Goal: Information Seeking & Learning: Learn about a topic

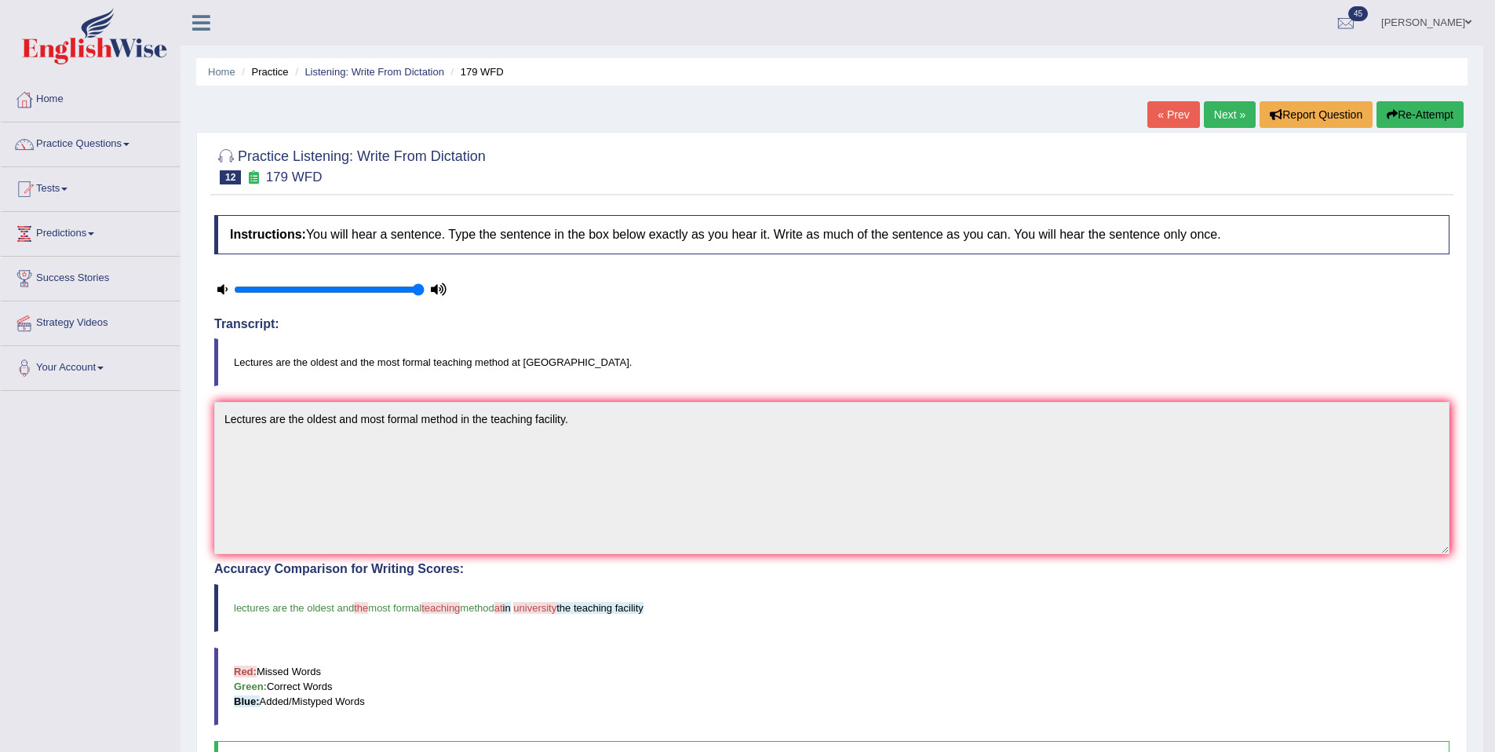
click at [1240, 113] on link "Next »" at bounding box center [1230, 114] width 52 height 27
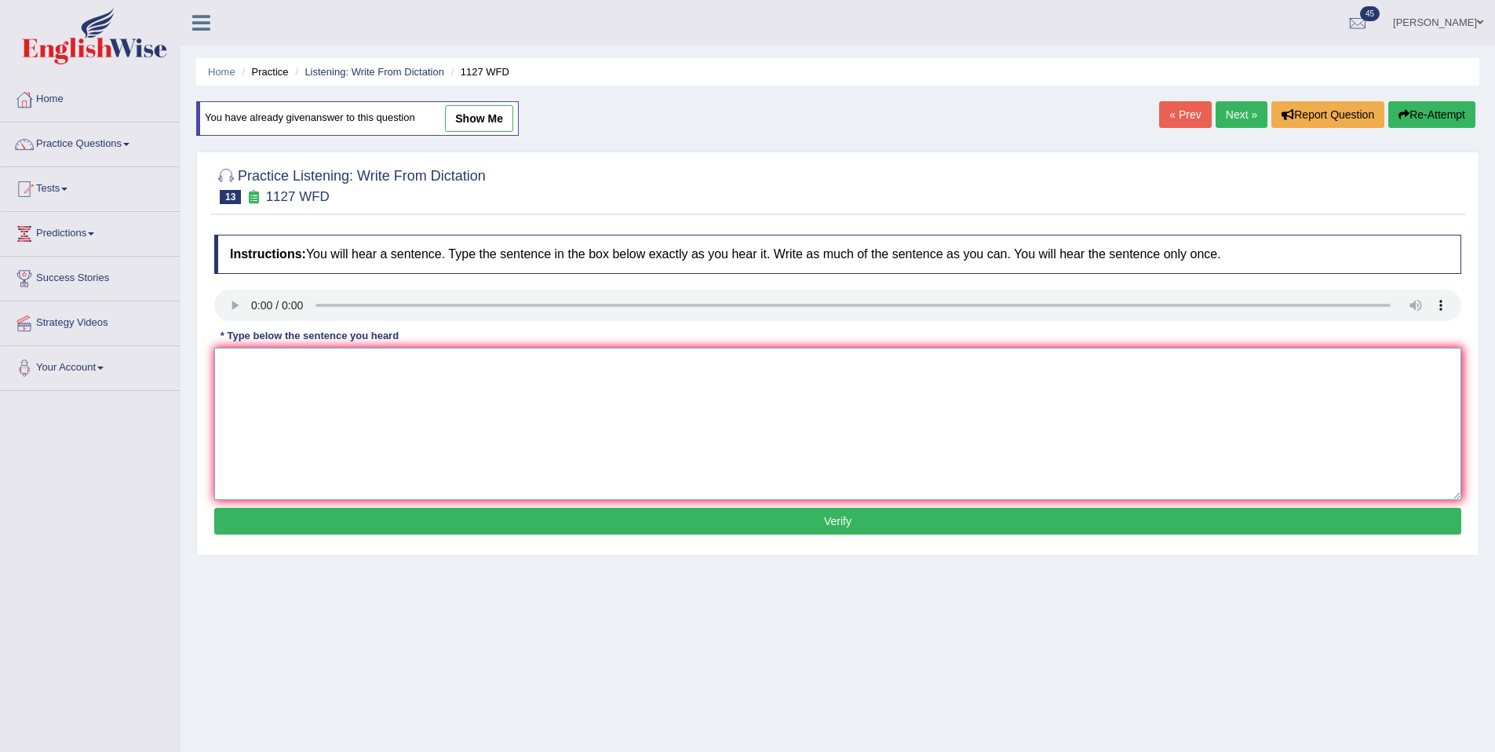
click at [462, 403] on textarea at bounding box center [837, 424] width 1247 height 152
type textarea "A university degree is a requirement to enter in any professions."
click at [549, 527] on button "Verify" at bounding box center [837, 521] width 1247 height 27
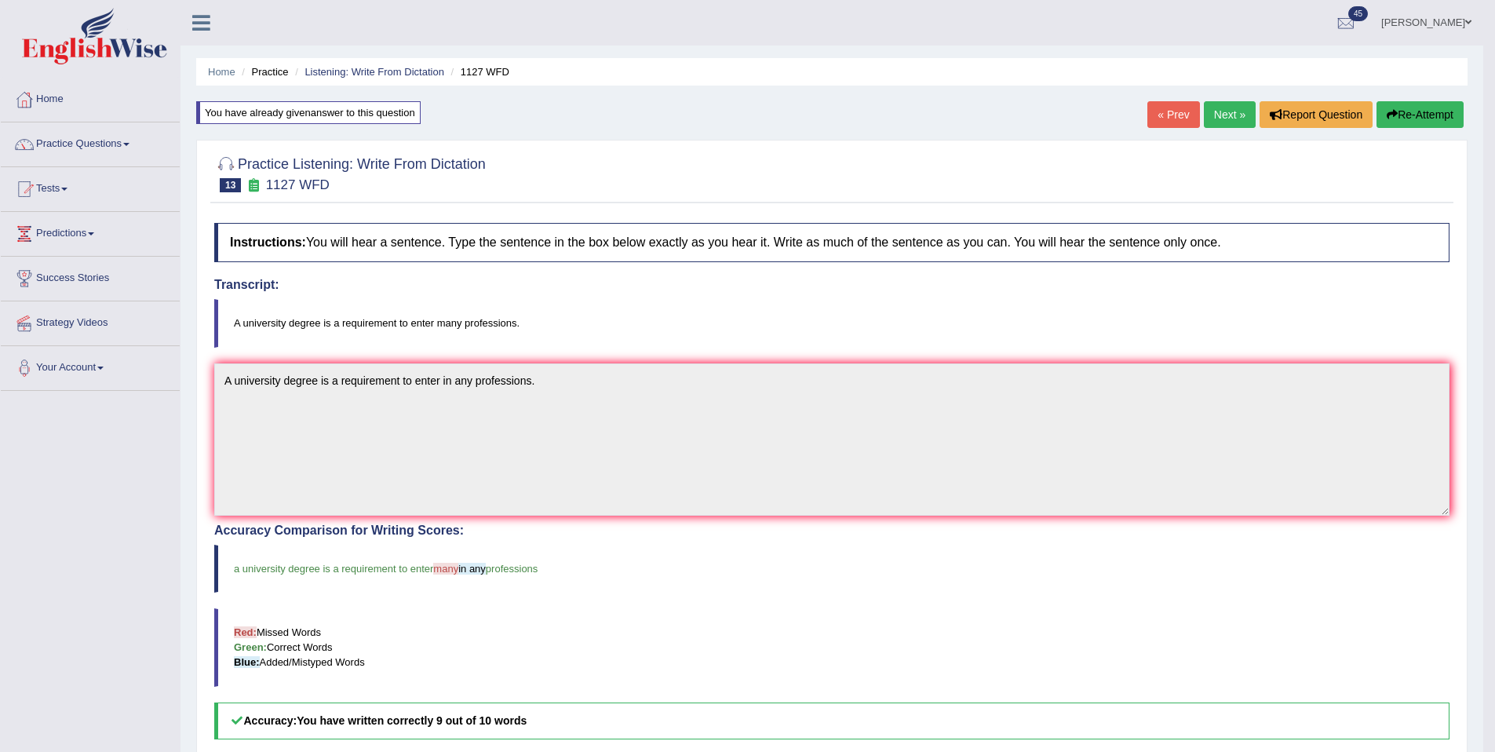
click at [1237, 125] on link "Next »" at bounding box center [1230, 114] width 52 height 27
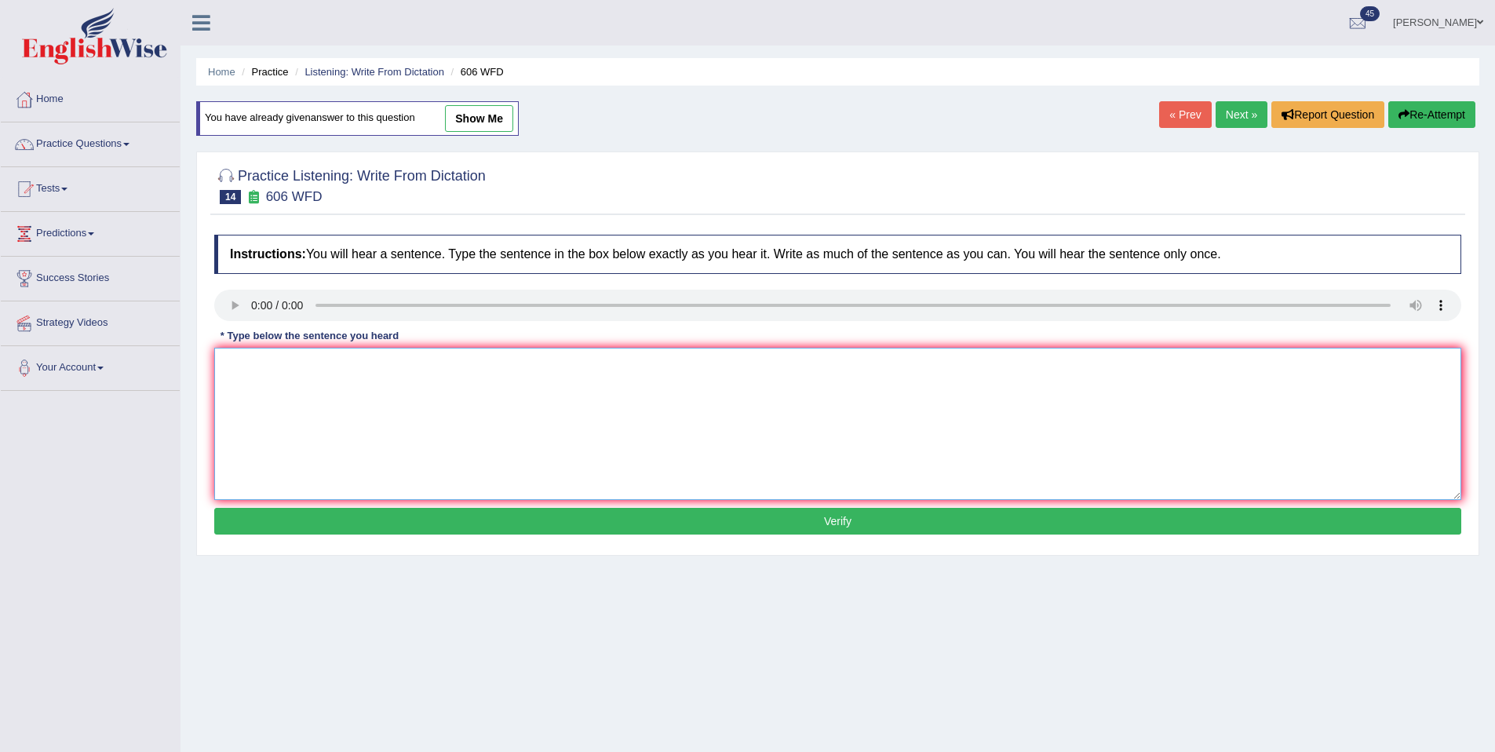
click at [303, 371] on textarea at bounding box center [837, 424] width 1247 height 152
type textarea "Studensts willl study the language and letature in ancient Greece."
click at [455, 531] on button "Verify" at bounding box center [837, 521] width 1247 height 27
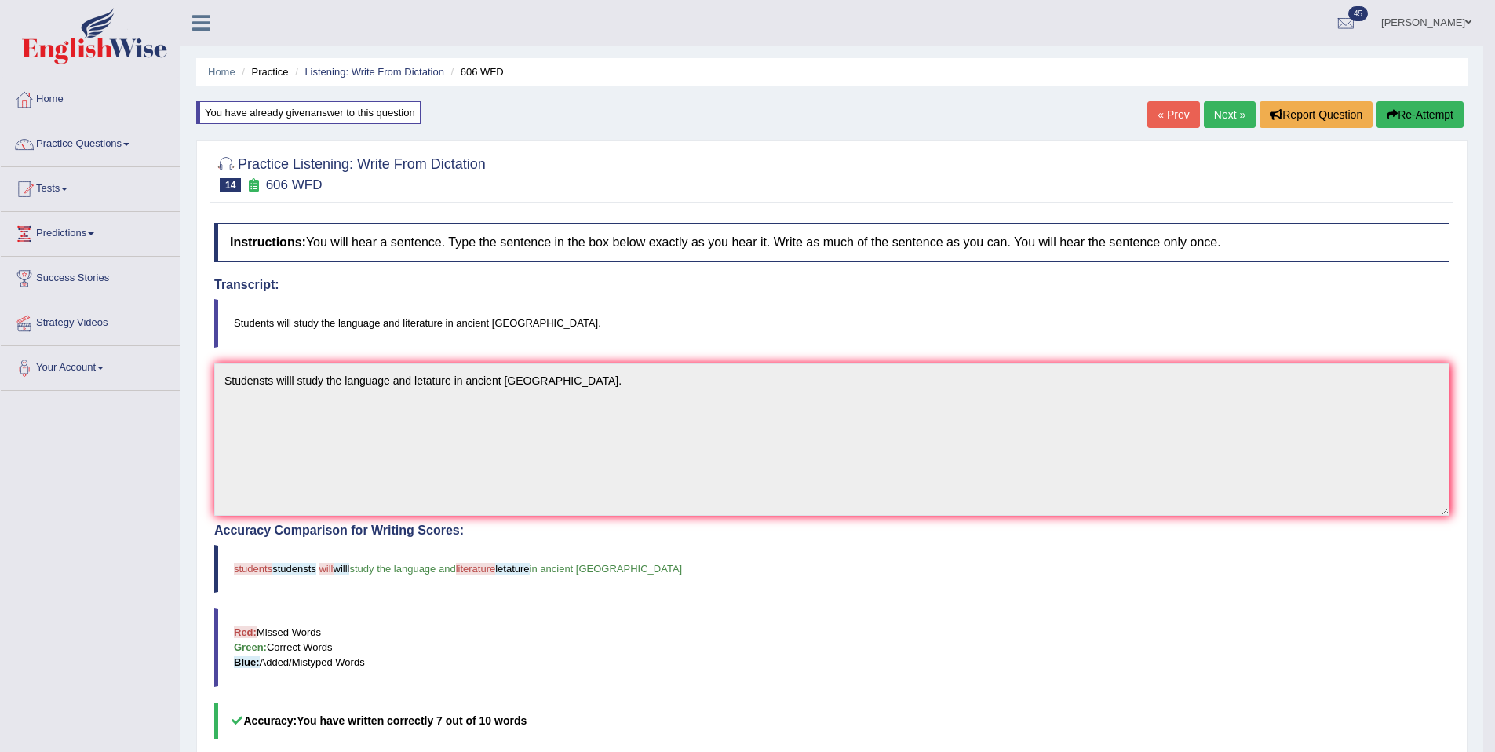
click at [1218, 109] on link "Next »" at bounding box center [1230, 114] width 52 height 27
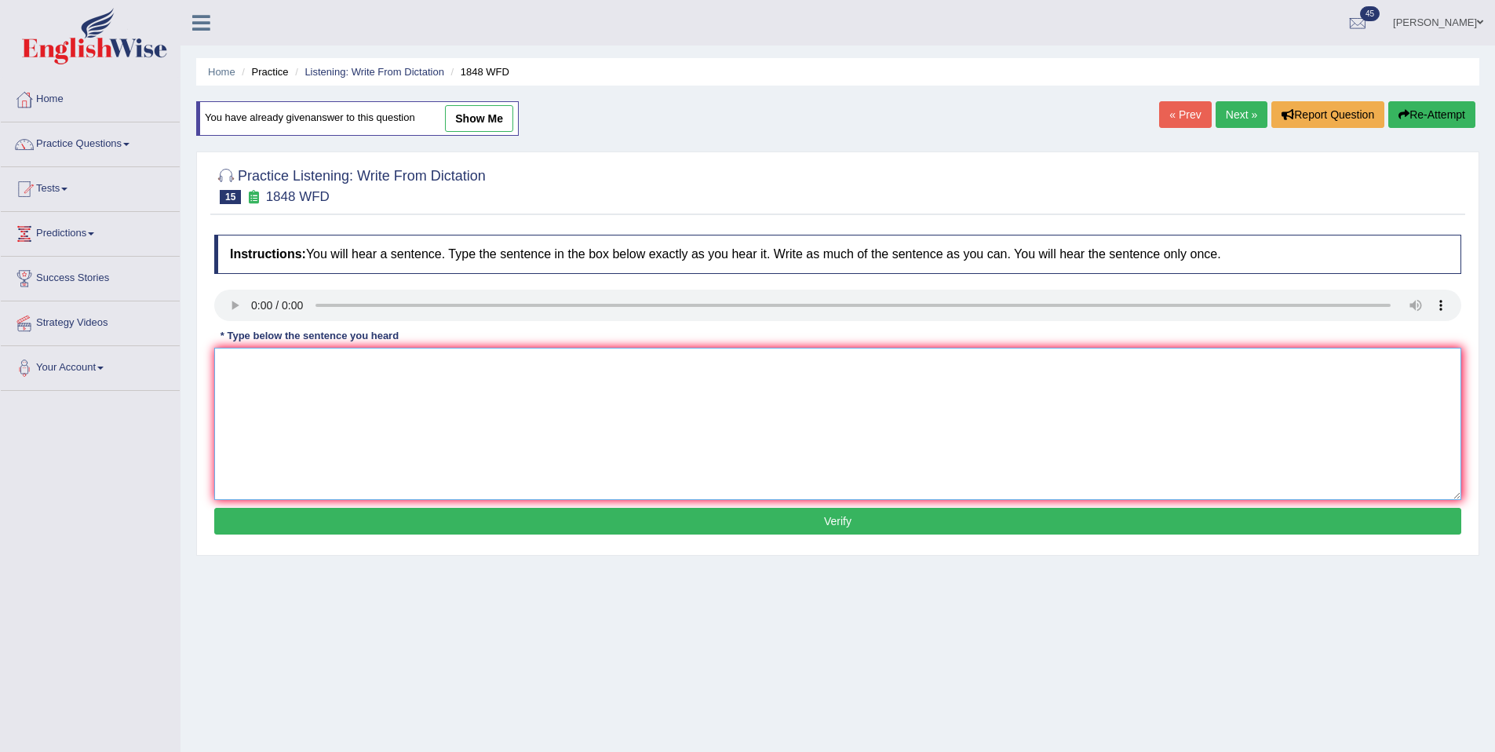
click at [262, 379] on textarea at bounding box center [837, 424] width 1247 height 152
click at [231, 367] on textarea "stsu smust provdode a valid indentification to enroll in this corese." at bounding box center [837, 424] width 1247 height 152
click at [279, 360] on textarea "Students smust provdode a valid indentification to enroll in this corese." at bounding box center [837, 424] width 1247 height 152
click at [325, 363] on textarea "Students must provdode a valid indentification to enroll in this corese." at bounding box center [837, 424] width 1247 height 152
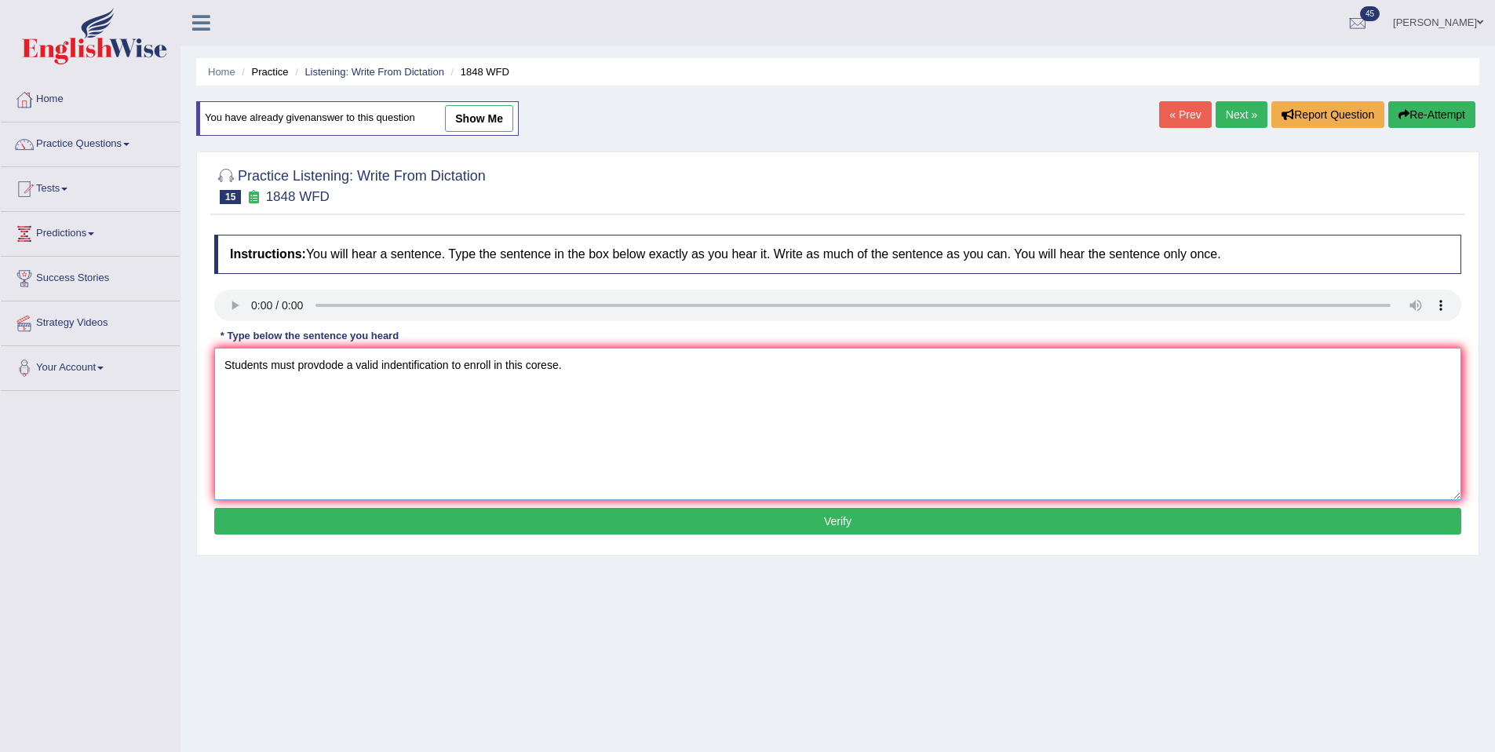
click at [325, 363] on textarea "Students must provdode a valid indentification to enroll in this corese." at bounding box center [837, 424] width 1247 height 152
click at [384, 367] on textarea "Students must provide a valid indentification to enroll in this corese." at bounding box center [837, 424] width 1247 height 152
click at [524, 363] on textarea "Students must provide a valid identification to enroll in this corese." at bounding box center [837, 424] width 1247 height 152
type textarea "Students must provide a valid identification to enroll in this course."
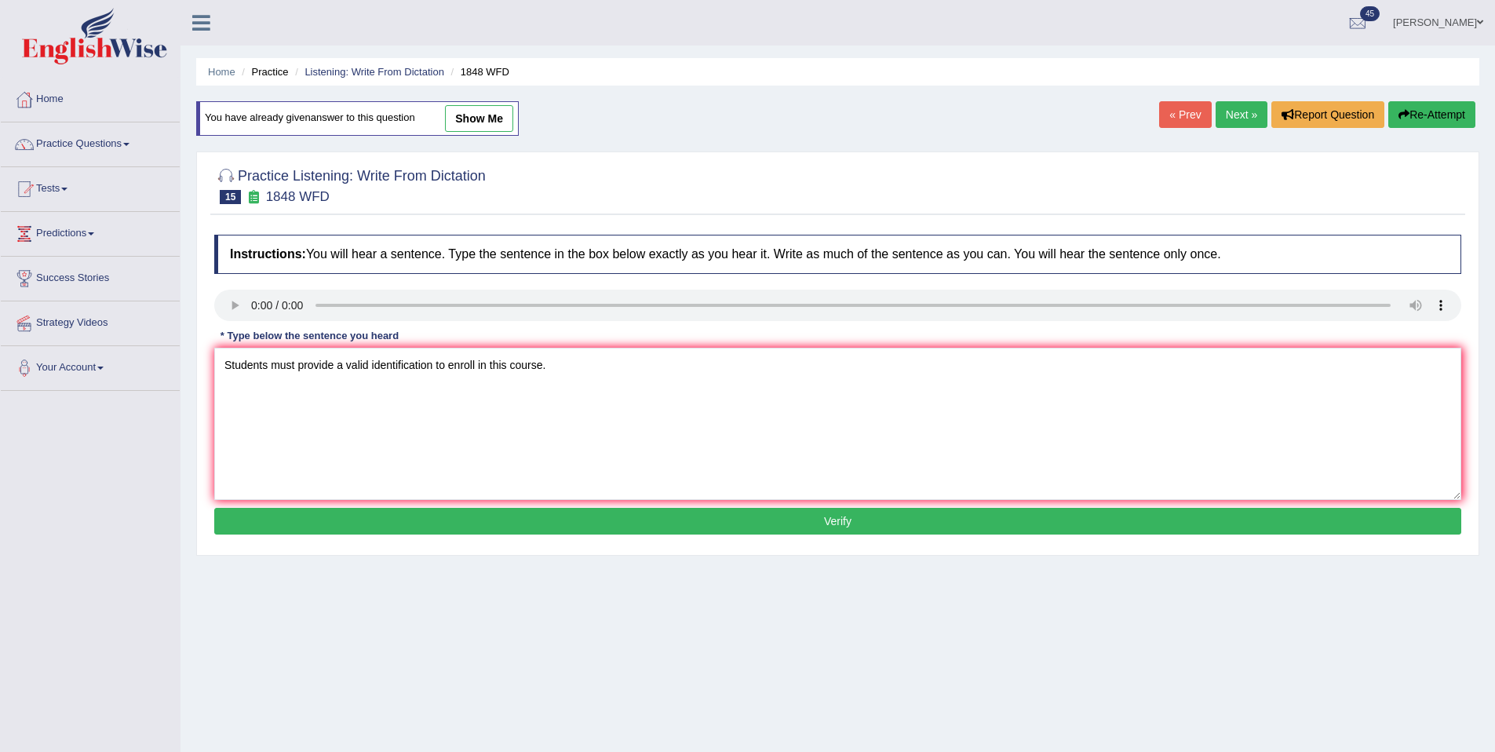
click at [581, 517] on button "Verify" at bounding box center [837, 521] width 1247 height 27
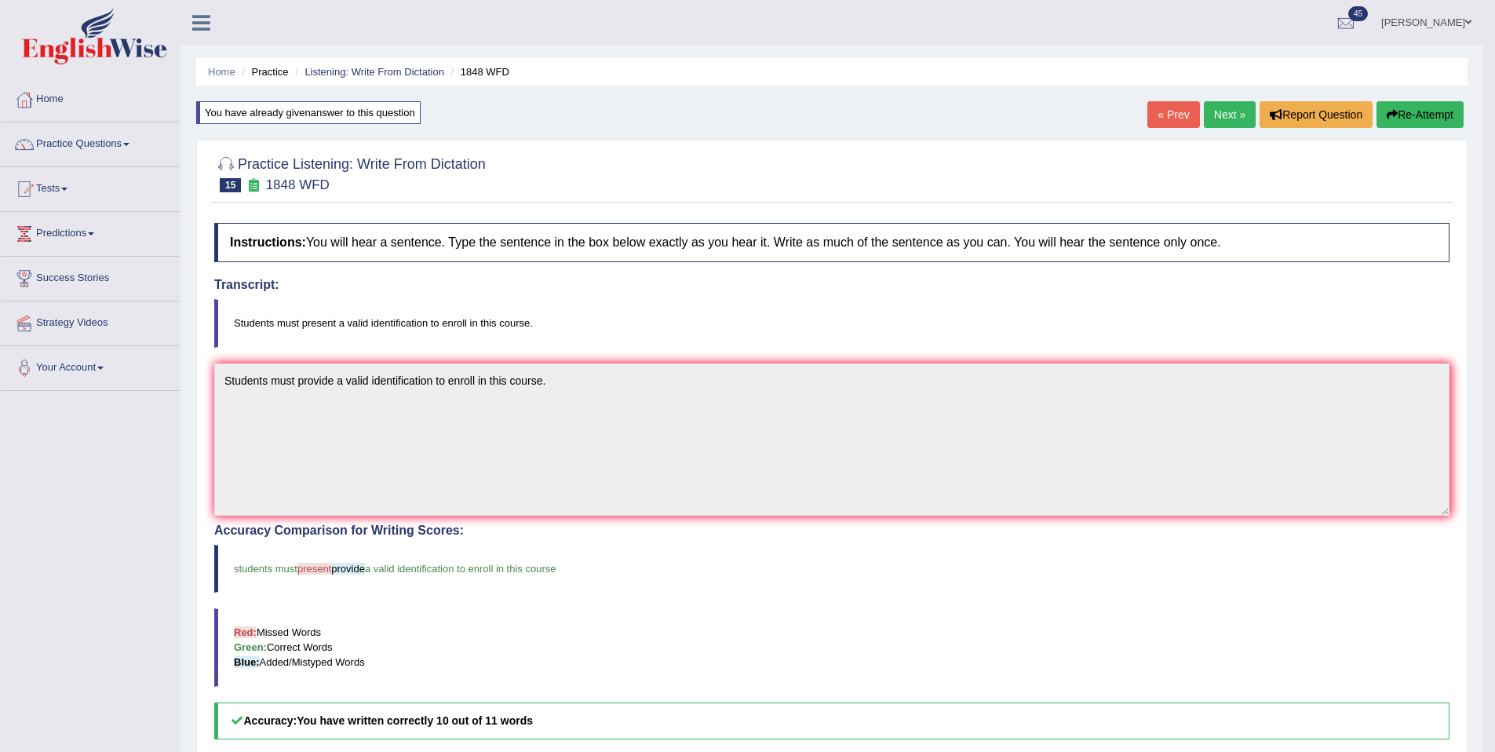
click at [1218, 107] on link "Next »" at bounding box center [1230, 114] width 52 height 27
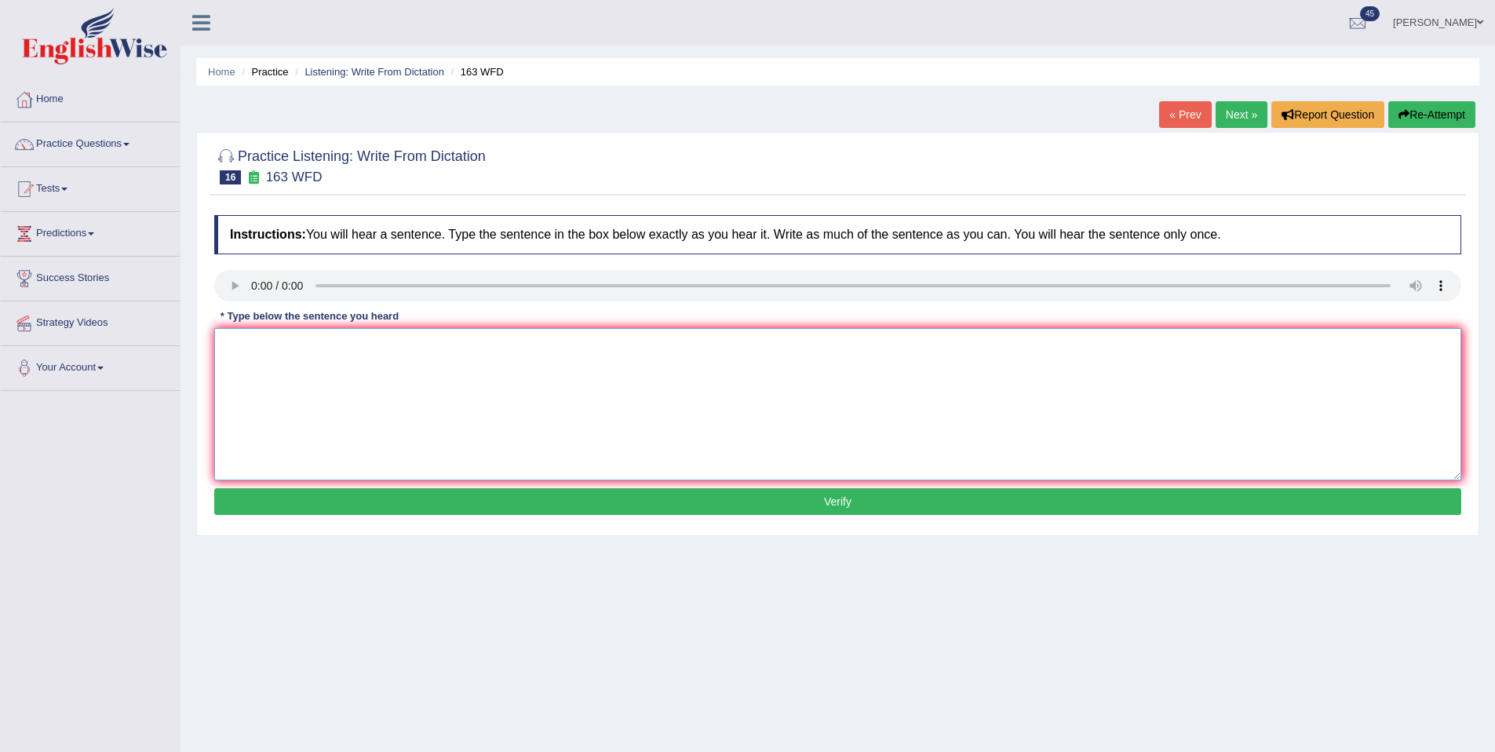
click at [478, 407] on textarea at bounding box center [837, 404] width 1247 height 152
click at [265, 347] on textarea at bounding box center [837, 404] width 1247 height 152
click at [231, 347] on textarea "a numb of assignmnets will be submit to the conference." at bounding box center [837, 404] width 1247 height 152
click at [254, 349] on textarea "A numb of assignmnets will be submit to the conference." at bounding box center [837, 404] width 1247 height 152
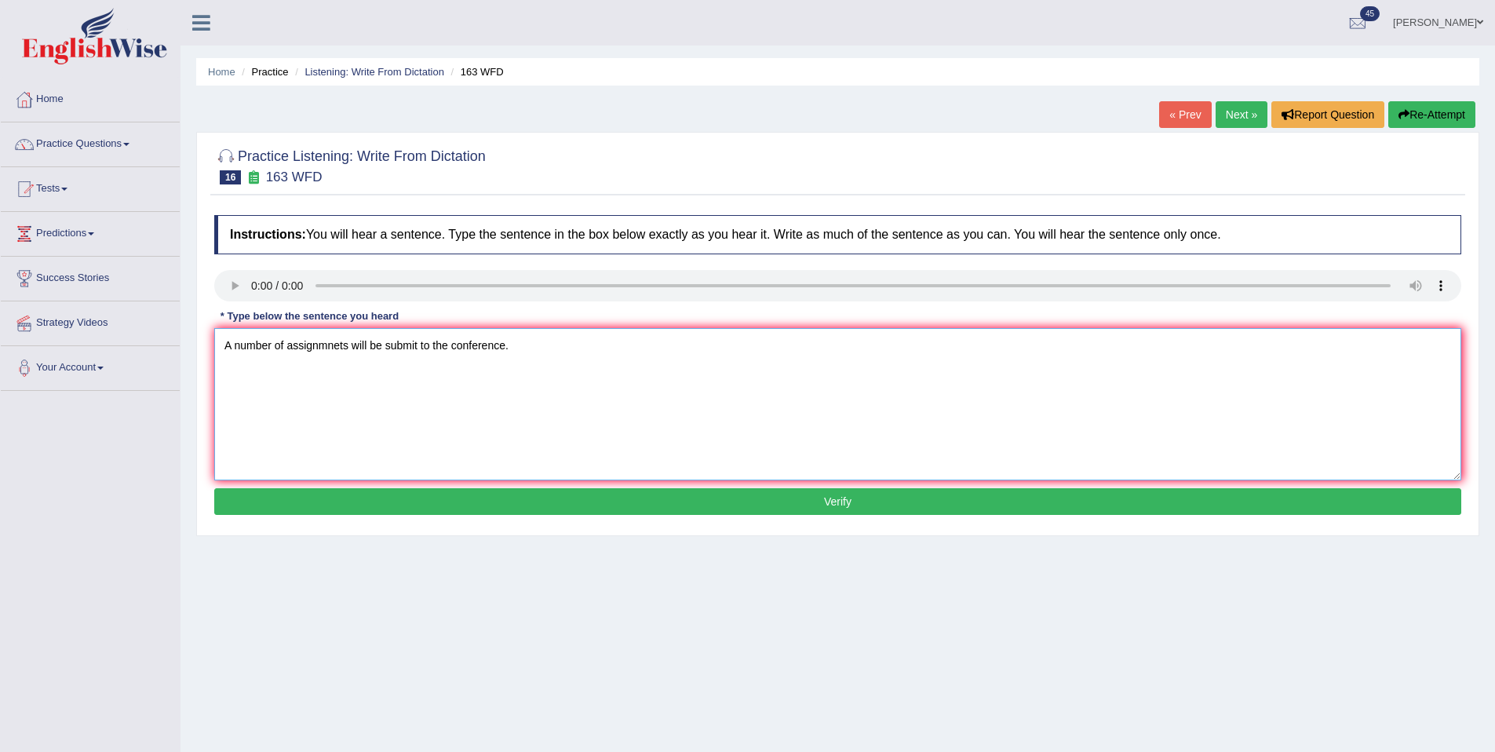
click at [325, 349] on textarea "A number of assignmnets will be submit to the conference." at bounding box center [837, 404] width 1247 height 152
click at [349, 347] on textarea "A number of assignmnets will be submit to the conference." at bounding box center [837, 404] width 1247 height 152
click at [492, 356] on textarea "A number of assignments will be submit to the conference." at bounding box center [837, 404] width 1247 height 152
click at [489, 353] on textarea "A number of assignments will be submit to the conference." at bounding box center [837, 404] width 1247 height 152
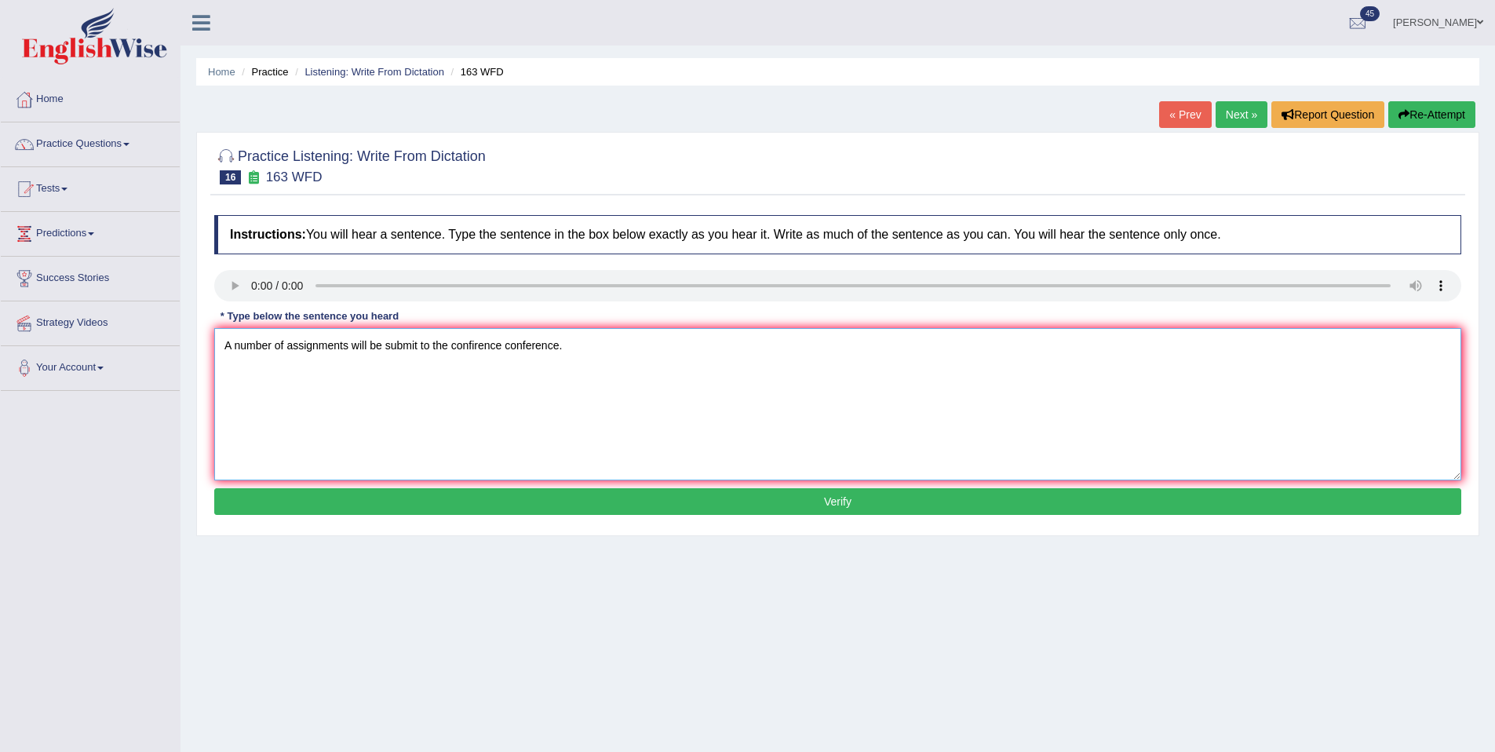
type textarea "A number of assignments will be submit to the confirence conference."
click at [688, 507] on button "Verify" at bounding box center [837, 501] width 1247 height 27
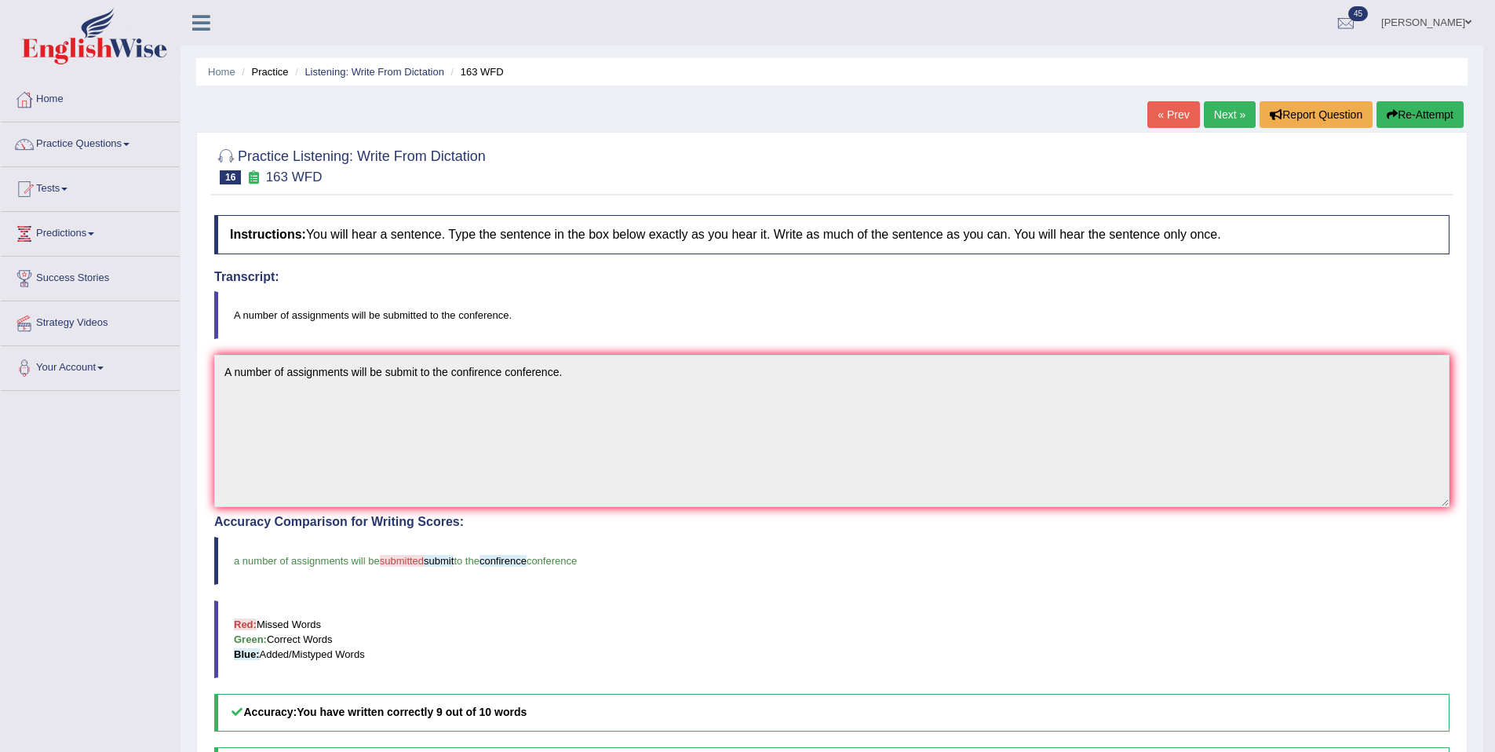
click at [1216, 101] on link "Next »" at bounding box center [1230, 114] width 52 height 27
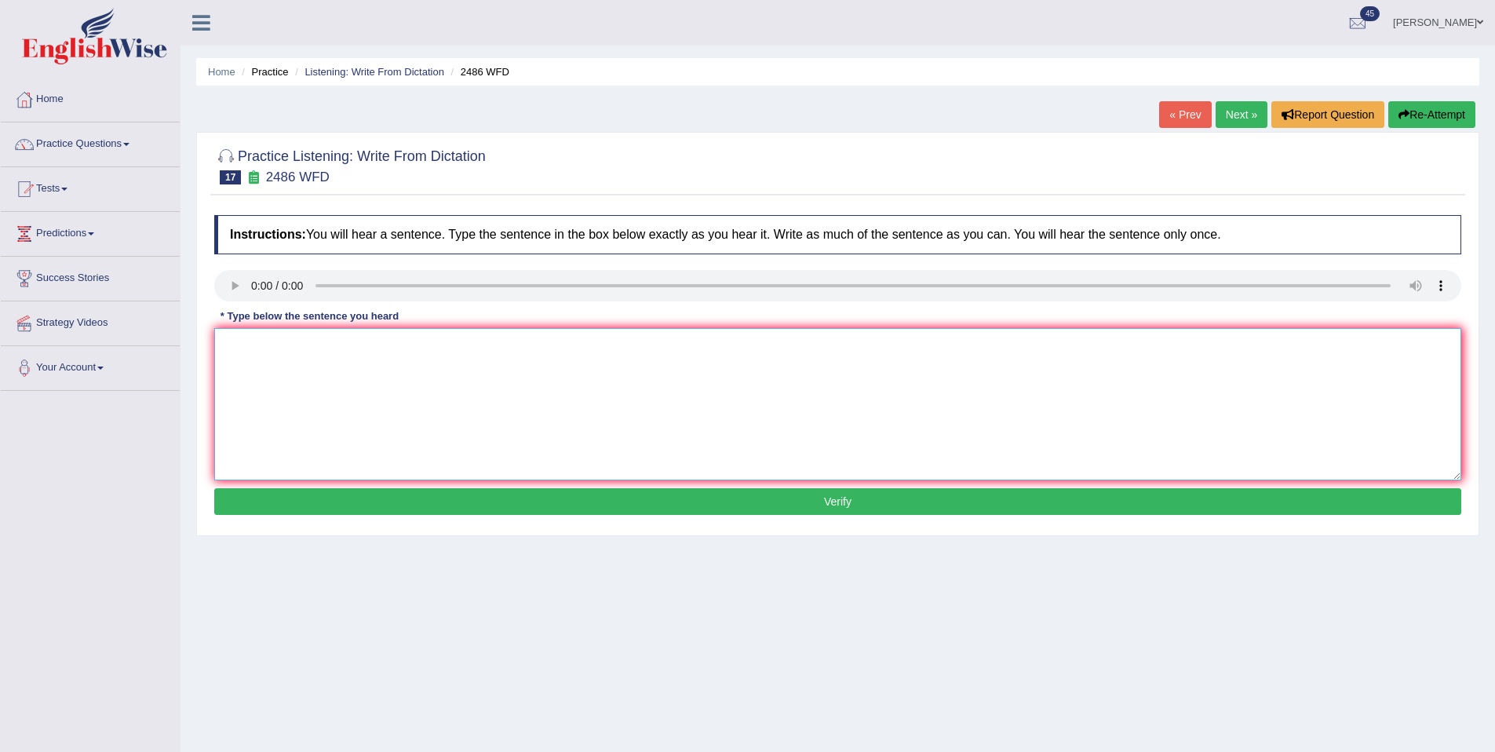
click at [276, 379] on textarea at bounding box center [837, 404] width 1247 height 152
click at [279, 343] on textarea "it is quite clar that our facila expression are different across the world." at bounding box center [837, 404] width 1247 height 152
click at [227, 345] on textarea "it is quite clear that our facila expression are different across the world." at bounding box center [837, 404] width 1247 height 152
click at [350, 345] on textarea "It is quite clear that our facila expression are different across the world." at bounding box center [837, 404] width 1247 height 152
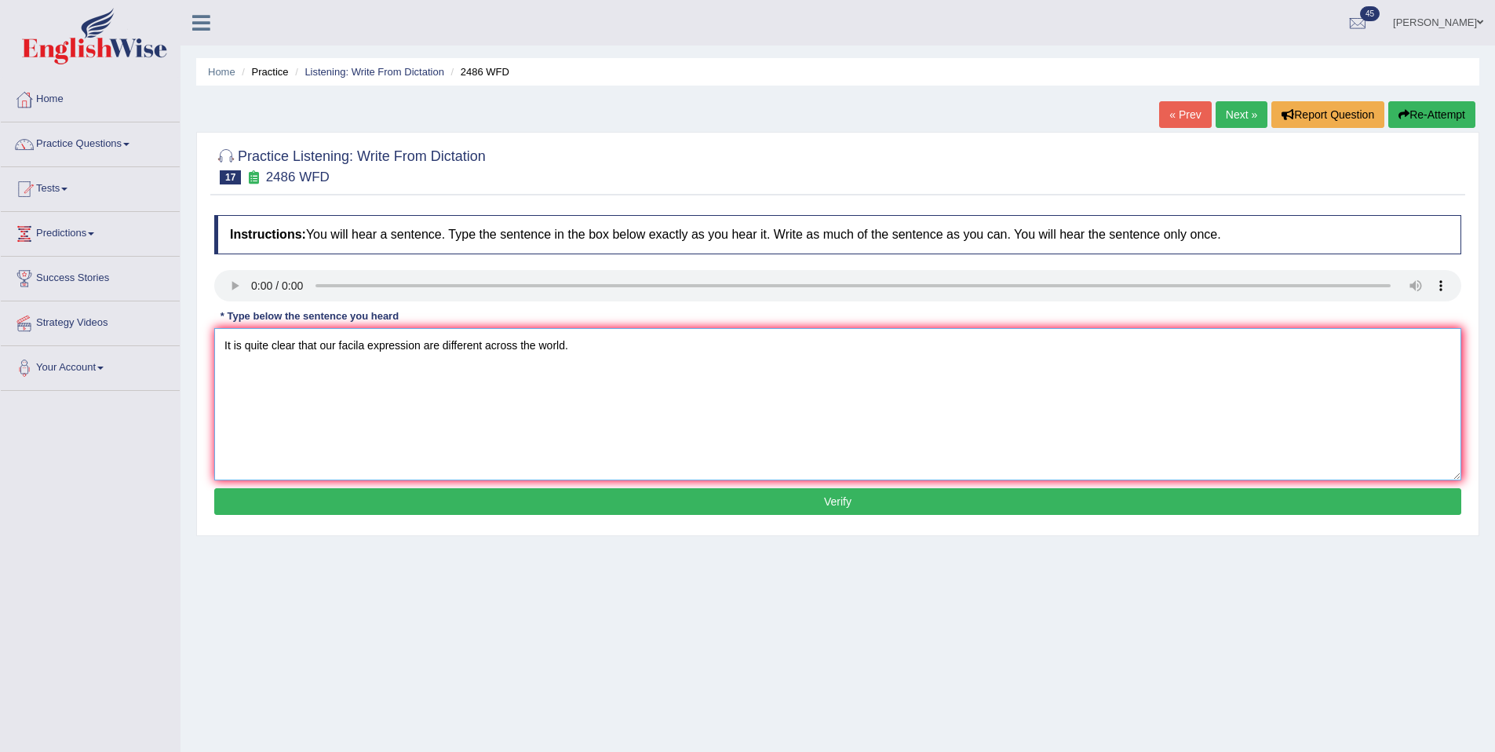
click at [350, 345] on textarea "It is quite clear that our facila expression are different across the world." at bounding box center [837, 404] width 1247 height 152
click at [341, 343] on textarea "It is quite clear that our facila expression are different across the world." at bounding box center [837, 404] width 1247 height 152
click at [400, 345] on textarea "It is quite clear that our faceial facila expression are different across the w…" at bounding box center [837, 404] width 1247 height 152
click at [358, 349] on textarea "It is quite clear that our faceial facial expression are different across the w…" at bounding box center [837, 404] width 1247 height 152
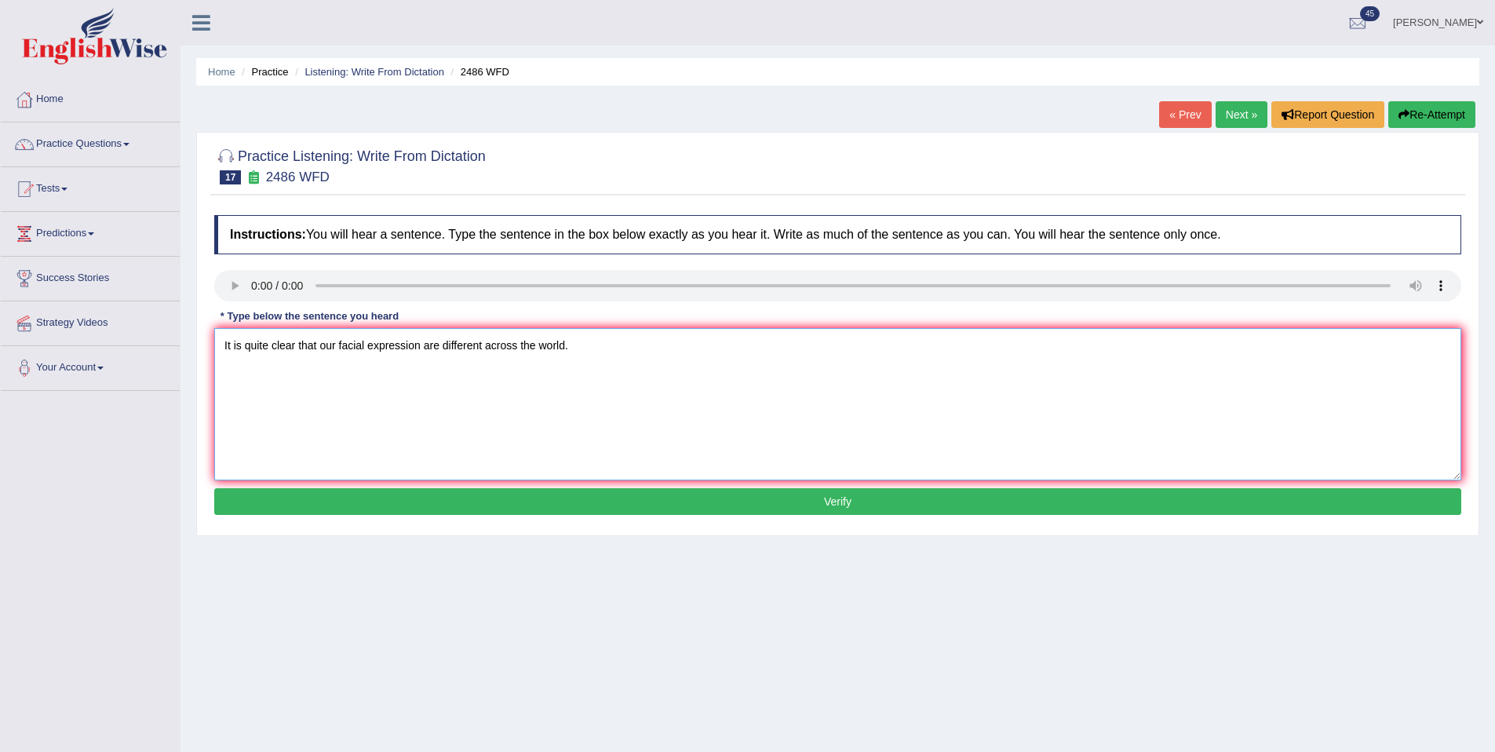
type textarea "It is quite clear that our facial expression are different across the world."
click at [517, 504] on button "Verify" at bounding box center [837, 501] width 1247 height 27
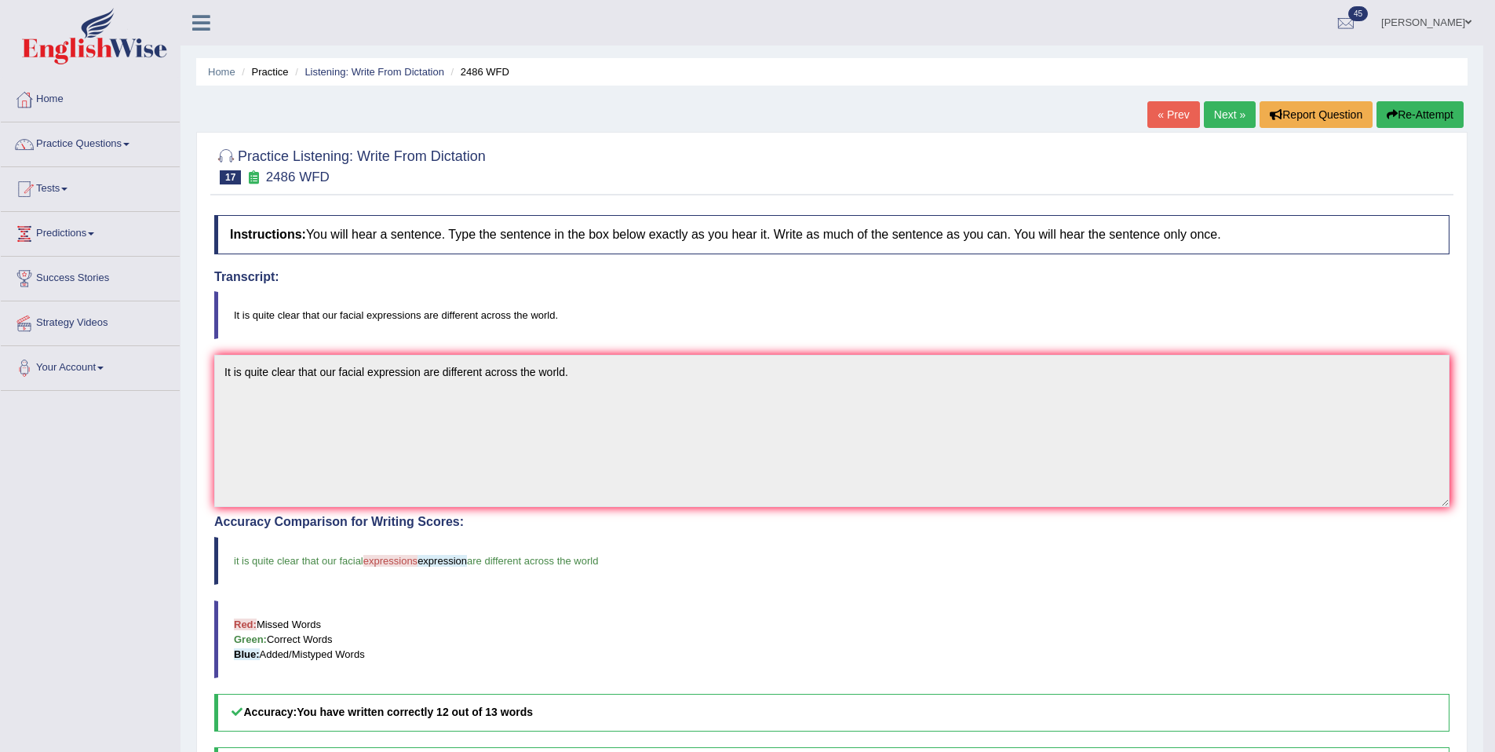
click at [1230, 118] on link "Next »" at bounding box center [1230, 114] width 52 height 27
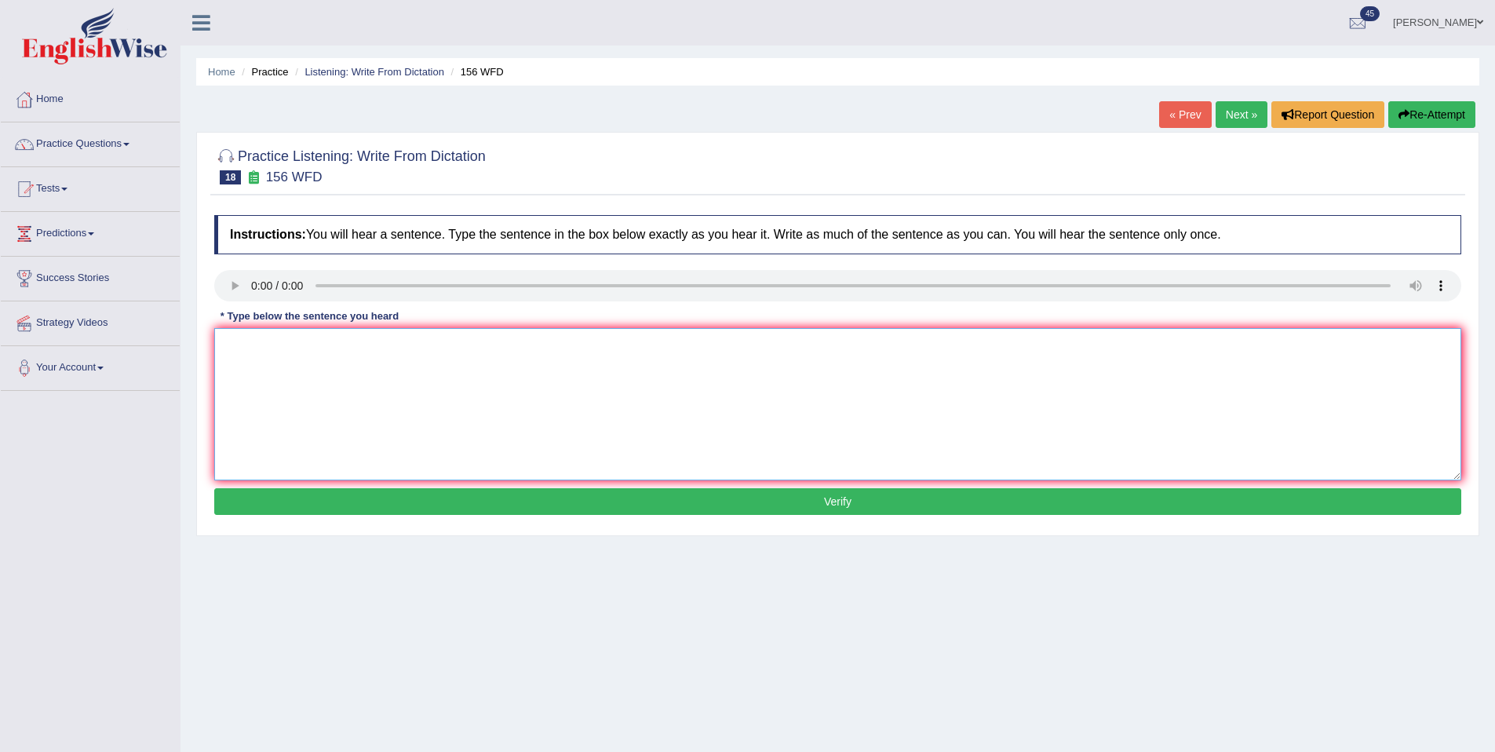
click at [494, 396] on textarea at bounding box center [837, 404] width 1247 height 152
click at [252, 342] on textarea at bounding box center [837, 404] width 1247 height 152
click at [257, 346] on textarea "All of ur assignments are due by [DATE]." at bounding box center [837, 404] width 1247 height 152
type textarea "All of yours assignments are due by [DATE]."
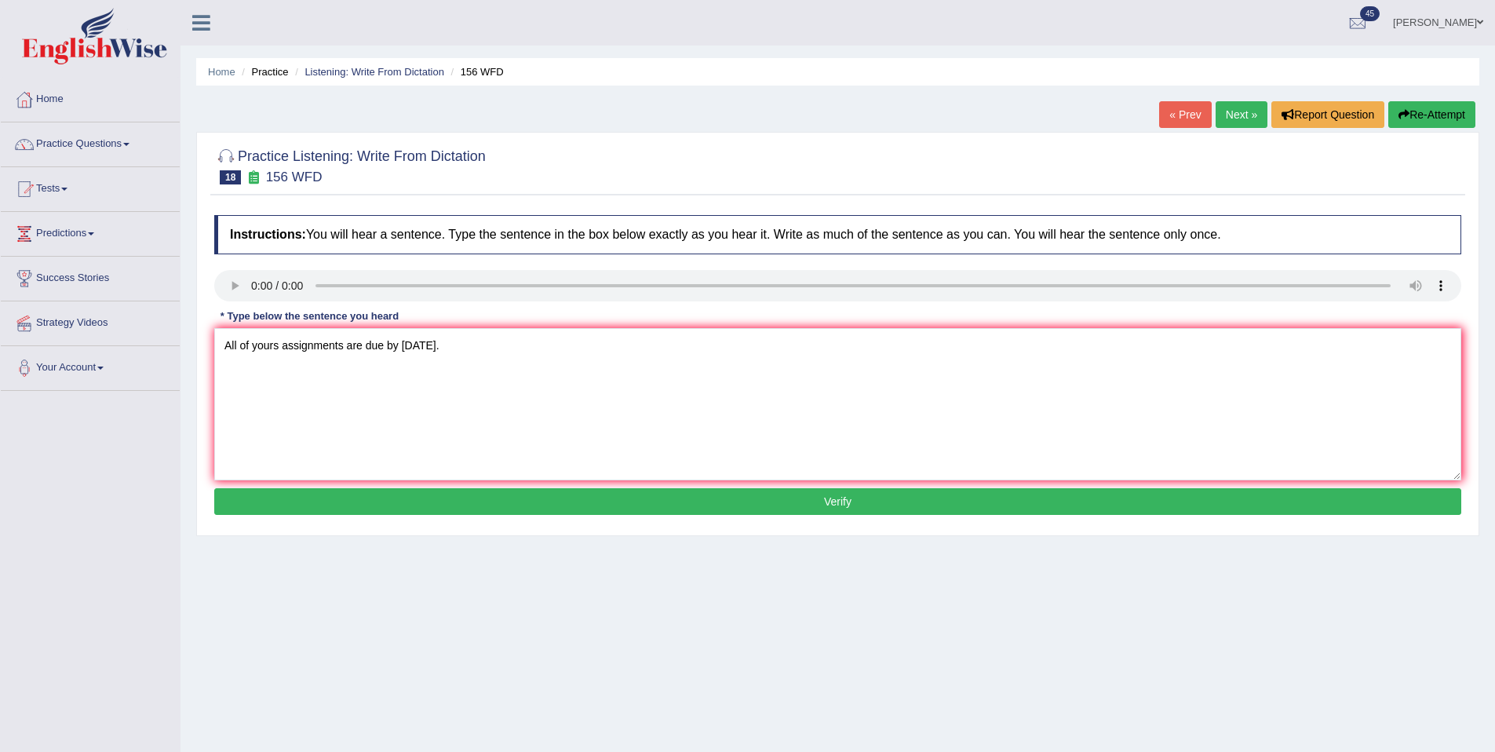
click at [433, 492] on button "Verify" at bounding box center [837, 501] width 1247 height 27
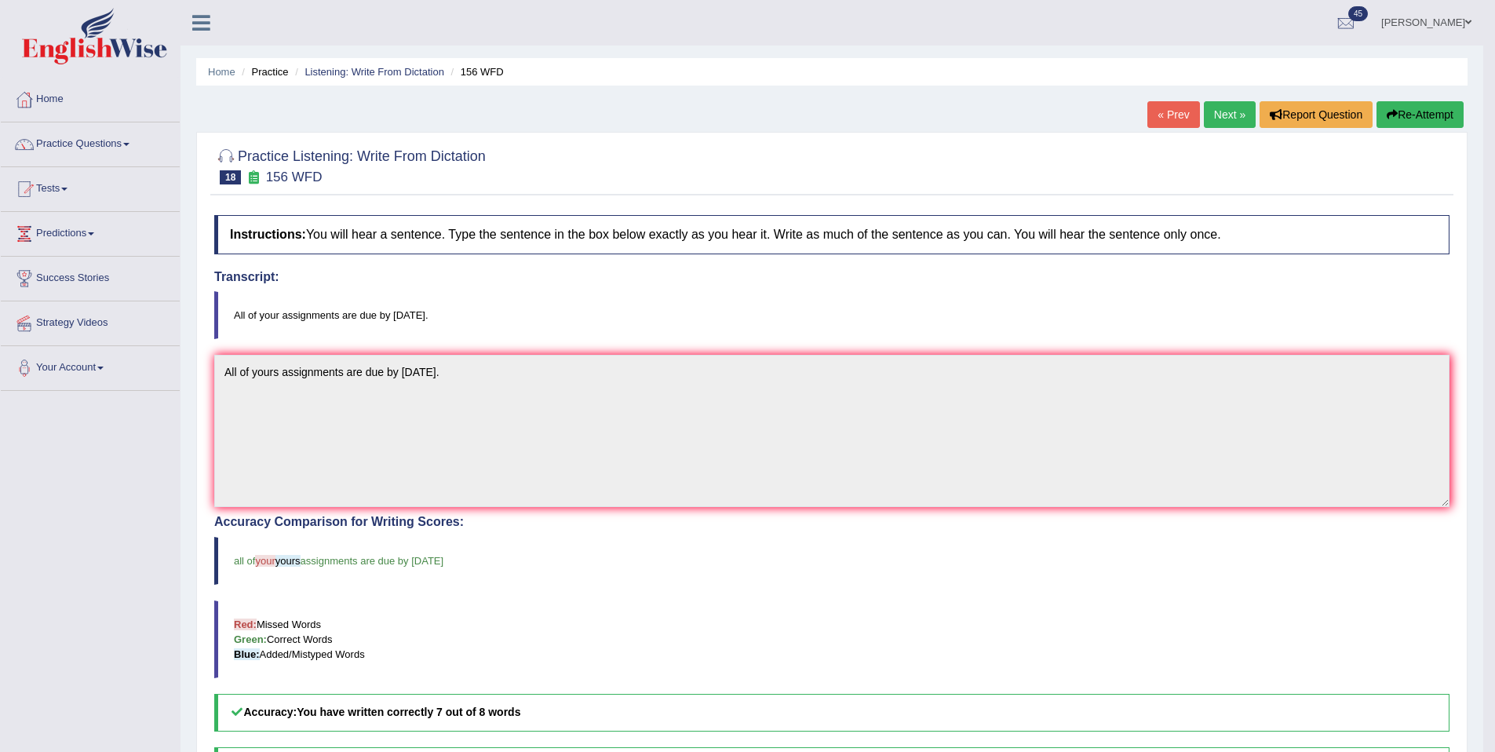
click at [1210, 109] on link "Next »" at bounding box center [1230, 114] width 52 height 27
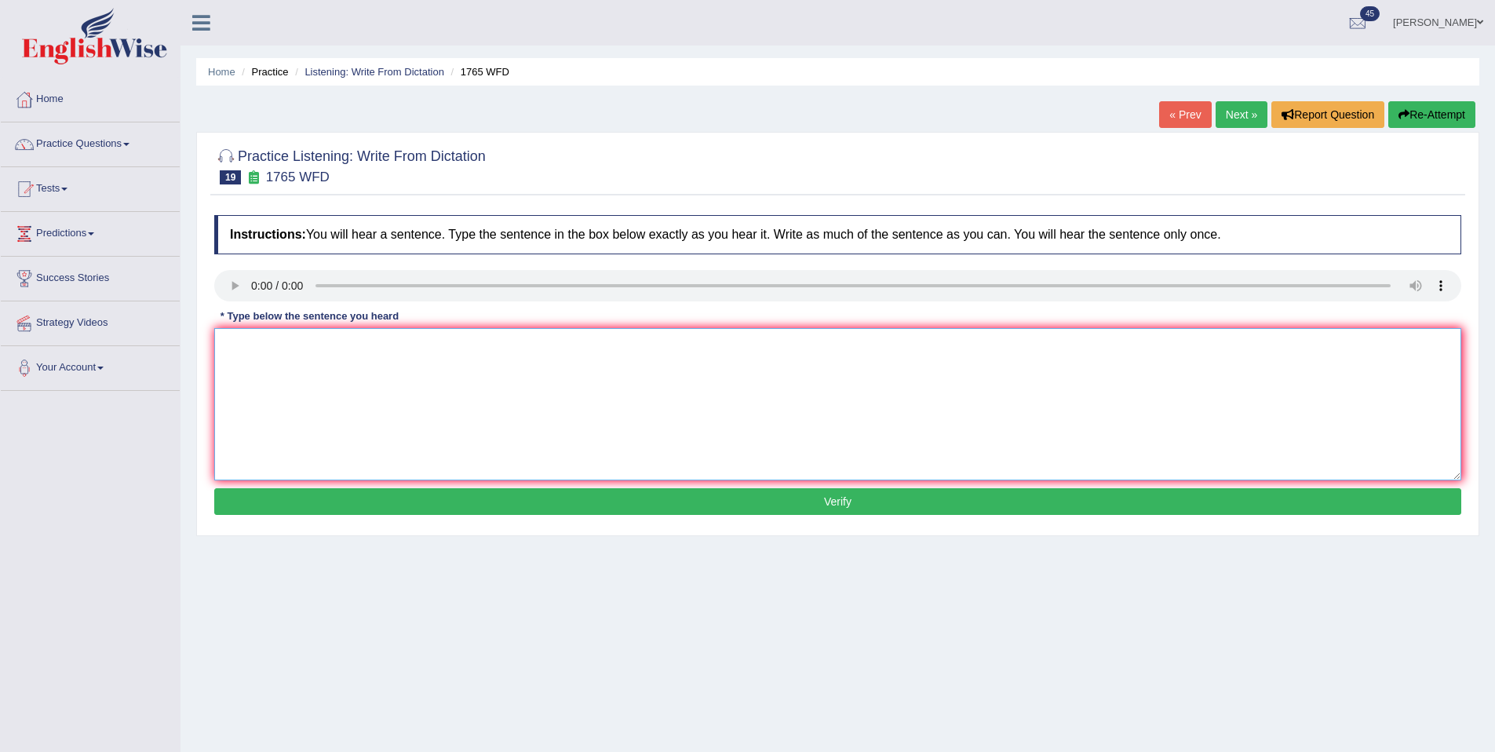
click at [240, 365] on textarea at bounding box center [837, 404] width 1247 height 152
click at [252, 367] on textarea at bounding box center [837, 404] width 1247 height 152
click at [1402, 115] on icon "button" at bounding box center [1404, 114] width 11 height 11
click at [99, 152] on link "Practice Questions" at bounding box center [90, 141] width 179 height 39
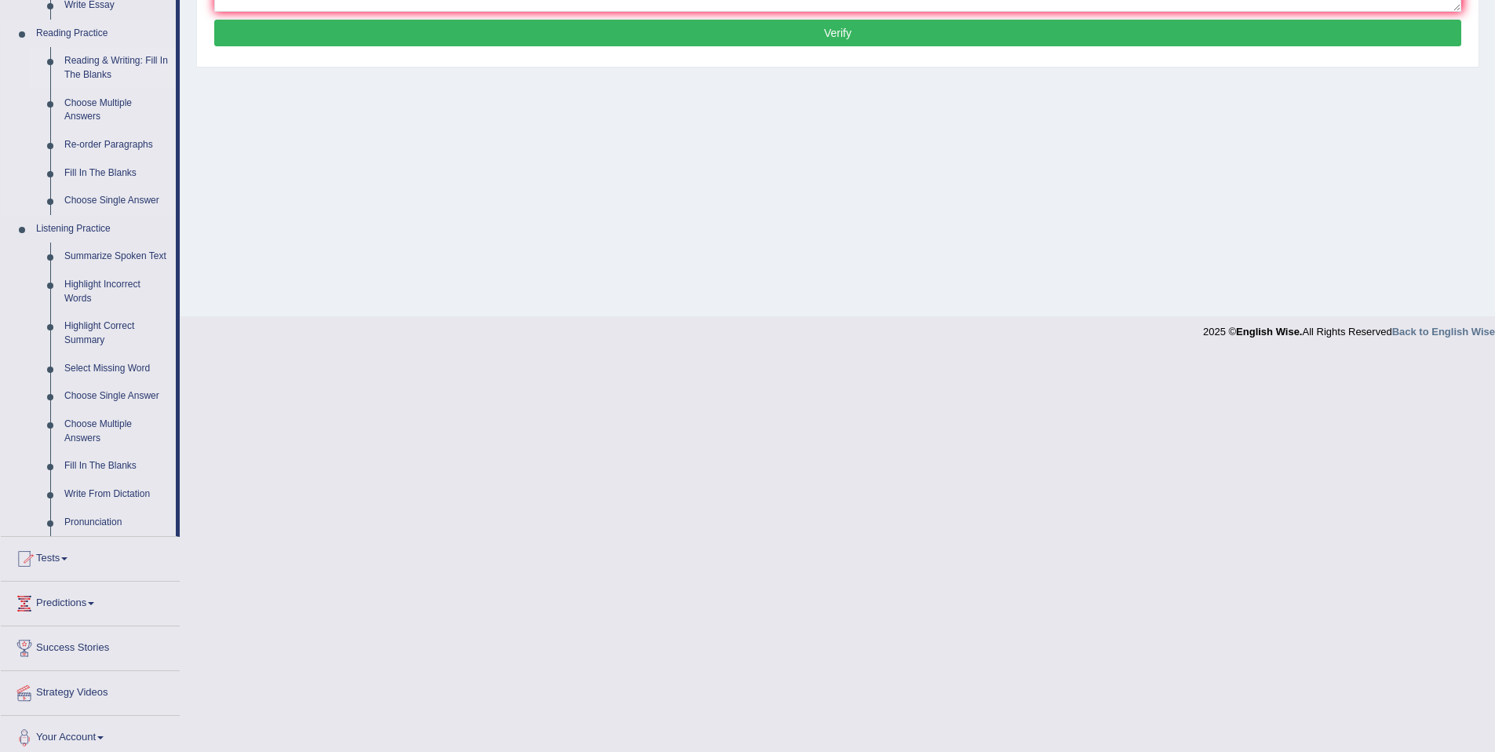
scroll to position [474, 0]
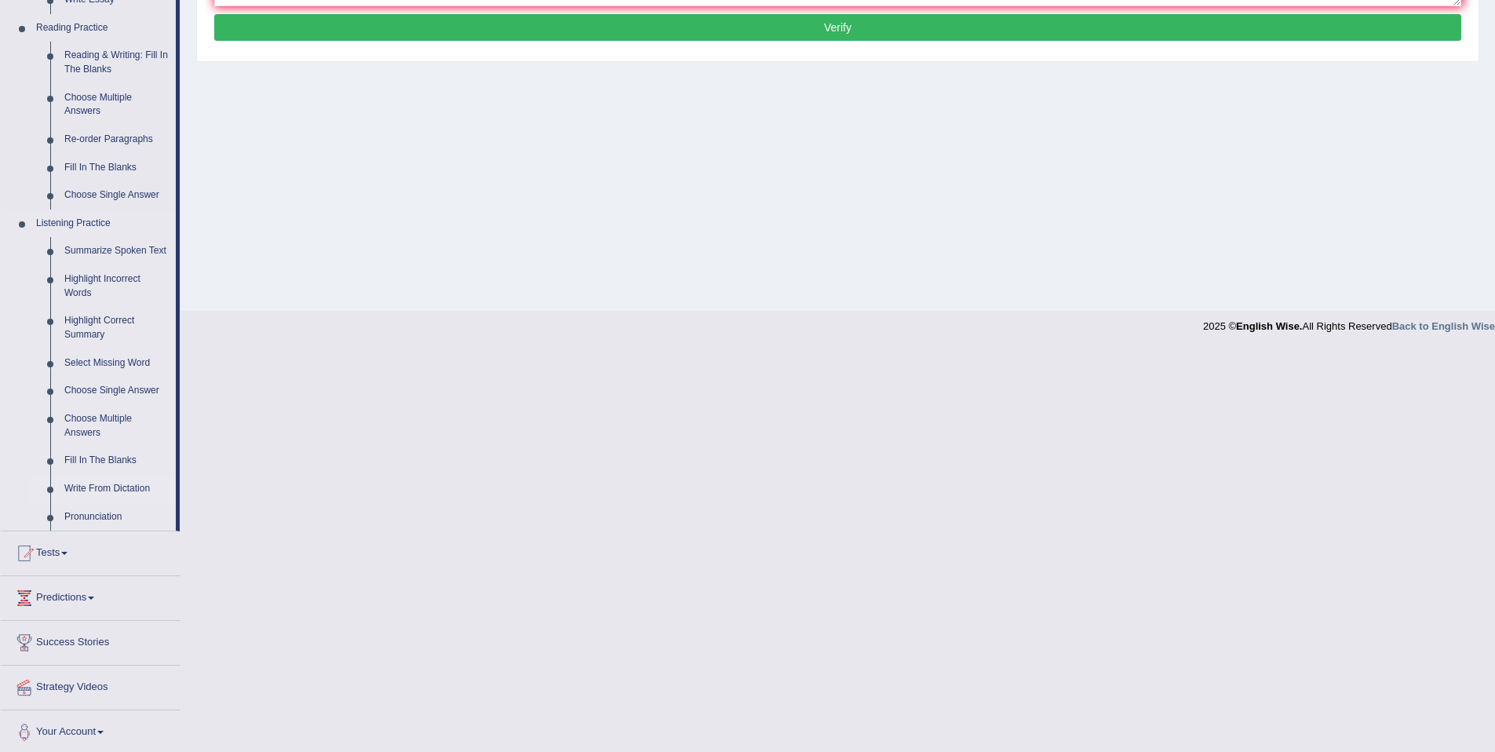
click at [93, 503] on link "Write From Dictation" at bounding box center [116, 489] width 119 height 28
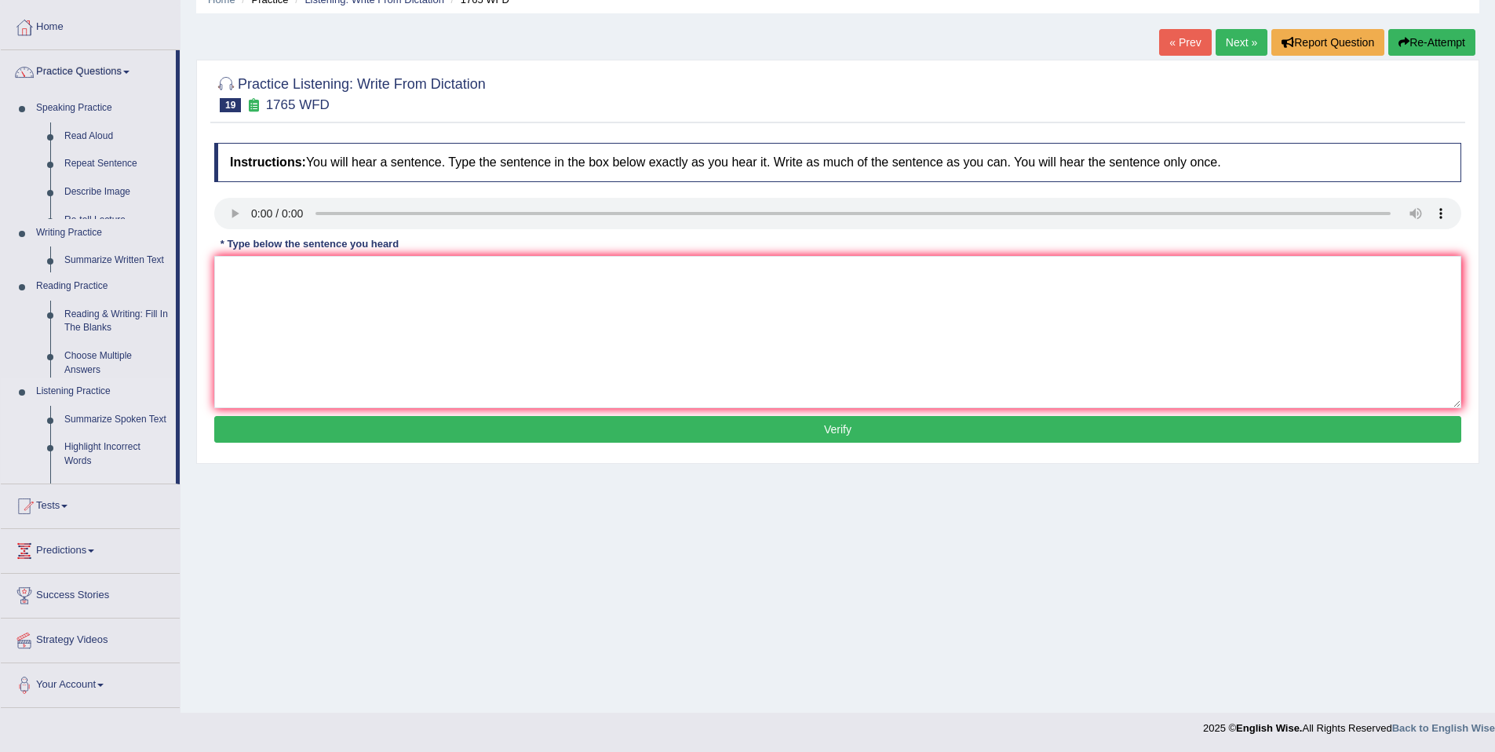
scroll to position [72, 0]
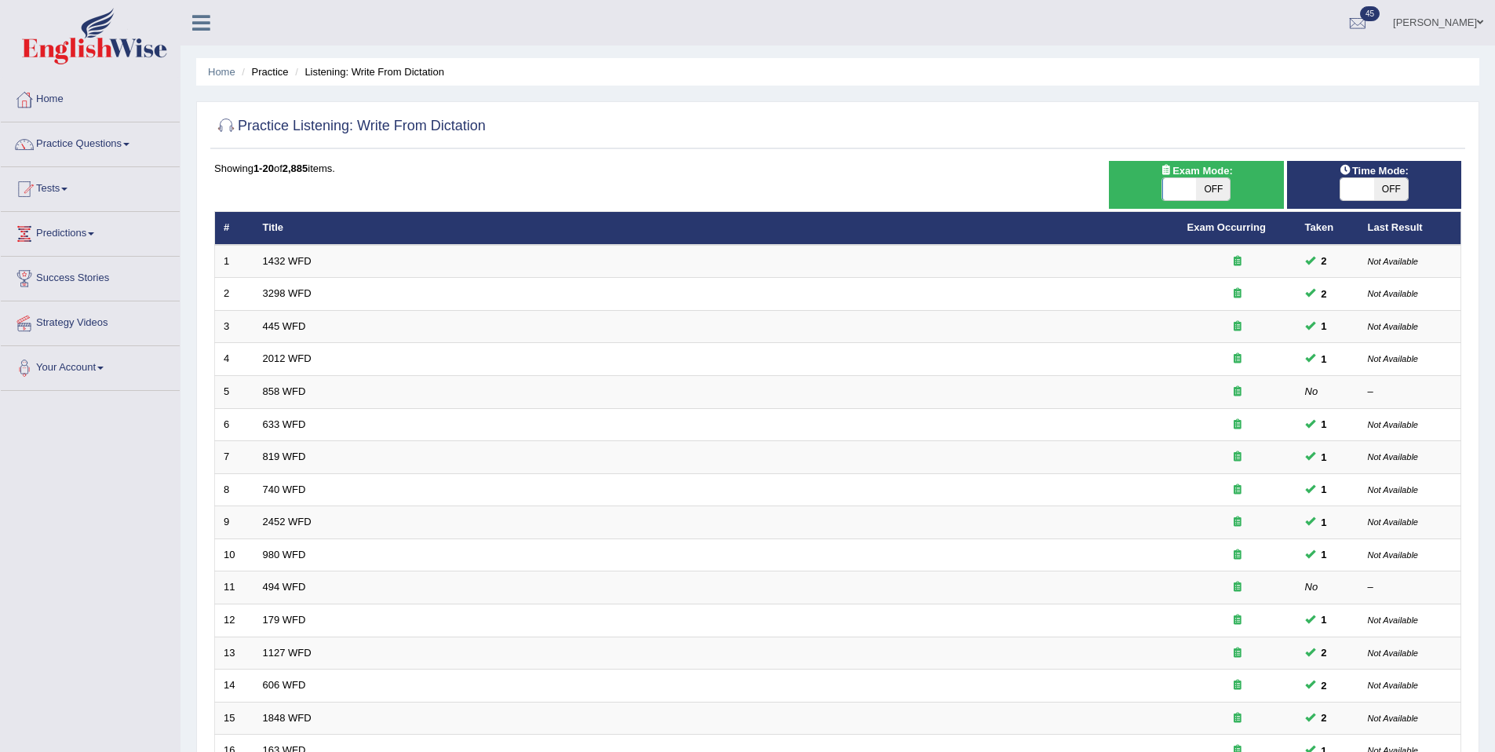
click at [1400, 183] on span "OFF" at bounding box center [1392, 189] width 34 height 22
checkbox input "true"
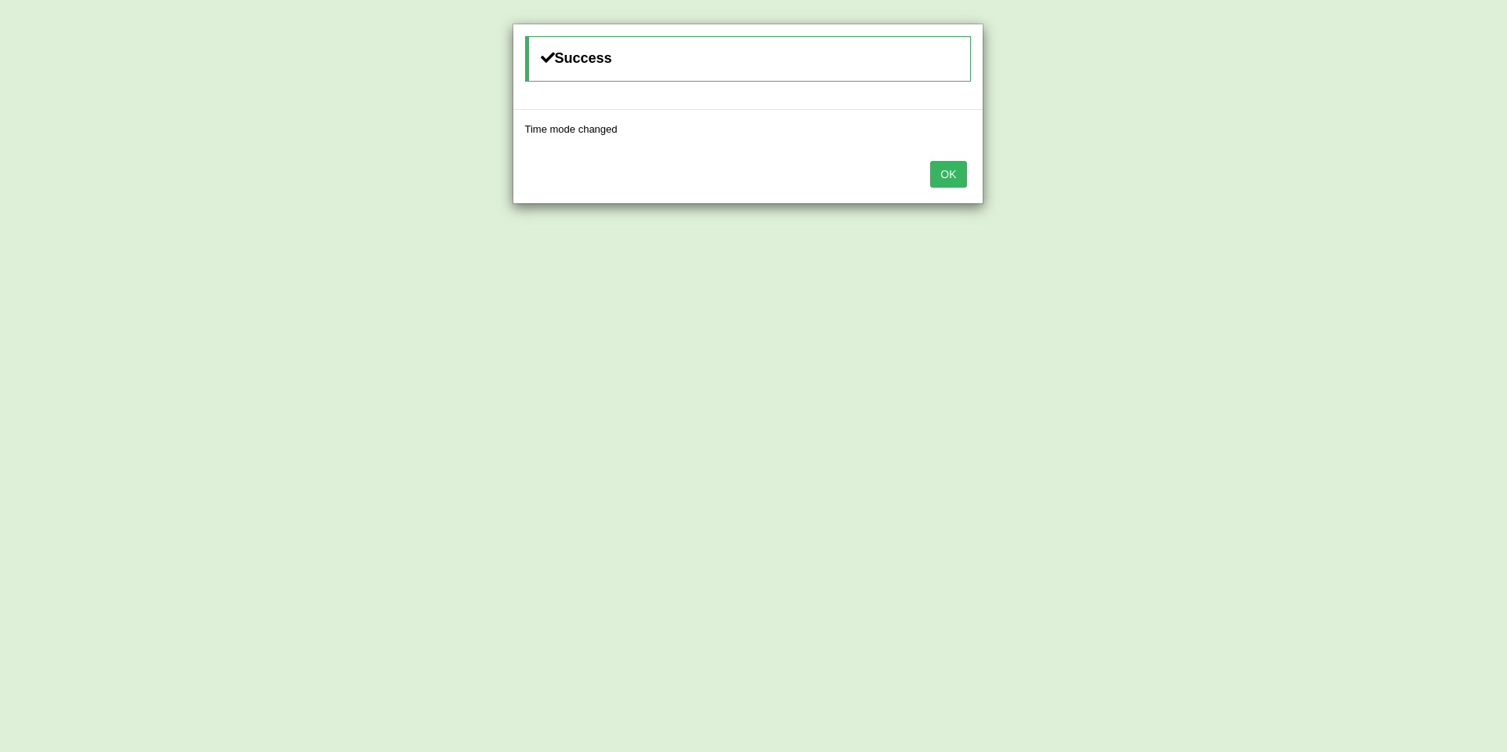
click at [952, 174] on button "OK" at bounding box center [948, 174] width 36 height 27
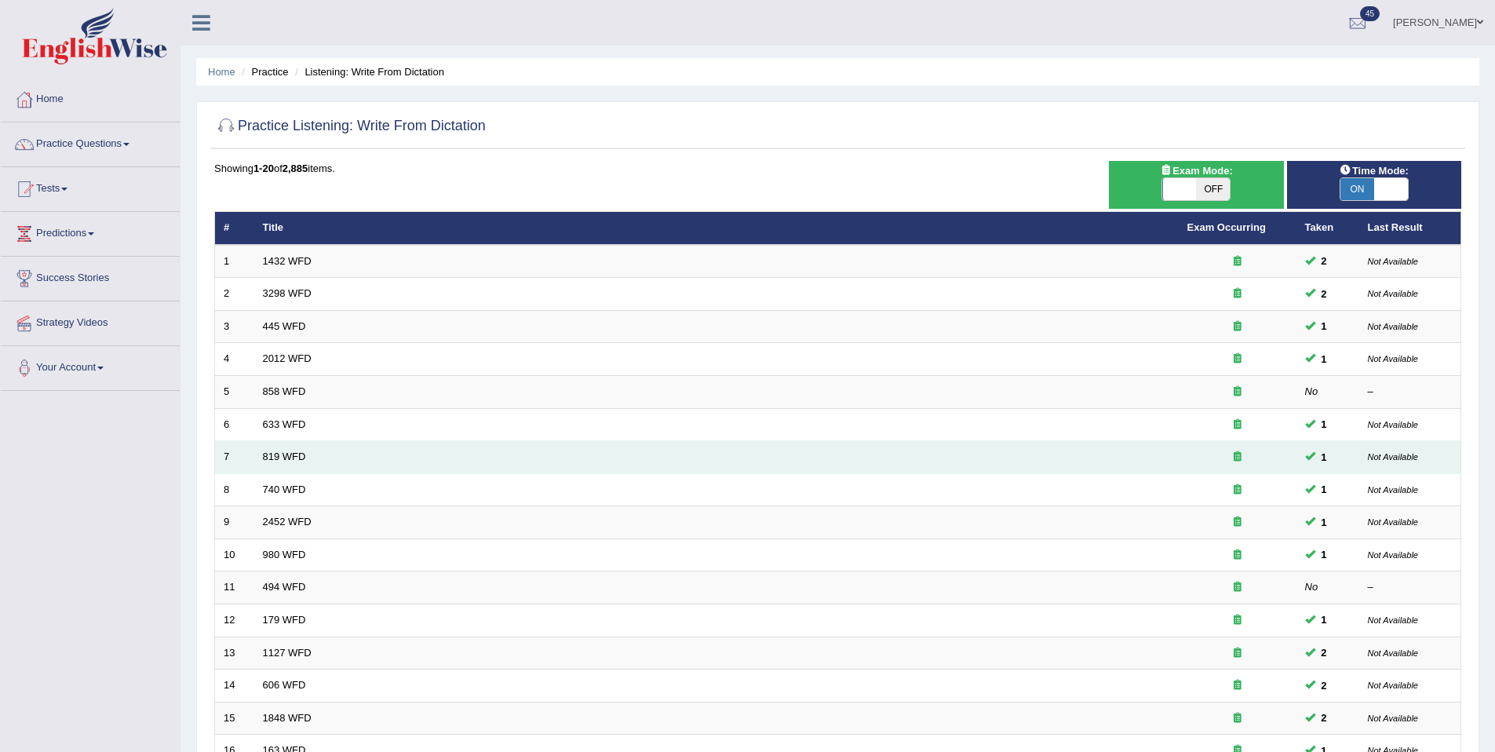
scroll to position [287, 0]
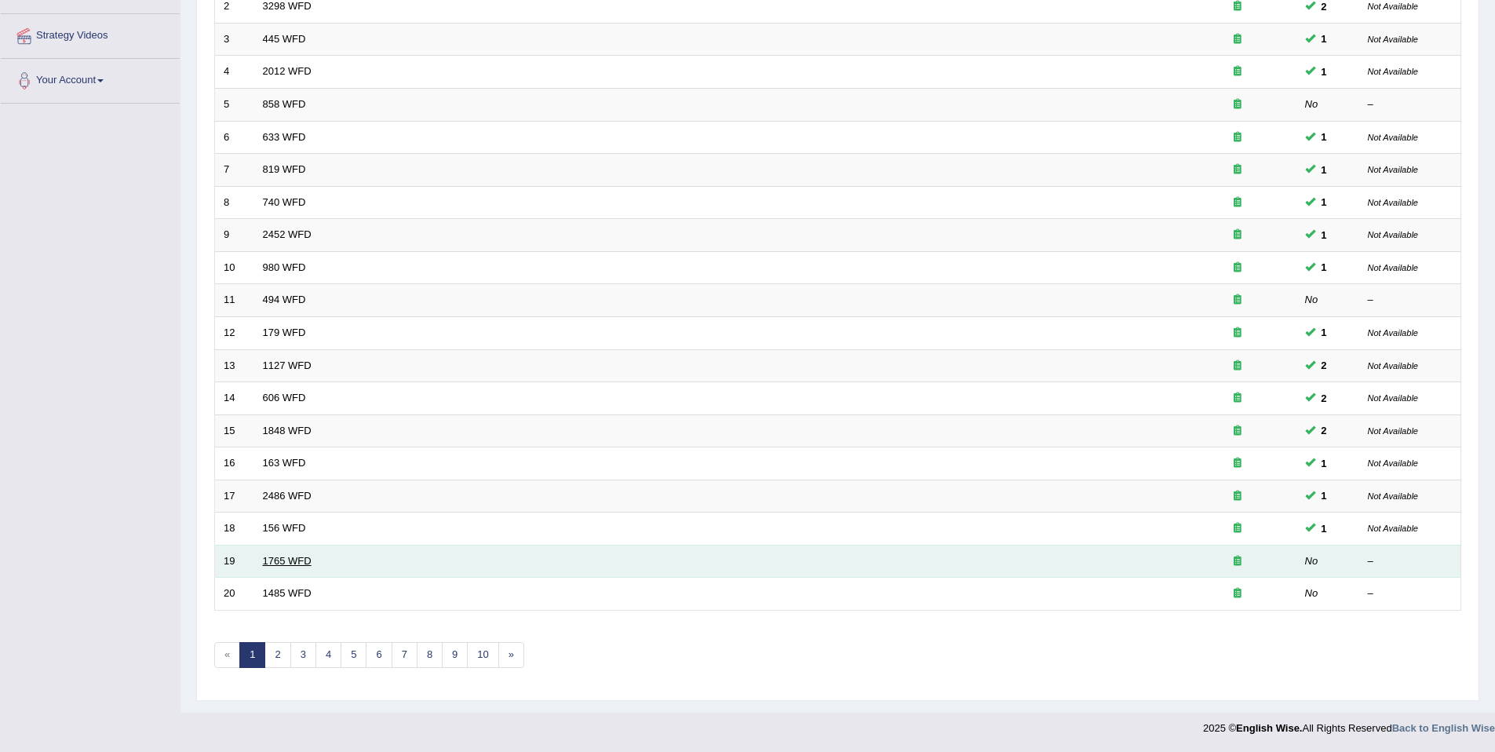
click at [270, 566] on link "1765 WFD" at bounding box center [287, 561] width 49 height 12
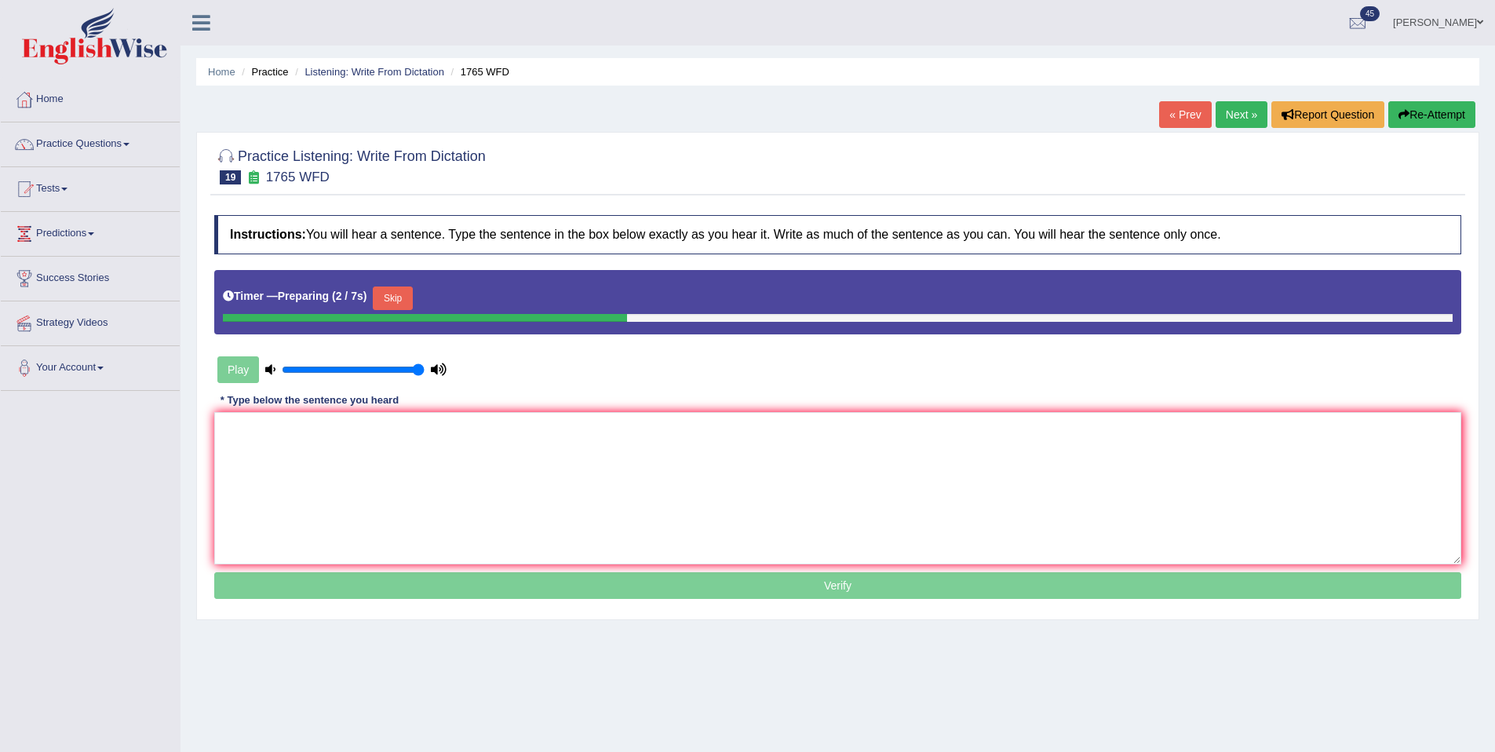
click at [390, 298] on button "Skip" at bounding box center [392, 299] width 39 height 24
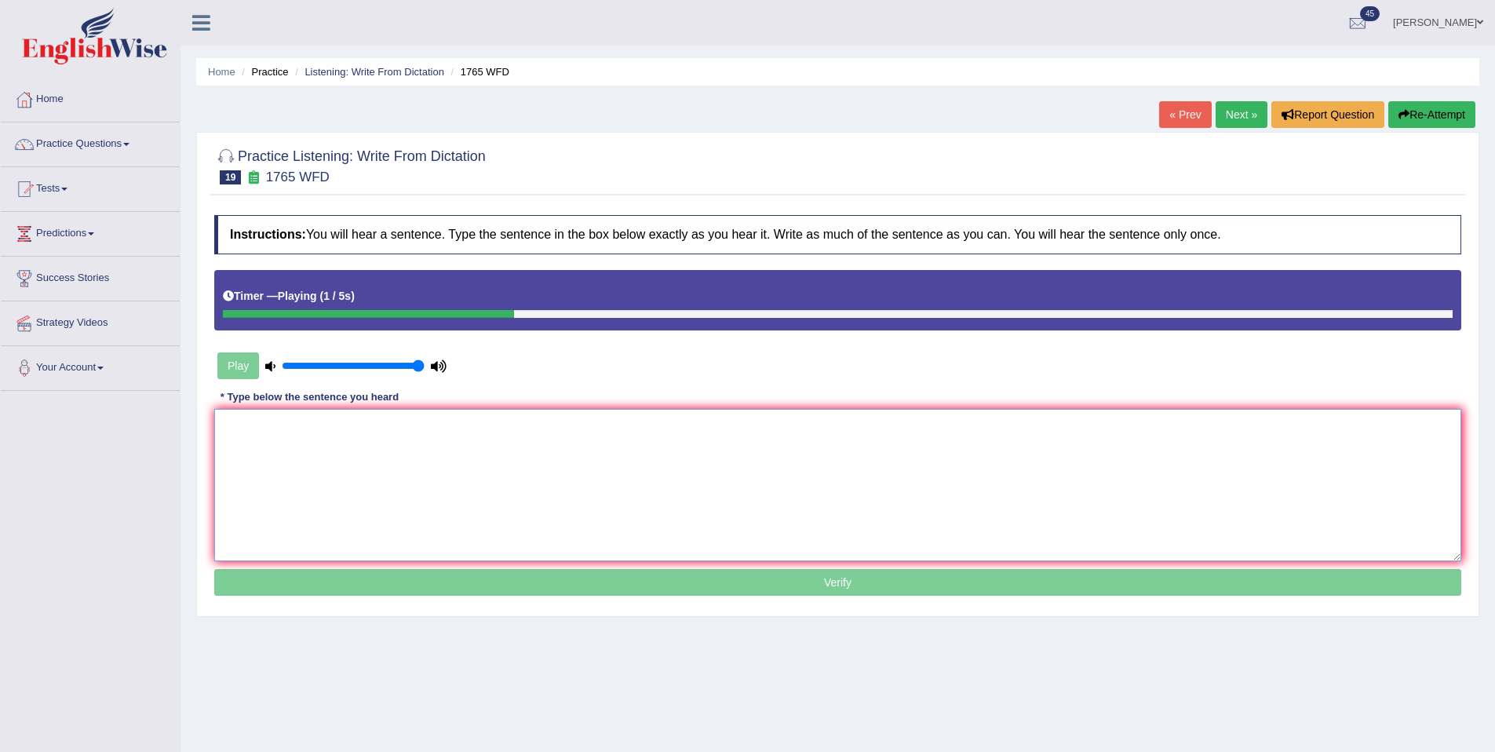
click at [327, 506] on textarea at bounding box center [837, 485] width 1247 height 152
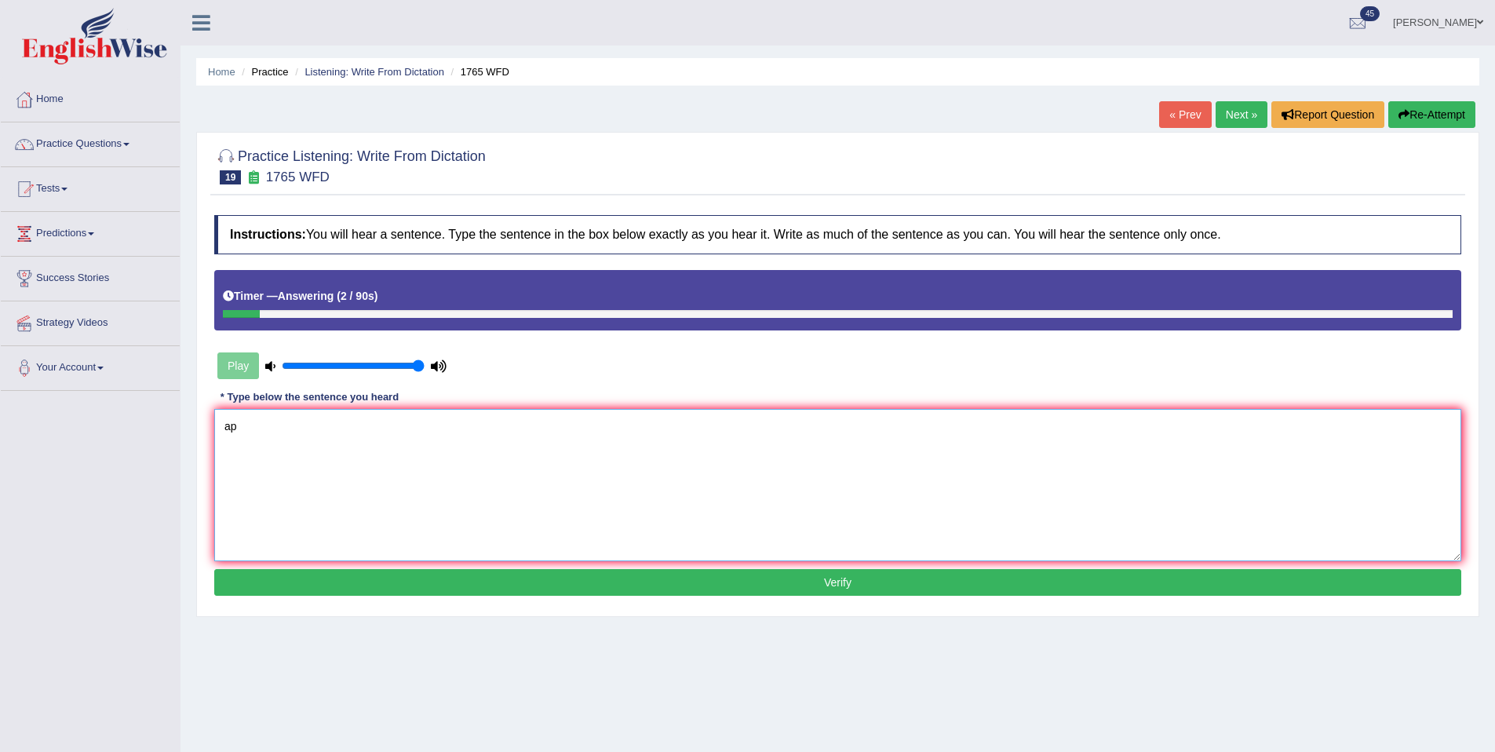
type textarea "a"
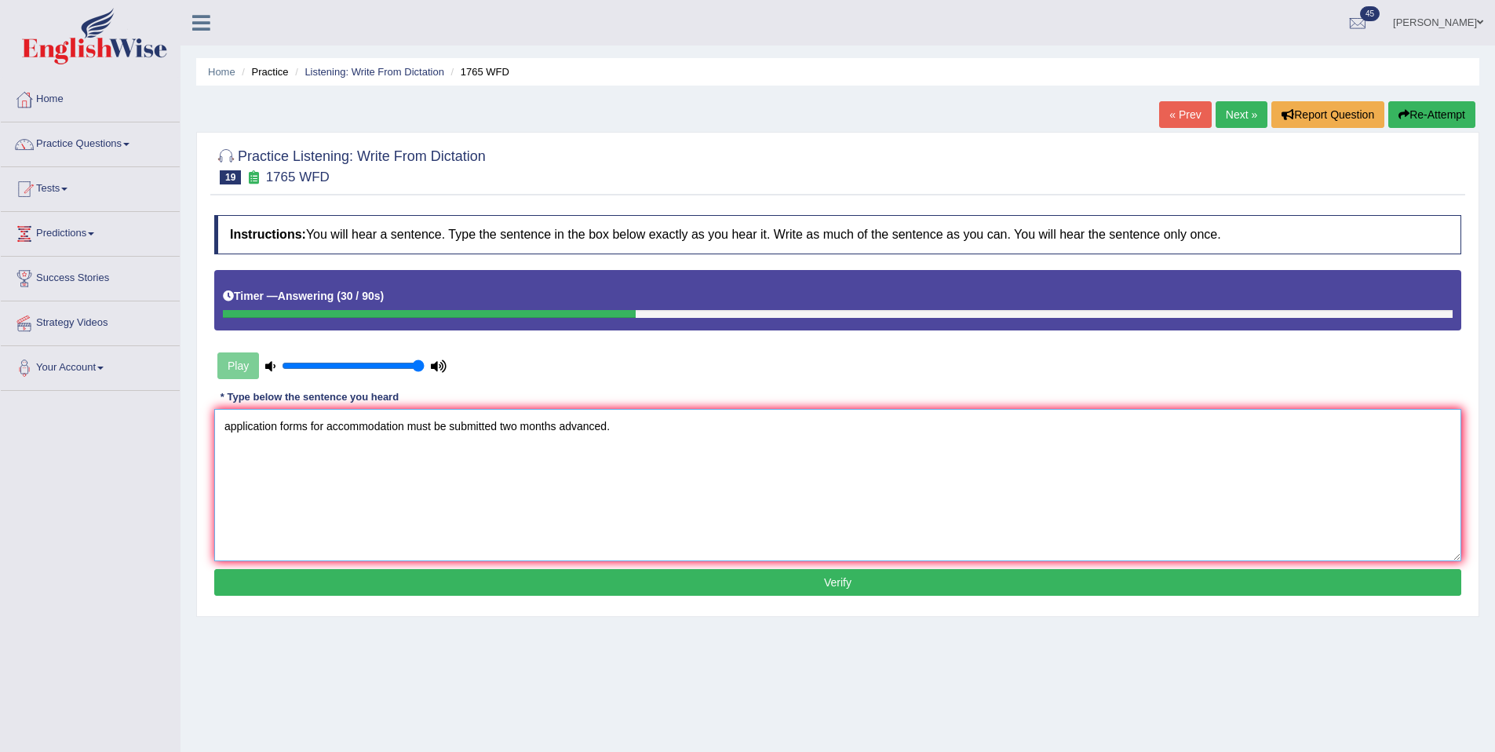
click at [230, 425] on textarea "application forms for accommodation must be submitted two months advanced." at bounding box center [837, 485] width 1247 height 152
click at [571, 425] on textarea "Application forms for accommodation must be submitted two months advanced." at bounding box center [837, 485] width 1247 height 152
type textarea "Application forms for accommodation must be submitted two months in advanced."
click at [626, 586] on button "Verify" at bounding box center [837, 582] width 1247 height 27
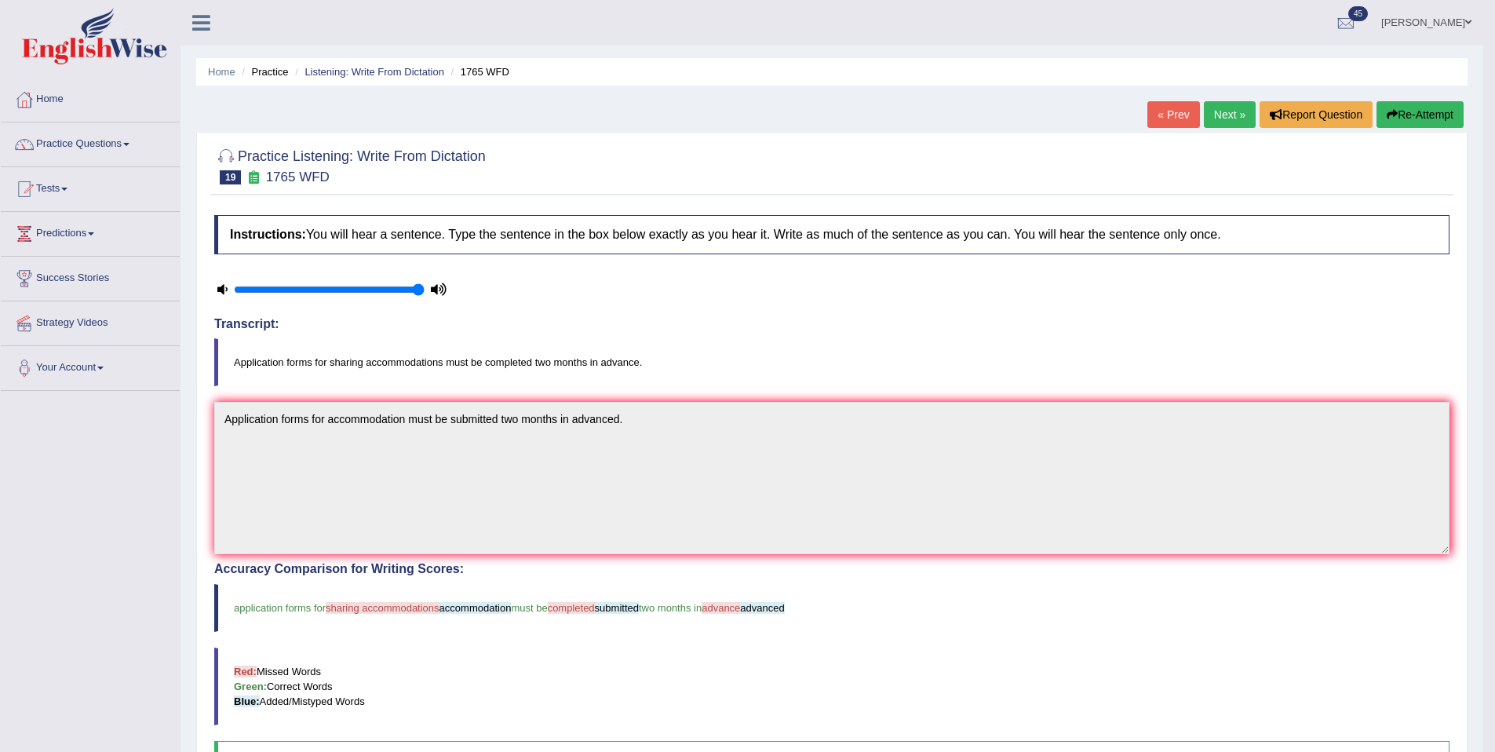
click at [1242, 108] on link "Next »" at bounding box center [1230, 114] width 52 height 27
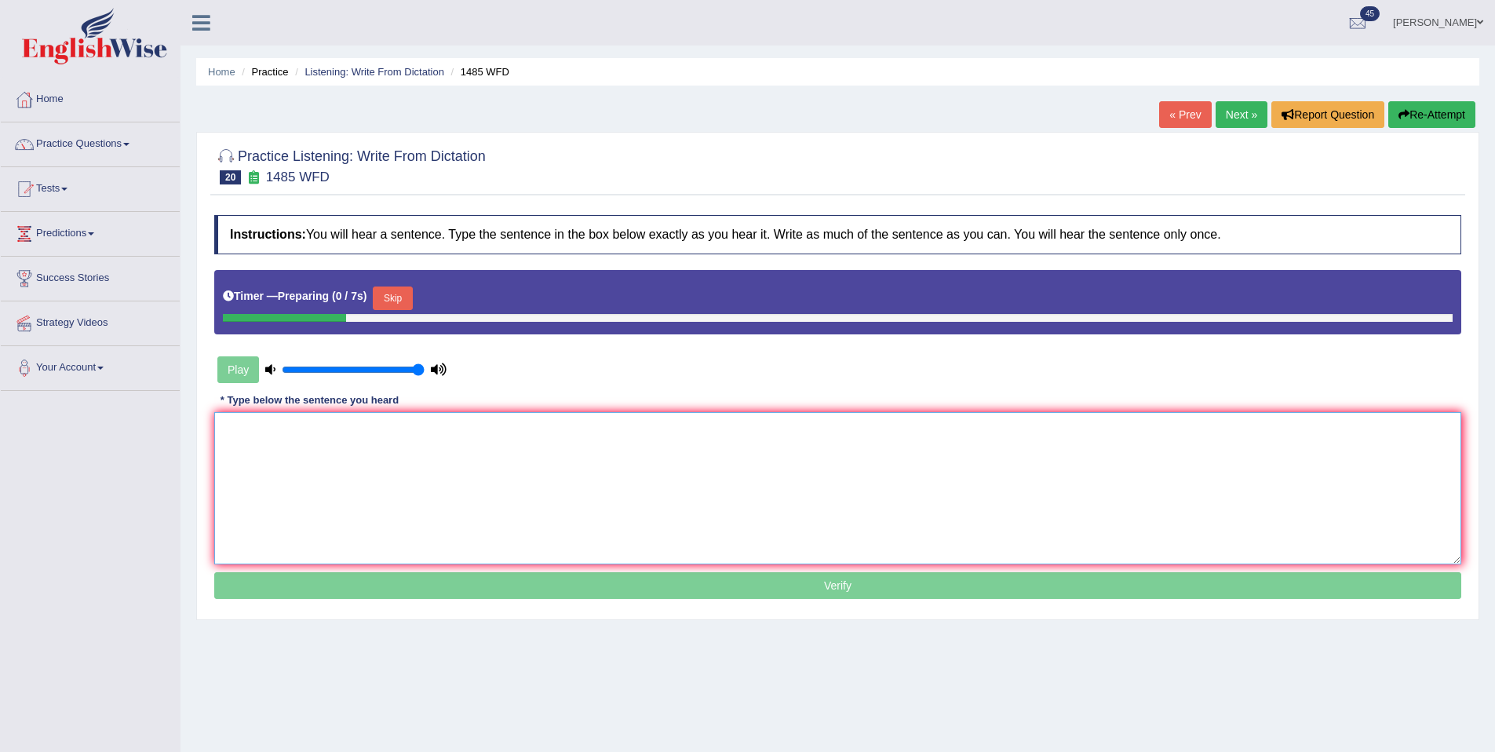
click at [385, 461] on textarea at bounding box center [837, 488] width 1247 height 152
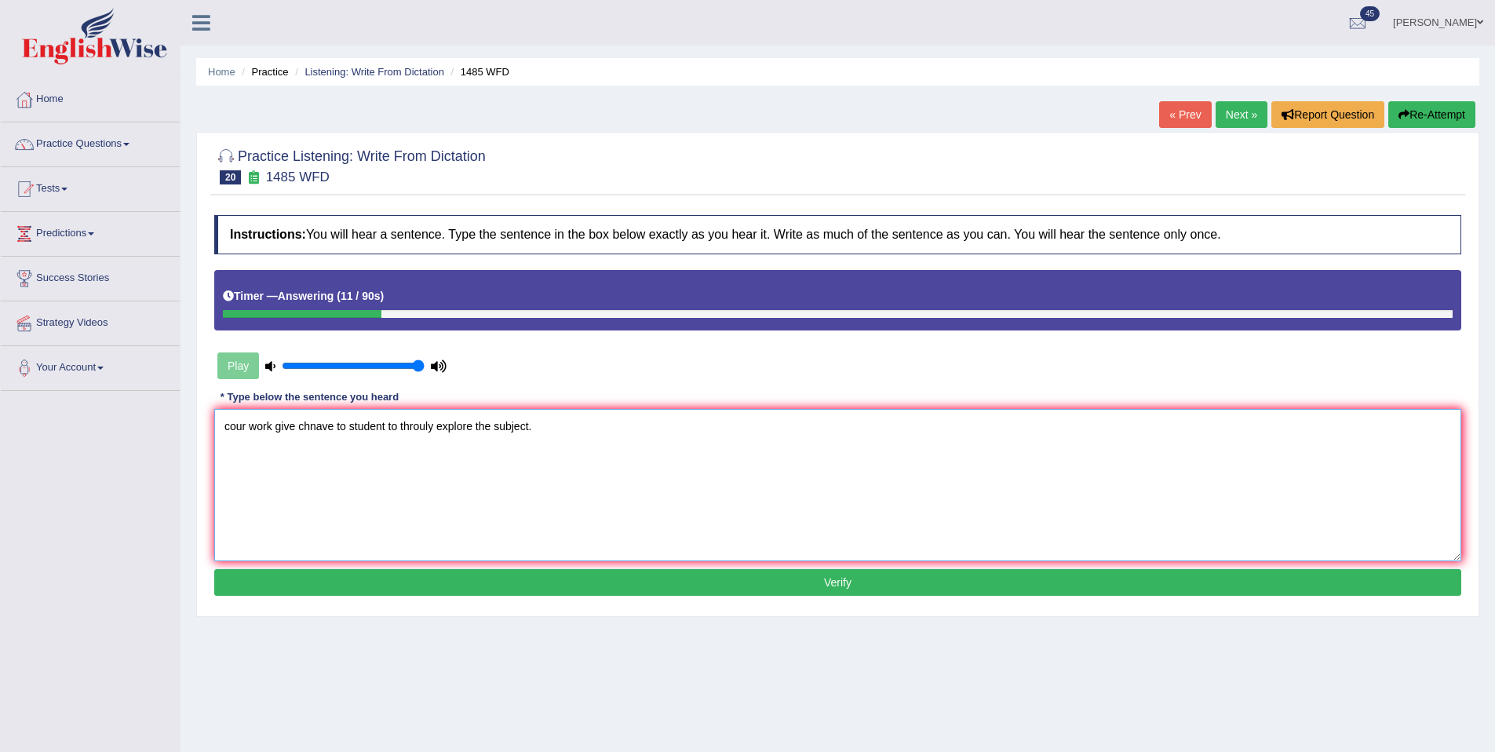
click at [236, 424] on textarea "cour work give chnave to student to throuly explore the subject." at bounding box center [837, 485] width 1247 height 152
click at [333, 430] on textarea "Course work give chnave to student to throuly explore the subject." at bounding box center [837, 485] width 1247 height 152
click at [388, 429] on textarea "Course work give chance to student to throuly explore the subject." at bounding box center [837, 485] width 1247 height 152
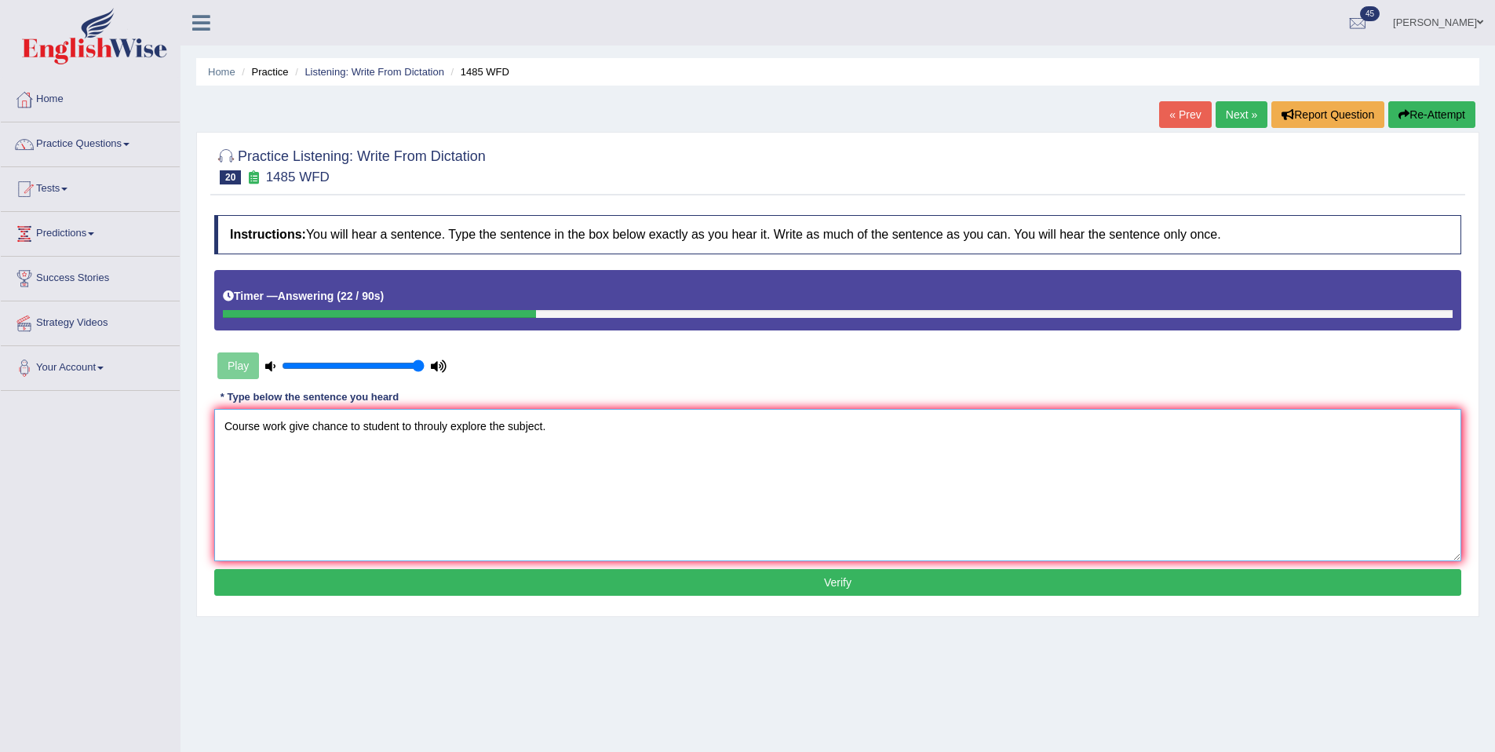
click at [388, 429] on textarea "Course work give chance to student to throuly explore the subject." at bounding box center [837, 485] width 1247 height 152
click at [440, 430] on textarea "Course work give chance to students to throuly explore the subject." at bounding box center [837, 485] width 1247 height 152
click at [494, 434] on textarea "Course work give chance to students to throughly explore the subject." at bounding box center [837, 485] width 1247 height 152
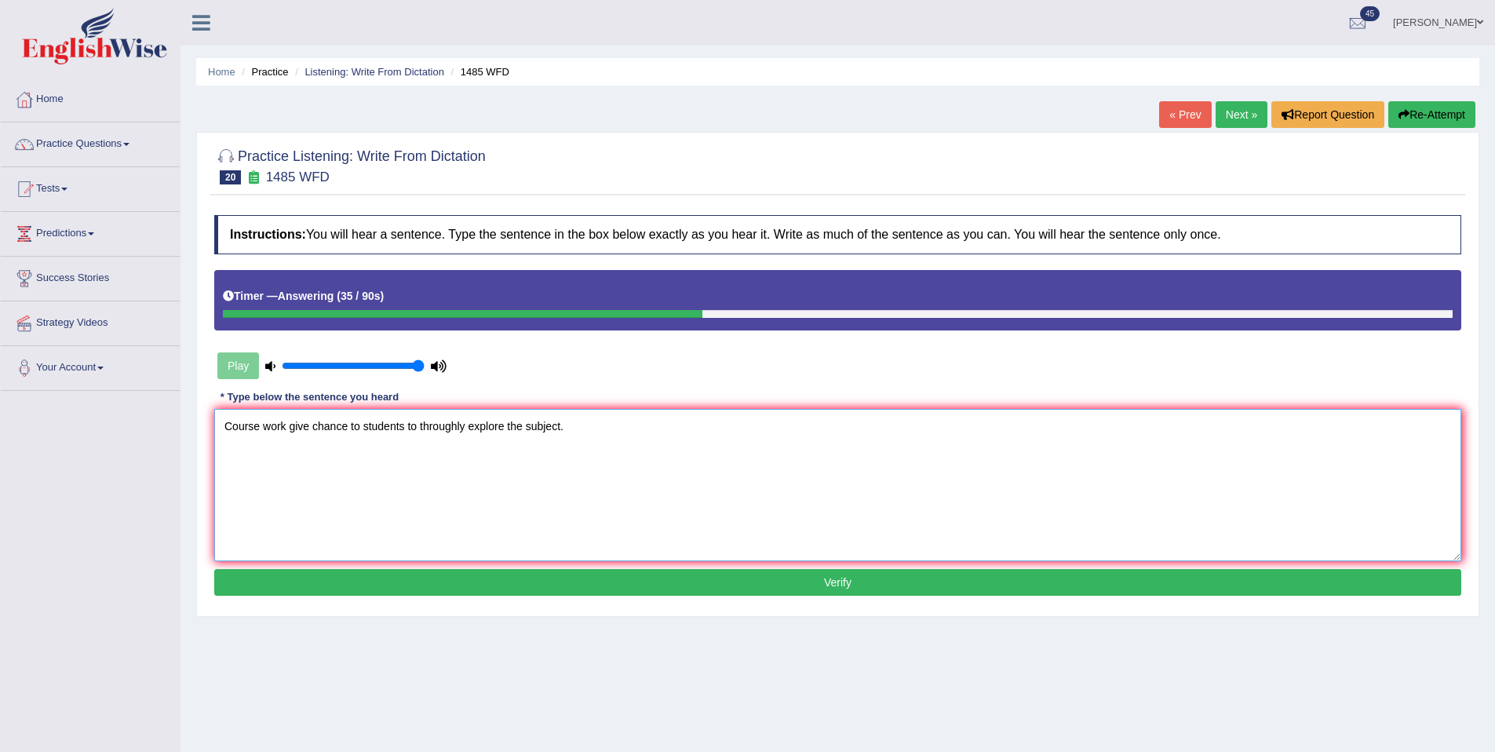
click at [494, 434] on textarea "Course work give chance to students to throughly explore the subject." at bounding box center [837, 485] width 1247 height 152
type textarea "Course work give chance to students to throughly explore the subject."
click at [506, 582] on button "Verify" at bounding box center [837, 582] width 1247 height 27
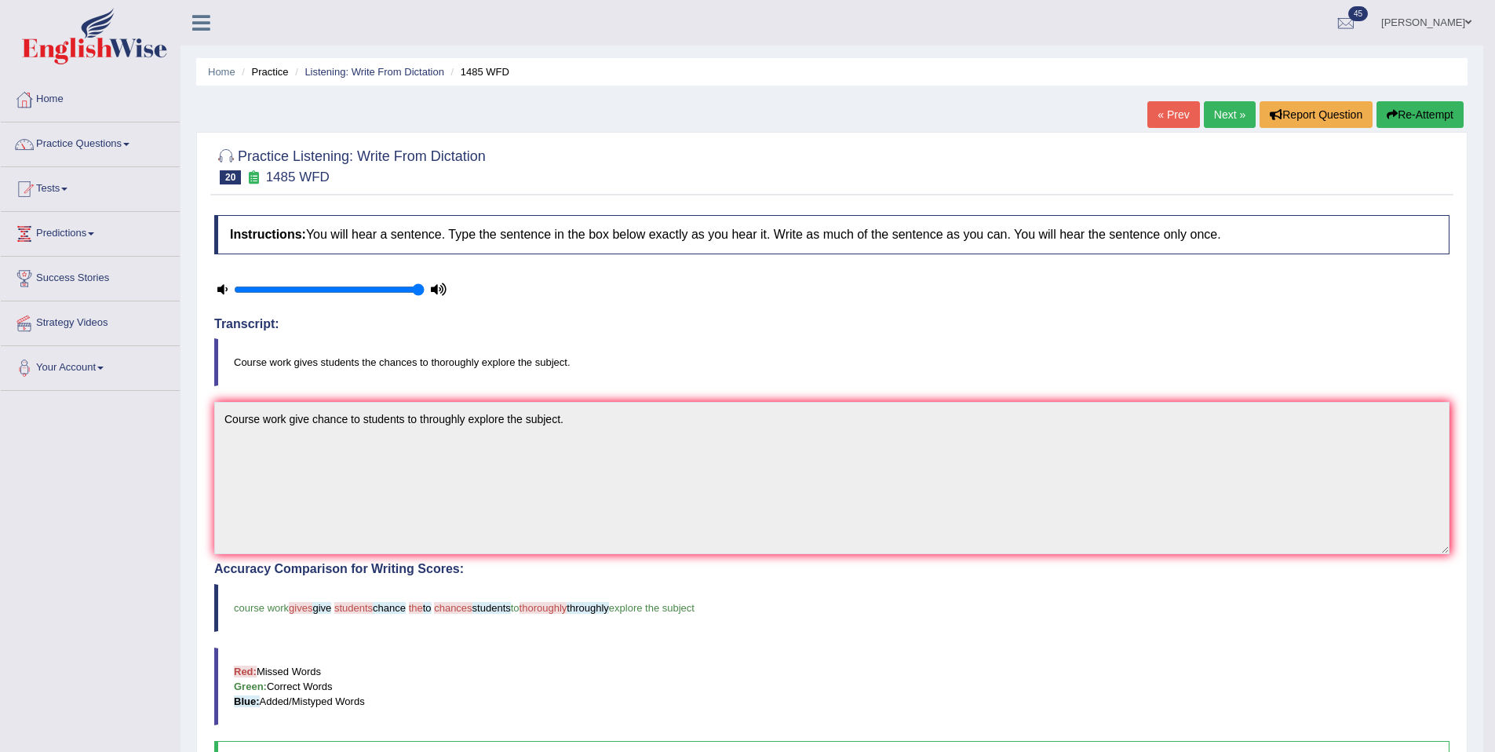
click at [1221, 124] on link "Next »" at bounding box center [1230, 114] width 52 height 27
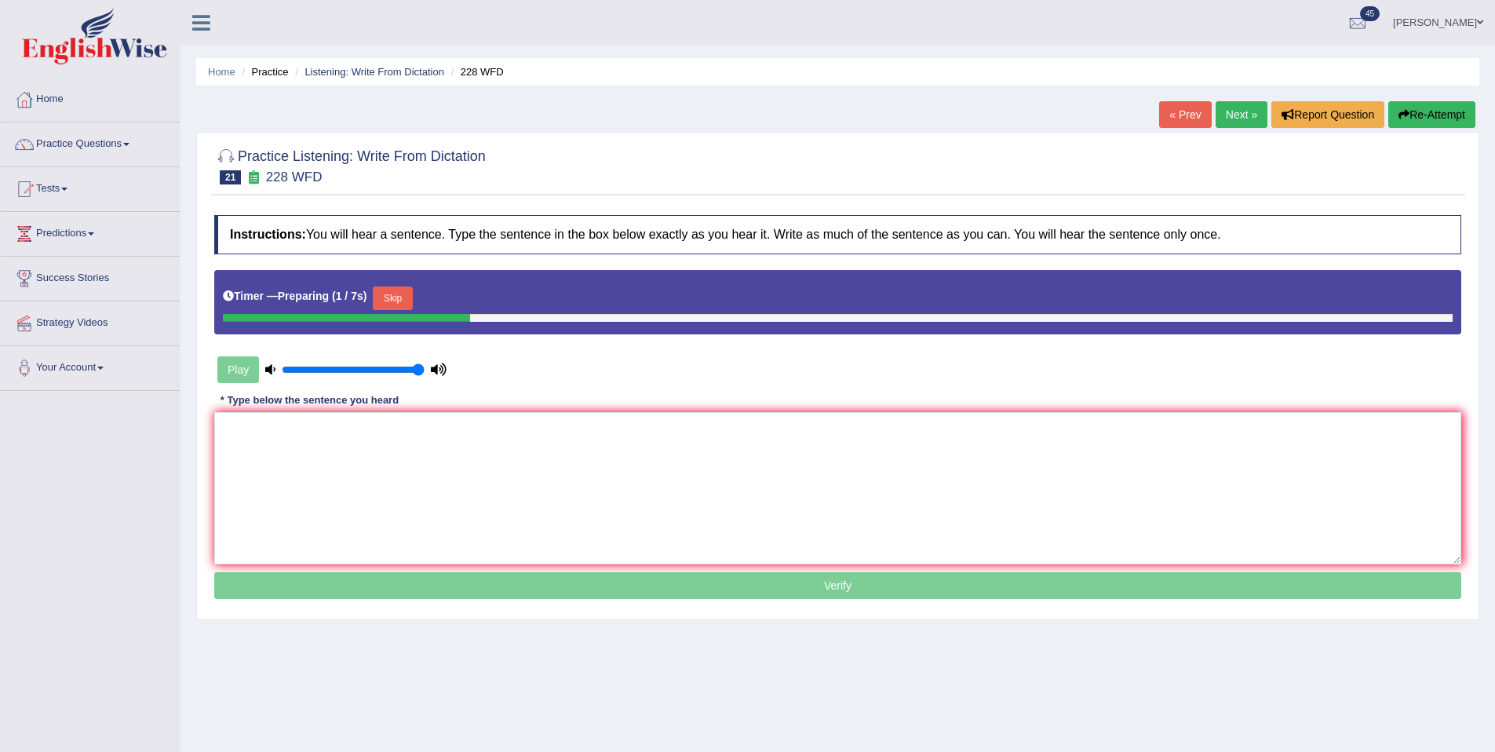
click at [412, 304] on button "Skip" at bounding box center [392, 299] width 39 height 24
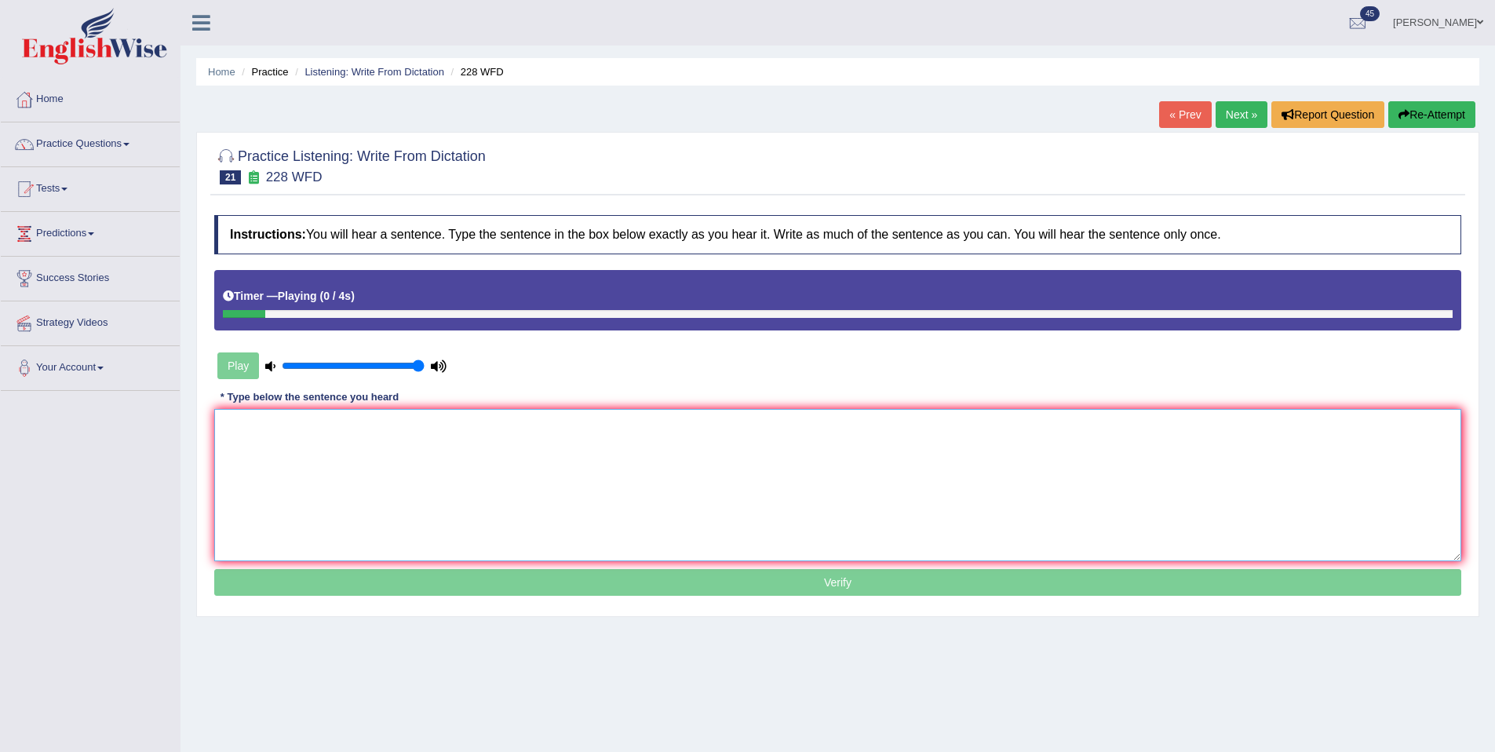
click at [333, 467] on textarea at bounding box center [837, 485] width 1247 height 152
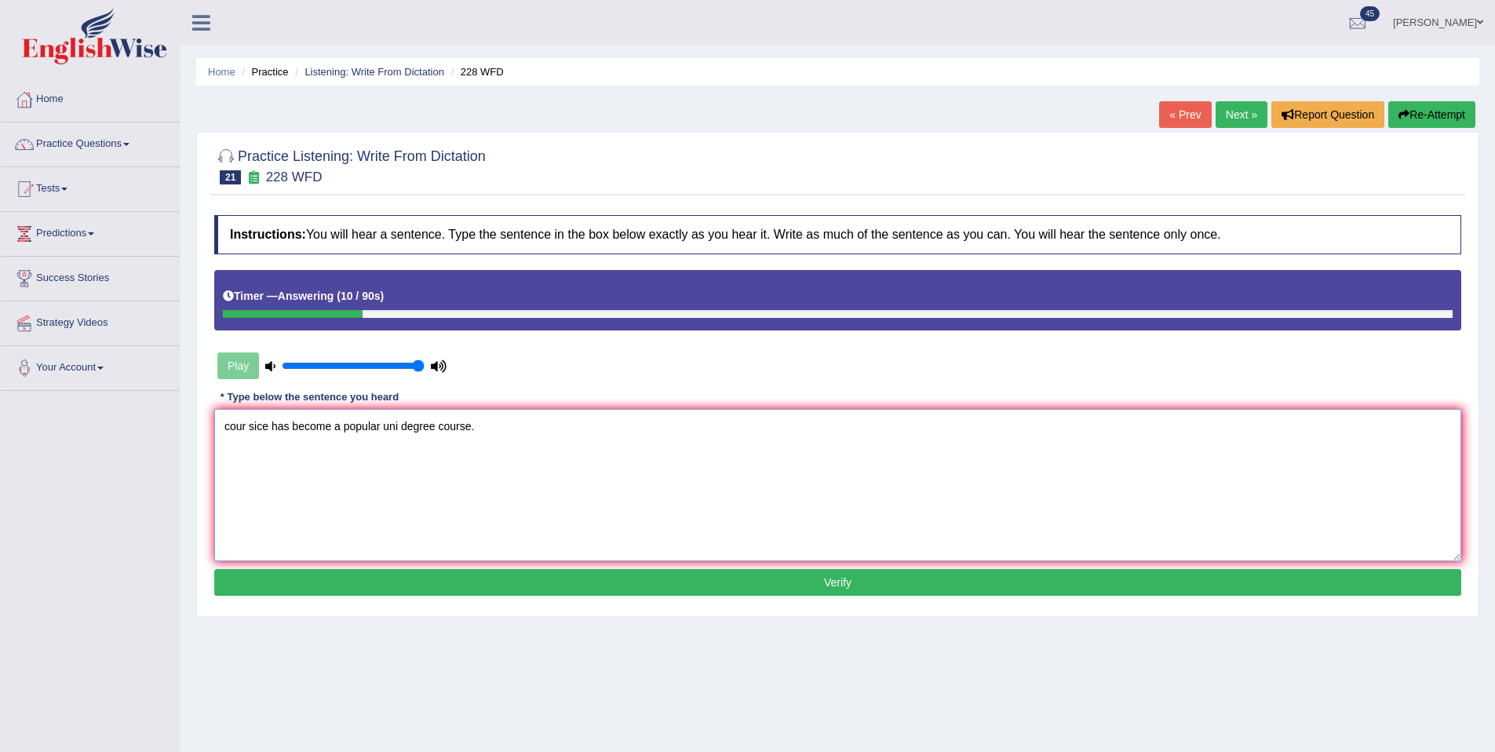
click at [233, 416] on textarea "cour sice has become a popular uni degree course." at bounding box center [837, 485] width 1247 height 152
click at [232, 429] on textarea "cour sice has become a popular uni degree course." at bounding box center [837, 485] width 1247 height 152
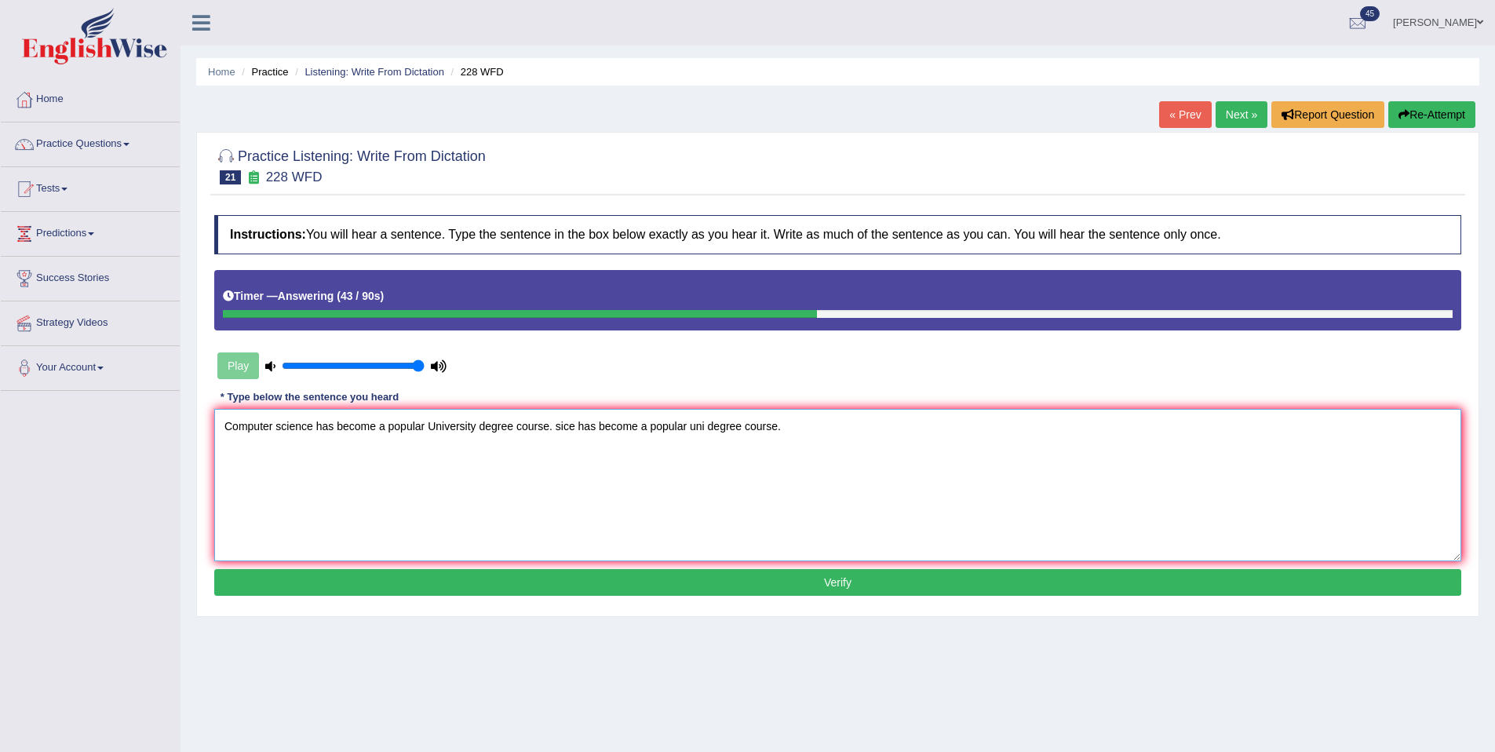
drag, startPoint x: 560, startPoint y: 424, endPoint x: 836, endPoint y: 433, distance: 276.5
click at [836, 433] on textarea "Computer science has become a popular University degree course. sice has become…" at bounding box center [837, 485] width 1247 height 152
type textarea "Computer science has become a popular University degree course."
click at [781, 590] on button "Verify" at bounding box center [837, 582] width 1247 height 27
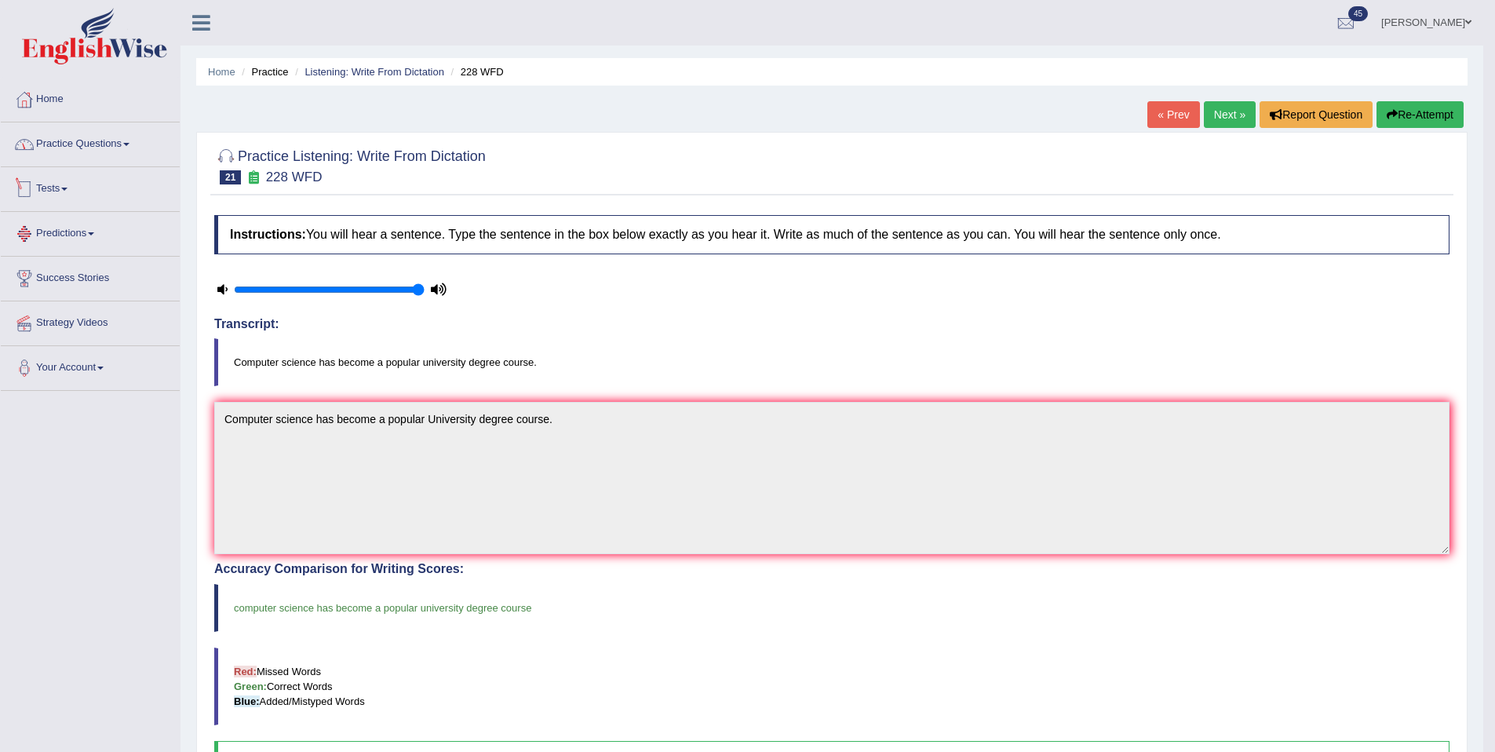
click at [64, 148] on link "Practice Questions" at bounding box center [90, 141] width 179 height 39
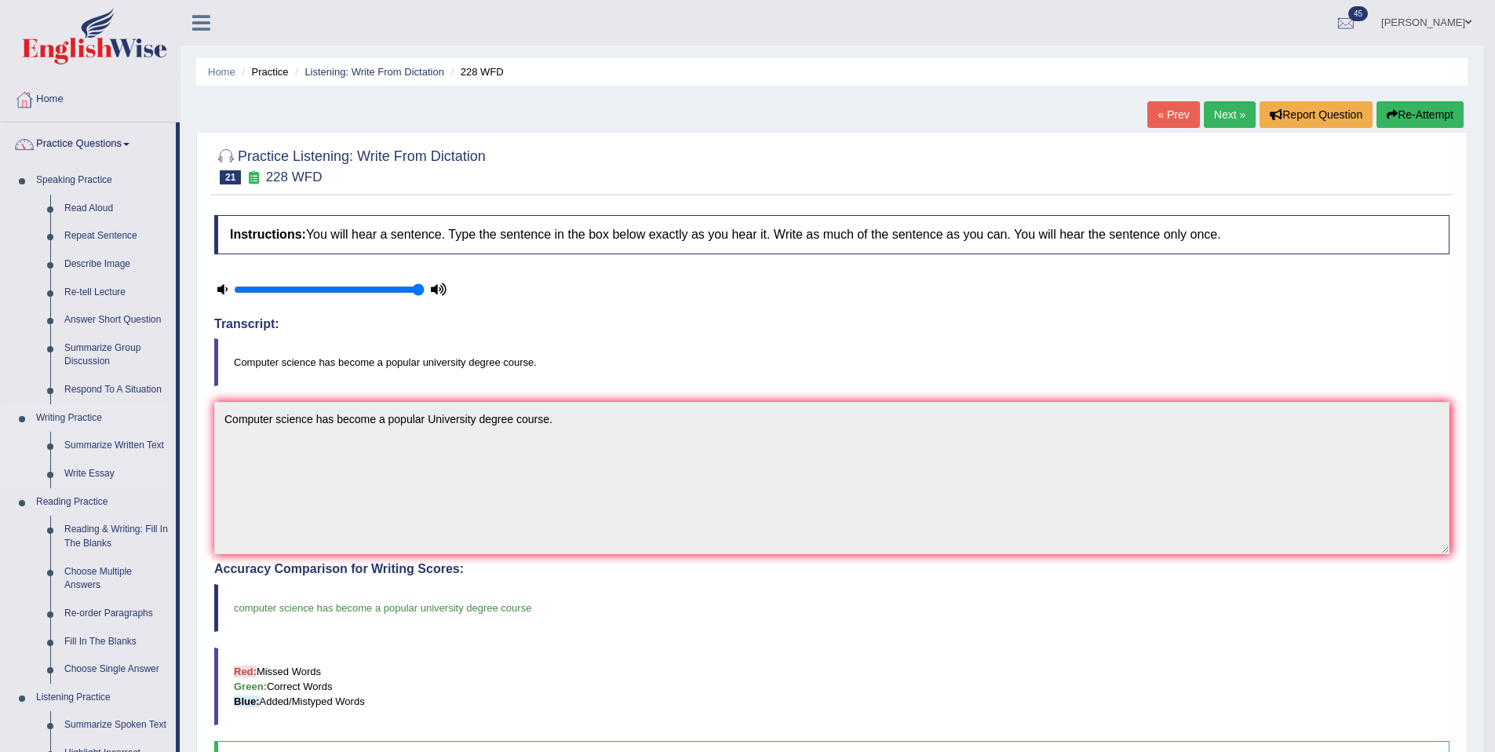
click at [108, 404] on link "Writing Practice" at bounding box center [102, 418] width 147 height 28
click at [99, 392] on link "Respond To A Situation" at bounding box center [116, 390] width 119 height 28
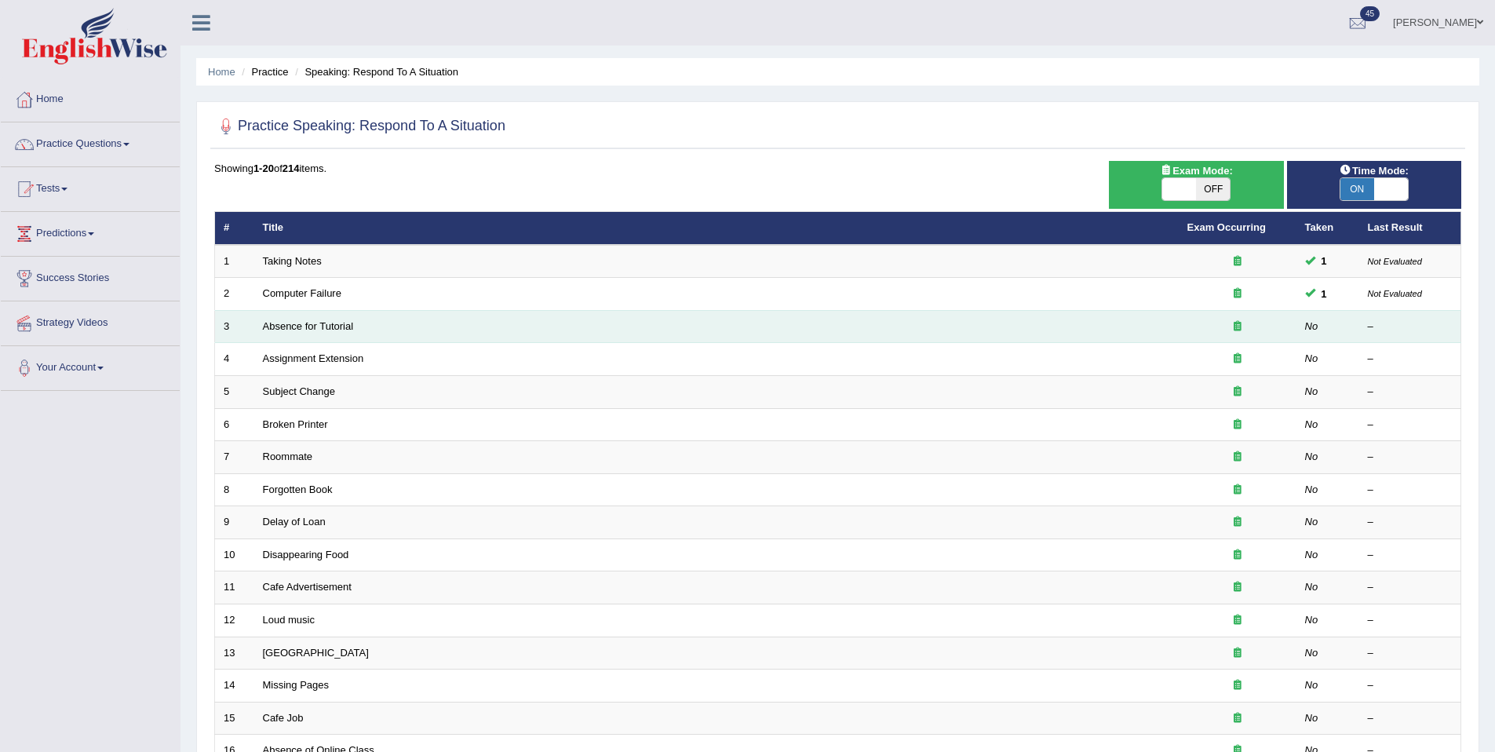
click at [279, 332] on td "Absence for Tutorial" at bounding box center [716, 326] width 925 height 33
click at [280, 329] on link "Absence for Tutorial" at bounding box center [308, 326] width 91 height 12
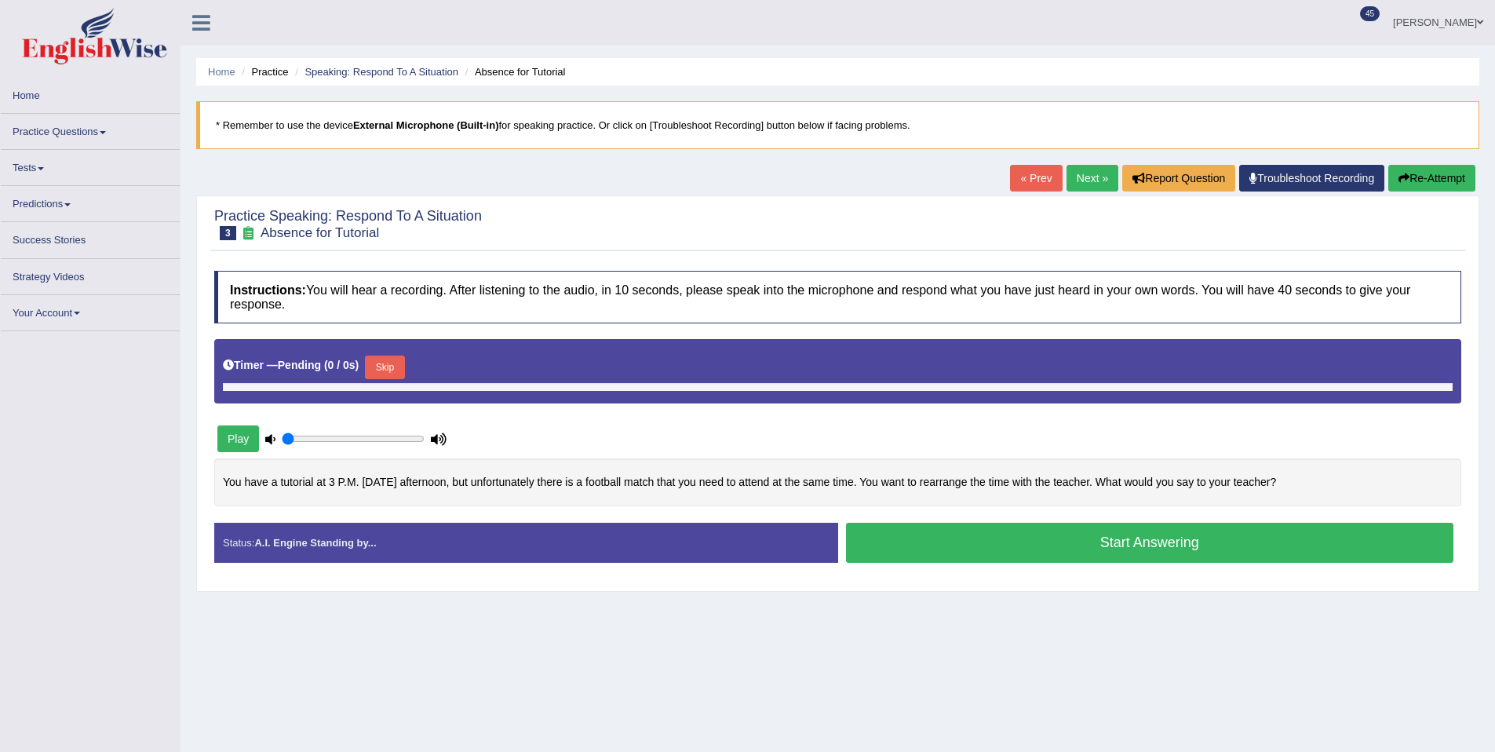
type input "1"
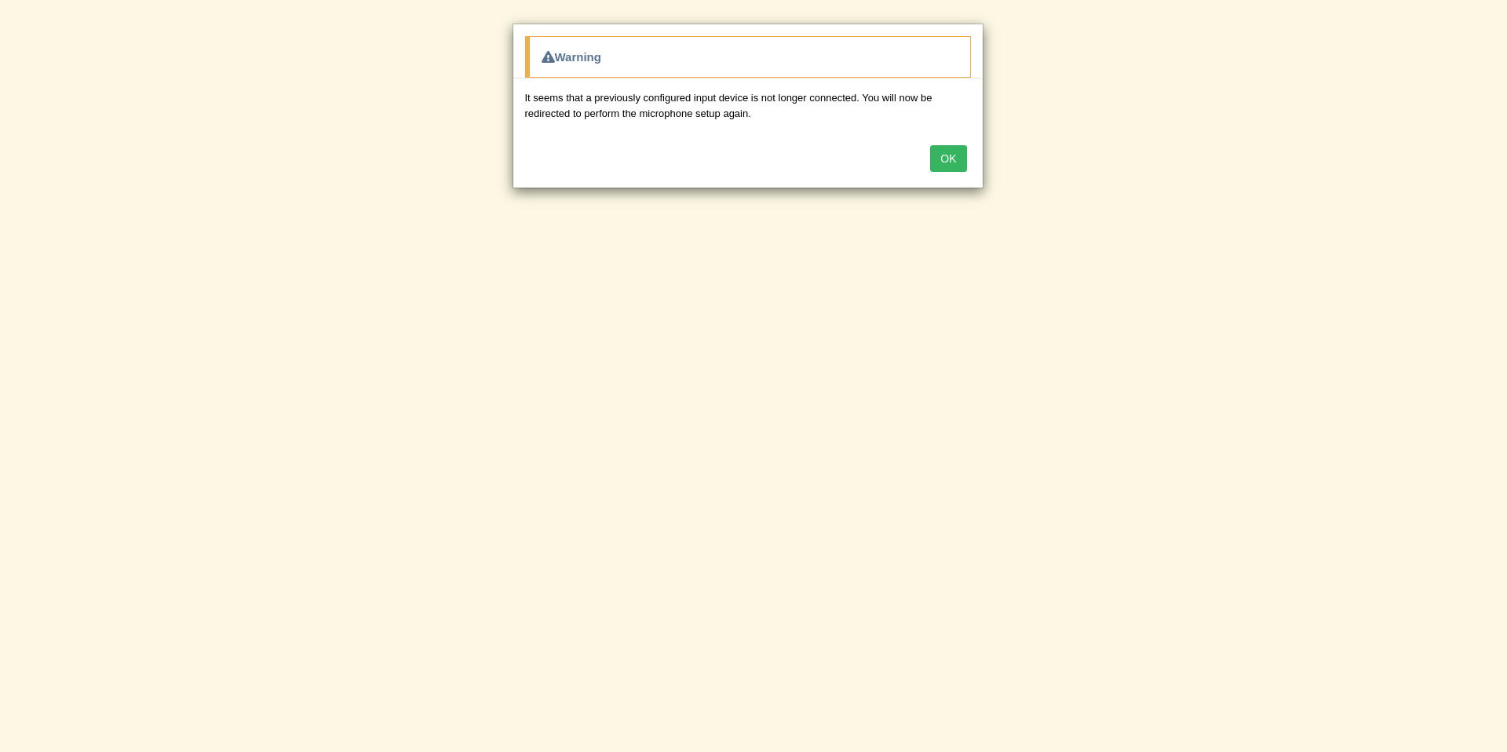
click at [951, 162] on button "OK" at bounding box center [948, 158] width 36 height 27
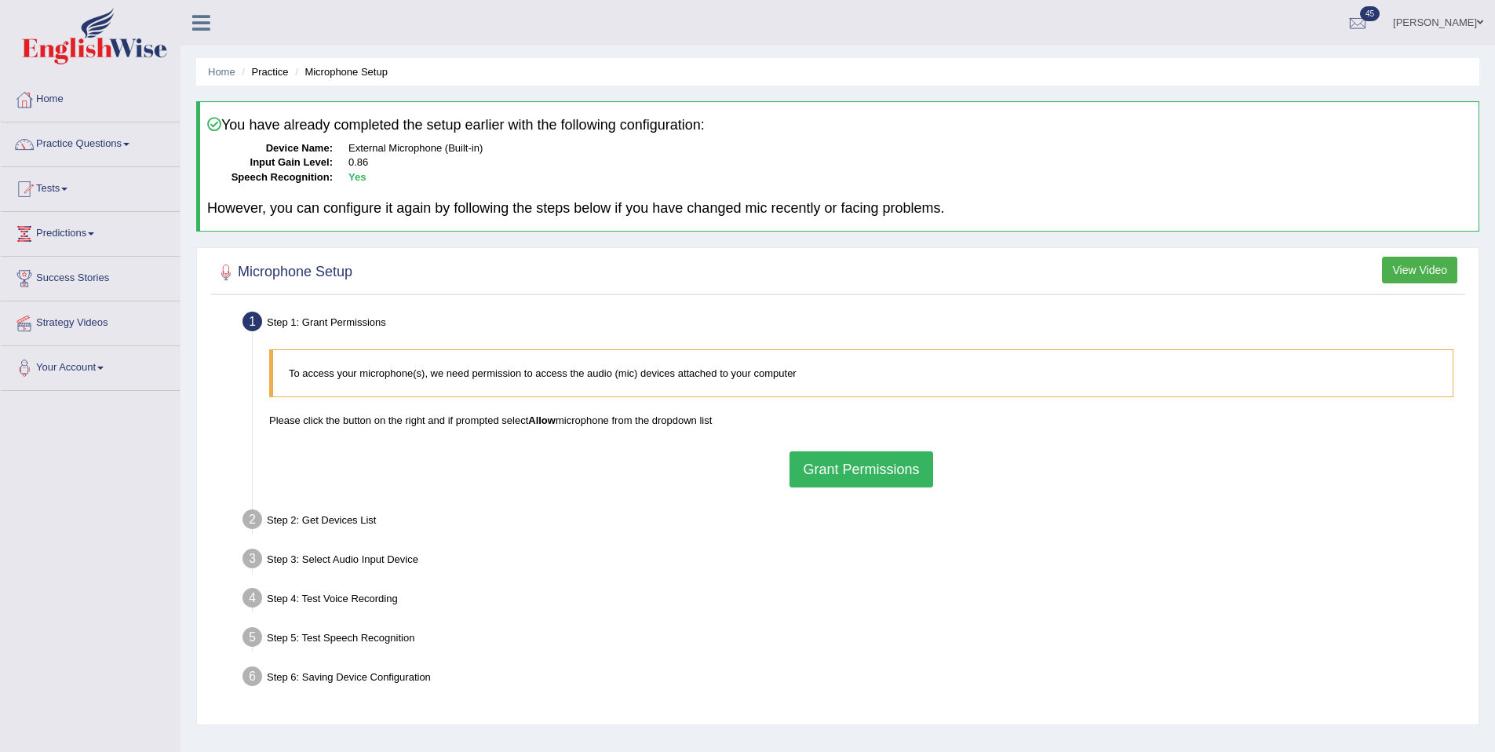
click at [824, 447] on div "To access your microphone(s), we need permission to access the audio (mic) devi…" at bounding box center [861, 417] width 1200 height 153
click at [827, 454] on button "Grant Permissions" at bounding box center [861, 469] width 143 height 36
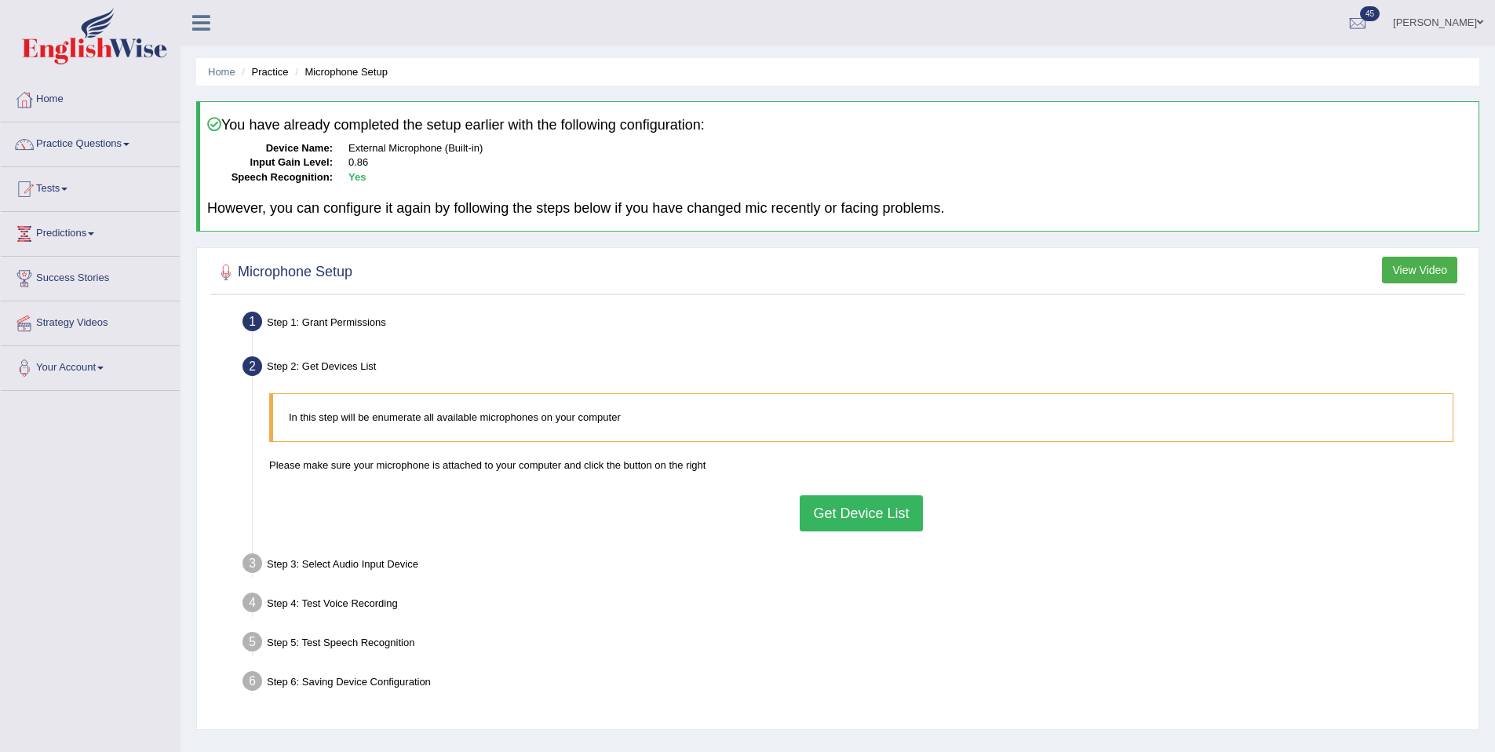
click at [840, 529] on button "Get Device List" at bounding box center [861, 513] width 122 height 36
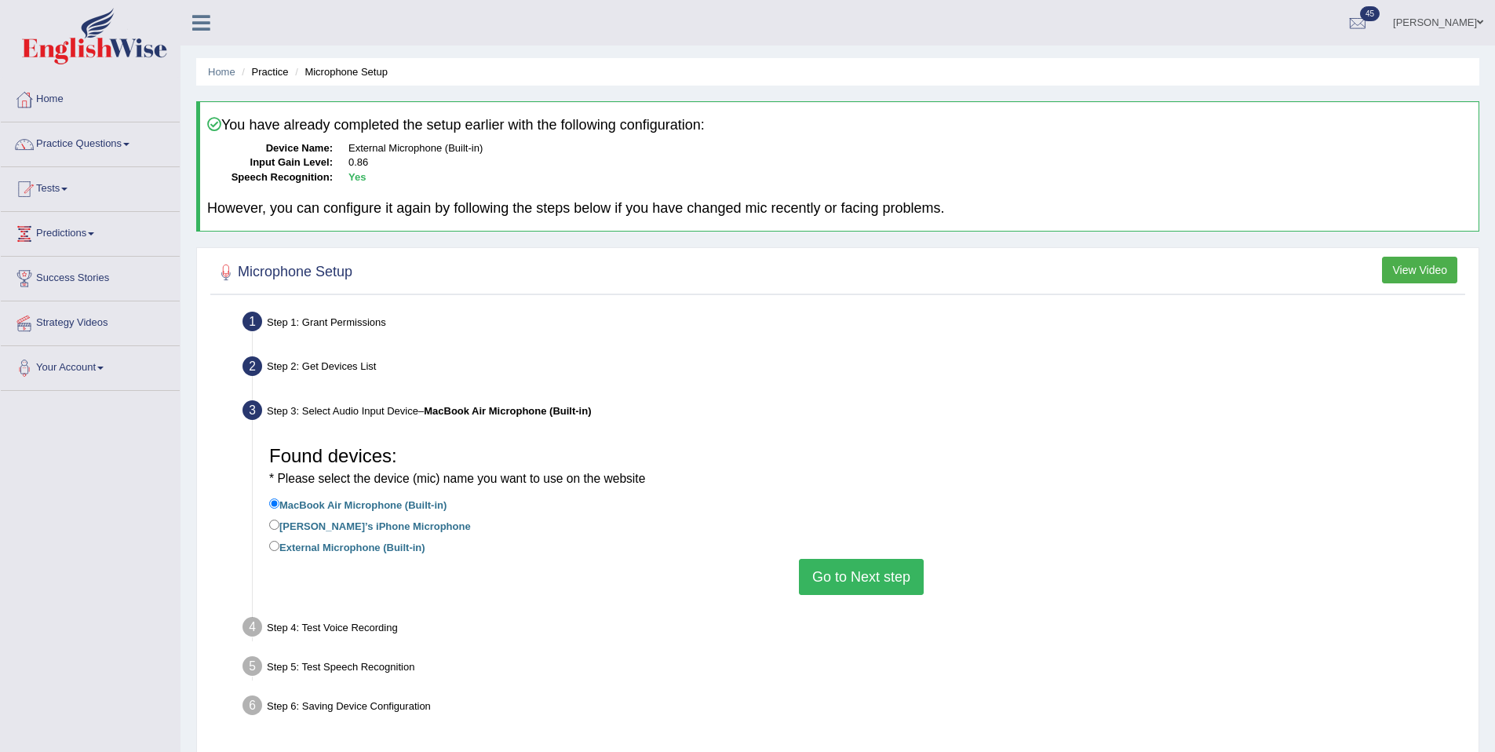
click at [872, 575] on button "Go to Next step" at bounding box center [861, 577] width 125 height 36
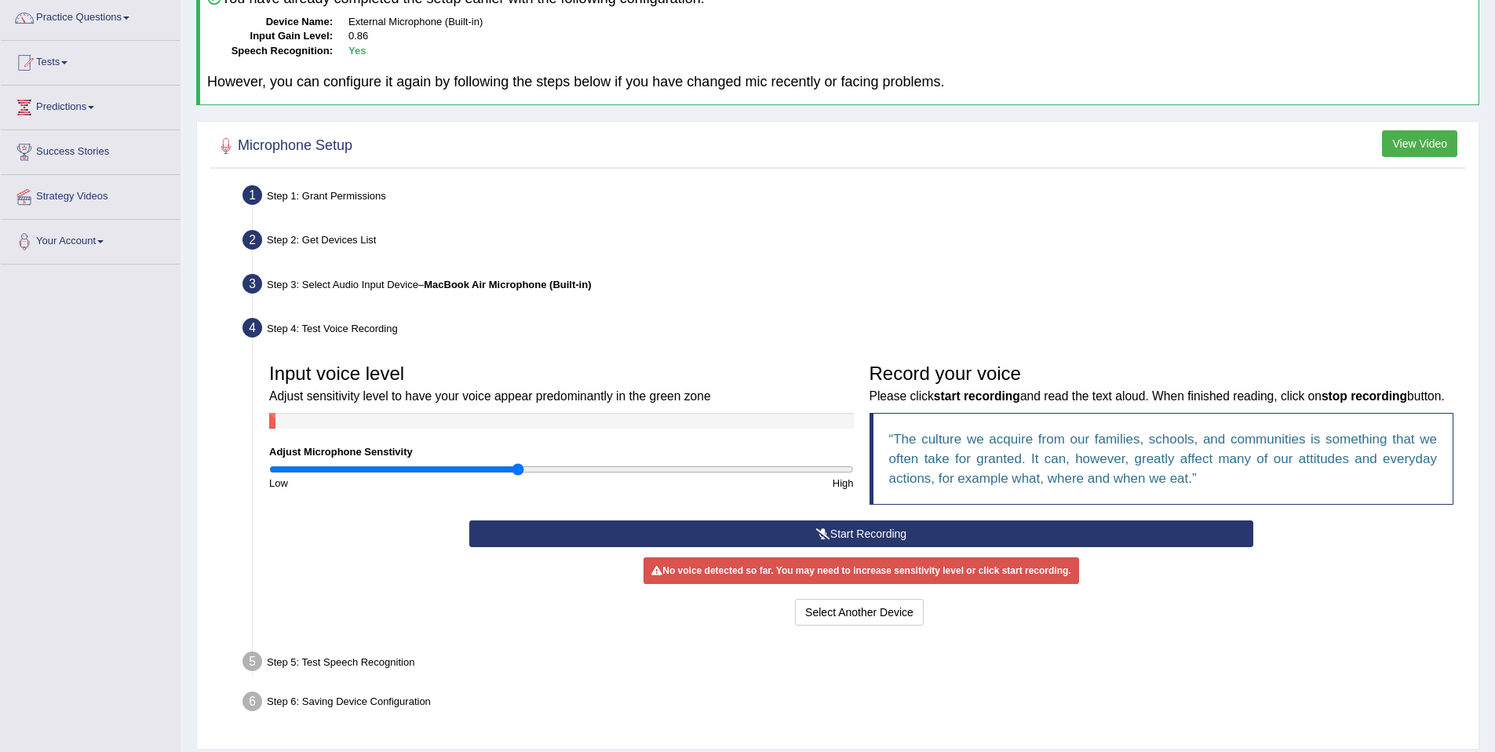
scroll to position [181, 0]
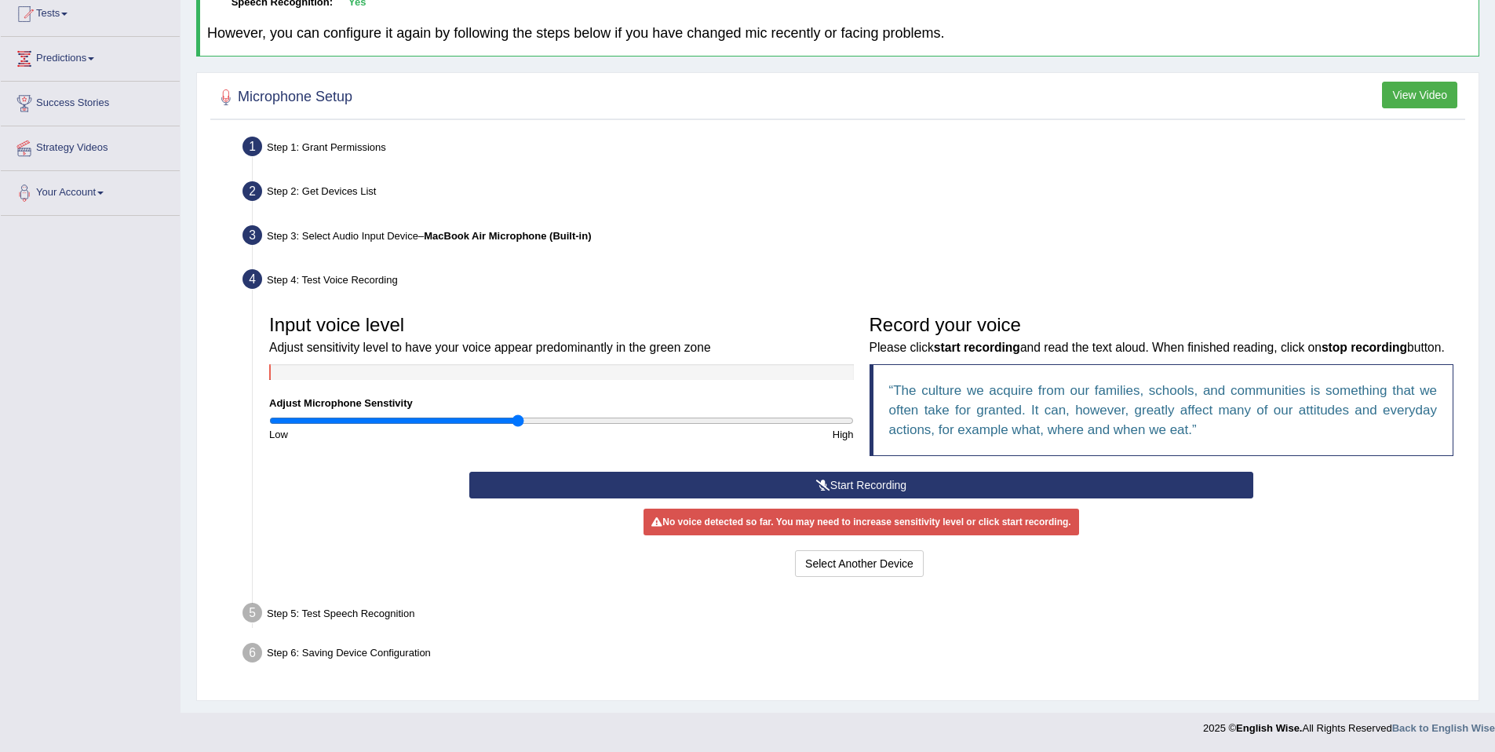
click at [860, 497] on button "Start Recording" at bounding box center [861, 485] width 784 height 27
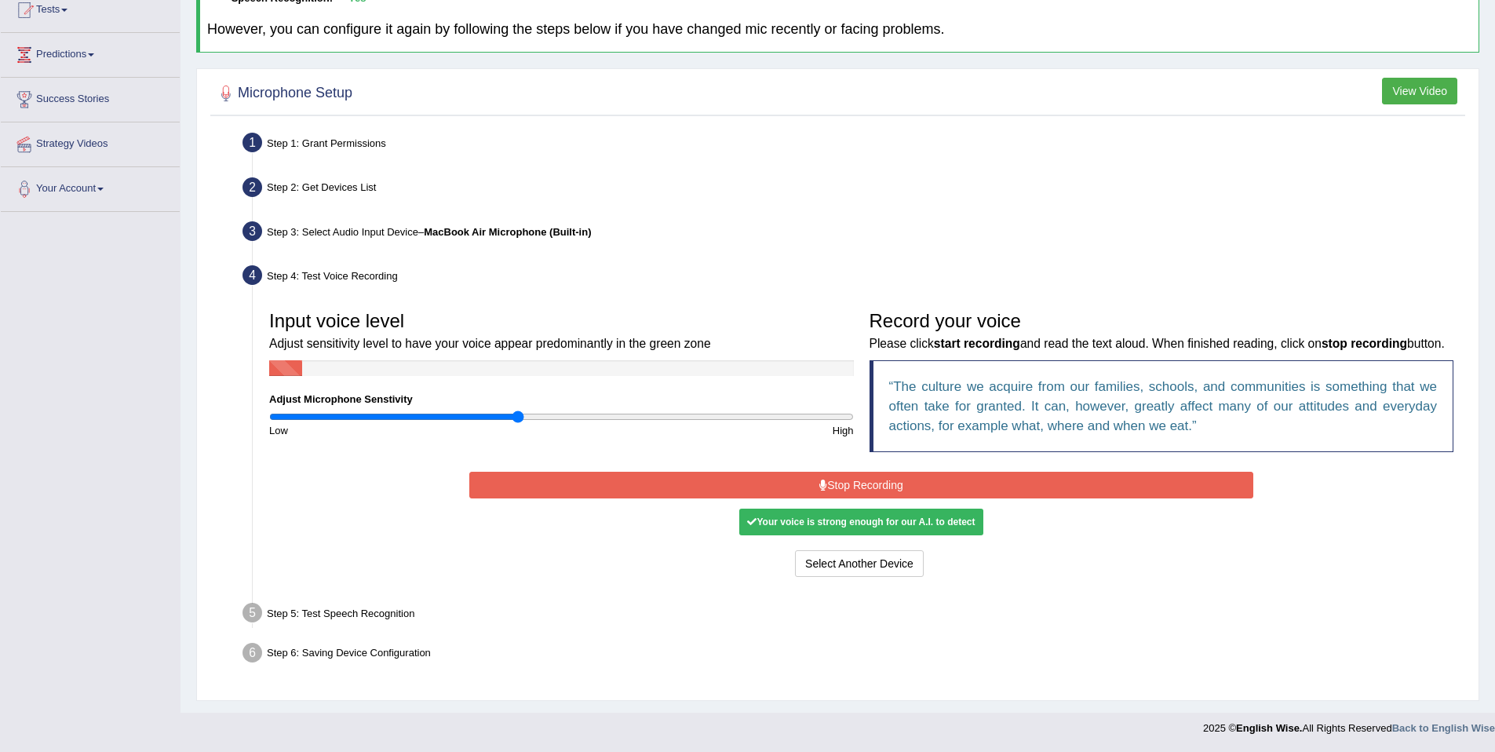
click at [862, 498] on button "Stop Recording" at bounding box center [861, 485] width 784 height 27
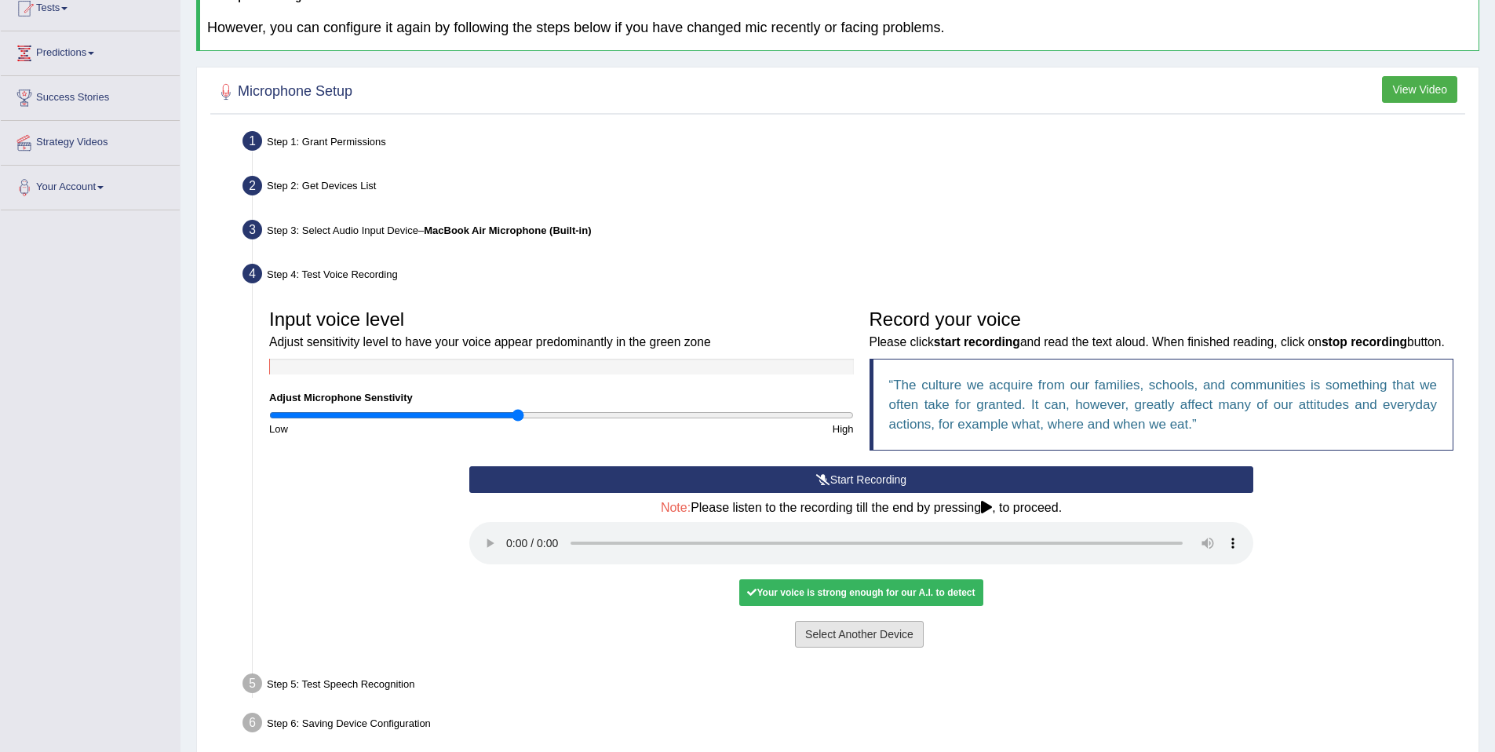
scroll to position [272, 0]
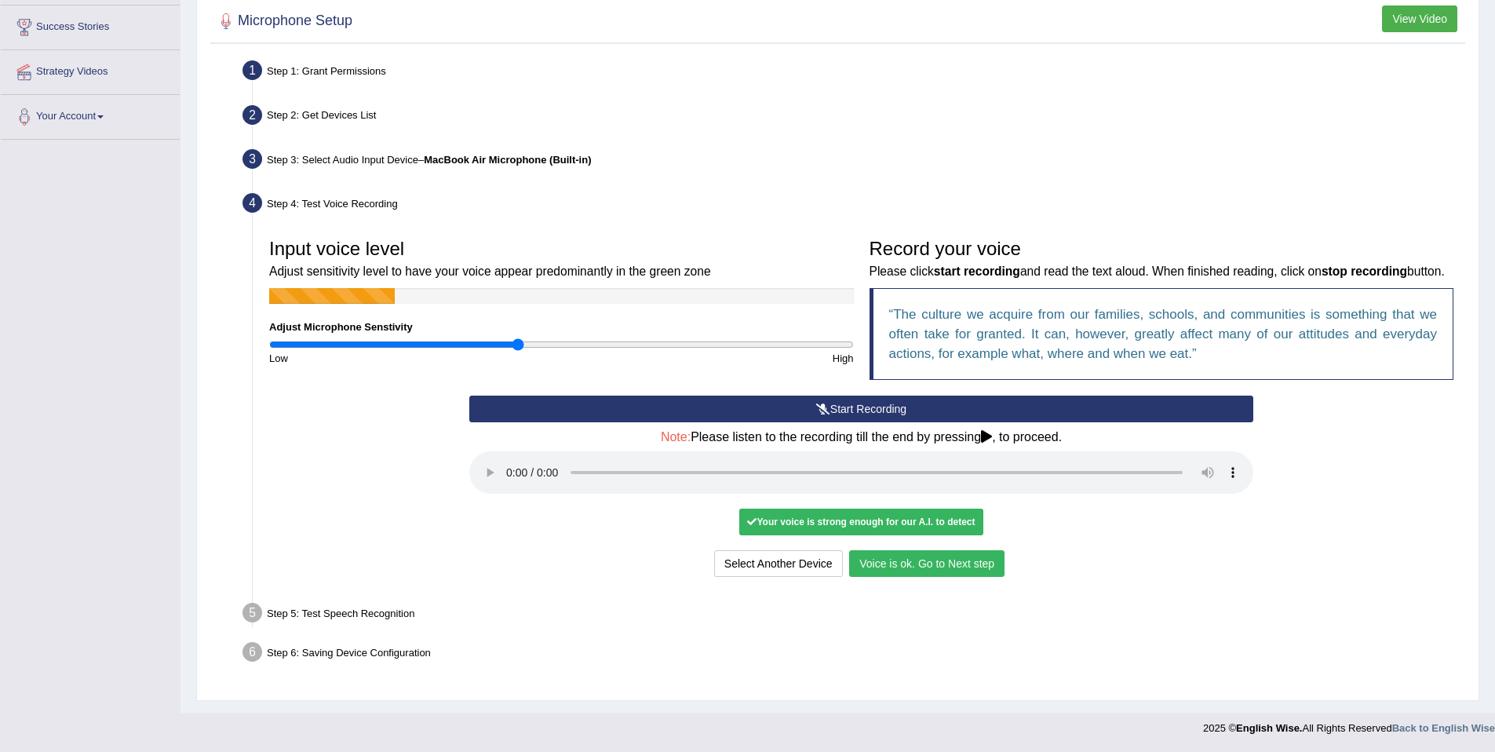
click at [882, 566] on button "Voice is ok. Go to Next step" at bounding box center [926, 563] width 155 height 27
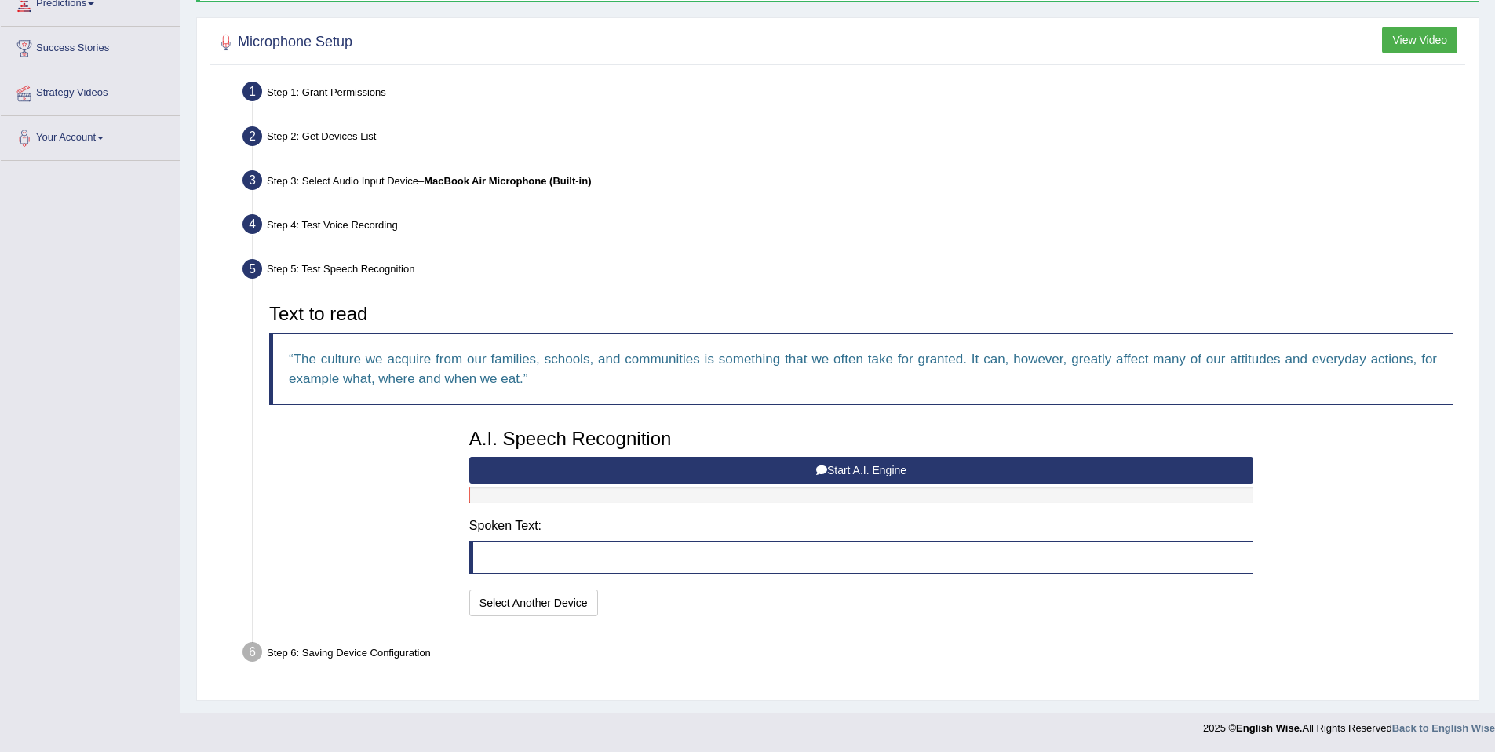
scroll to position [230, 0]
click at [824, 473] on icon at bounding box center [821, 470] width 11 height 11
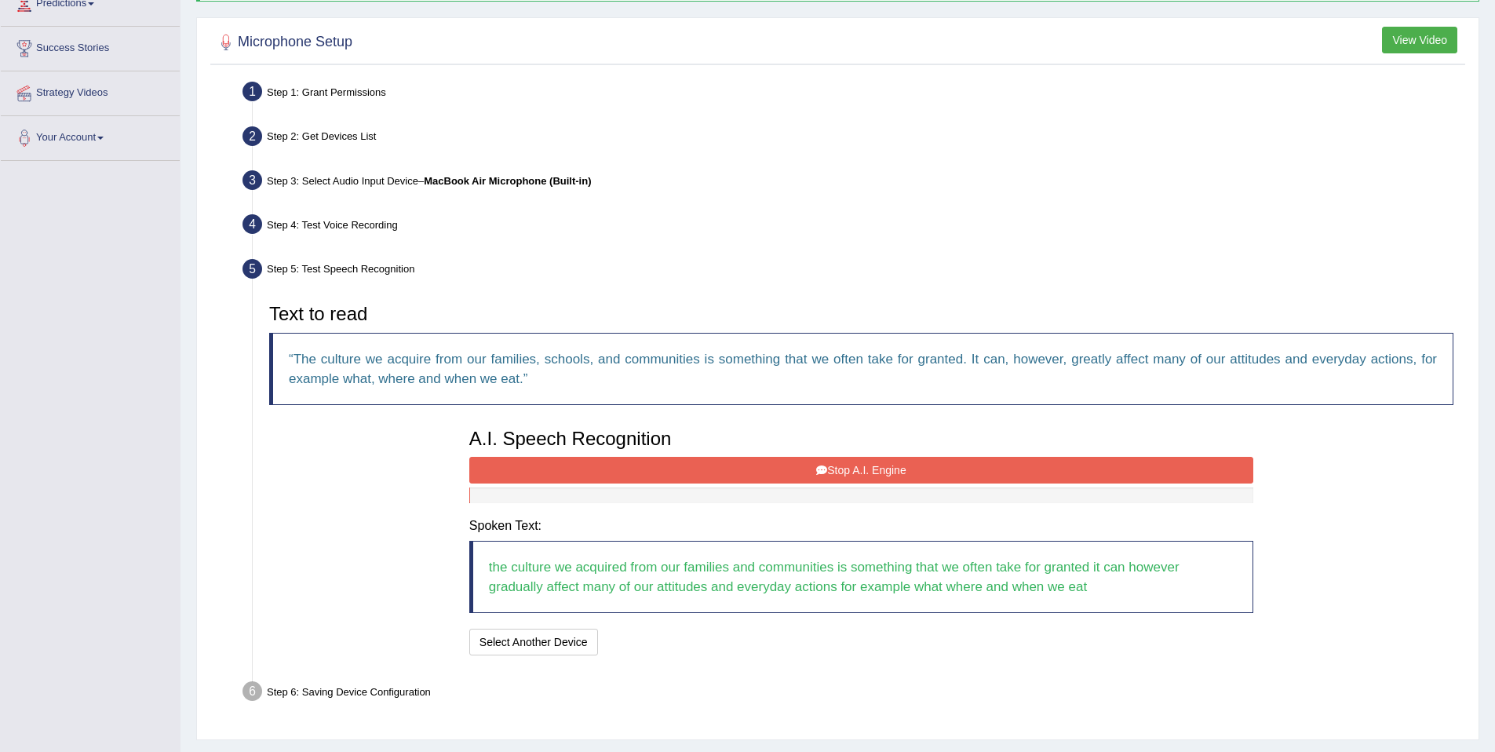
scroll to position [269, 0]
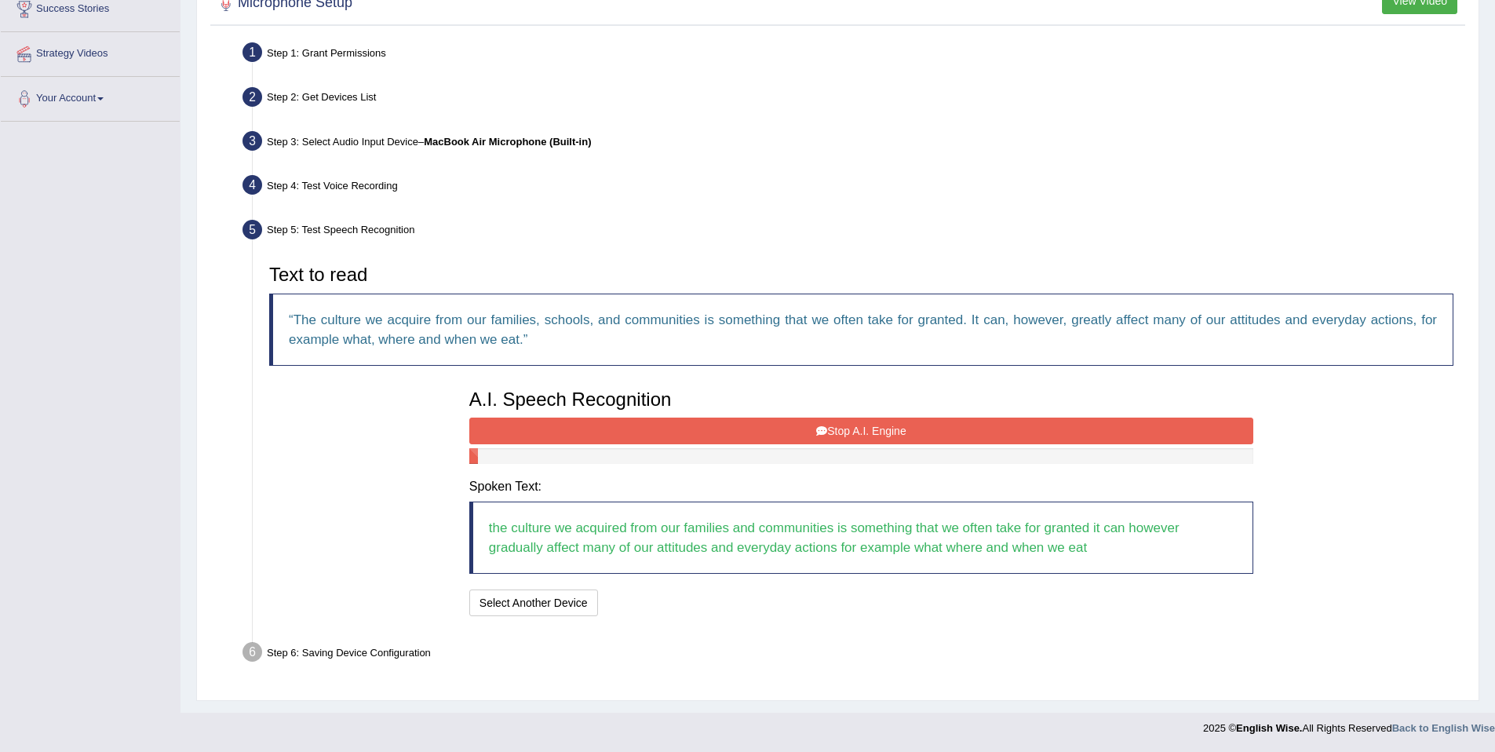
click at [802, 418] on button "Stop A.I. Engine" at bounding box center [861, 431] width 784 height 27
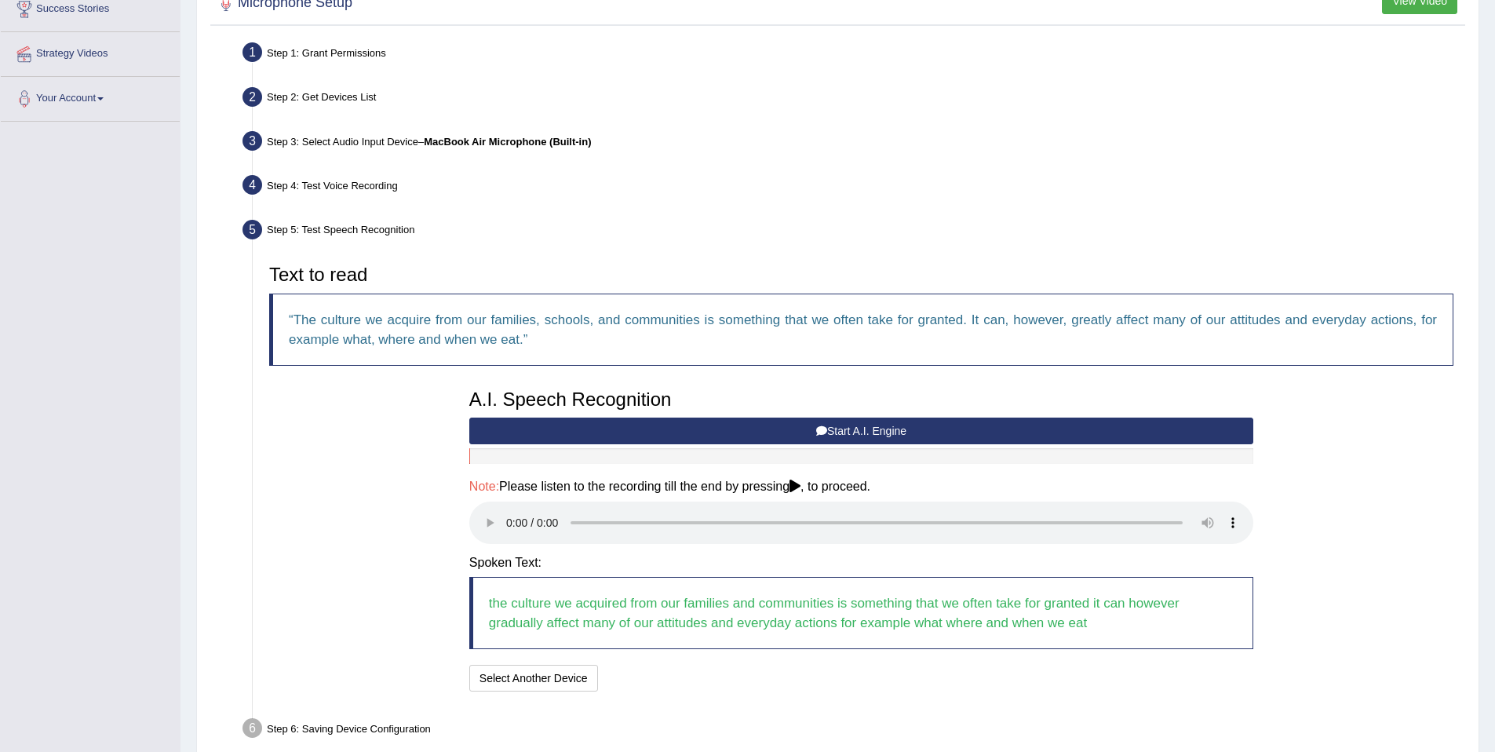
scroll to position [345, 0]
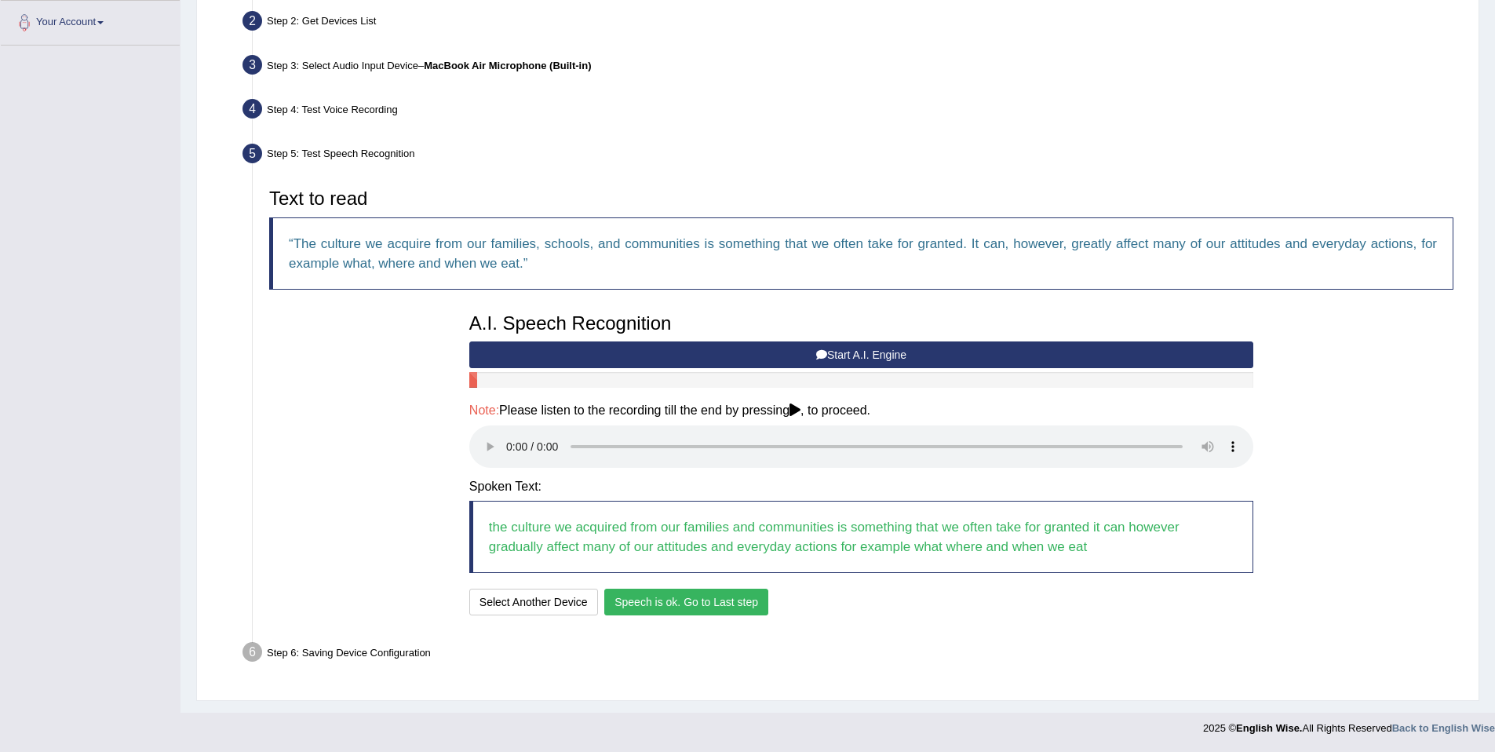
click at [692, 593] on button "Speech is ok. Go to Last step" at bounding box center [686, 602] width 164 height 27
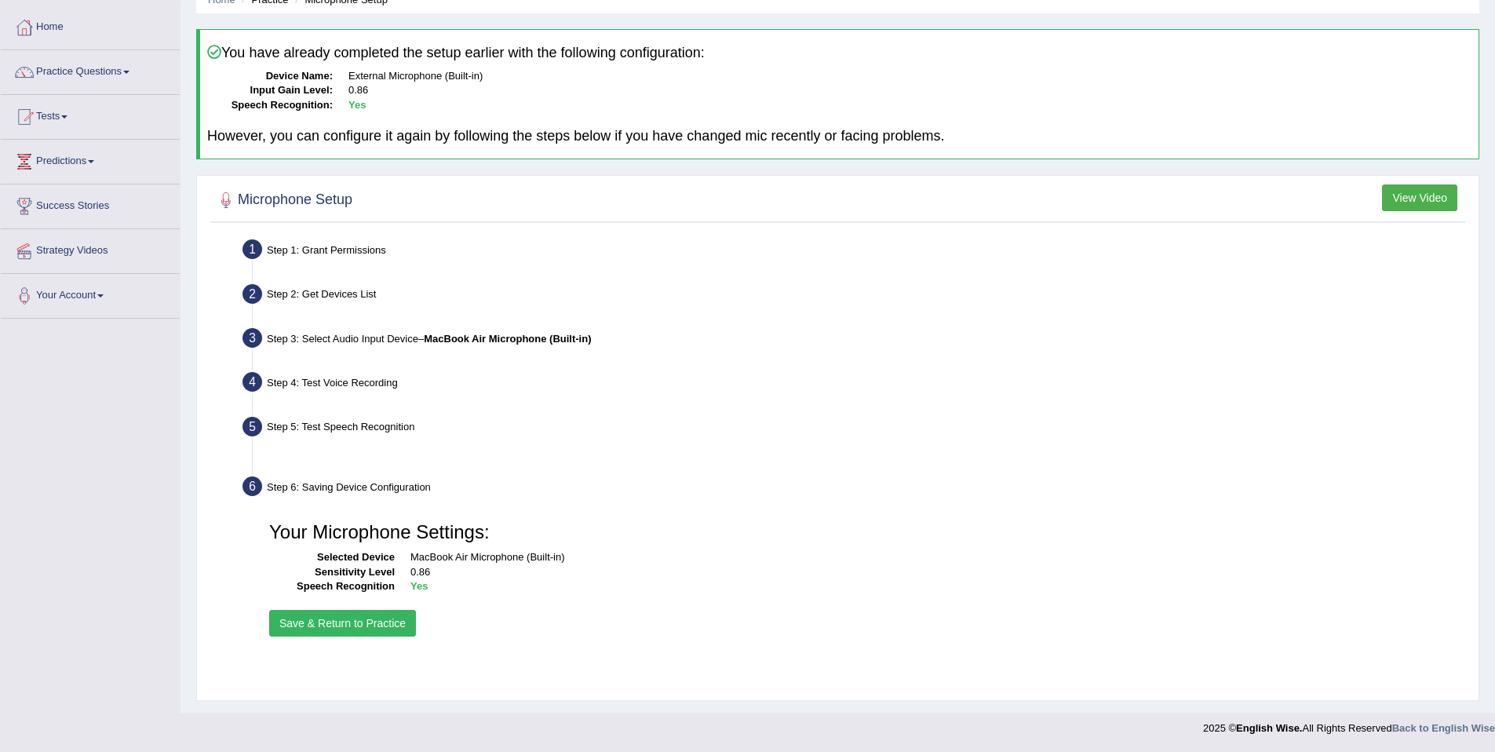
scroll to position [72, 0]
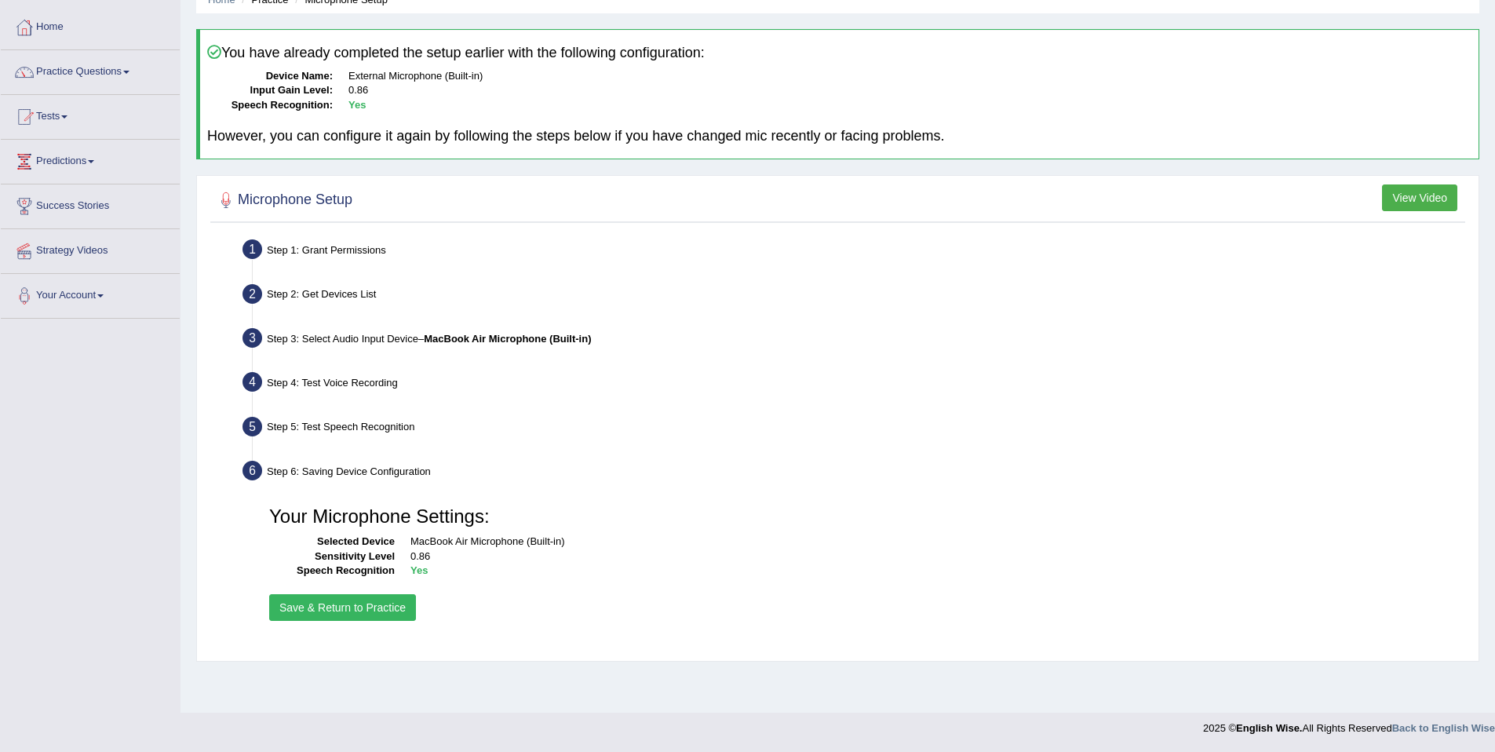
click at [353, 615] on button "Save & Return to Practice" at bounding box center [342, 607] width 147 height 27
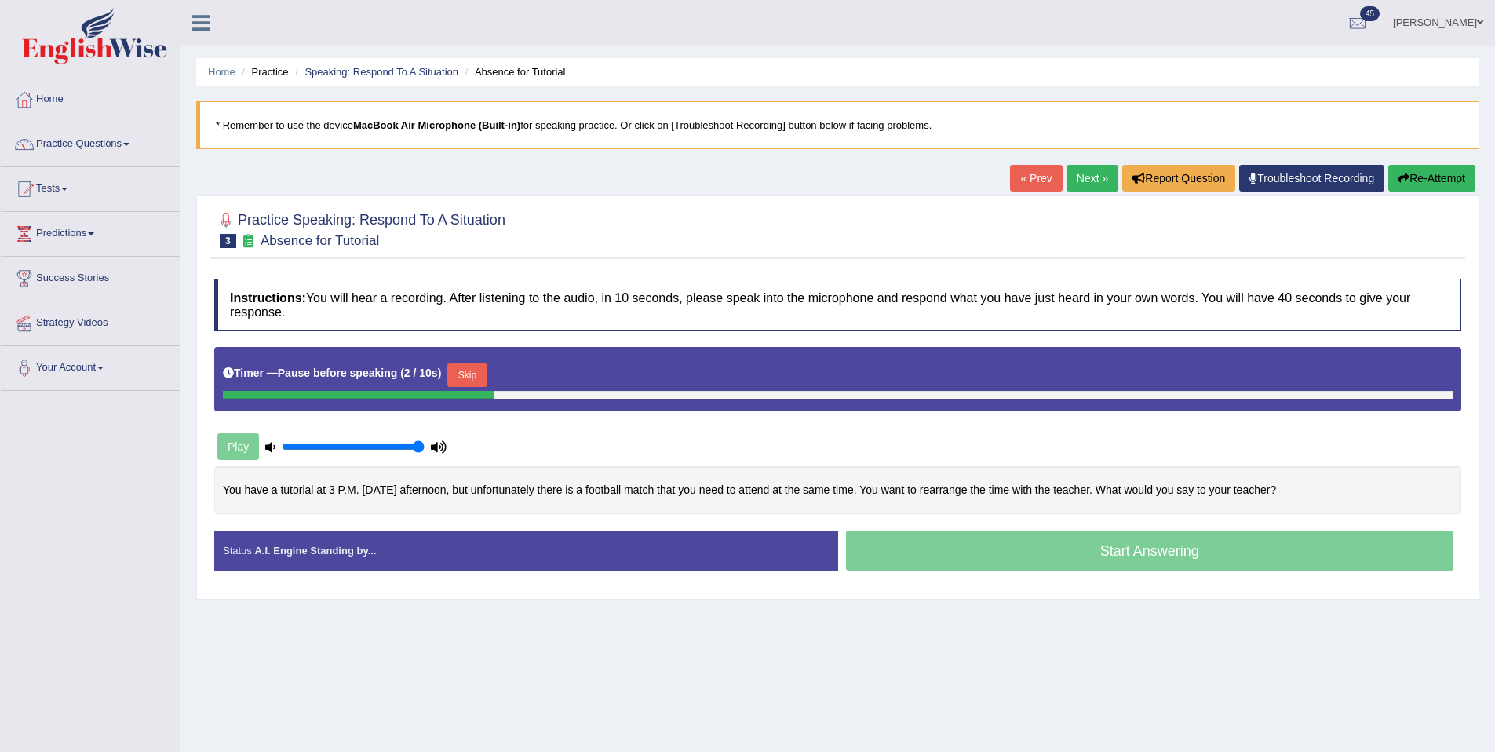
click at [462, 374] on button "Skip" at bounding box center [466, 375] width 39 height 24
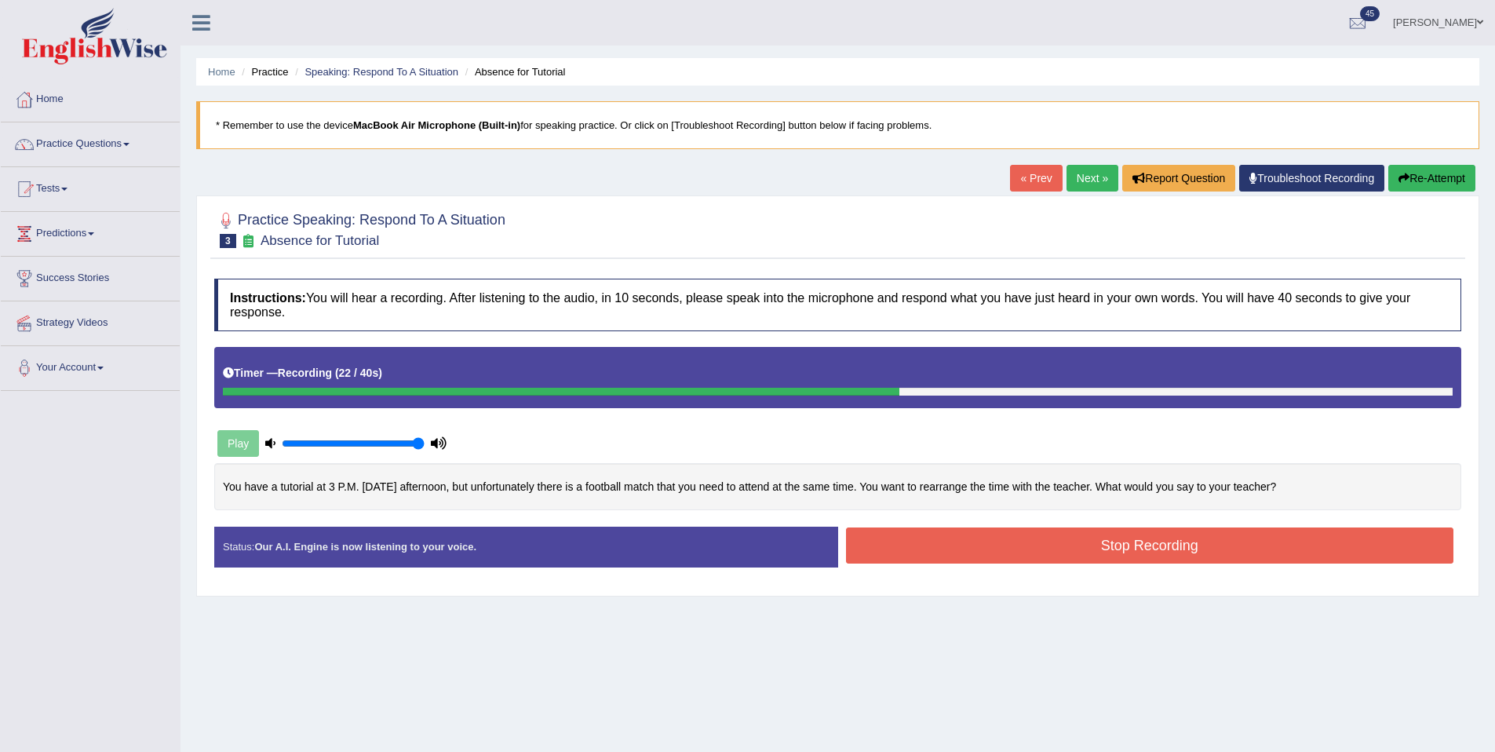
click at [955, 546] on button "Stop Recording" at bounding box center [1150, 546] width 608 height 36
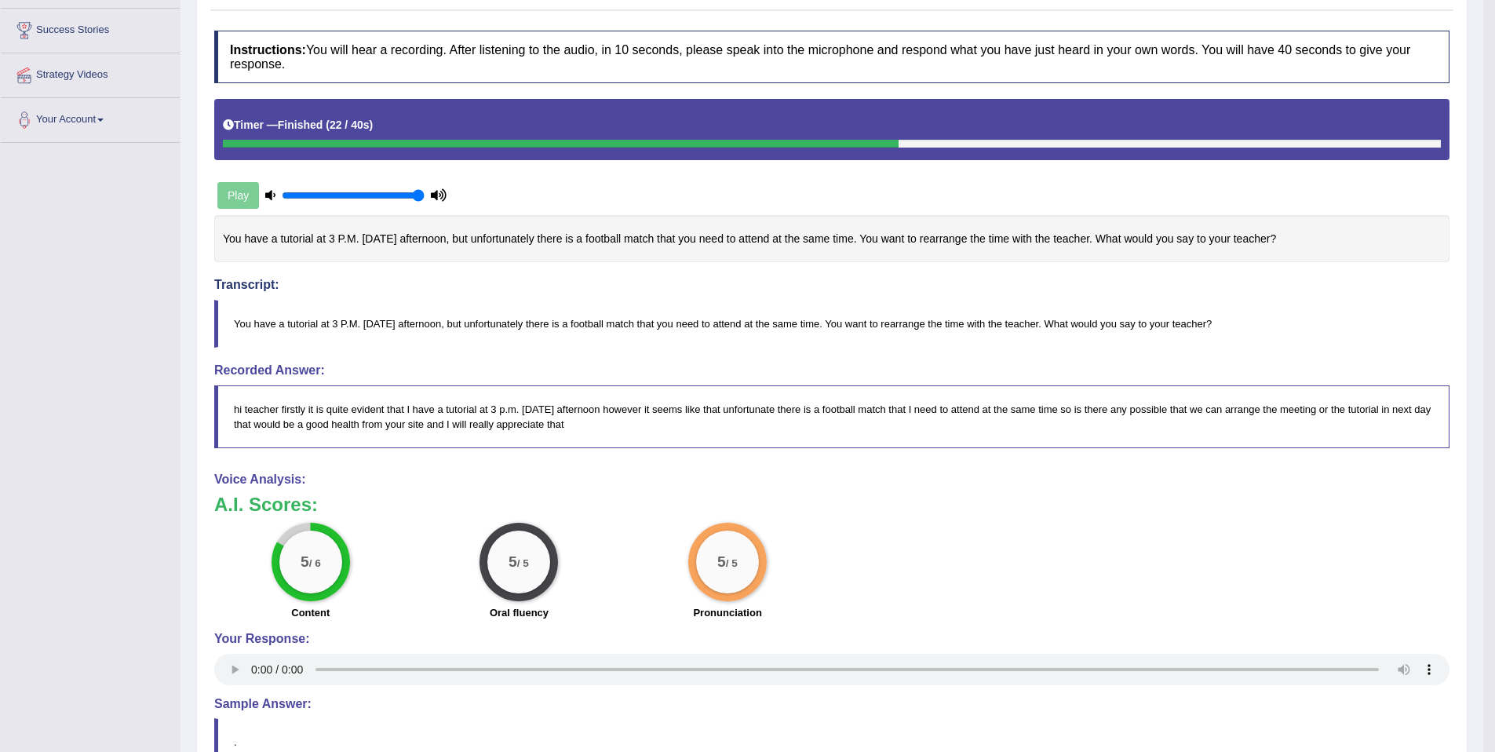
scroll to position [46, 0]
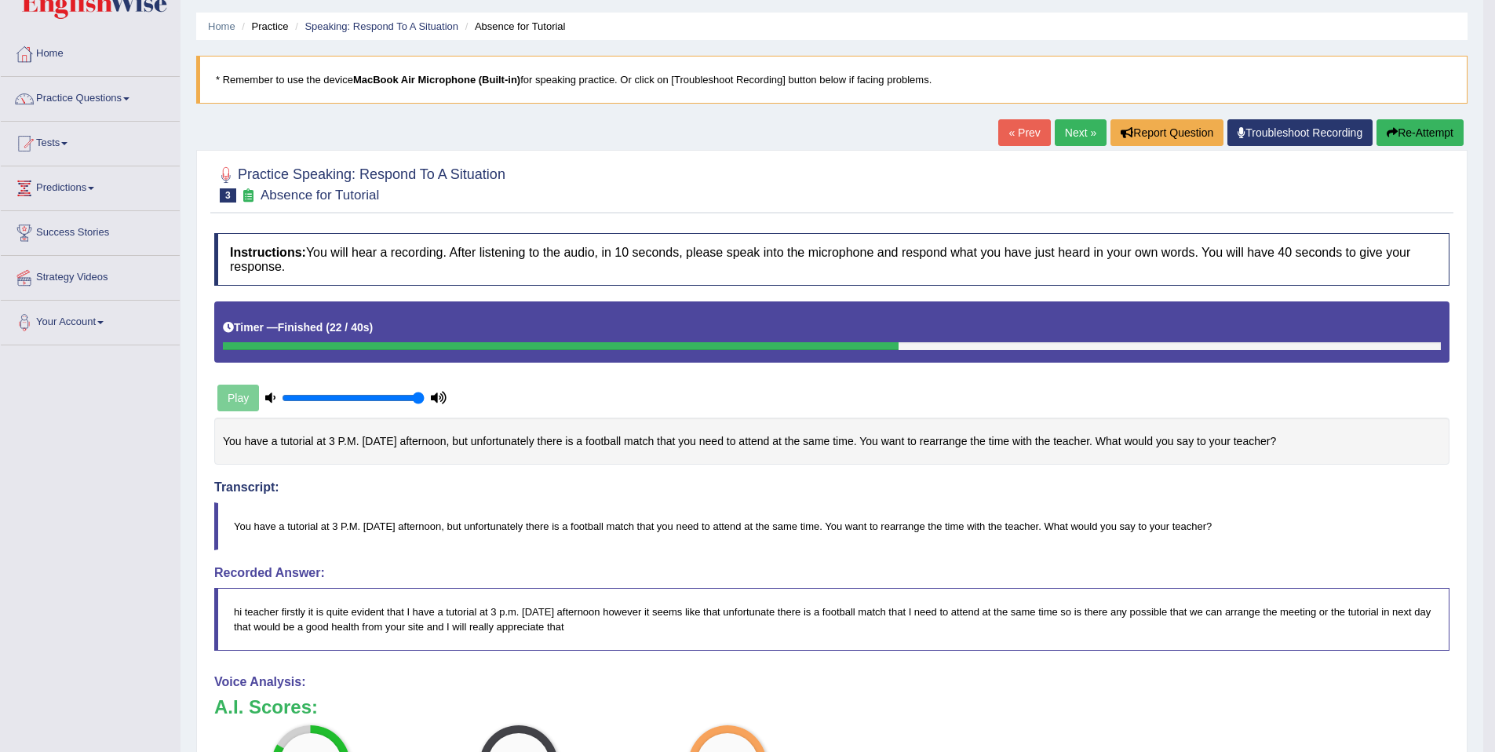
click at [1091, 126] on link "Next »" at bounding box center [1081, 132] width 52 height 27
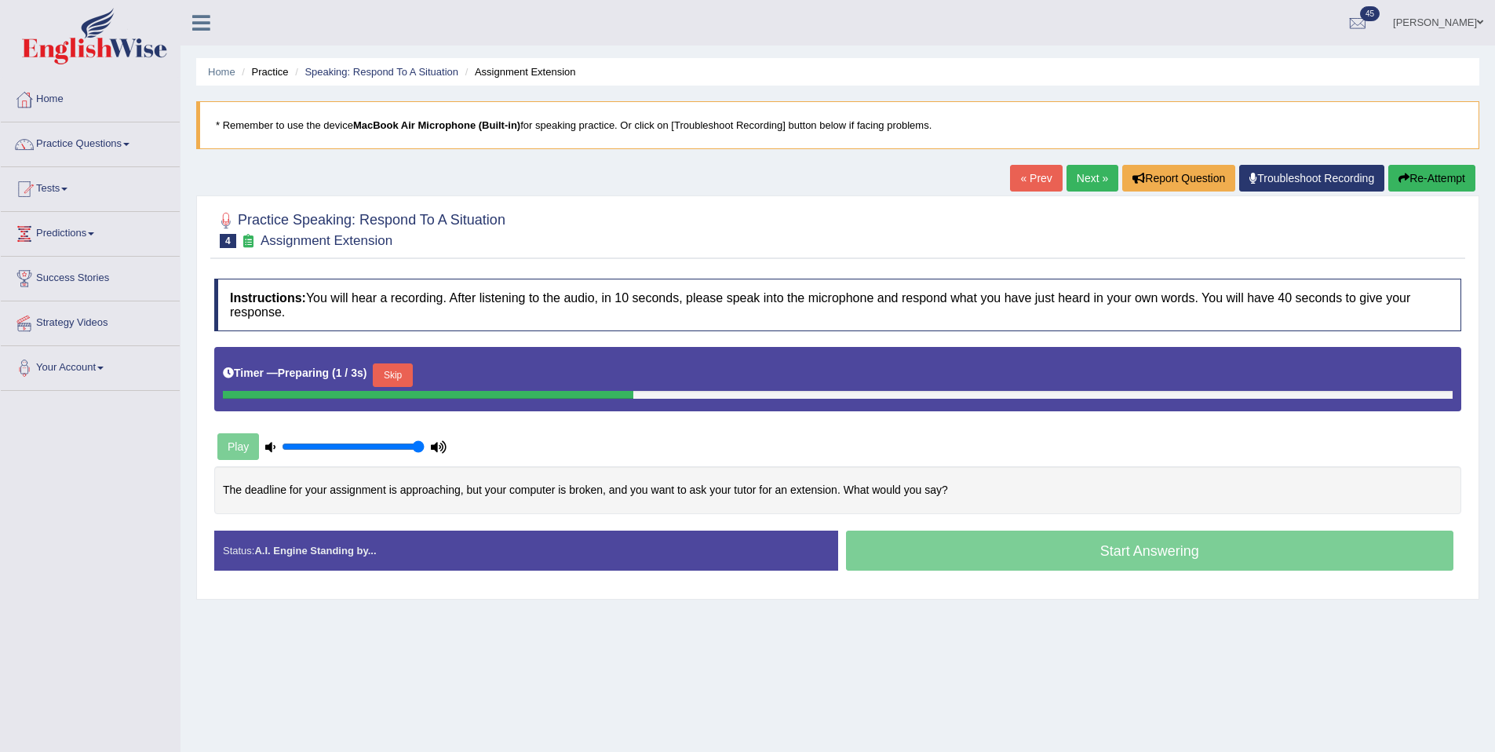
click at [411, 384] on button "Skip" at bounding box center [392, 375] width 39 height 24
click at [487, 376] on button "Skip" at bounding box center [466, 375] width 39 height 24
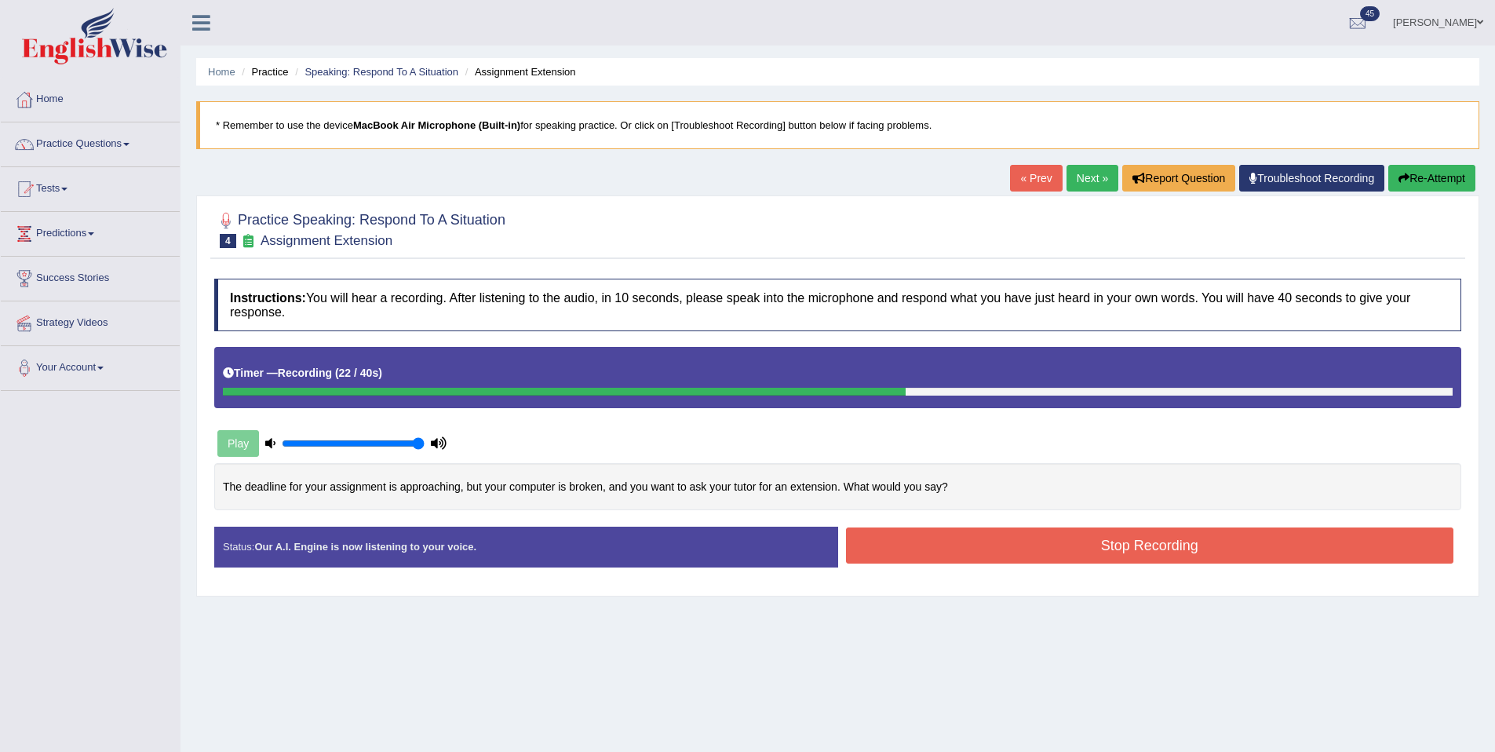
click at [1015, 541] on button "Stop Recording" at bounding box center [1150, 546] width 608 height 36
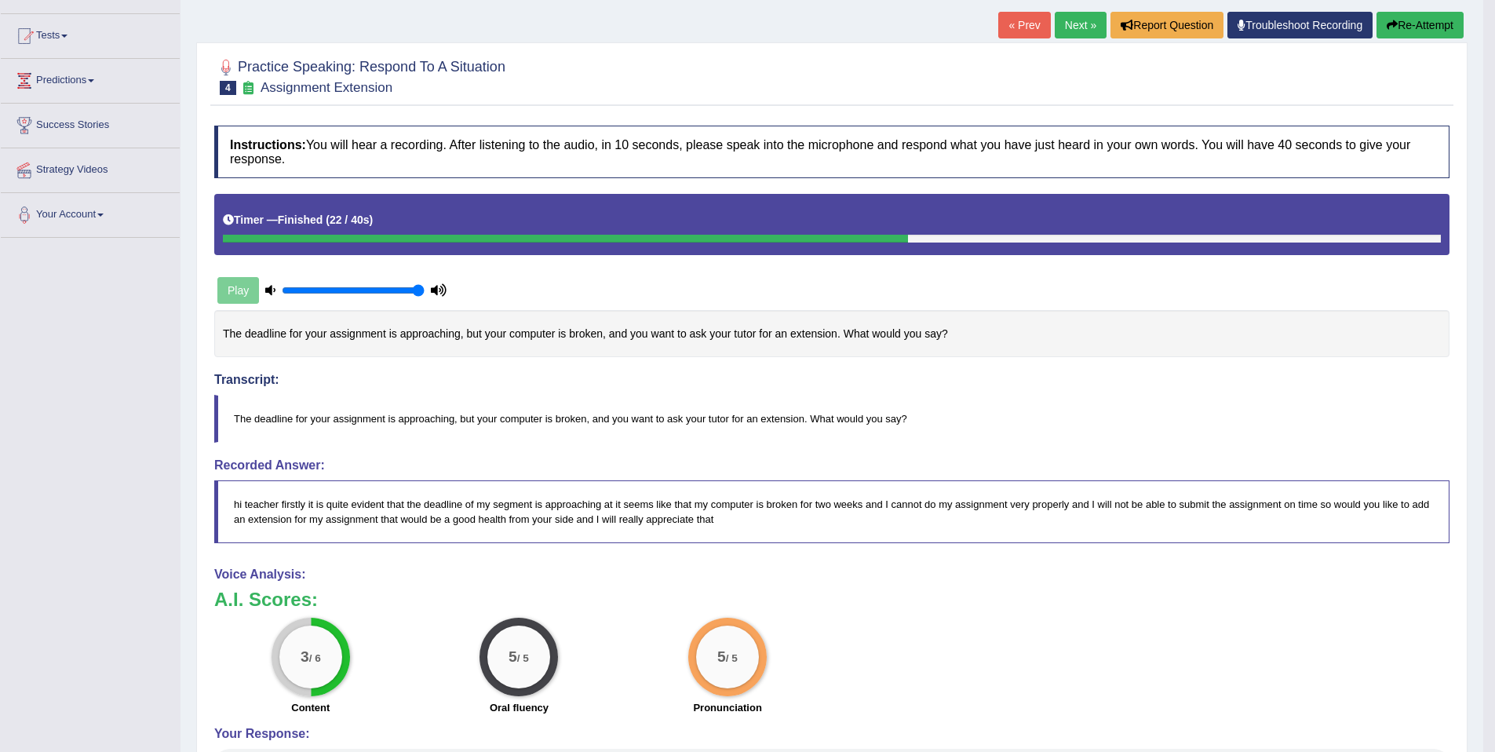
scroll to position [115, 0]
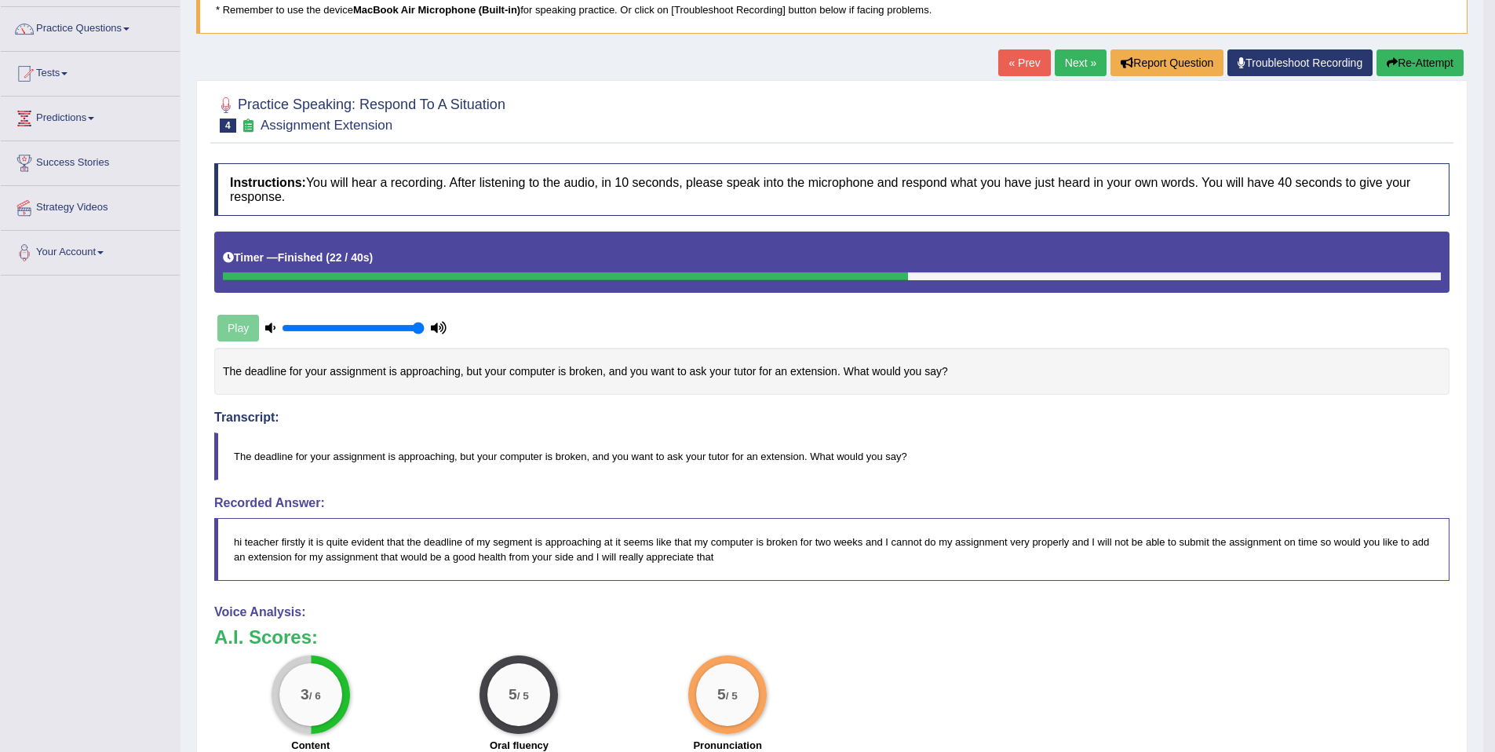
click at [1390, 71] on button "Re-Attempt" at bounding box center [1420, 62] width 87 height 27
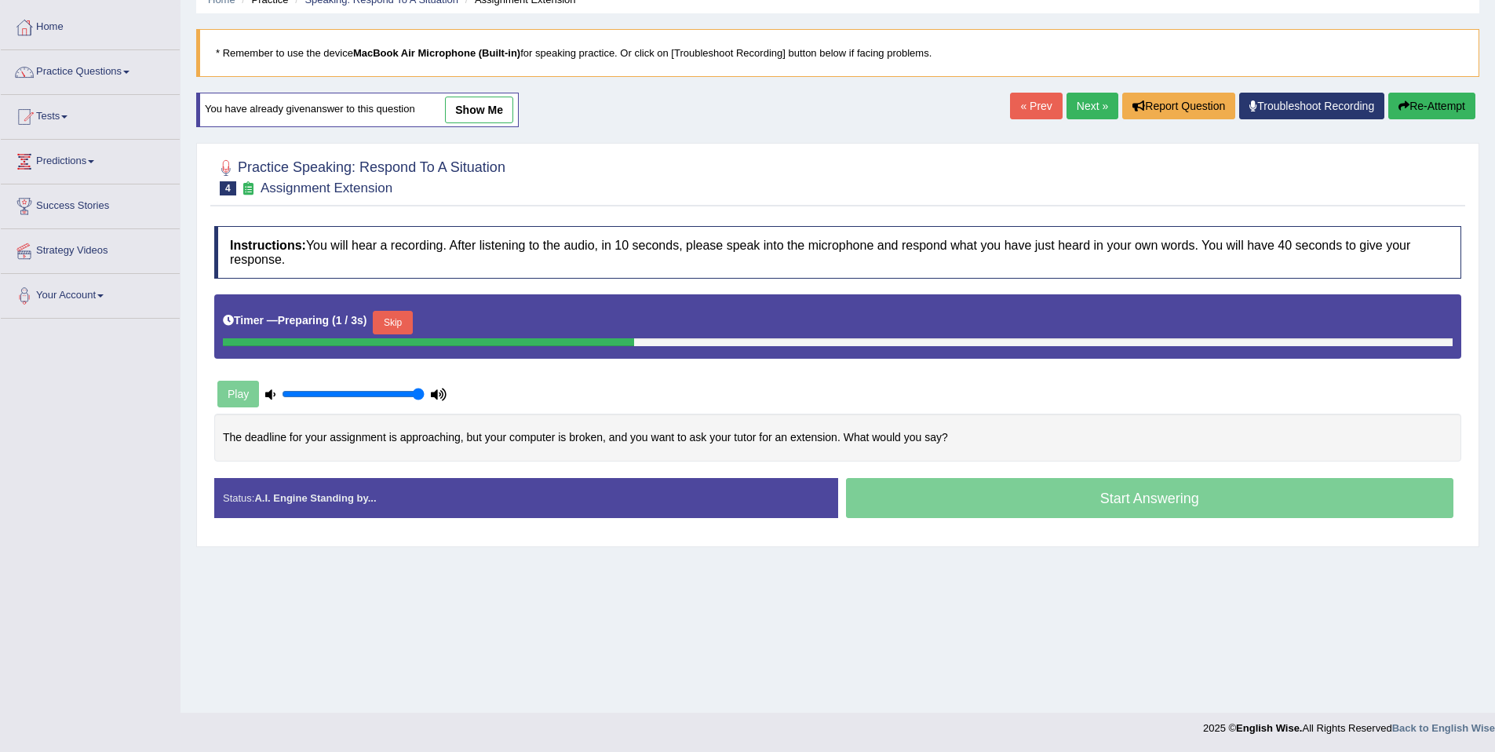
click at [406, 327] on button "Skip" at bounding box center [392, 323] width 39 height 24
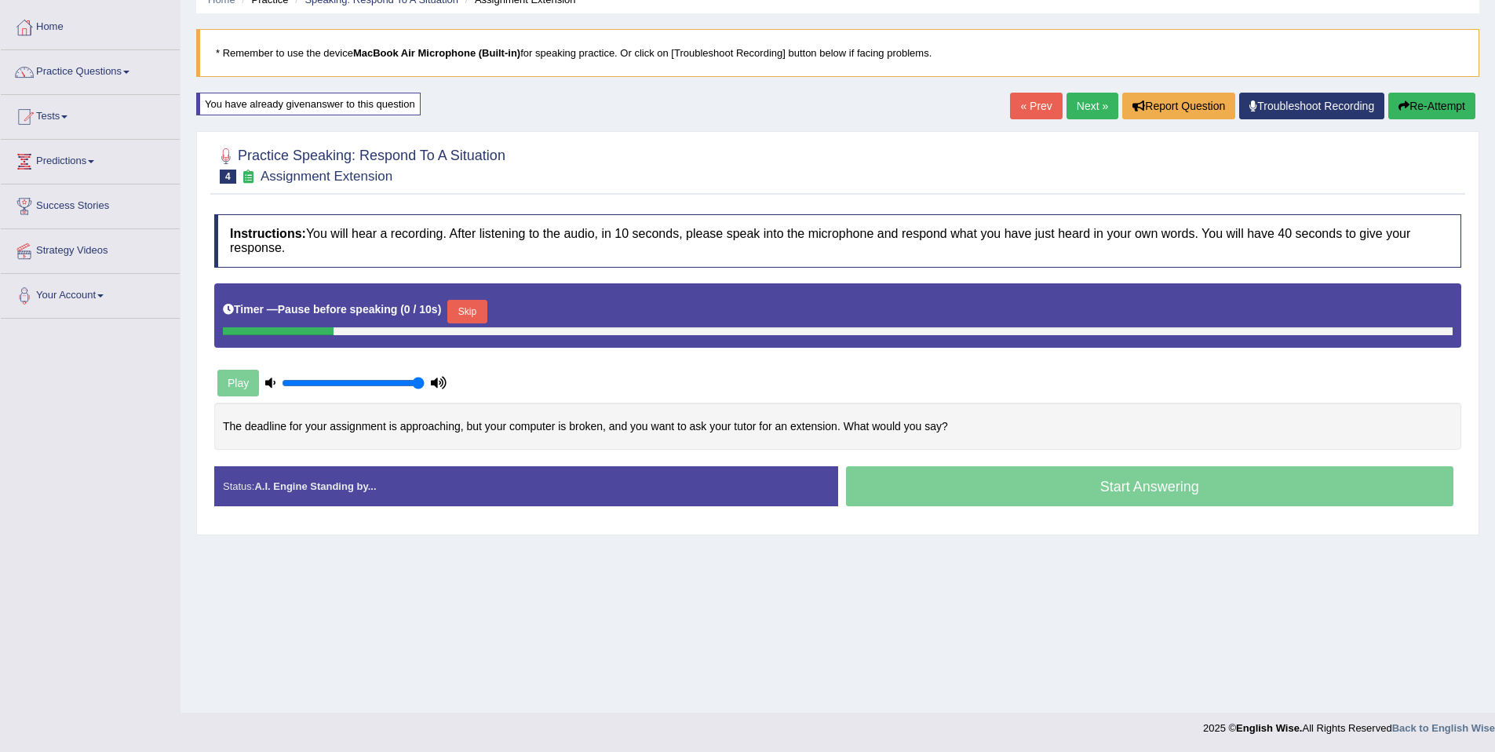
click at [479, 324] on div "Skip" at bounding box center [466, 313] width 39 height 27
click at [480, 319] on button "Skip" at bounding box center [466, 312] width 39 height 24
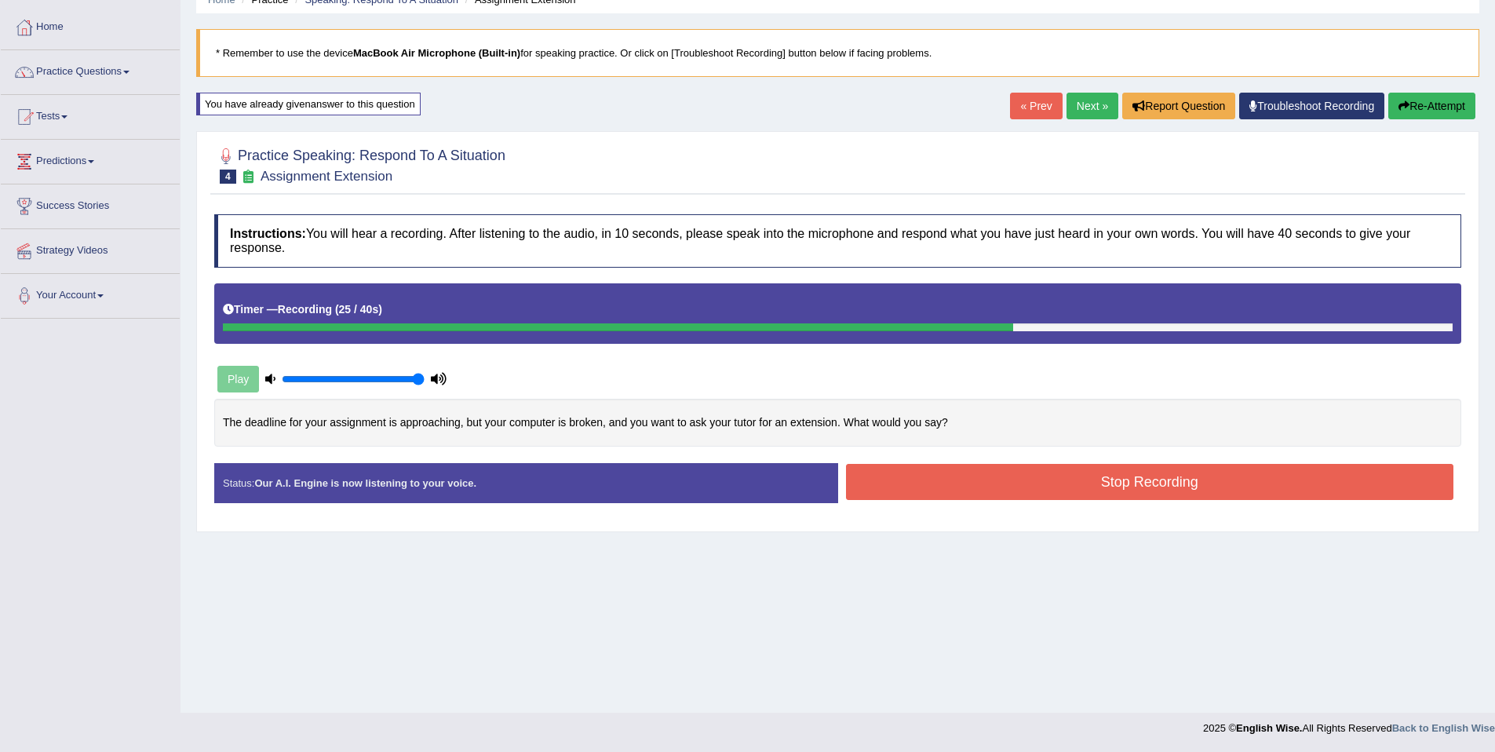
click at [1042, 478] on button "Stop Recording" at bounding box center [1150, 482] width 608 height 36
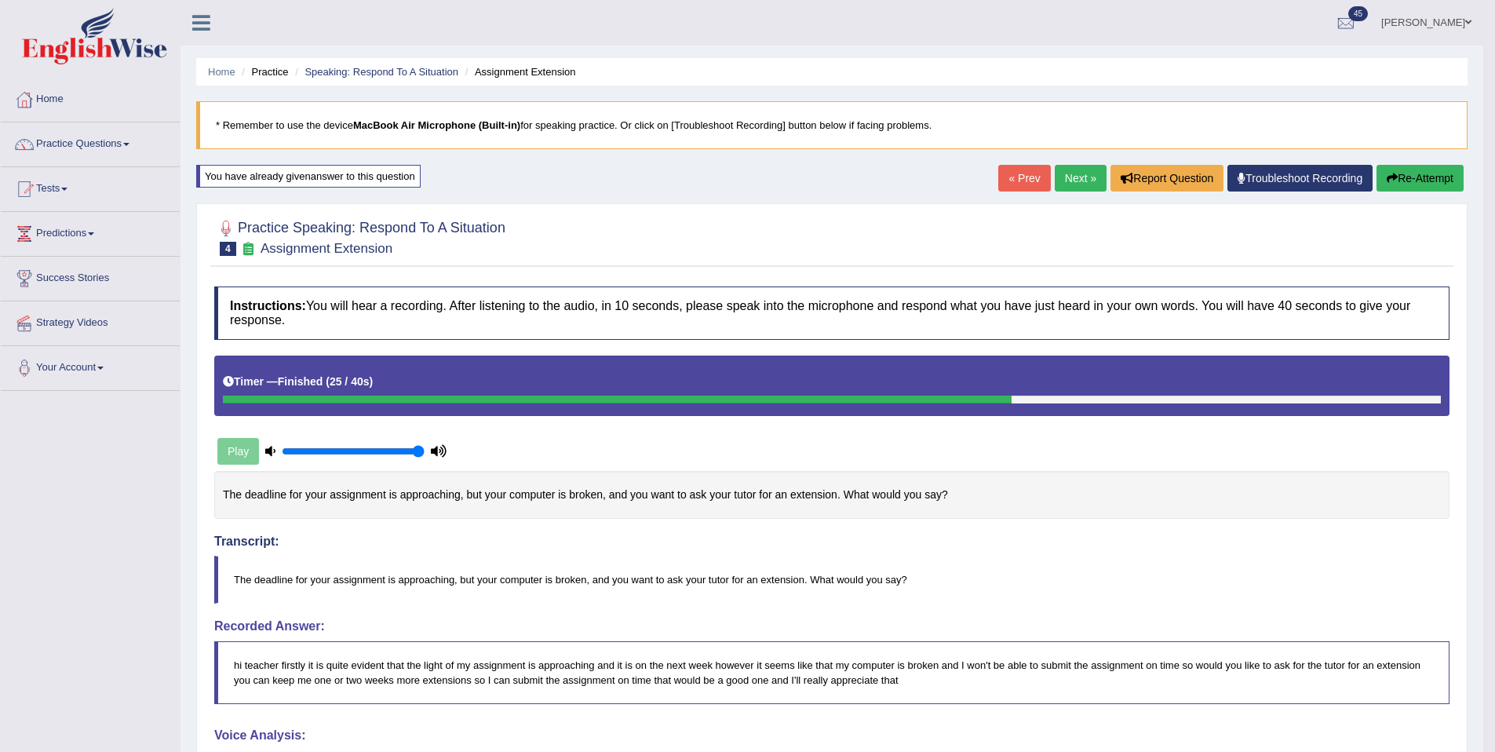
click at [1066, 165] on link "Next »" at bounding box center [1081, 178] width 52 height 27
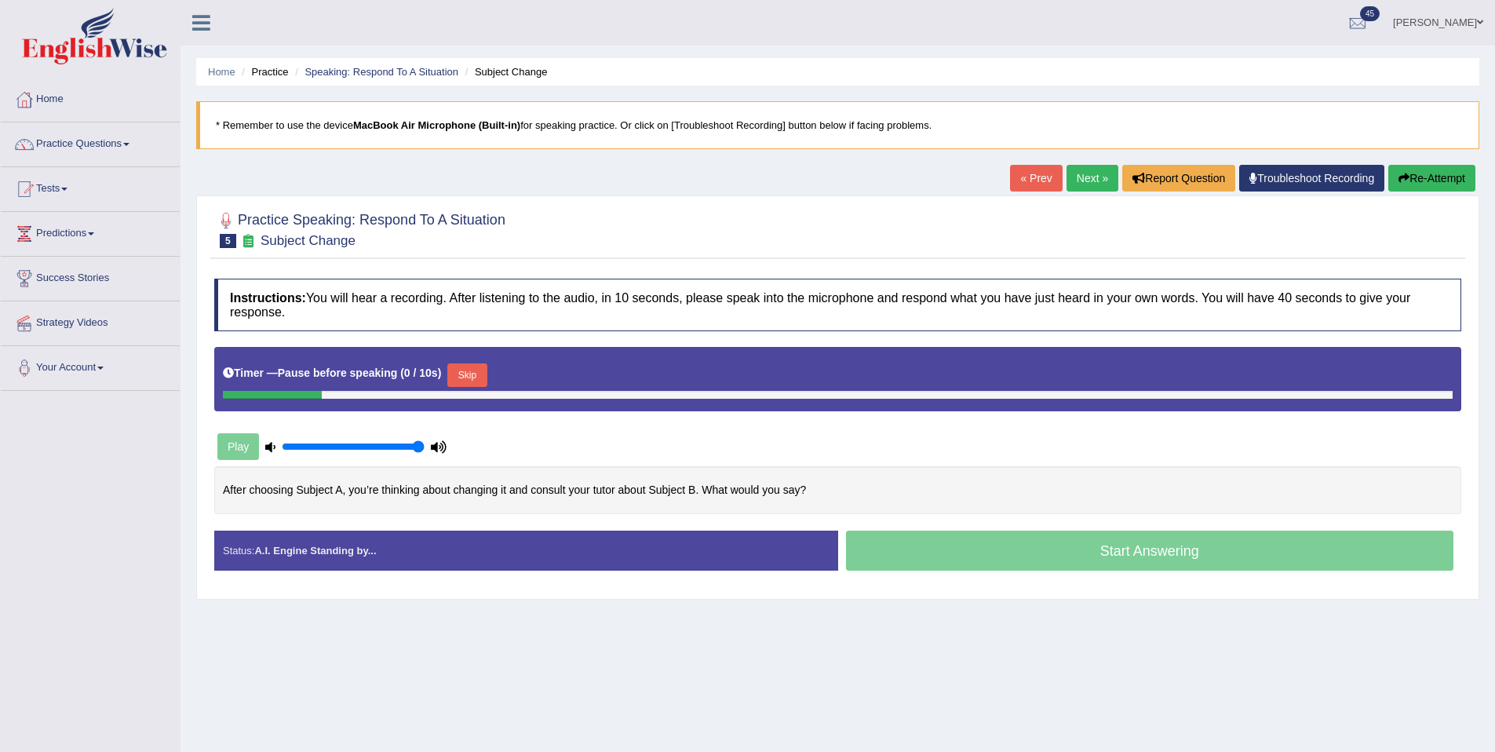
click at [467, 364] on button "Skip" at bounding box center [466, 375] width 39 height 24
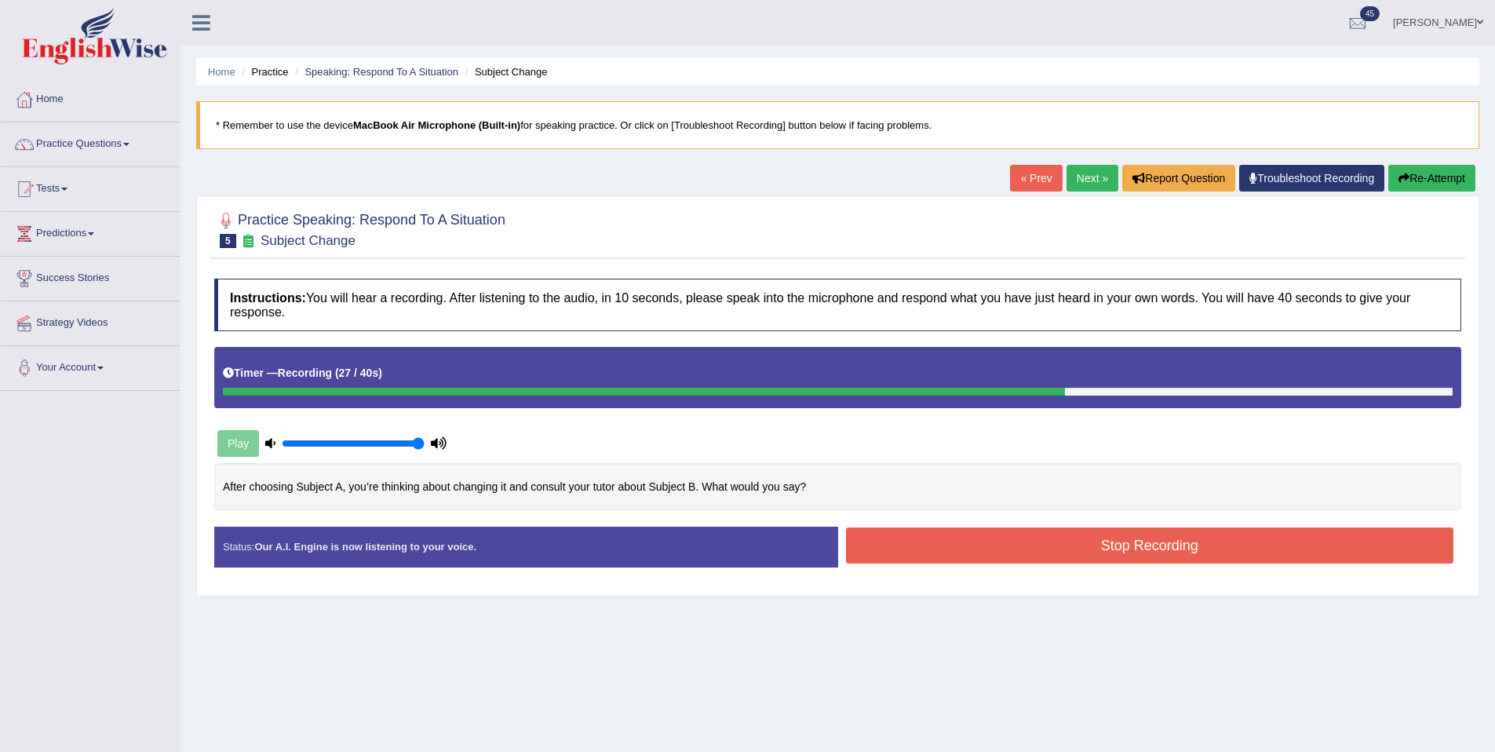
click at [986, 541] on button "Stop Recording" at bounding box center [1150, 546] width 608 height 36
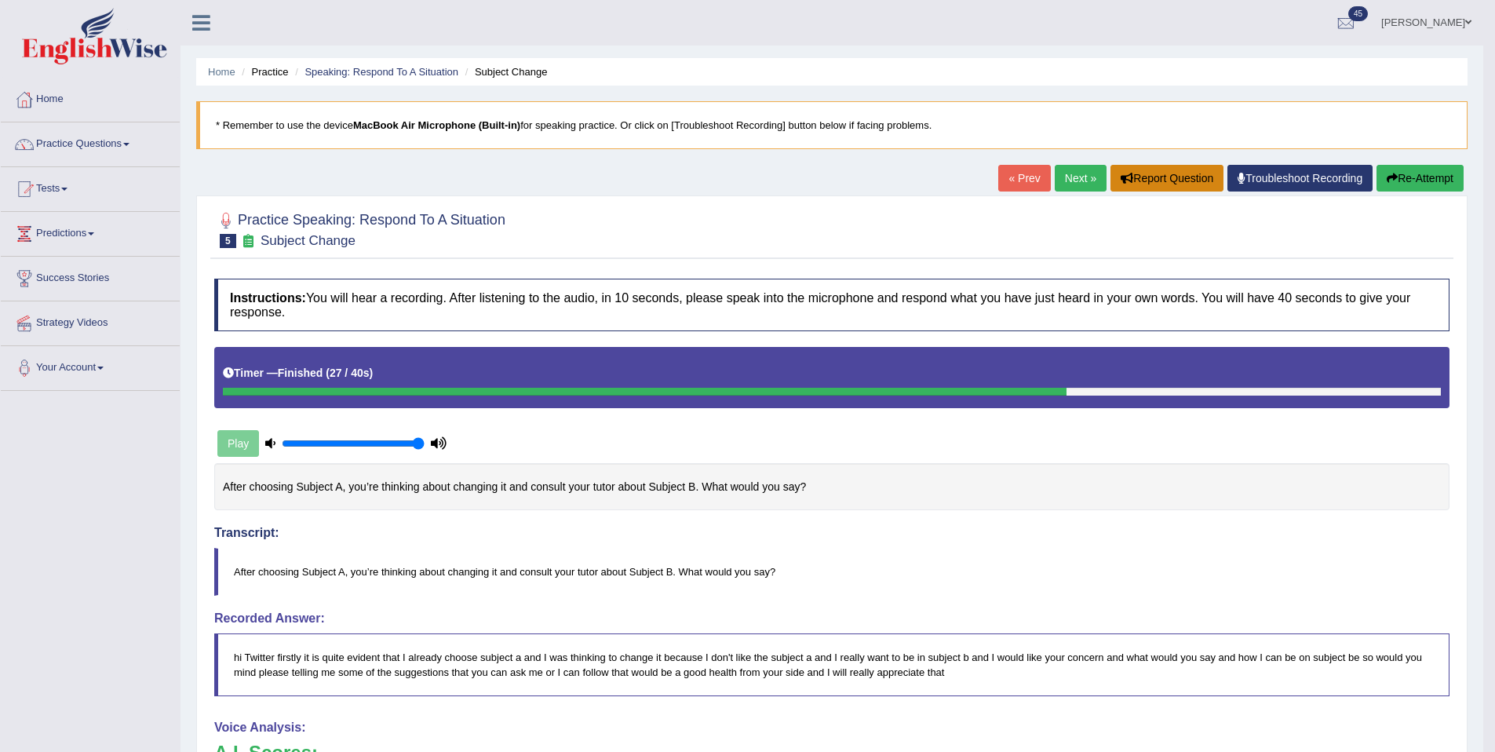
click at [1111, 175] on button "Report Question" at bounding box center [1167, 178] width 113 height 27
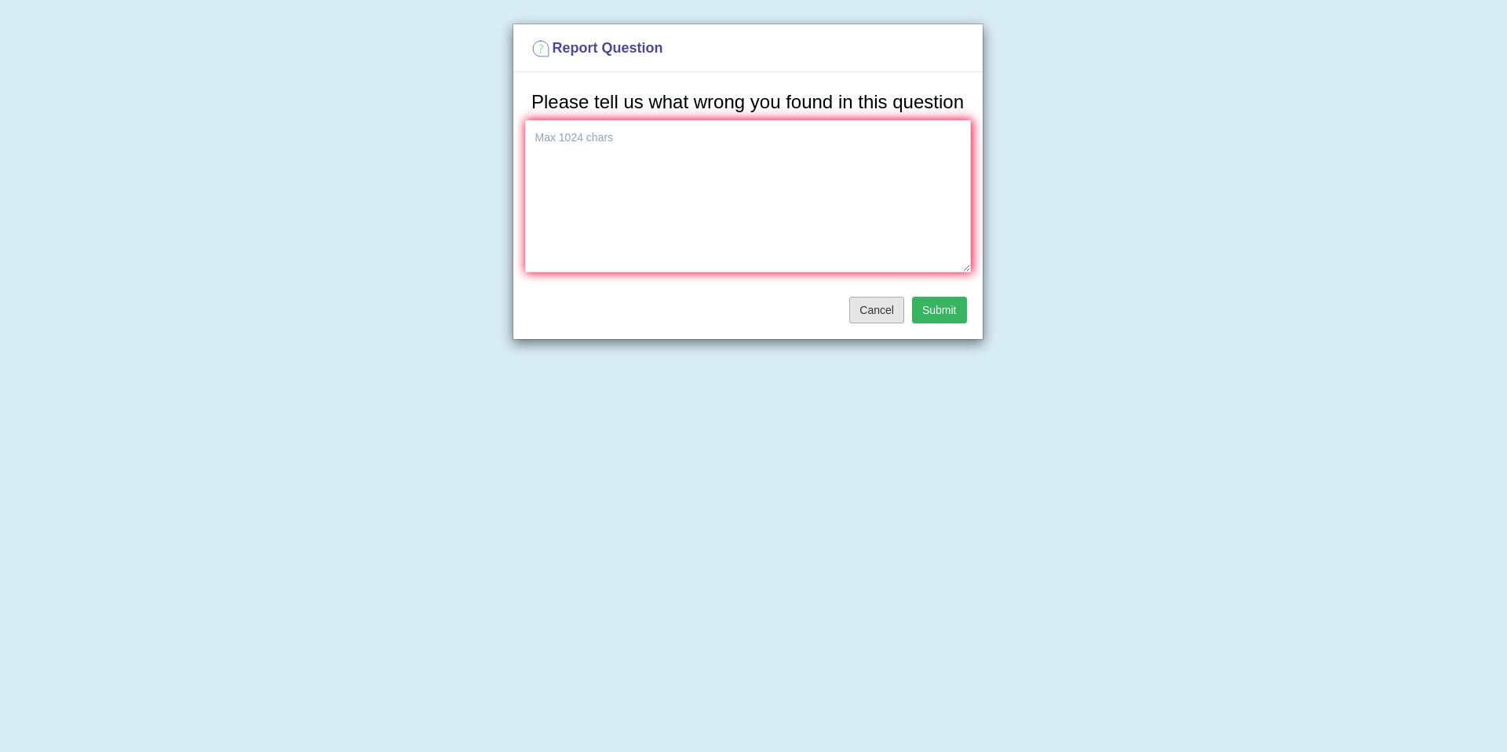
click at [867, 319] on button "Cancel" at bounding box center [876, 310] width 55 height 27
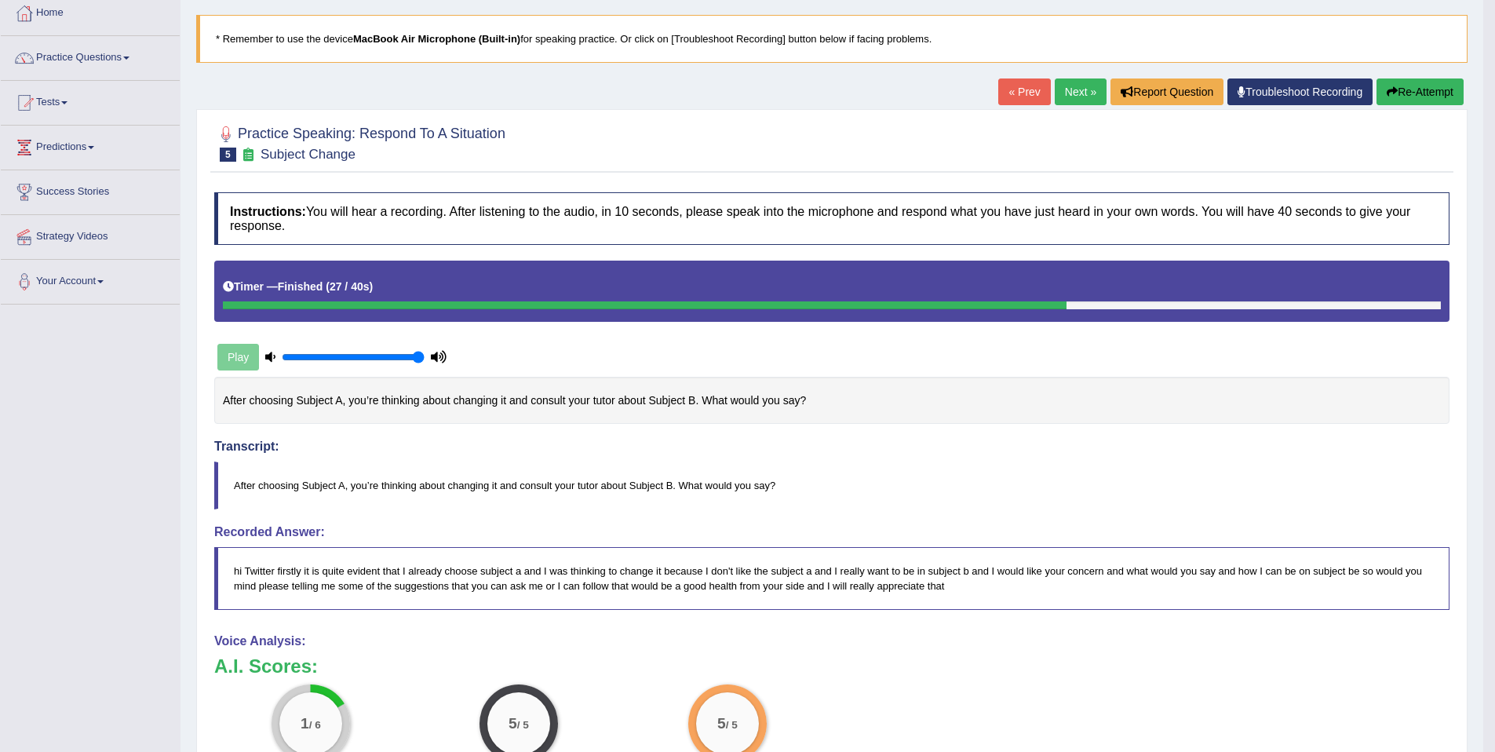
scroll to position [97, 0]
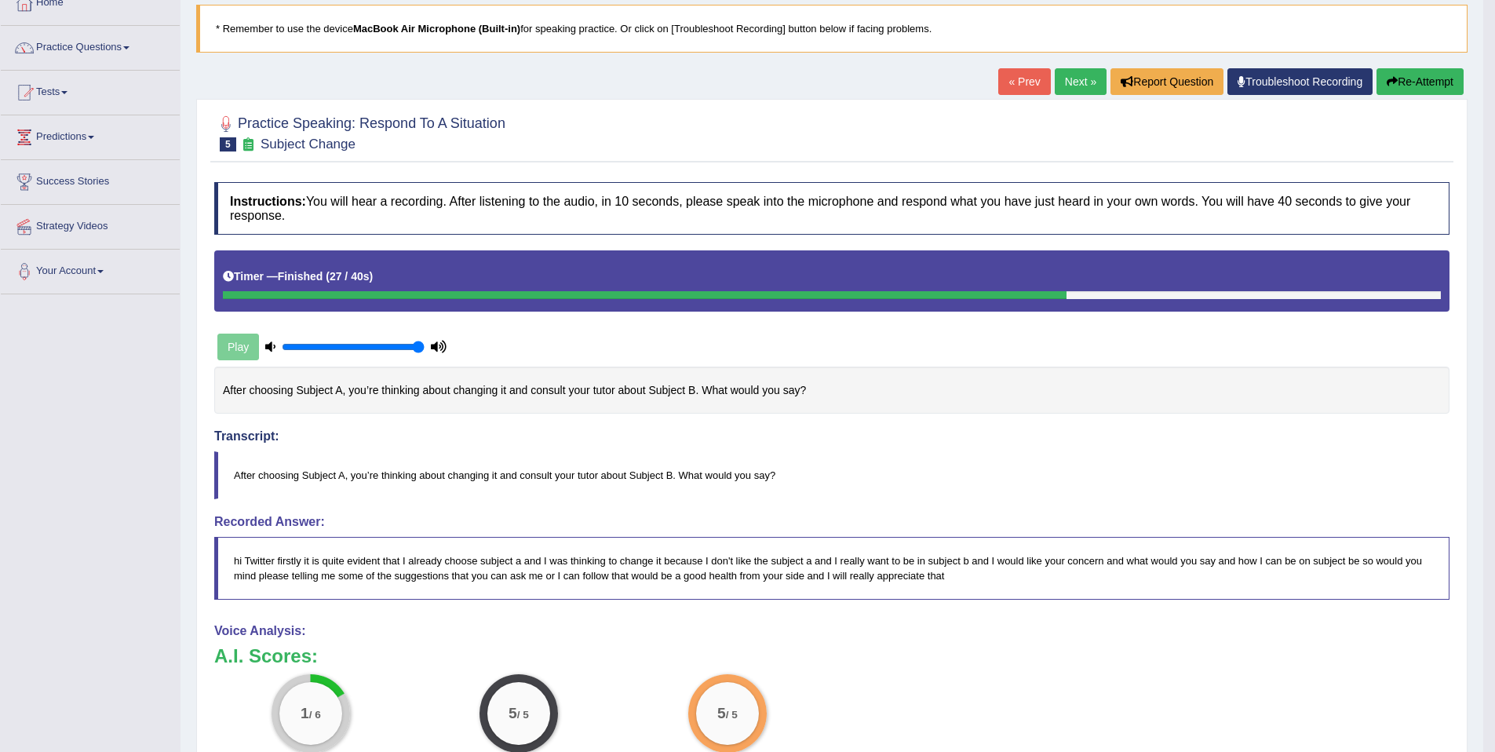
click at [1427, 74] on button "Re-Attempt" at bounding box center [1420, 81] width 87 height 27
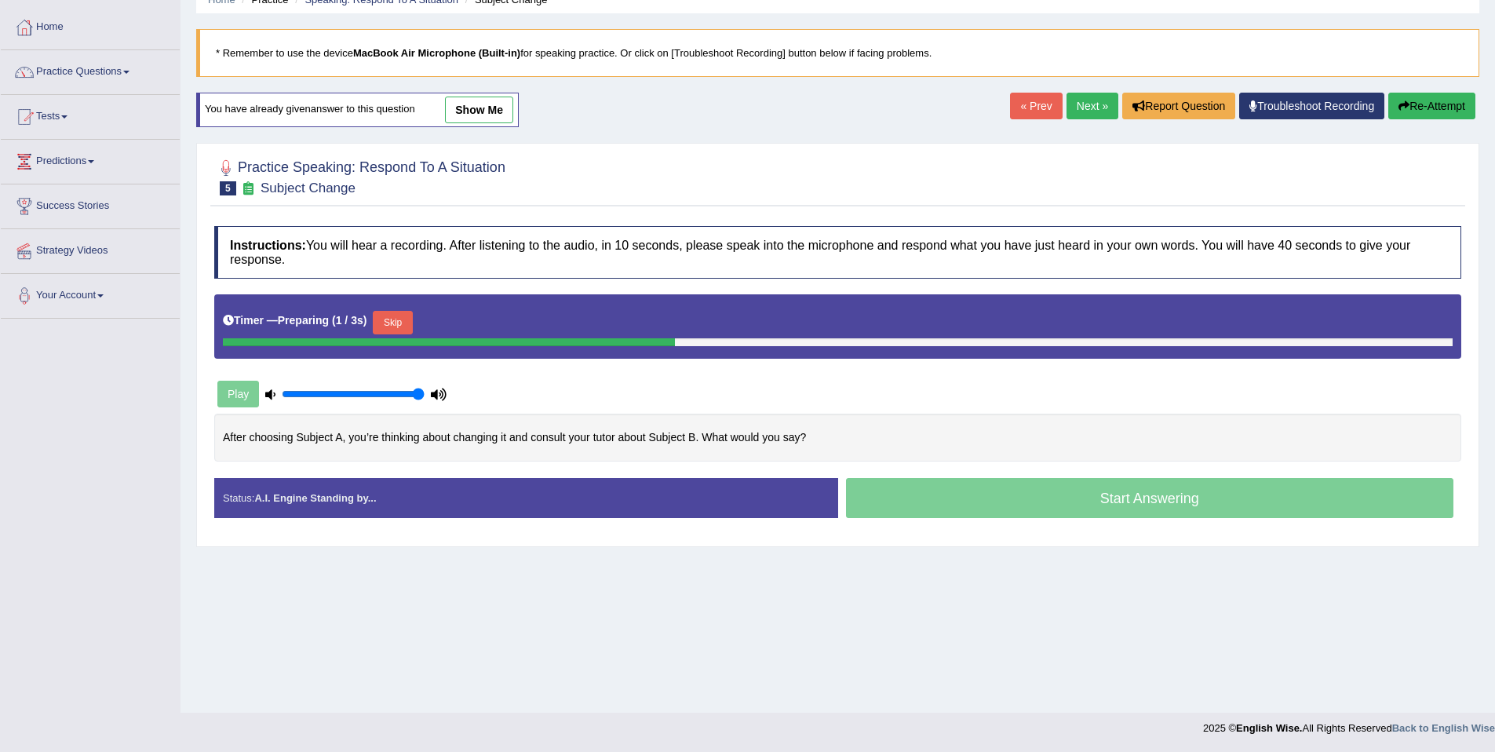
click at [389, 333] on button "Skip" at bounding box center [392, 323] width 39 height 24
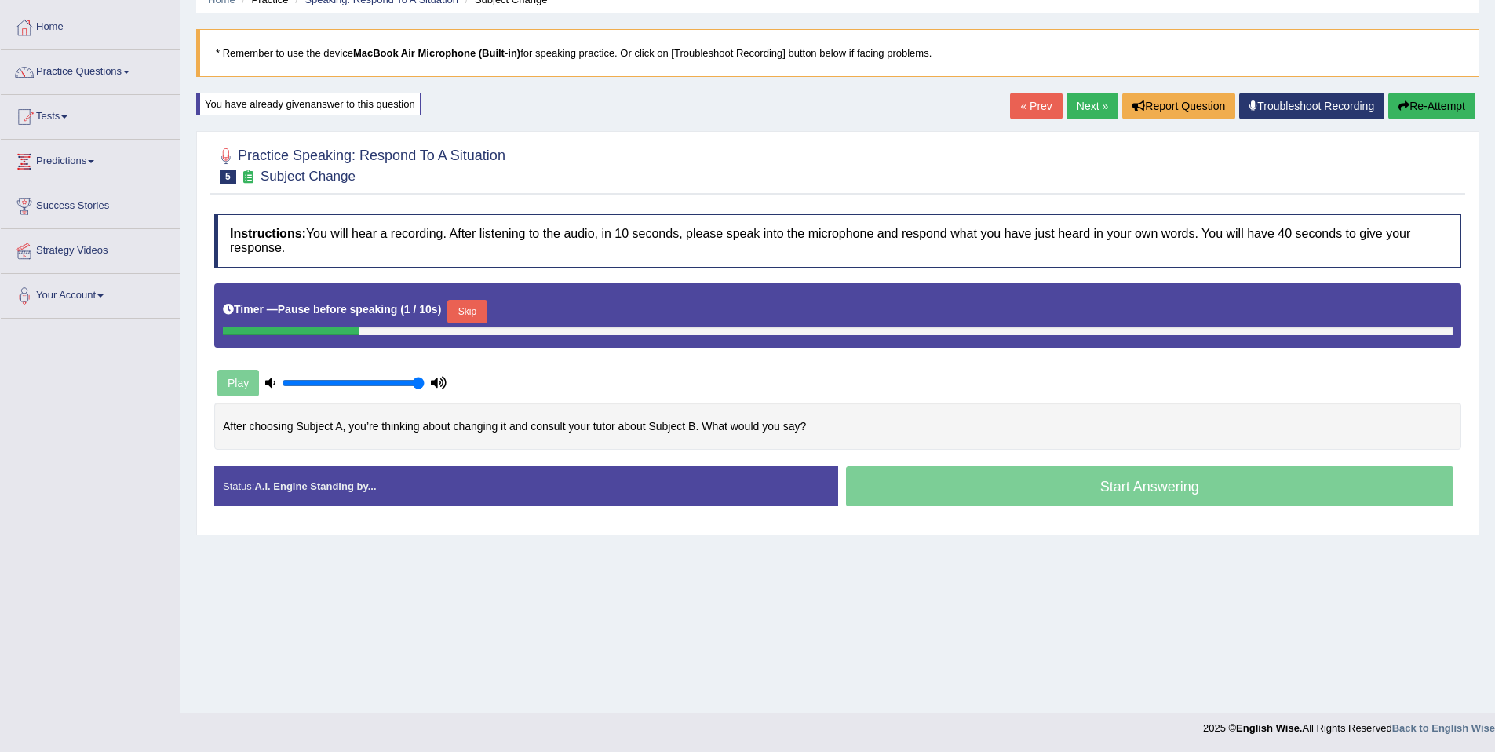
click at [472, 317] on button "Skip" at bounding box center [466, 312] width 39 height 24
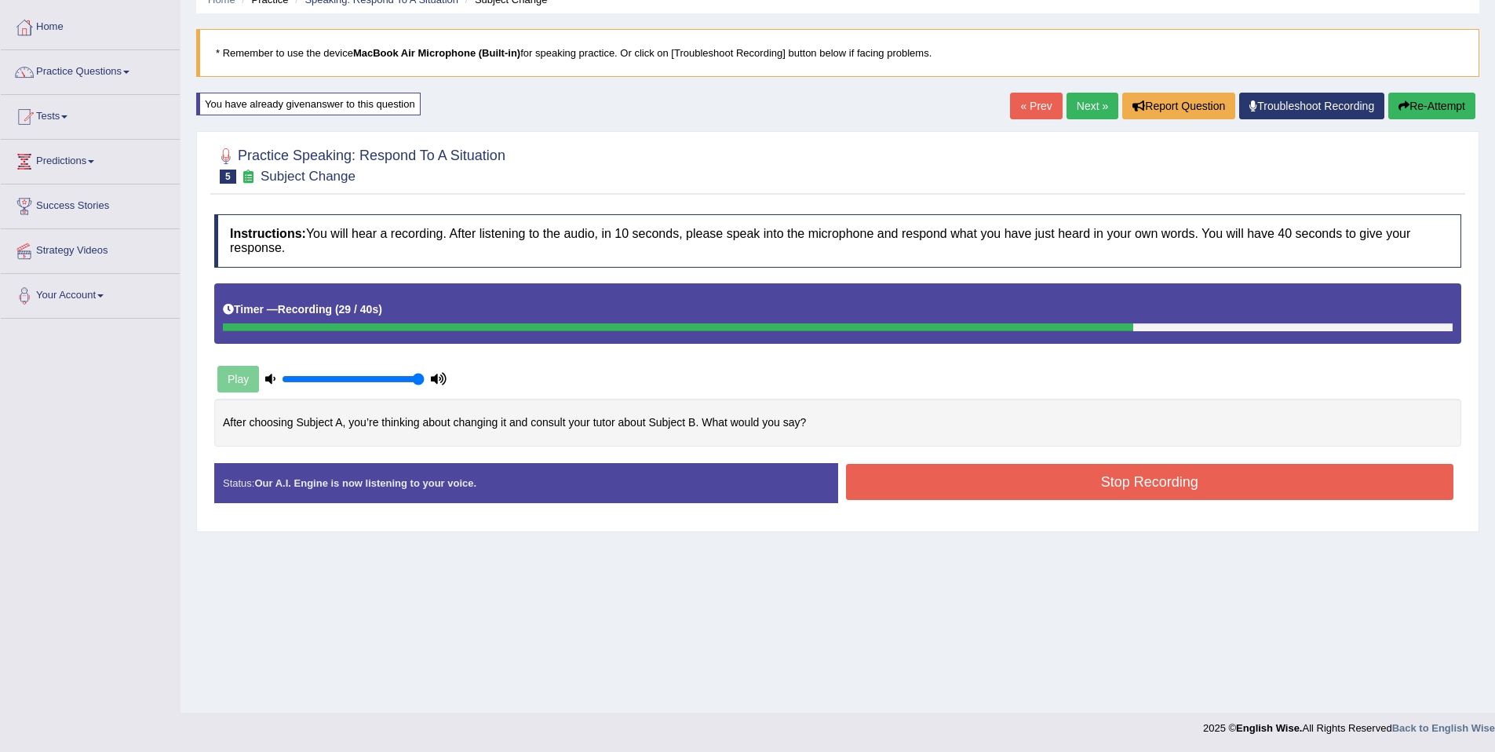
drag, startPoint x: 893, startPoint y: 485, endPoint x: 896, endPoint y: 478, distance: 8.1
click at [893, 484] on button "Stop Recording" at bounding box center [1150, 482] width 608 height 36
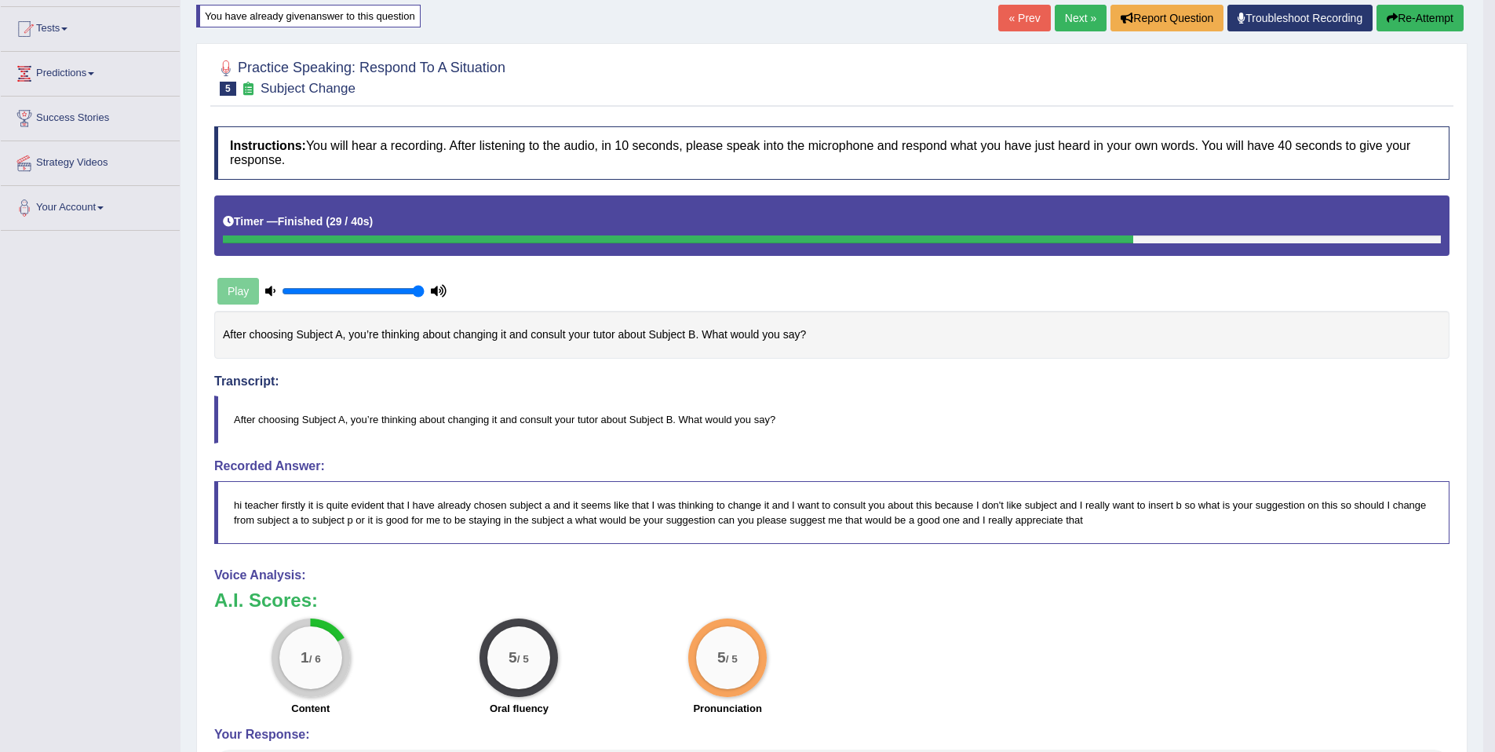
scroll to position [101, 0]
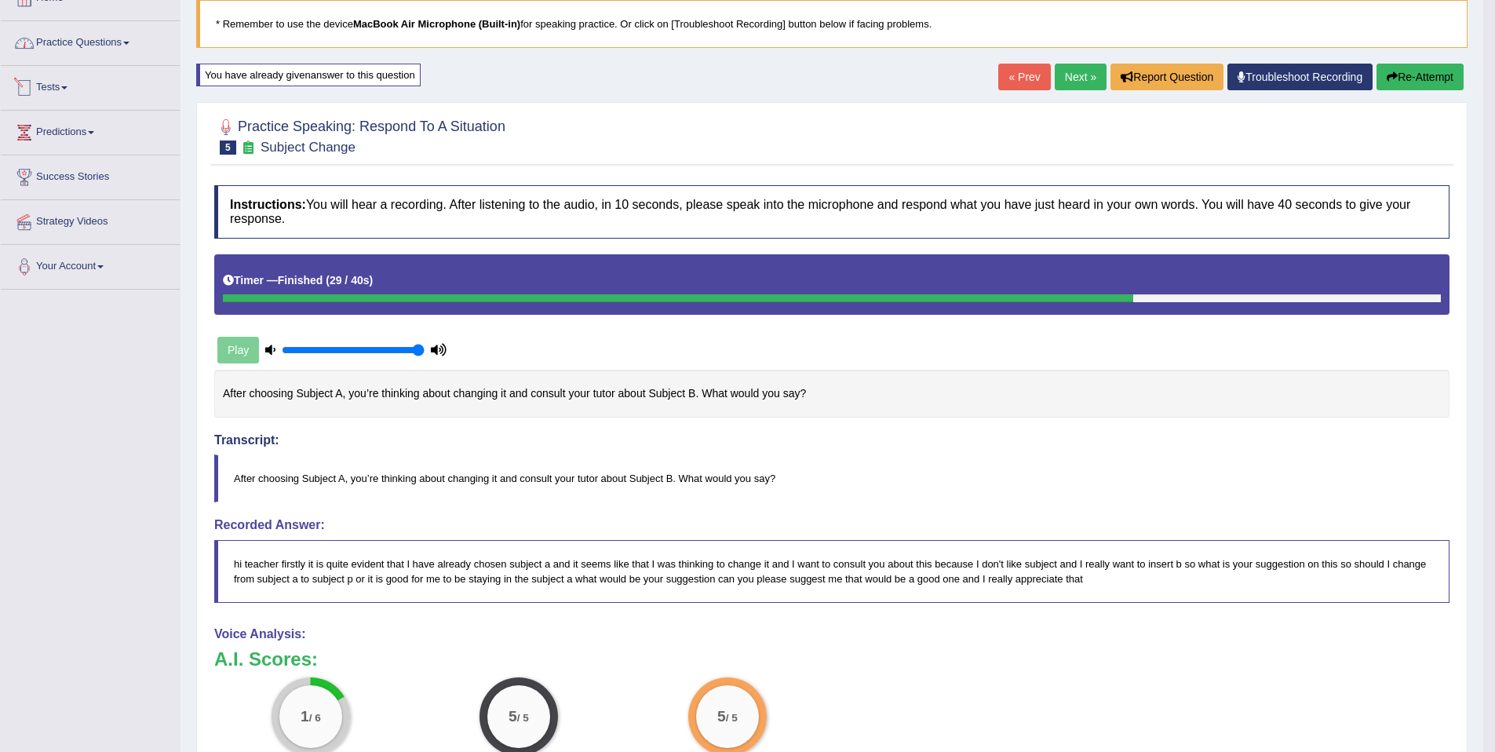
click at [44, 60] on link "Practice Questions" at bounding box center [90, 40] width 179 height 39
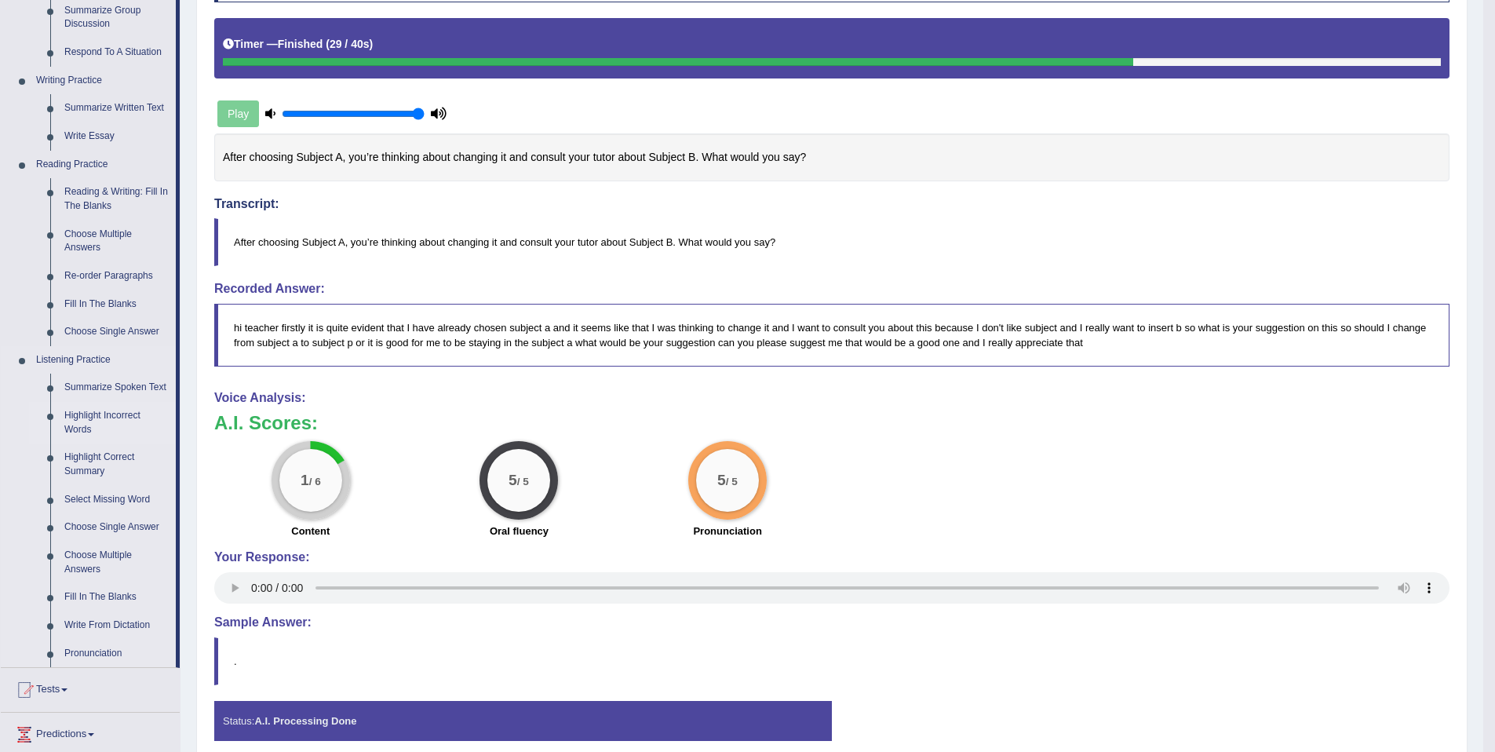
scroll to position [339, 0]
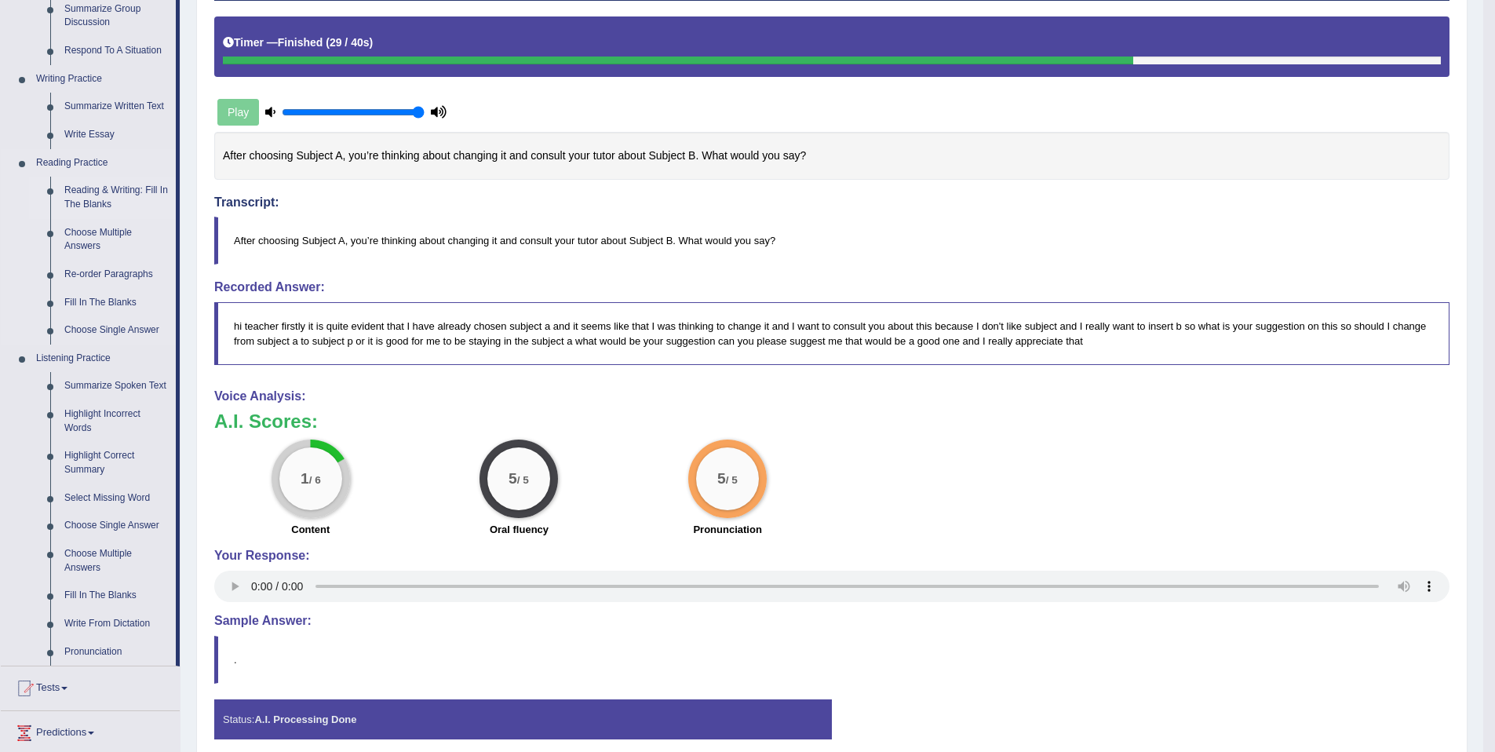
click at [111, 189] on link "Reading & Writing: Fill In The Blanks" at bounding box center [116, 198] width 119 height 42
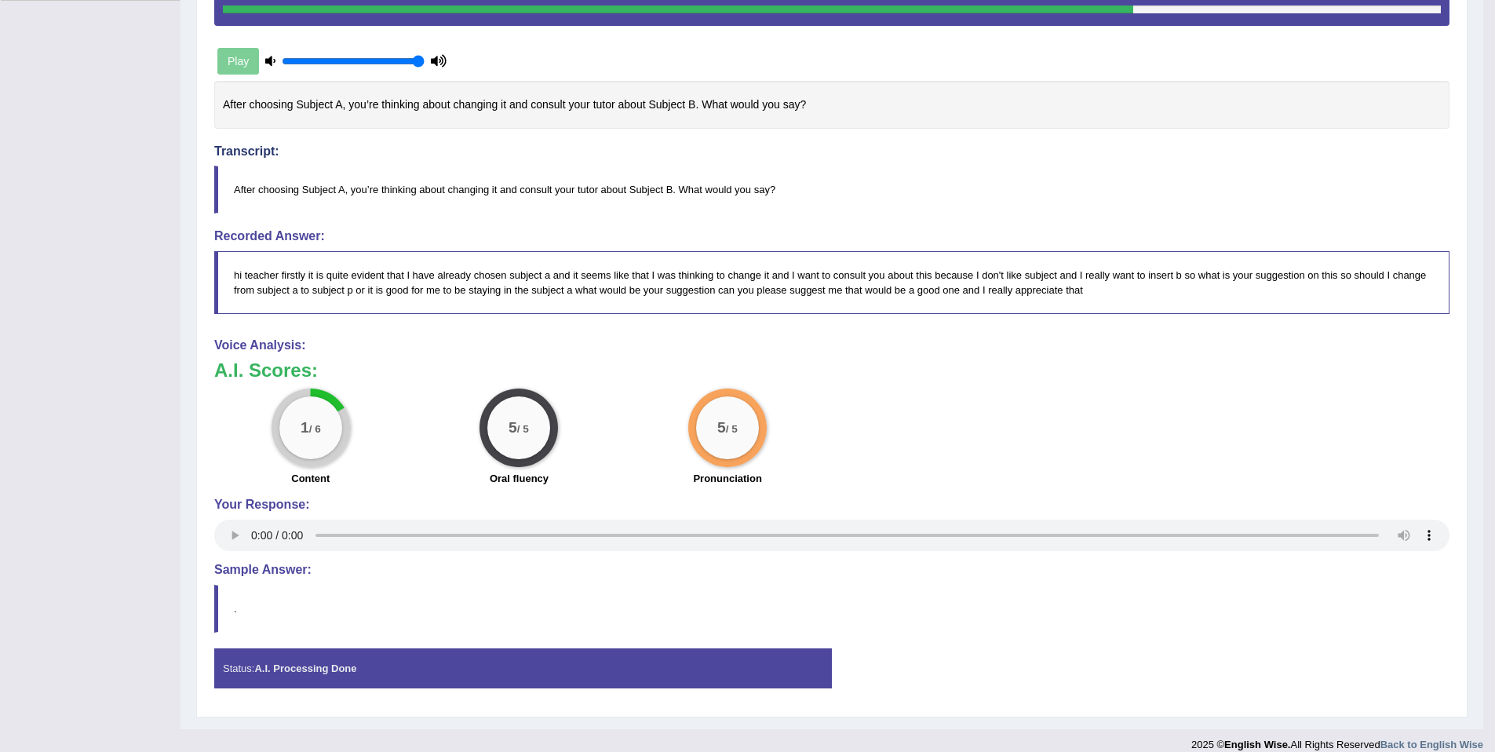
scroll to position [407, 0]
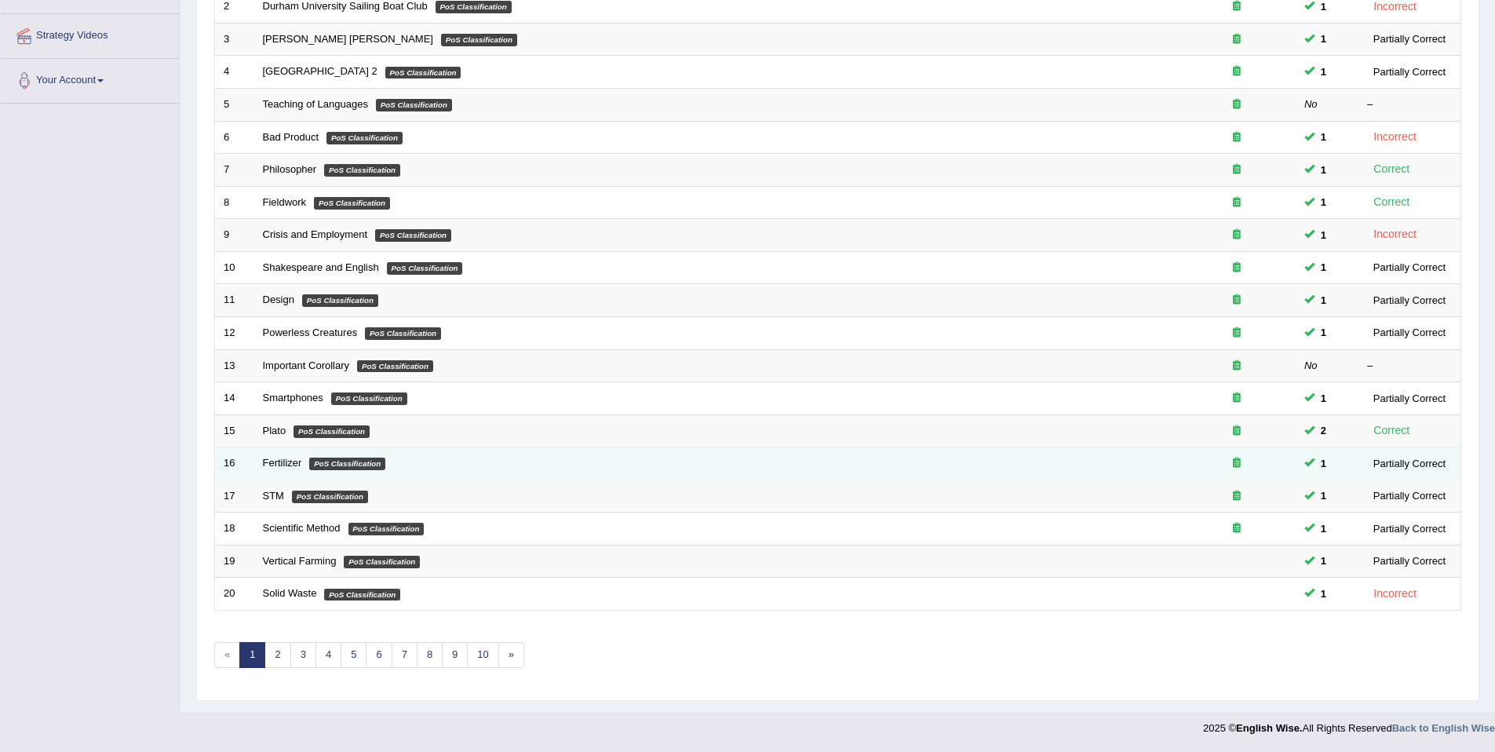
scroll to position [267, 0]
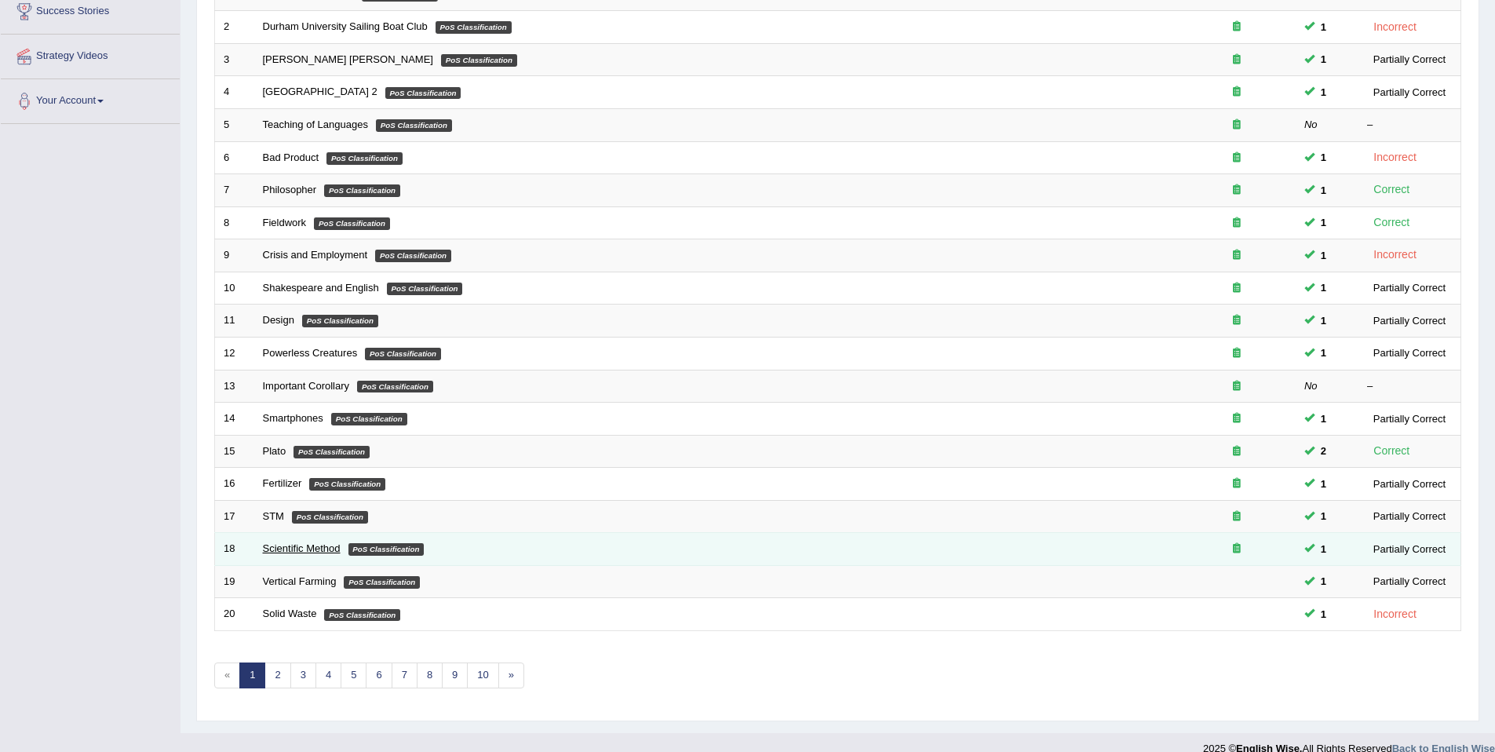
click at [301, 544] on link "Scientific Method" at bounding box center [302, 548] width 78 height 12
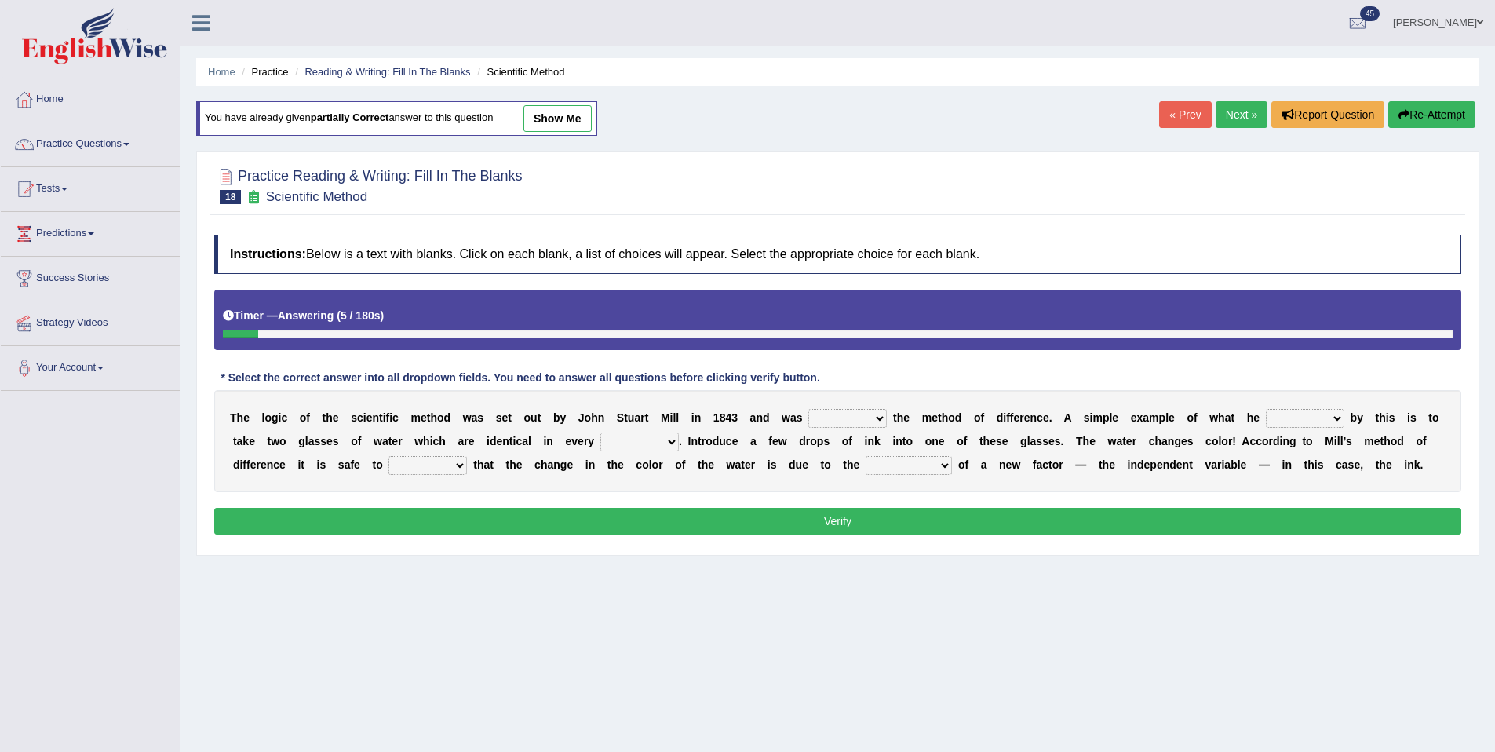
click at [870, 426] on select "pointed claimed demanded named" at bounding box center [848, 418] width 79 height 19
click at [861, 423] on select "pointed claimed demanded named" at bounding box center [848, 418] width 79 height 19
select select "named"
click at [809, 410] on select "pointed claimed demanded named" at bounding box center [848, 418] width 79 height 19
click at [1330, 421] on select "capped charged found meant" at bounding box center [1305, 418] width 79 height 19
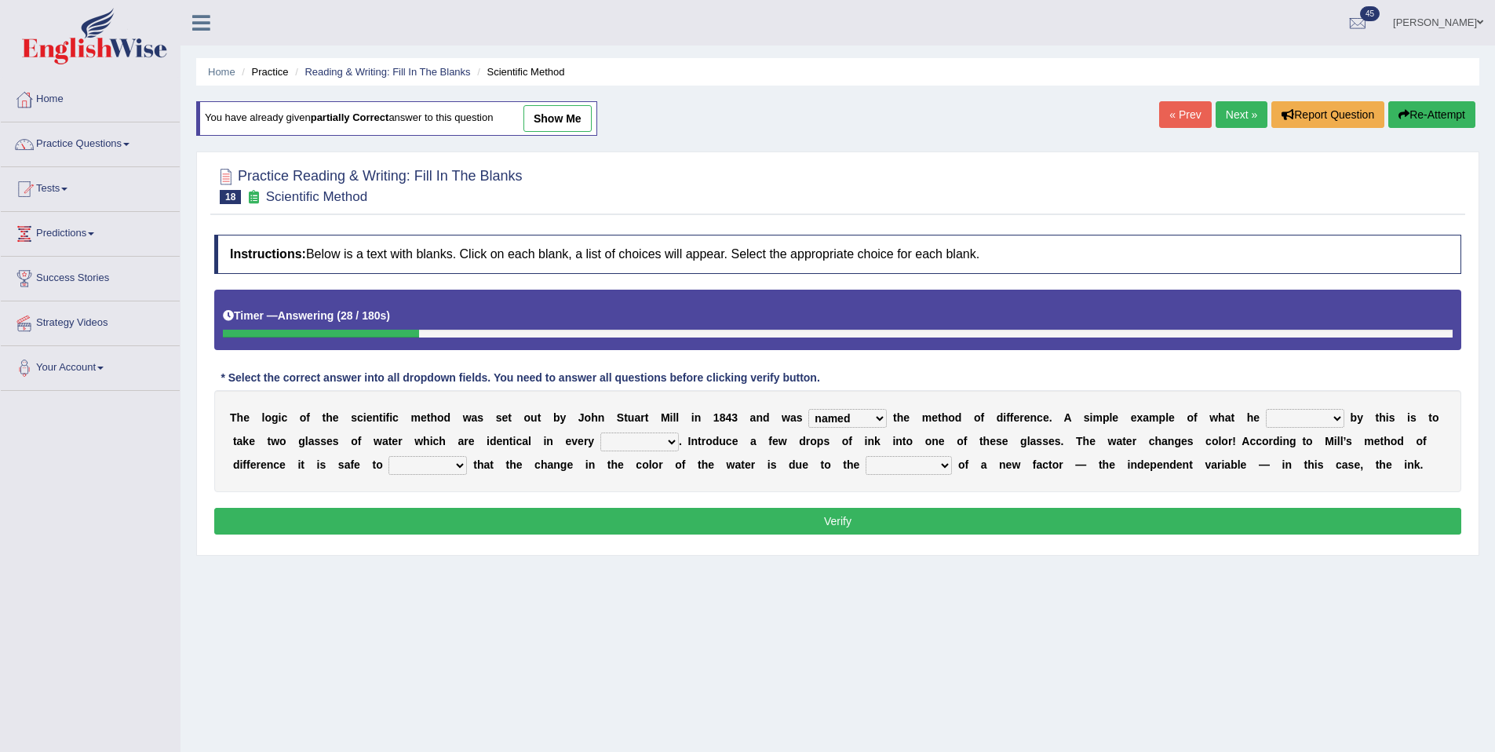
select select "meant"
click at [1269, 410] on select "capped charged found meant" at bounding box center [1305, 418] width 79 height 19
click at [659, 444] on select "thought identity measure respect" at bounding box center [640, 442] width 79 height 19
click at [608, 433] on select "thought identity measure respect" at bounding box center [640, 442] width 79 height 19
click at [676, 453] on div "T h e l o g i c o f t h e s c i e n t i f i c m e t h o d w a s s e t o u t b y…" at bounding box center [837, 441] width 1247 height 102
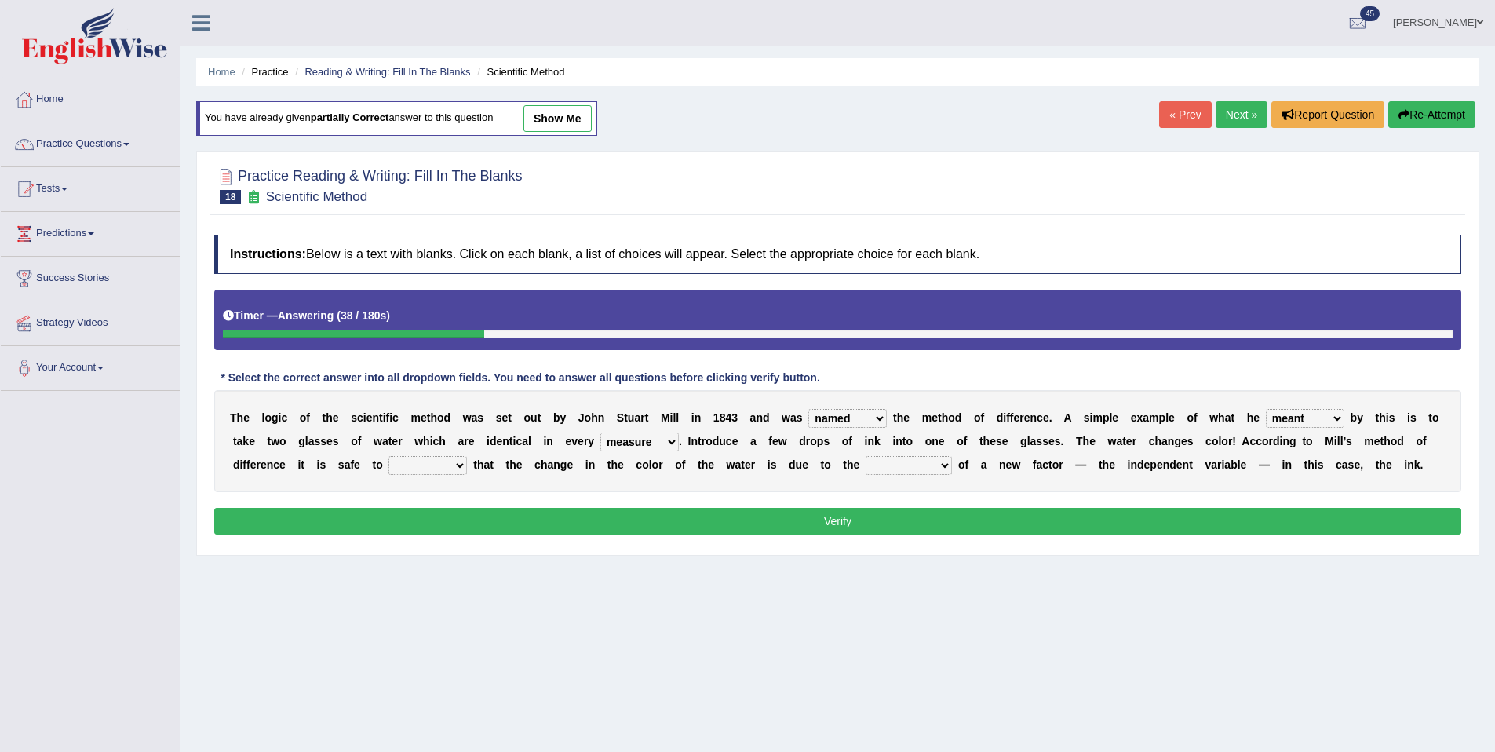
click at [676, 447] on select "thought identity measure respect" at bounding box center [640, 442] width 79 height 19
click at [663, 441] on select "thought identity measure respect" at bounding box center [640, 442] width 79 height 19
select select "respect"
click at [608, 433] on select "thought identity measure respect" at bounding box center [640, 442] width 79 height 19
click at [451, 462] on select "assume discuss prefer acclaim" at bounding box center [428, 465] width 79 height 19
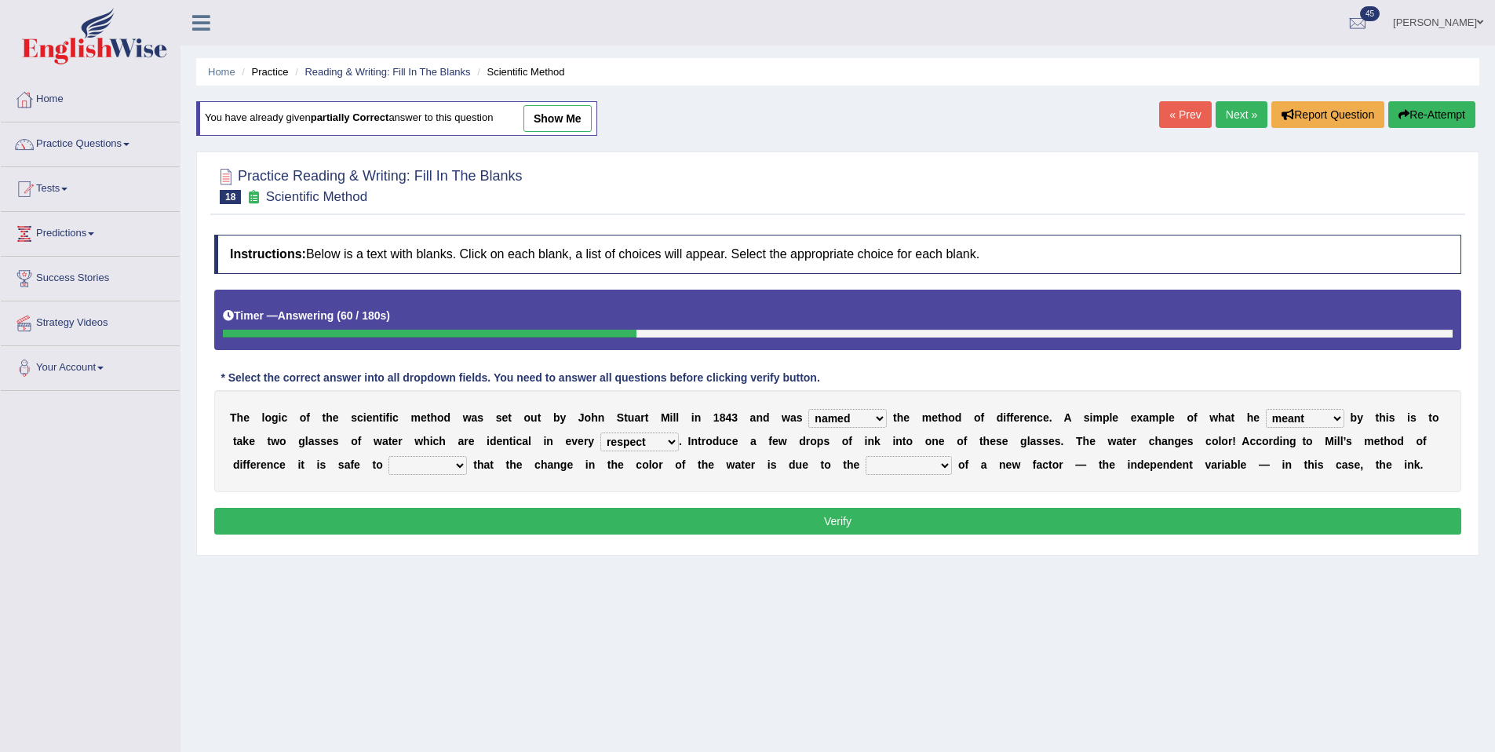
select select "assume"
click at [389, 457] on select "assume discuss prefer acclaim" at bounding box center [428, 465] width 79 height 19
click at [935, 467] on select "introduction magnitude preparation purification" at bounding box center [909, 465] width 86 height 19
select select "introduction"
click at [867, 457] on select "introduction magnitude preparation purification" at bounding box center [909, 465] width 86 height 19
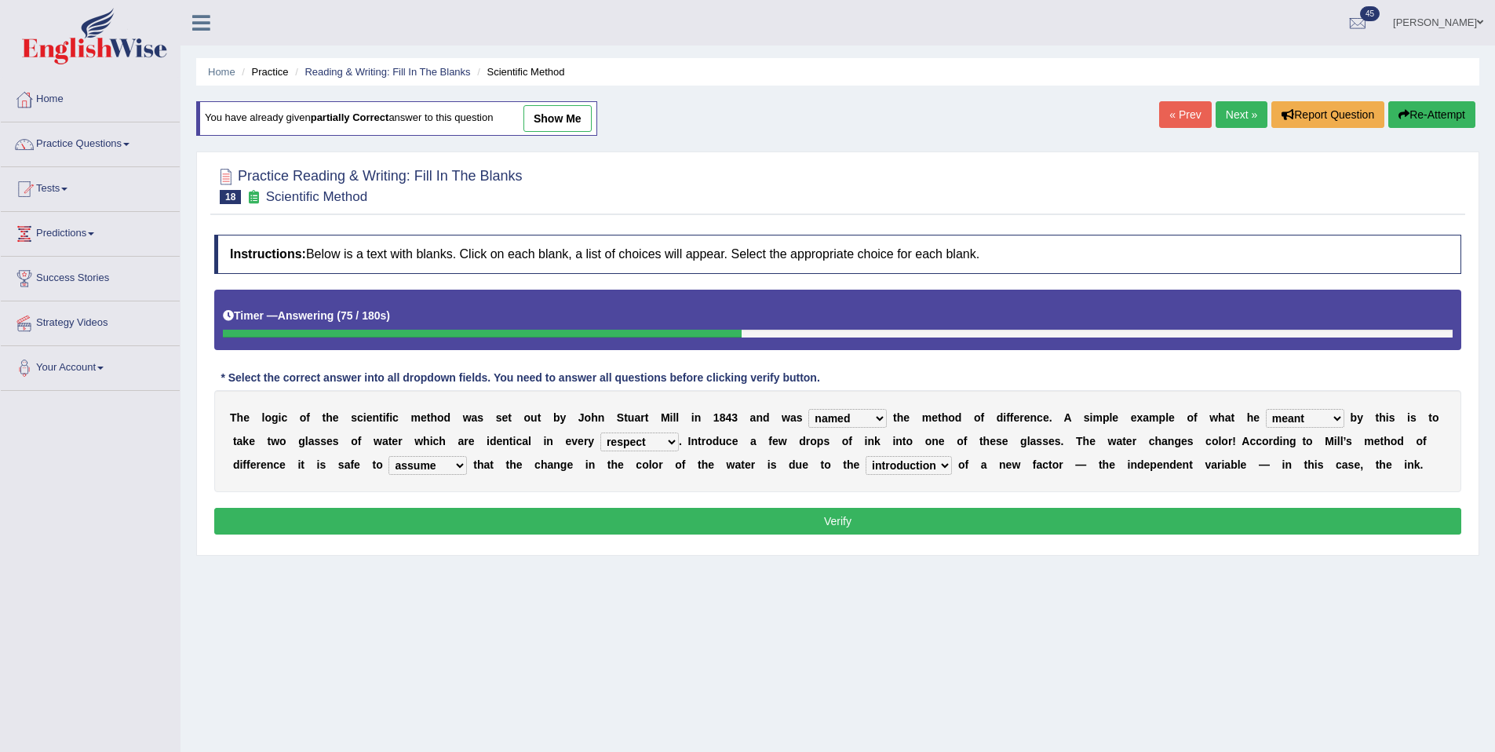
click at [880, 416] on select "pointed claimed demanded named" at bounding box center [848, 418] width 79 height 19
select select "pointed"
click at [809, 410] on select "pointed claimed demanded named" at bounding box center [848, 418] width 79 height 19
click at [937, 513] on button "Verify" at bounding box center [837, 521] width 1247 height 27
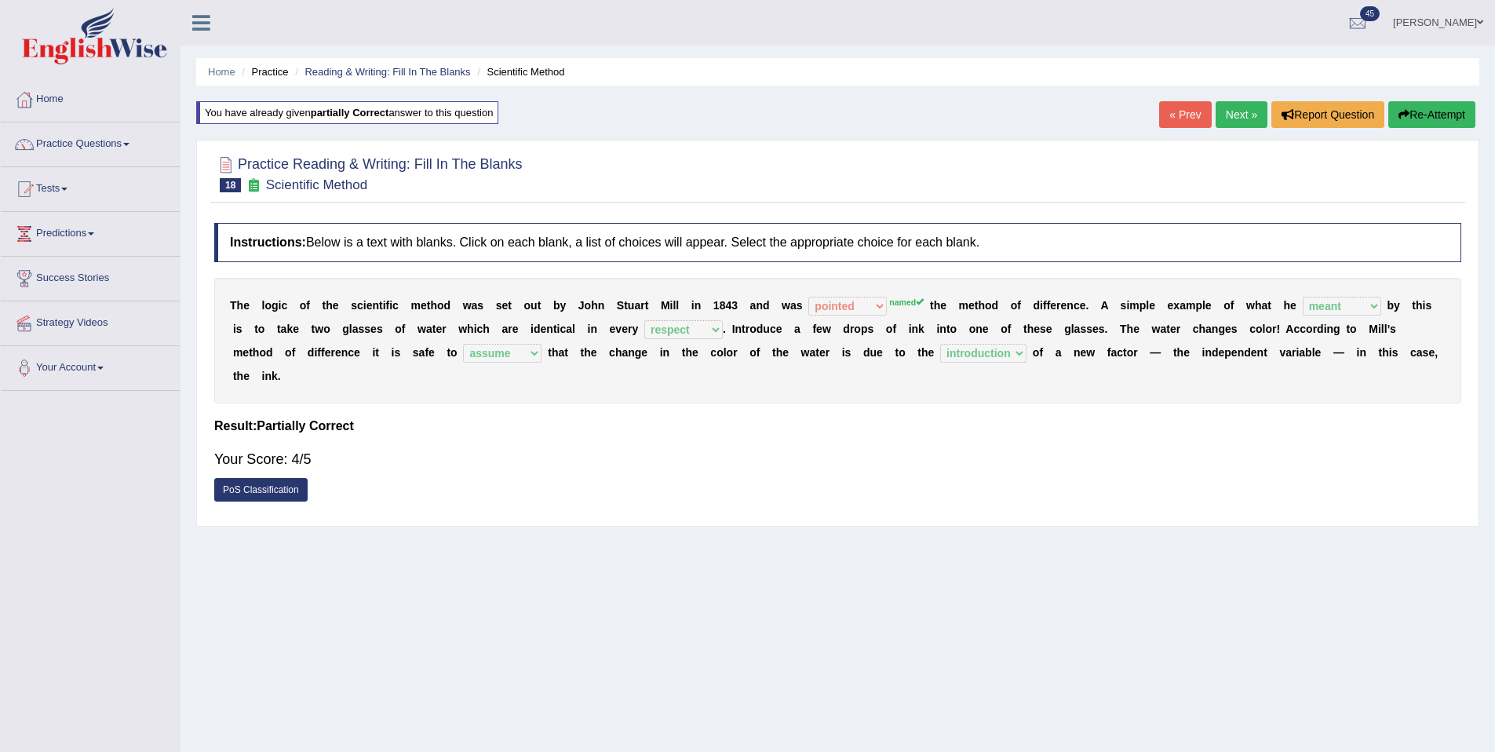
click at [1251, 127] on link "Next »" at bounding box center [1242, 114] width 52 height 27
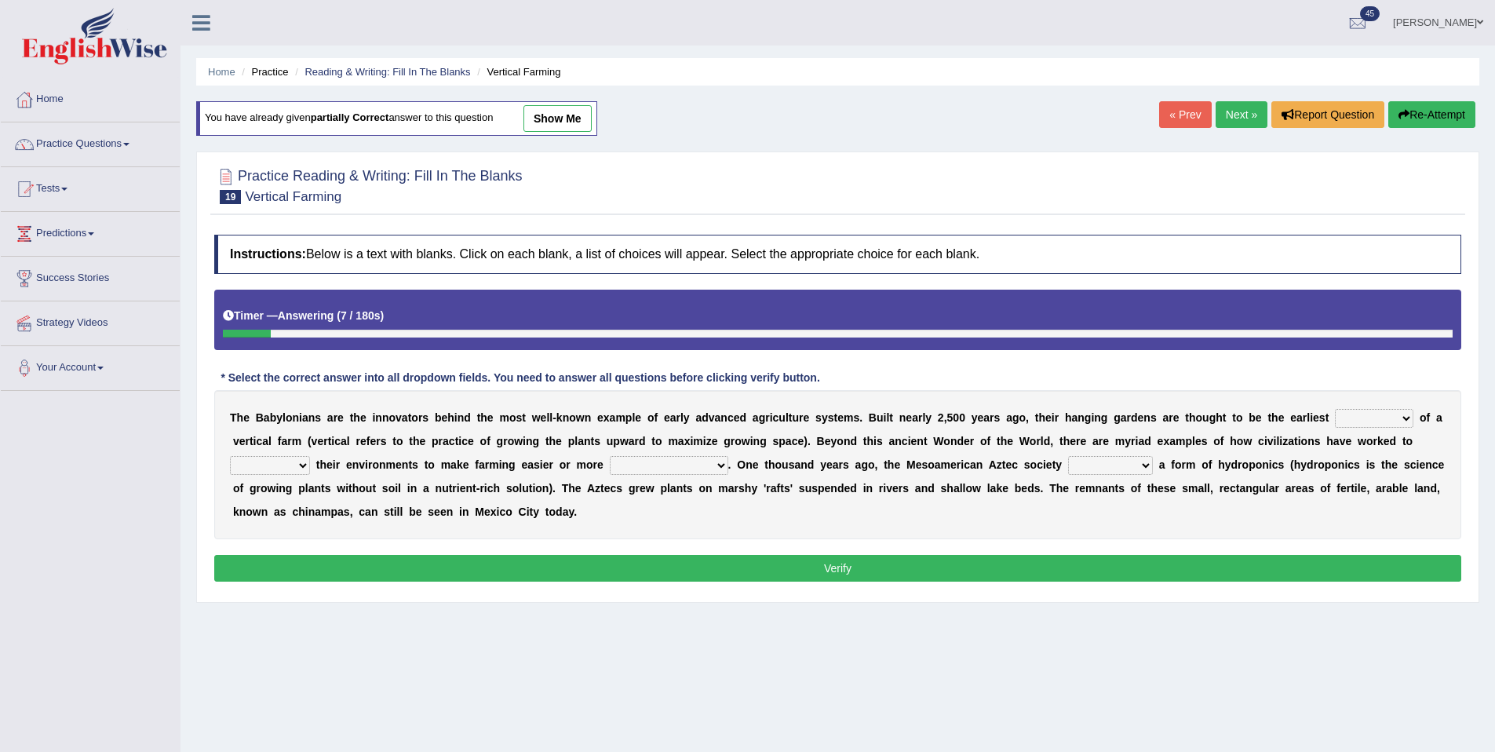
click at [1388, 422] on select "prototype failure discredit protocol" at bounding box center [1374, 418] width 79 height 19
select select "prototype"
click at [1335, 410] on select "prototype failure discredit protocol" at bounding box center [1374, 418] width 79 height 19
click at [306, 469] on select "manipulate escape respect disarrange" at bounding box center [270, 465] width 80 height 19
click at [230, 457] on select "manipulate escape respect disarrange" at bounding box center [270, 465] width 80 height 19
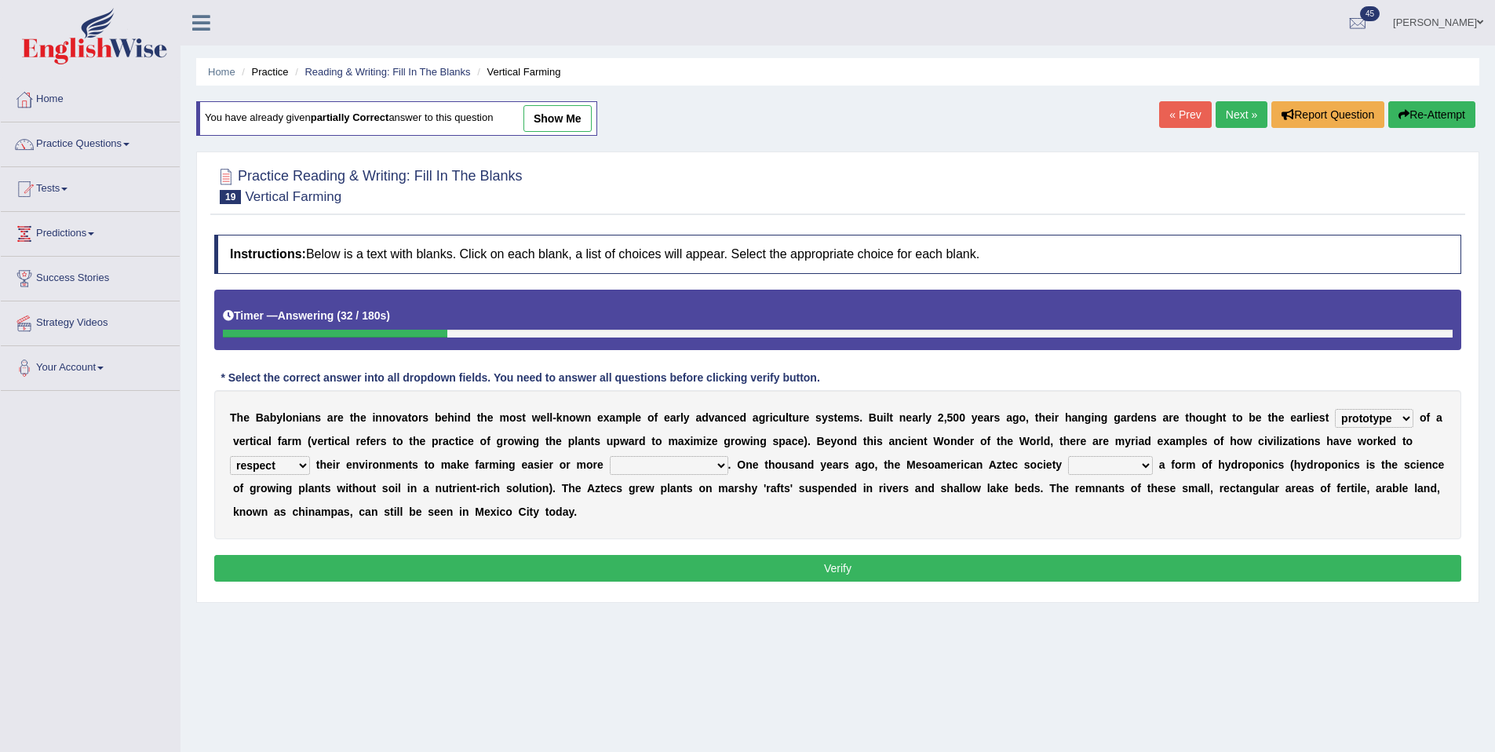
click at [295, 470] on select "manipulate escape respect disarrange" at bounding box center [270, 465] width 80 height 19
select select "manipulate"
click at [230, 457] on select "manipulate escape respect disarrange" at bounding box center [270, 465] width 80 height 19
click at [692, 468] on select "productive constructive connective counterproductive" at bounding box center [669, 465] width 119 height 19
select select "productive"
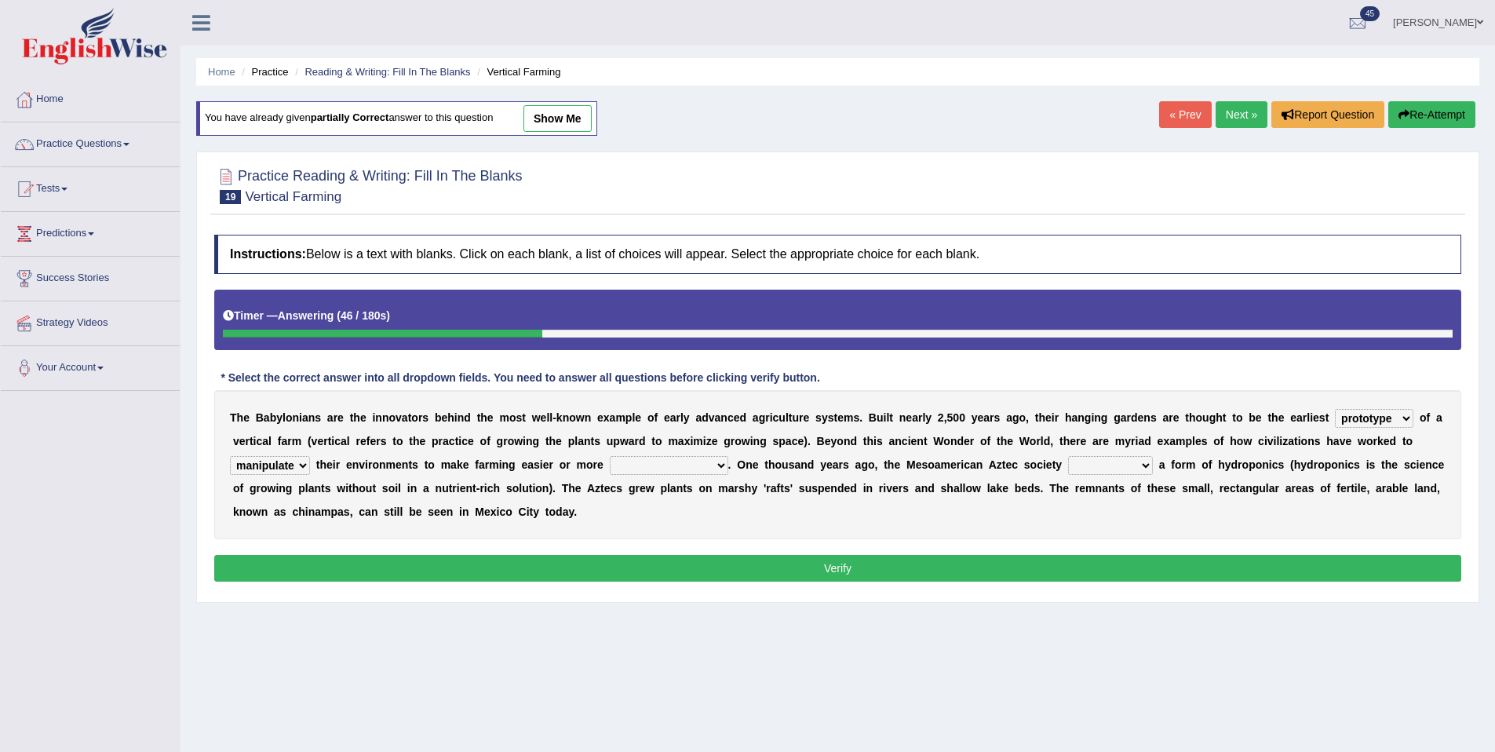
click at [611, 457] on select "productive constructive connective counterproductive" at bounding box center [669, 465] width 119 height 19
click at [1128, 466] on select "domineered volunteered pioneered engineered" at bounding box center [1110, 465] width 85 height 19
select select "pioneered"
click at [1072, 457] on select "domineered volunteered pioneered engineered" at bounding box center [1110, 465] width 85 height 19
click at [803, 579] on button "Verify" at bounding box center [837, 568] width 1247 height 27
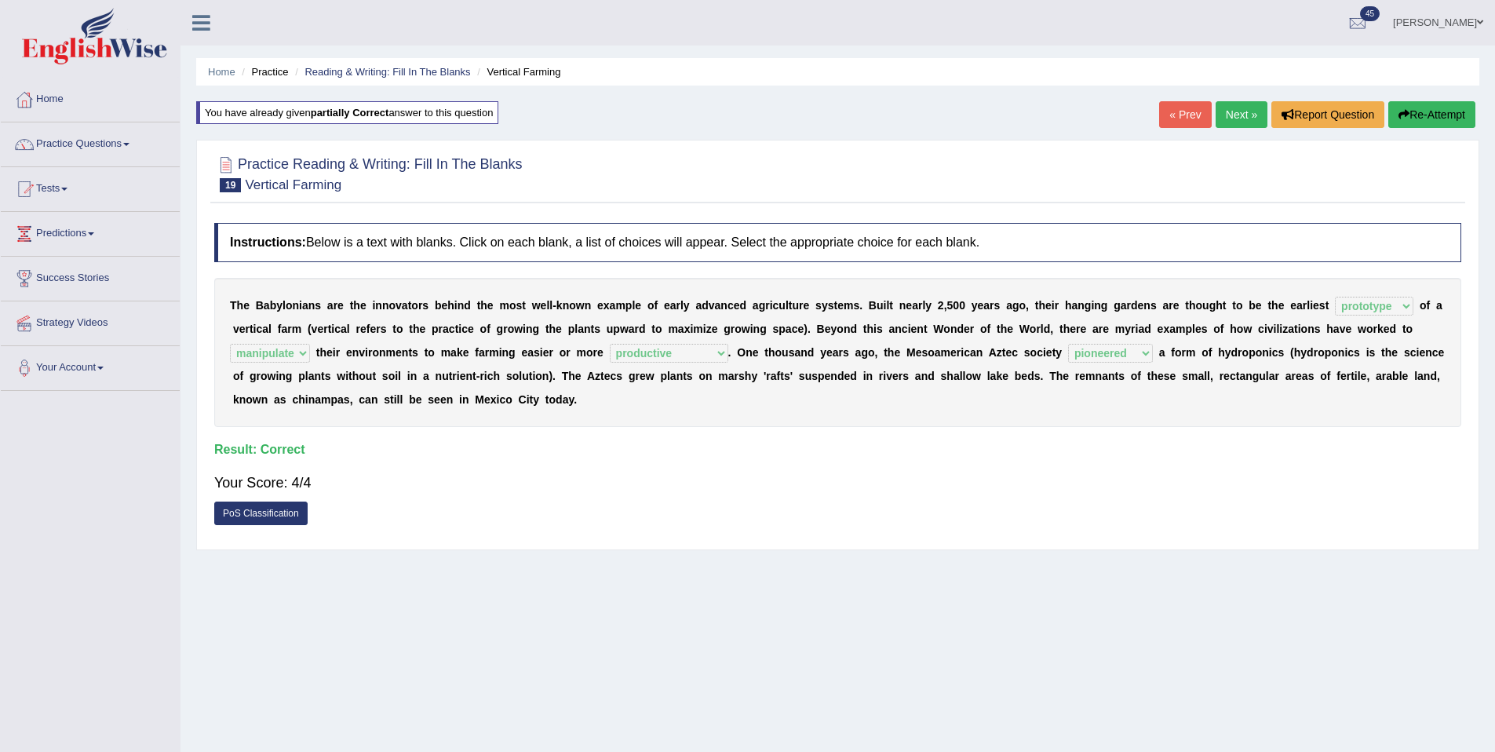
scroll to position [1, 0]
click at [1229, 125] on link "Next »" at bounding box center [1242, 113] width 52 height 27
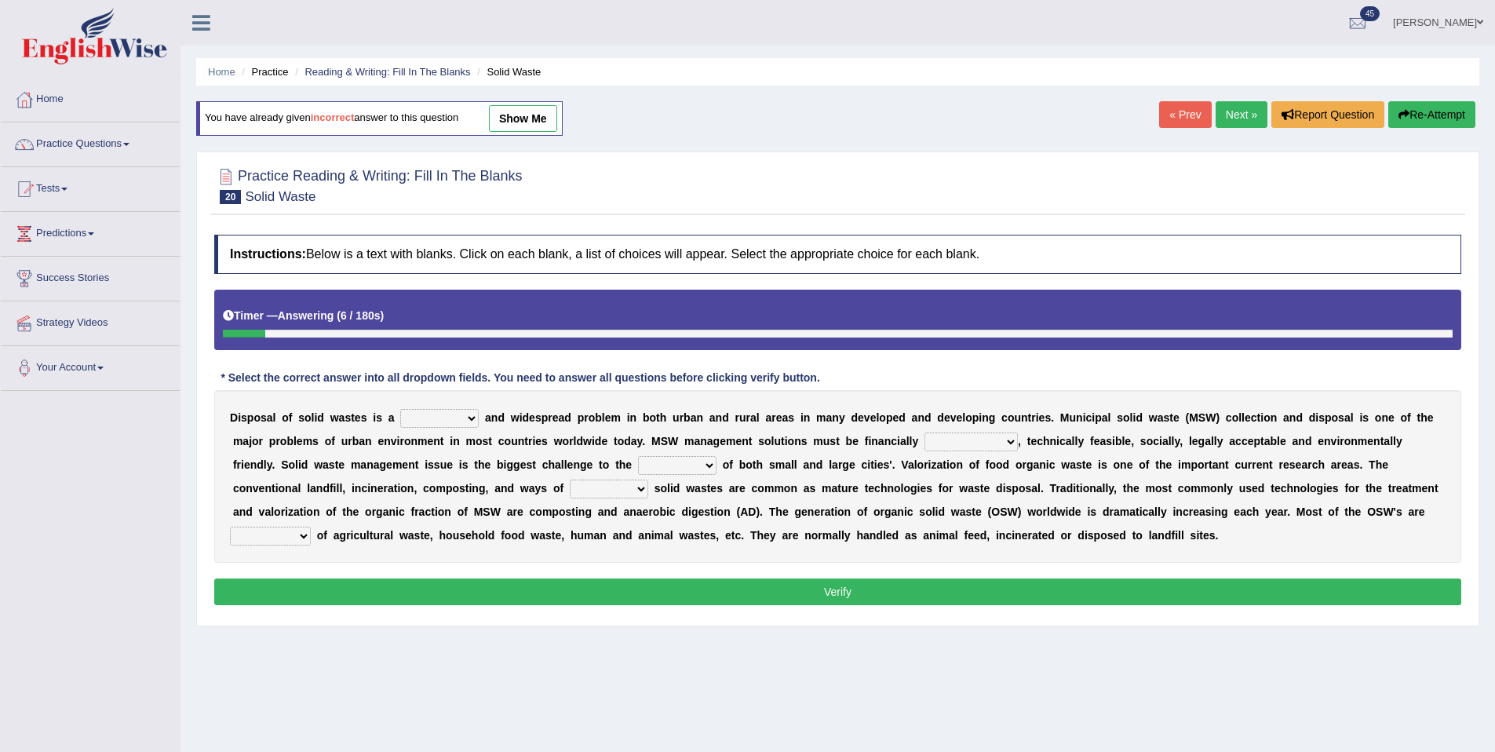
click at [452, 424] on select "slanting stinging stalling shafting" at bounding box center [439, 418] width 79 height 19
select select "shafting"
click at [400, 410] on select "slanting stinging stalling shafting" at bounding box center [439, 418] width 79 height 19
click at [973, 447] on select "unattainable sustainable objectionable treasonable" at bounding box center [971, 442] width 93 height 19
select select "sustainable"
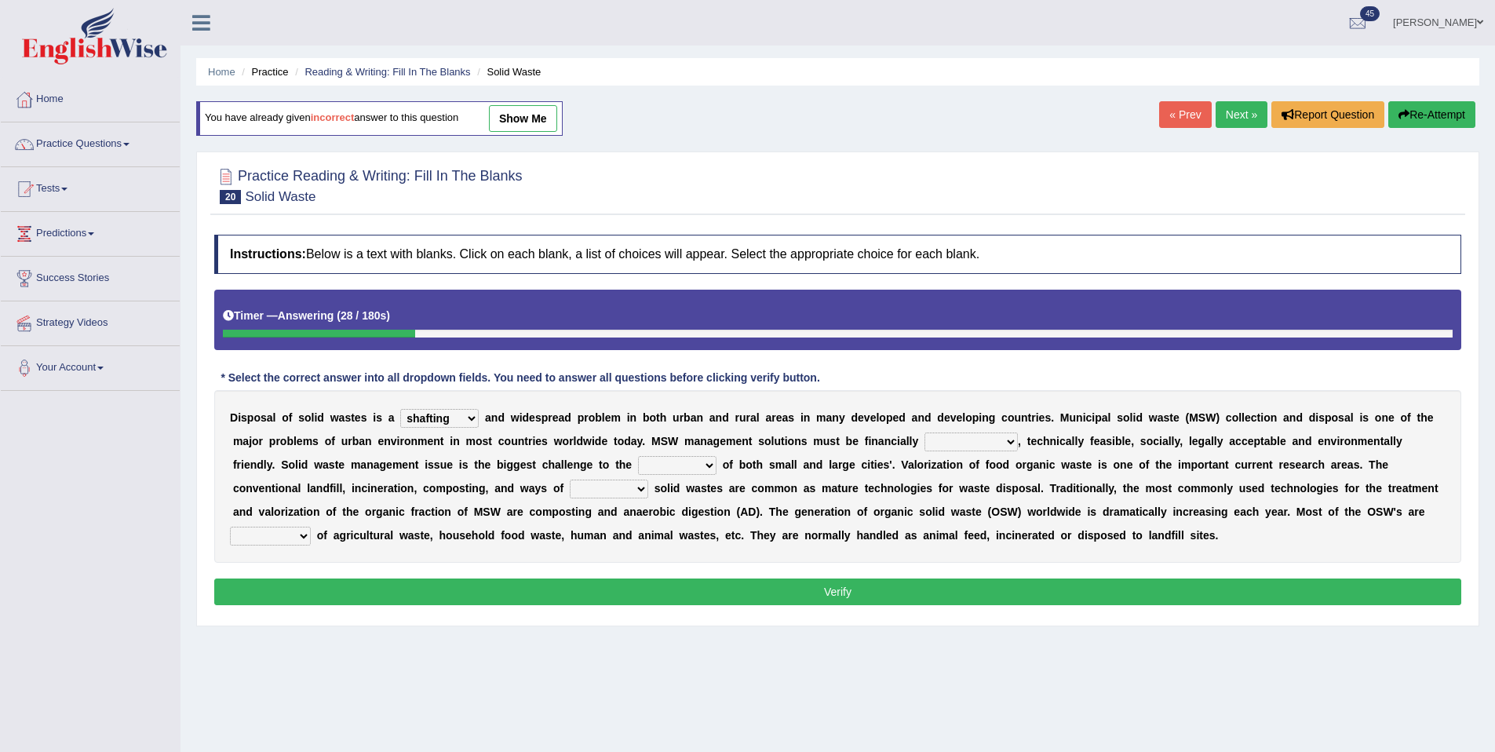
click at [925, 433] on select "unattainable sustainable objectionable treasonable" at bounding box center [971, 442] width 93 height 19
click at [697, 469] on select "plants culture authorities history" at bounding box center [677, 465] width 79 height 19
select select "authorities"
click at [638, 457] on select "plants culture authorities history" at bounding box center [677, 465] width 79 height 19
click at [615, 491] on select "reserving preserving deserving handling" at bounding box center [609, 489] width 79 height 19
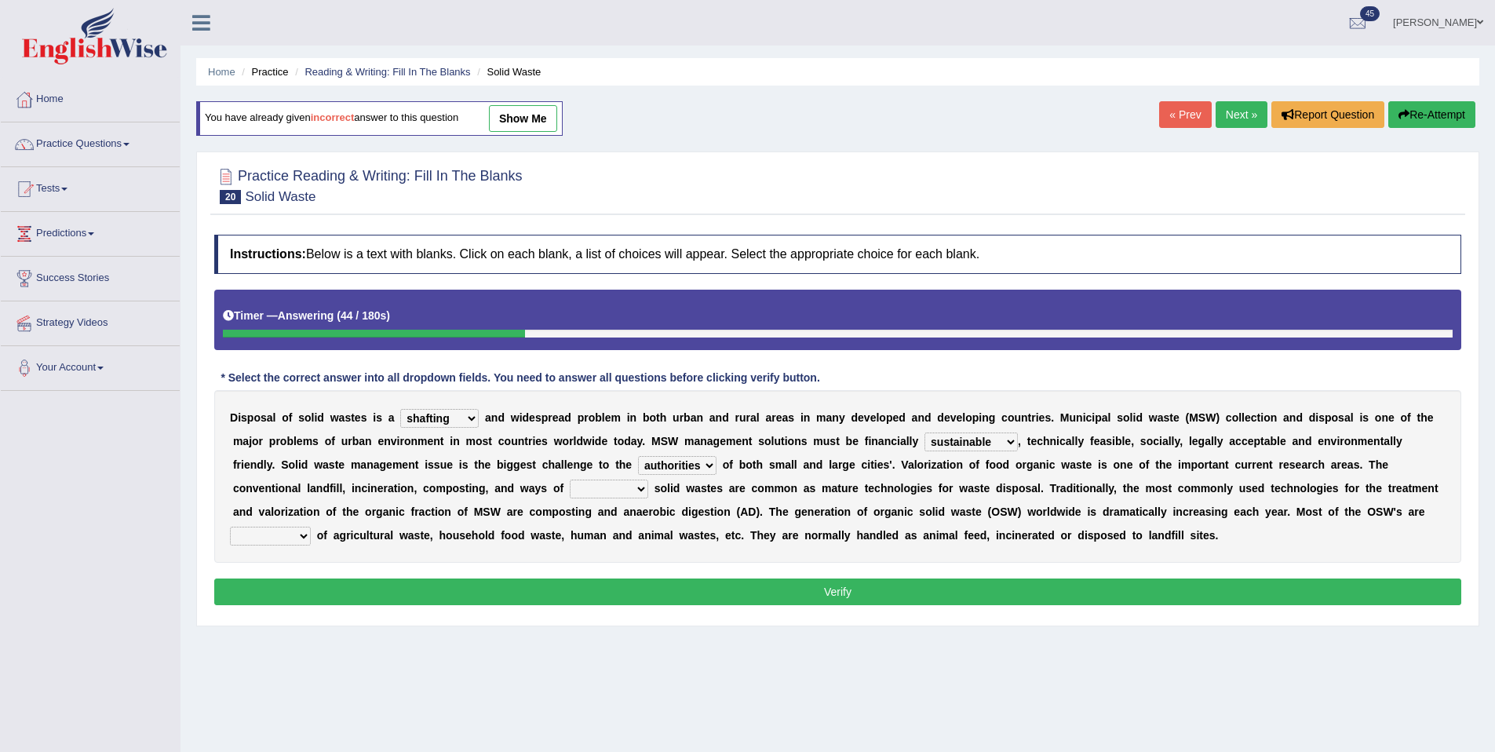
select select "handling"
click at [570, 480] on select "reserving preserving deserving handling" at bounding box center [609, 489] width 79 height 19
click at [309, 541] on select "composed disposed composing disposing" at bounding box center [270, 536] width 81 height 19
select select "disposing"
click at [230, 528] on select "composed disposed composing disposing" at bounding box center [270, 536] width 81 height 19
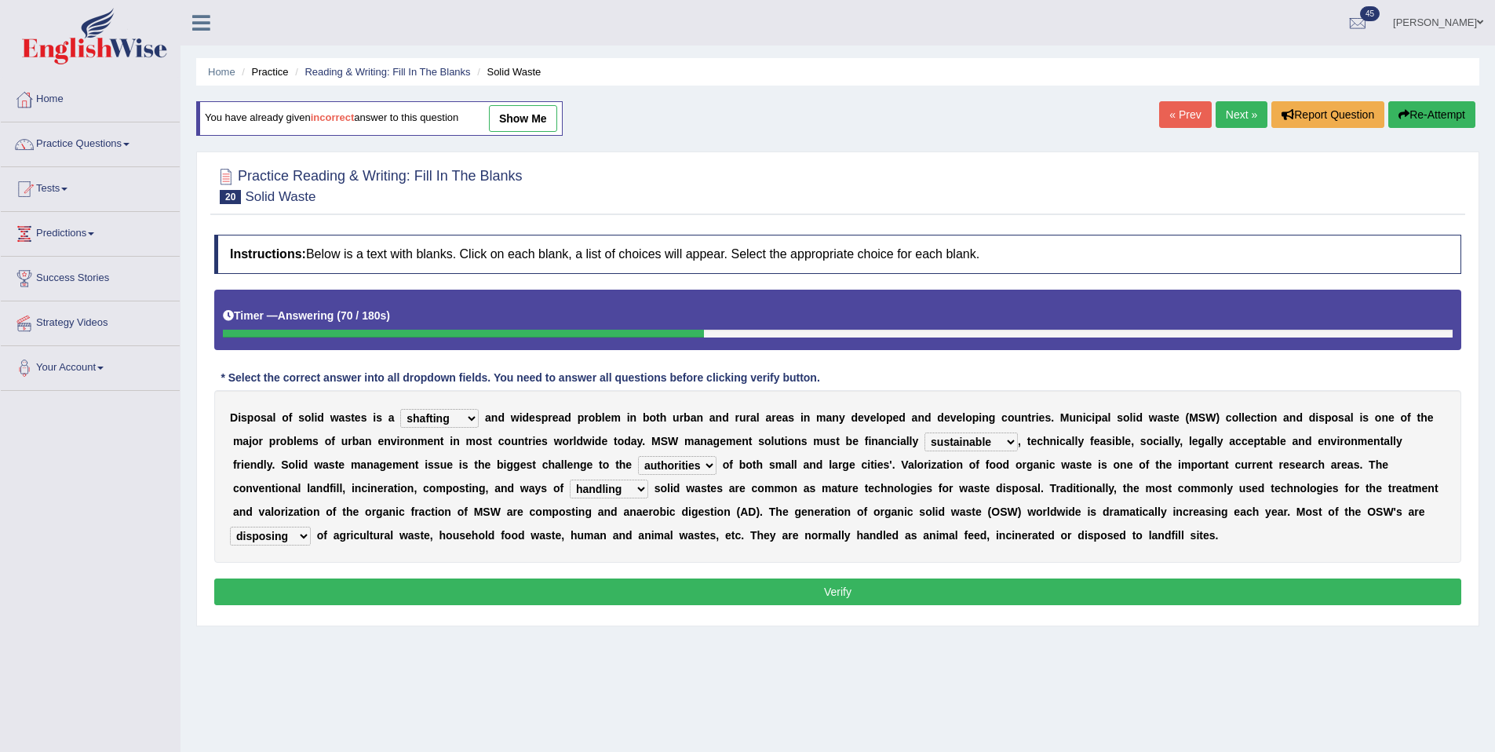
click at [948, 588] on button "Verify" at bounding box center [837, 592] width 1247 height 27
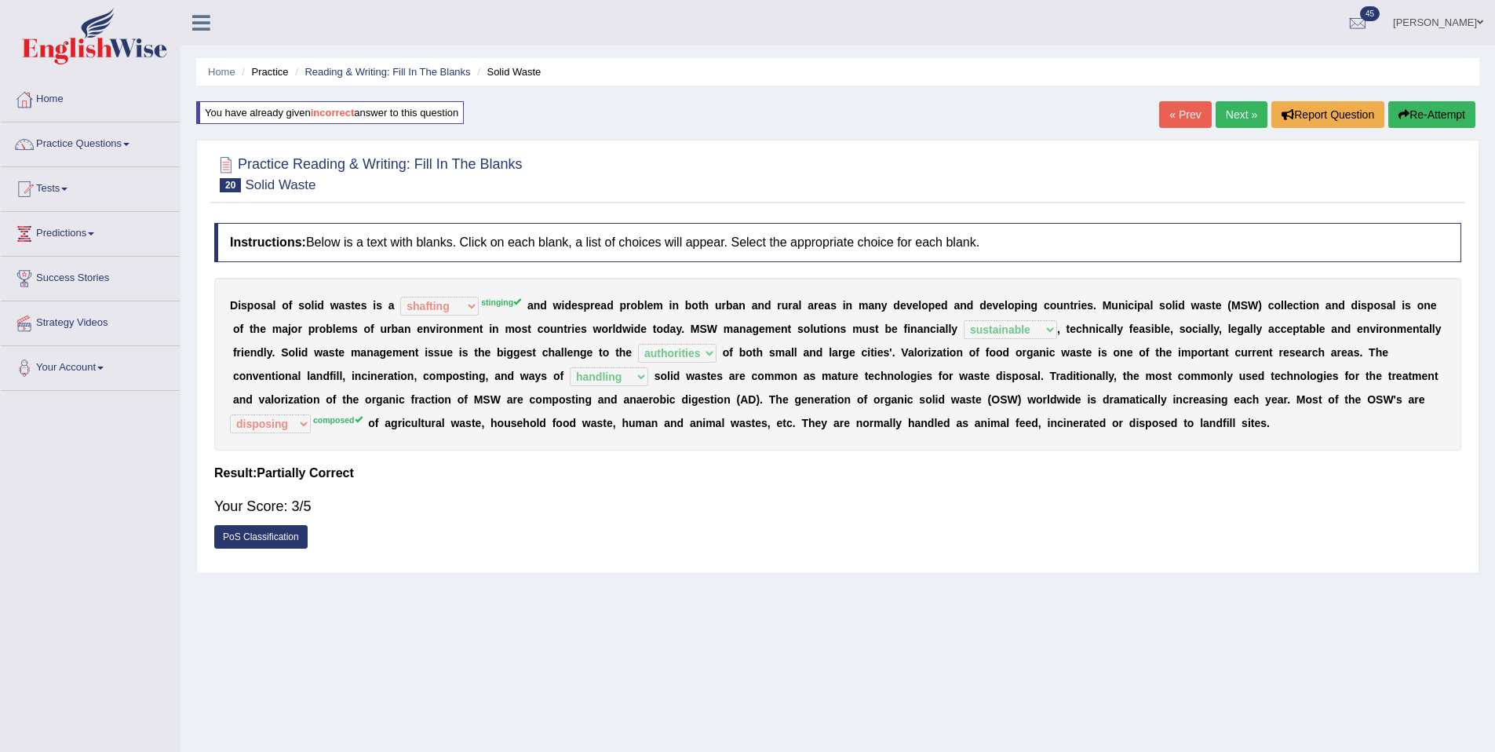
click at [1230, 110] on link "Next »" at bounding box center [1242, 114] width 52 height 27
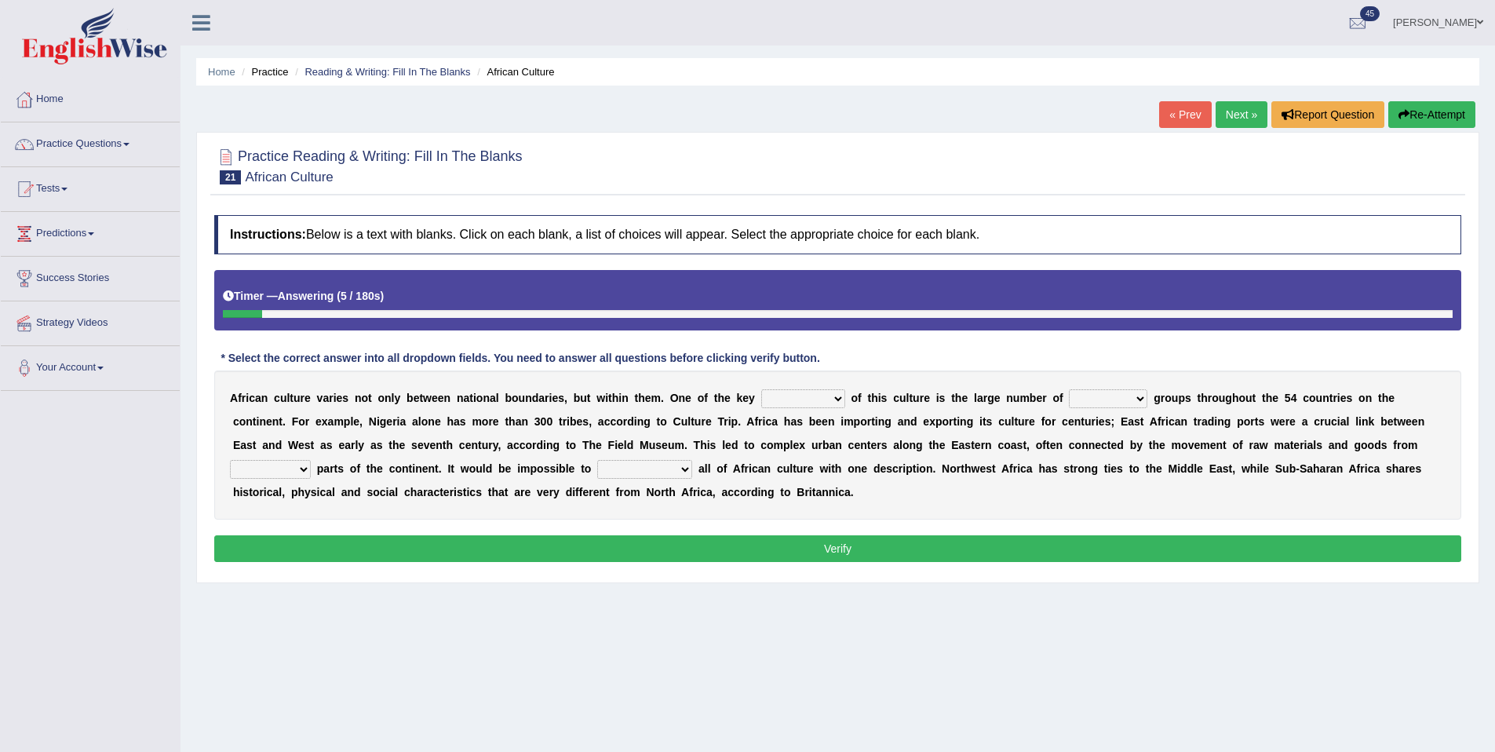
click at [847, 396] on b at bounding box center [848, 398] width 6 height 13
click at [823, 399] on select "conjectures features issues doubts" at bounding box center [803, 398] width 84 height 19
select select "issues"
click at [761, 390] on select "conjectures features issues doubts" at bounding box center [803, 398] width 84 height 19
click at [1116, 400] on select "ethic ethnic eugenic epic" at bounding box center [1108, 398] width 79 height 19
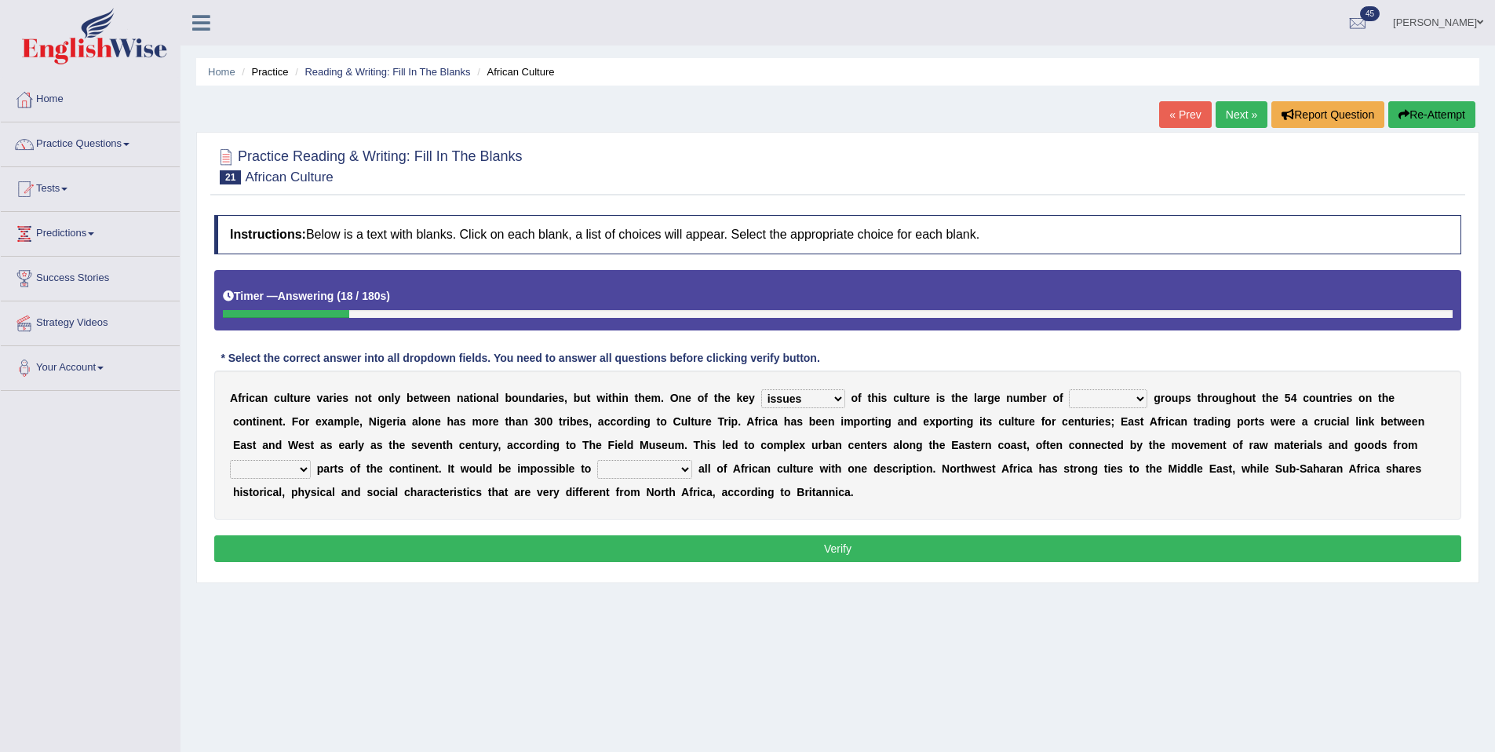
select select "ethic"
click at [1069, 390] on select "ethic ethnic eugenic epic" at bounding box center [1108, 398] width 79 height 19
click at [830, 401] on select "conjectures features issues doubts" at bounding box center [803, 398] width 84 height 19
select select "features"
click at [761, 390] on select "conjectures features issues doubts" at bounding box center [803, 398] width 84 height 19
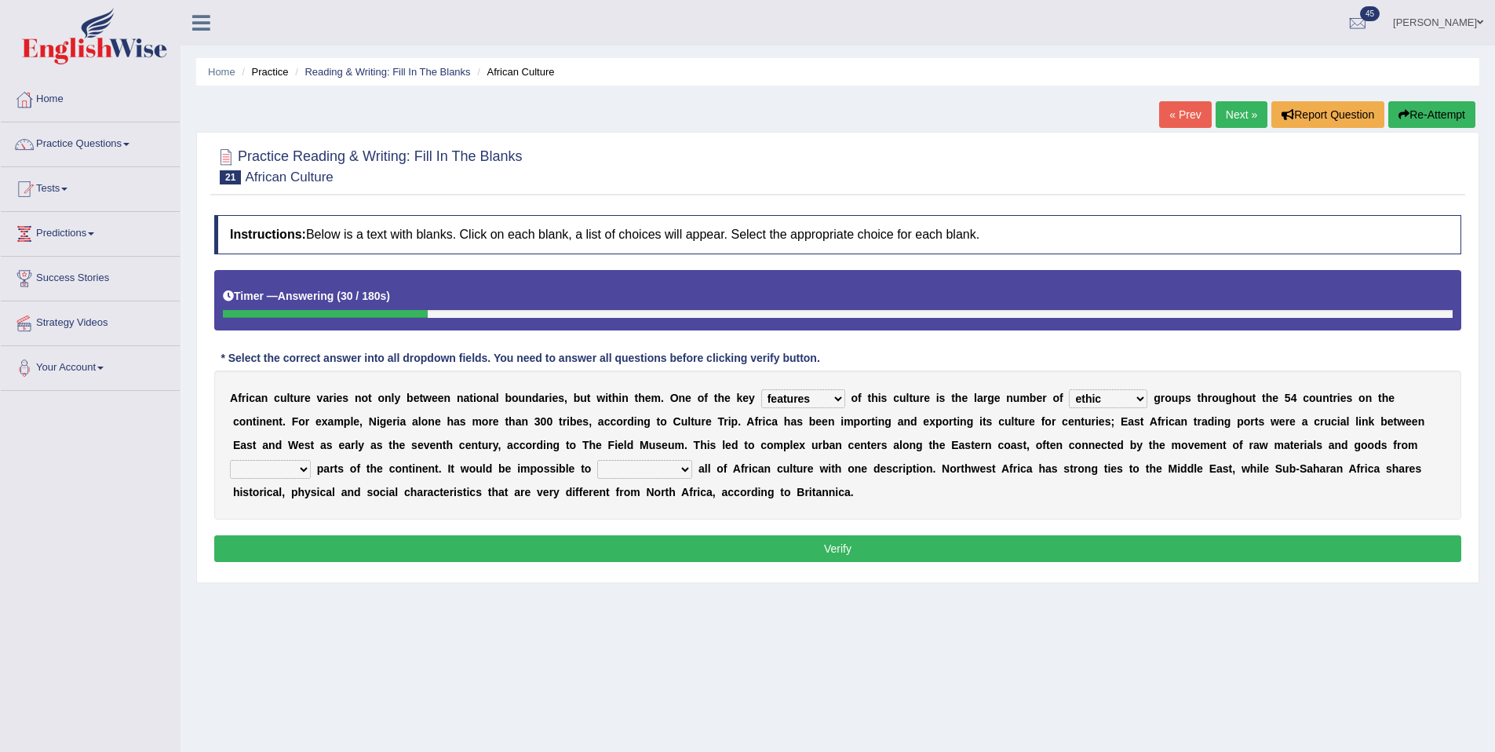
click at [279, 467] on select "forelocked interlocked unlocked landlocked" at bounding box center [270, 469] width 81 height 19
click at [230, 461] on select "forelocked interlocked unlocked landlocked" at bounding box center [270, 469] width 81 height 19
click at [312, 466] on b at bounding box center [314, 468] width 6 height 13
click at [306, 466] on select "forelocked interlocked unlocked landlocked" at bounding box center [270, 469] width 81 height 19
select select "interlocked"
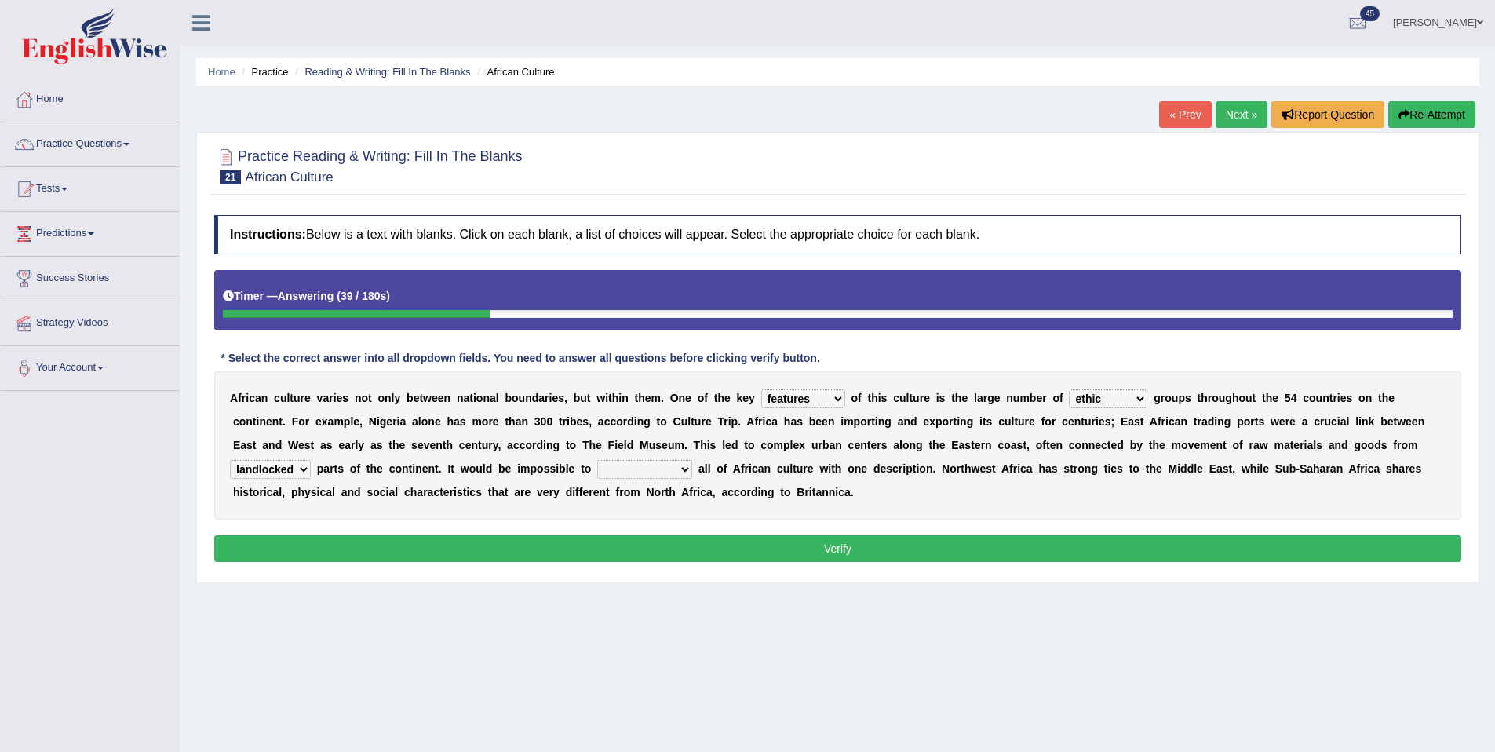
click at [230, 461] on select "forelocked interlocked unlocked landlocked" at bounding box center [270, 469] width 81 height 19
click at [647, 469] on select "characterize conceptualize symbolize synthesize" at bounding box center [644, 469] width 95 height 19
select select "conceptualize"
click at [599, 461] on select "characterize conceptualize symbolize synthesize" at bounding box center [644, 469] width 95 height 19
click at [772, 560] on button "Verify" at bounding box center [837, 548] width 1247 height 27
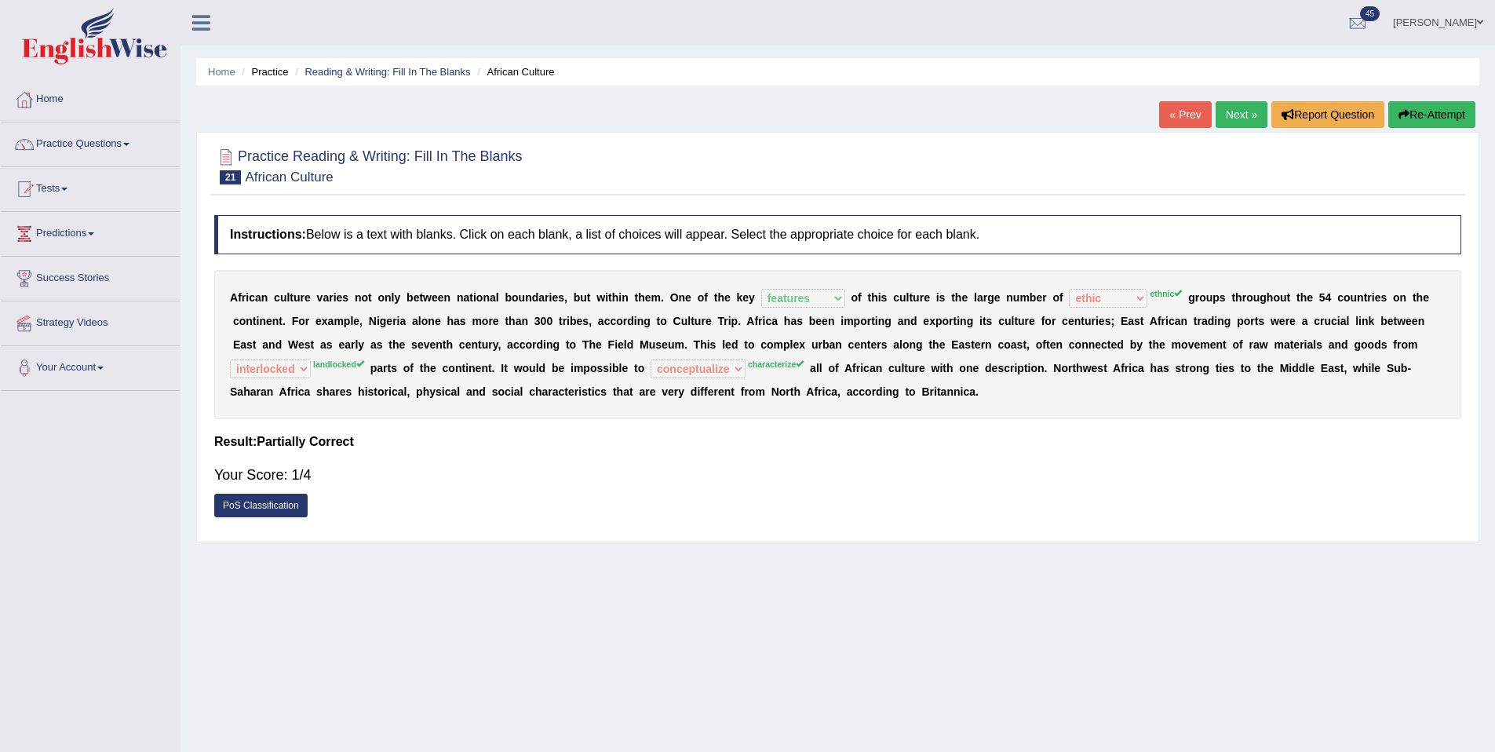
click at [1232, 121] on link "Next »" at bounding box center [1242, 114] width 52 height 27
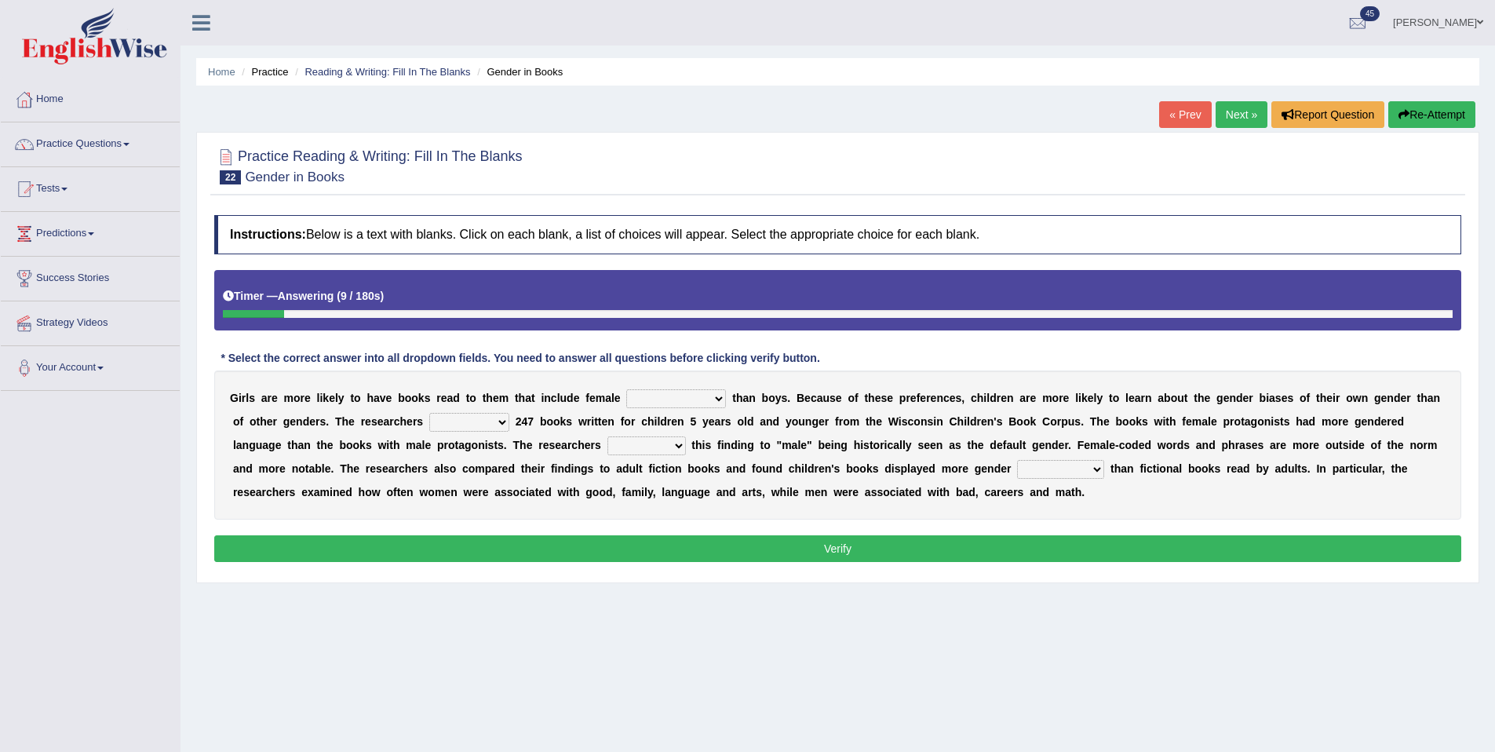
click at [677, 402] on select "protagonists cosmogonists agonists expressionists" at bounding box center [676, 398] width 100 height 19
select select "expressionists"
click at [626, 390] on select "protagonists cosmogonists agonists expressionists" at bounding box center [676, 398] width 100 height 19
click at [471, 423] on select "hydrolyzed paralyzed catalyzed analyzed" at bounding box center [469, 422] width 80 height 19
select select "analyzed"
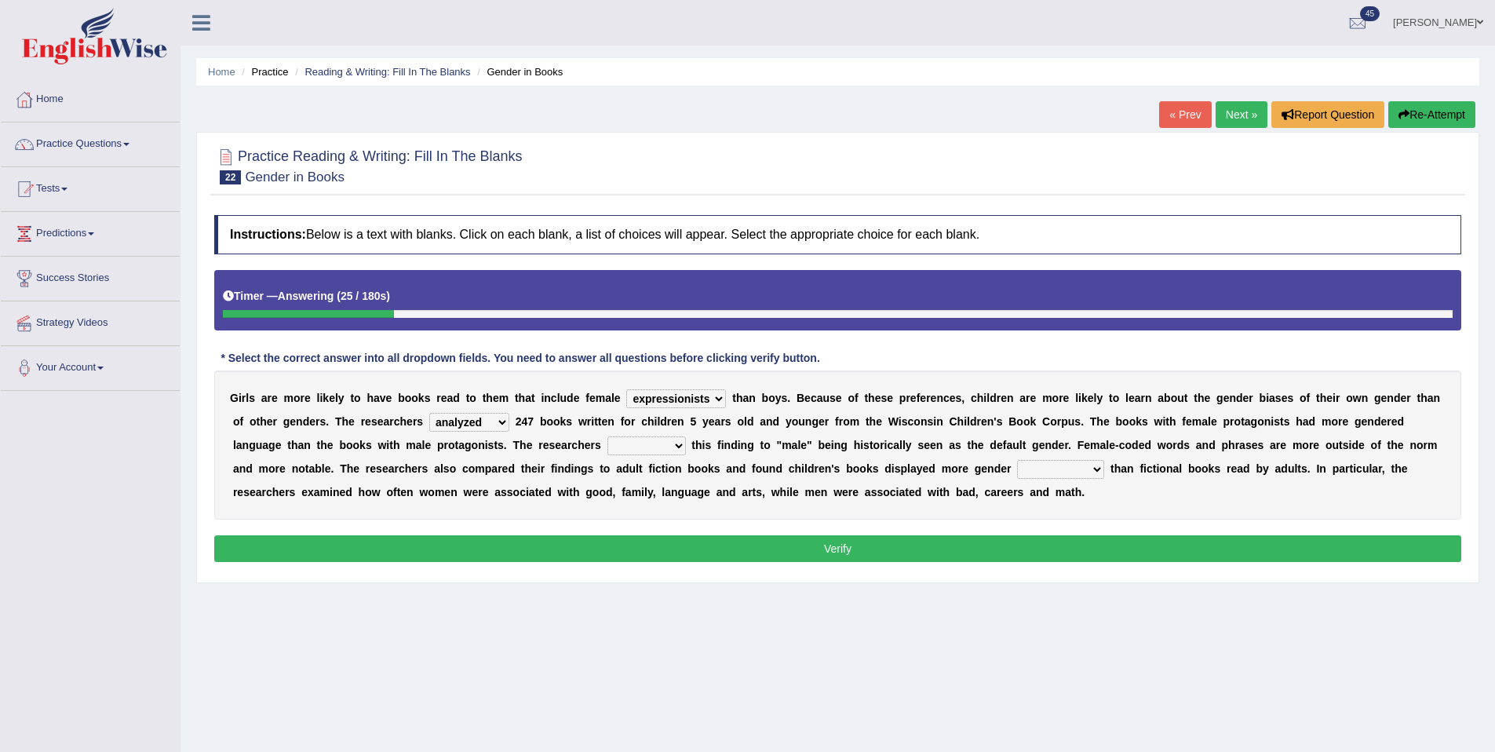
click at [429, 414] on select "hydrolyzed paralyzed catalyzed analyzed" at bounding box center [469, 422] width 80 height 19
click at [667, 450] on select "contribute tribute distribute attribute" at bounding box center [647, 445] width 79 height 19
select select "tribute"
click at [608, 437] on select "contribute tribute distribute attribute" at bounding box center [647, 445] width 79 height 19
click at [1037, 471] on select "stereotypes teletypes prototypes electrotypes" at bounding box center [1060, 469] width 87 height 19
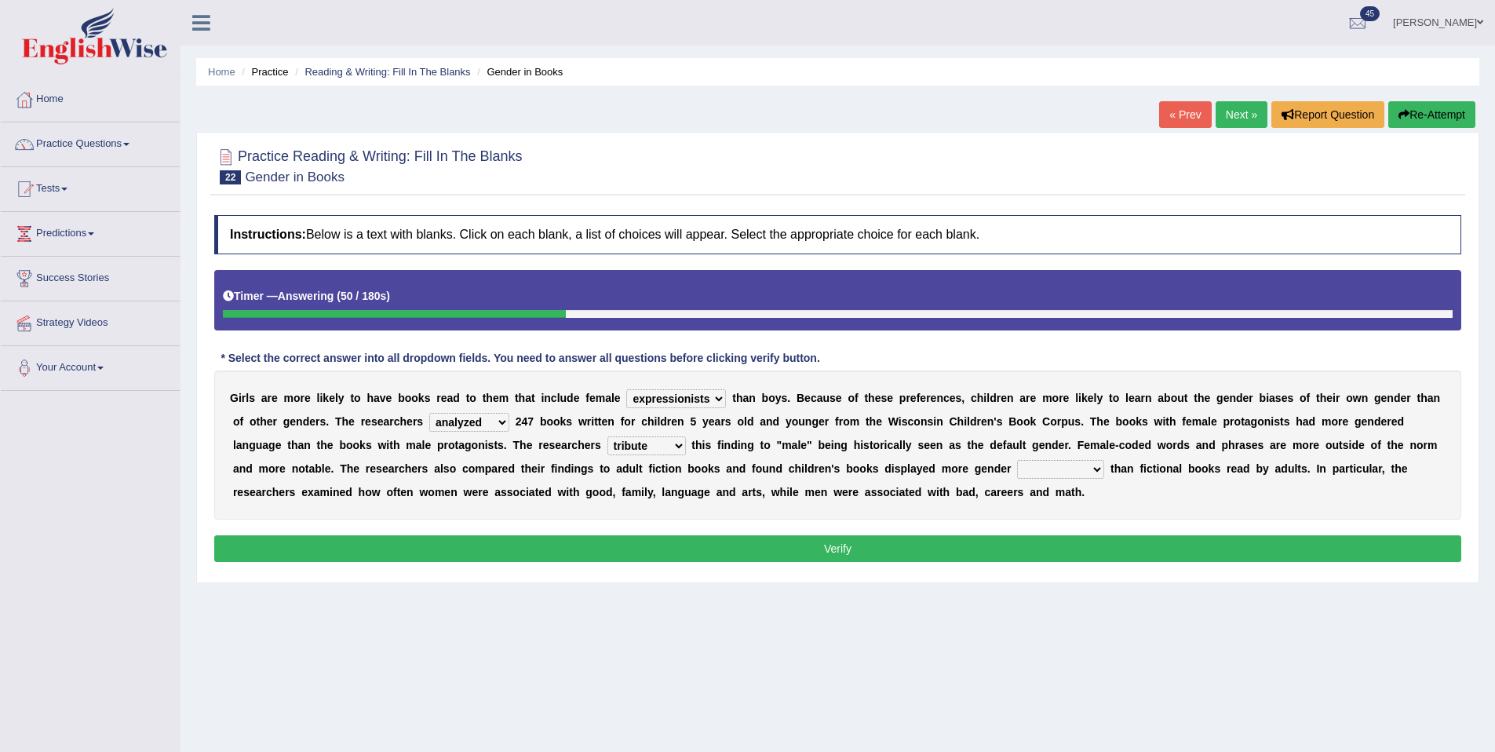
select select "stereotypes"
click at [1017, 461] on select "stereotypes teletypes prototypes electrotypes" at bounding box center [1060, 469] width 87 height 19
click at [1054, 535] on button "Verify" at bounding box center [837, 548] width 1247 height 27
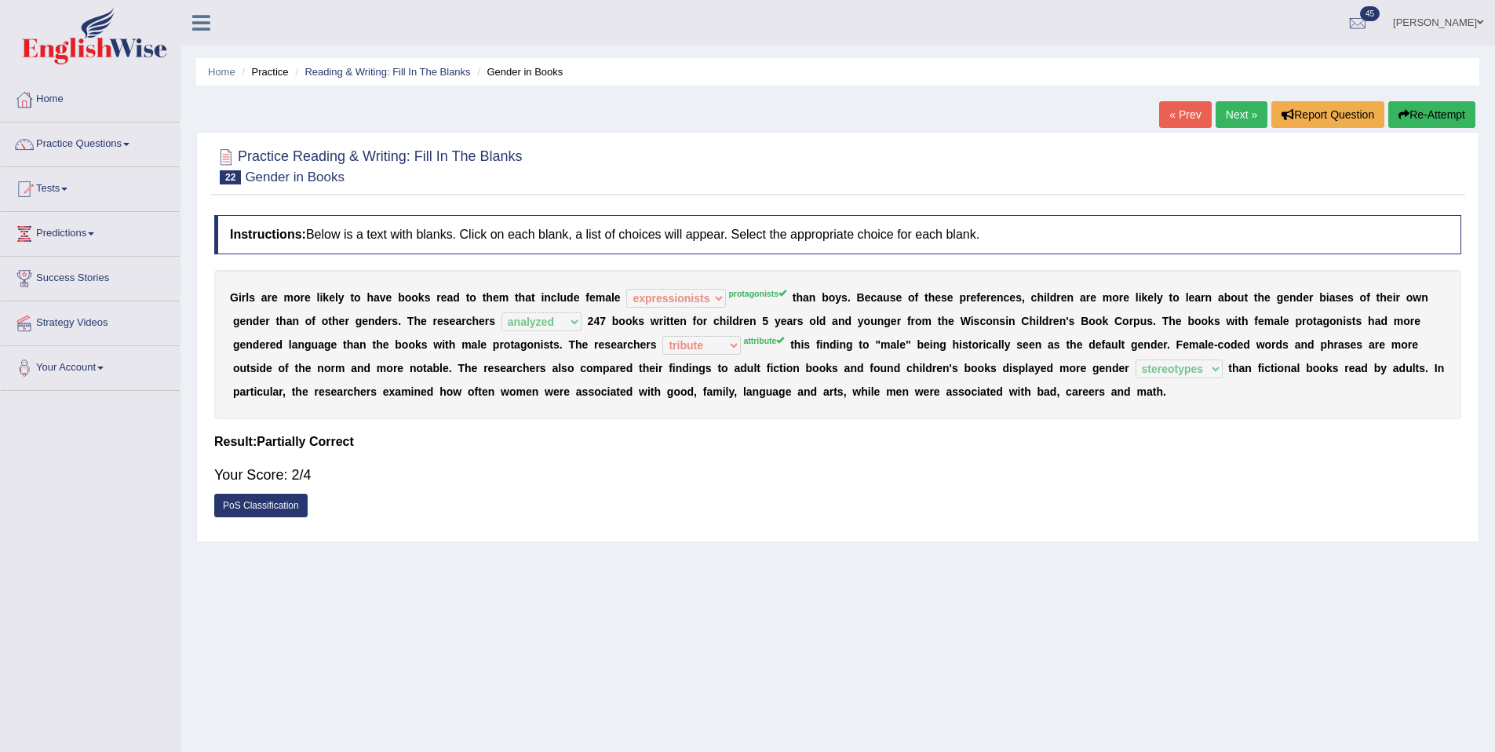
click at [1216, 117] on link "Next »" at bounding box center [1242, 114] width 52 height 27
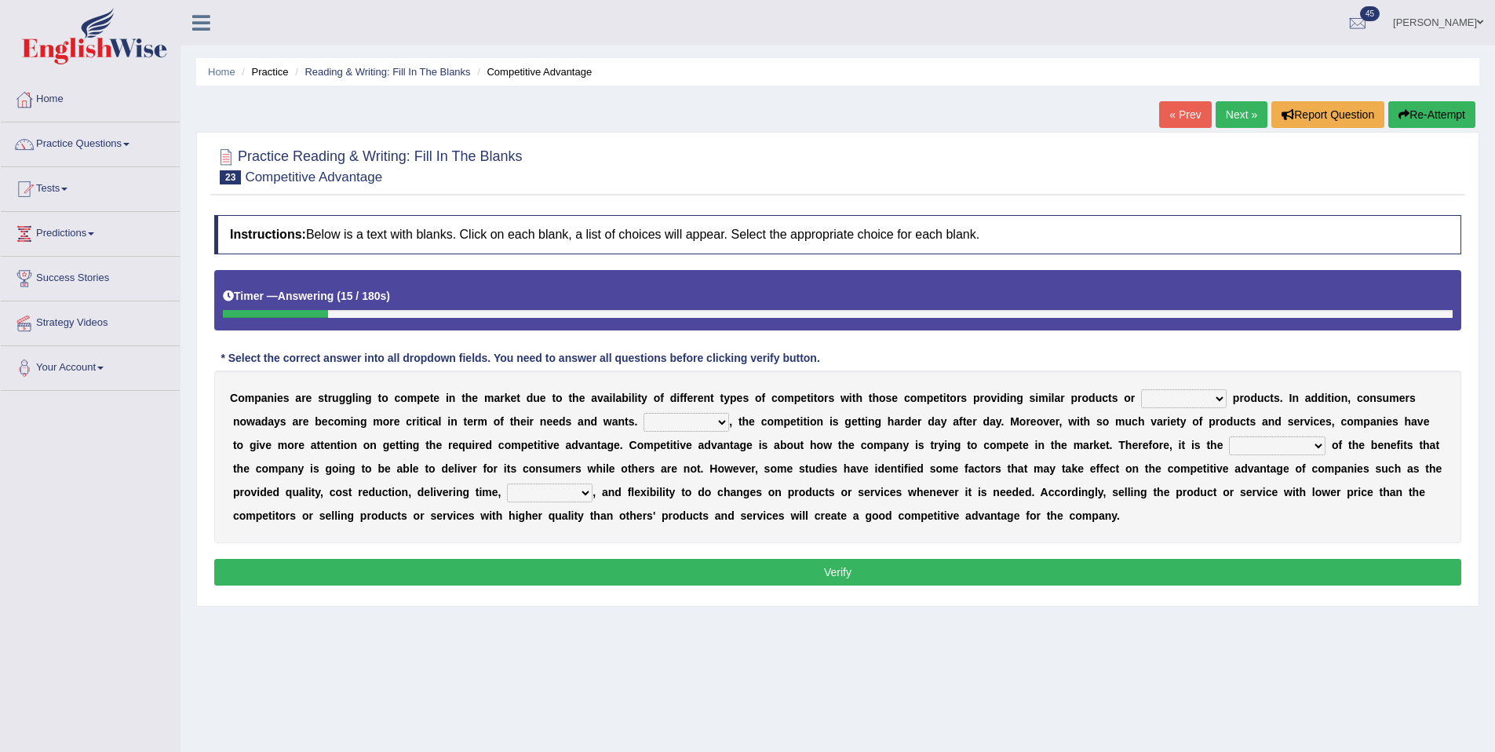
click at [1165, 400] on select "constitution restitution substitution institution" at bounding box center [1184, 398] width 86 height 19
select select "substitution"
click at [1141, 390] on select "constitution restitution substitution institution" at bounding box center [1184, 398] width 86 height 19
click at [712, 422] on select "However Instead Additionally Therefore" at bounding box center [687, 422] width 86 height 19
click at [645, 414] on select "However Instead Additionally Therefore" at bounding box center [687, 422] width 86 height 19
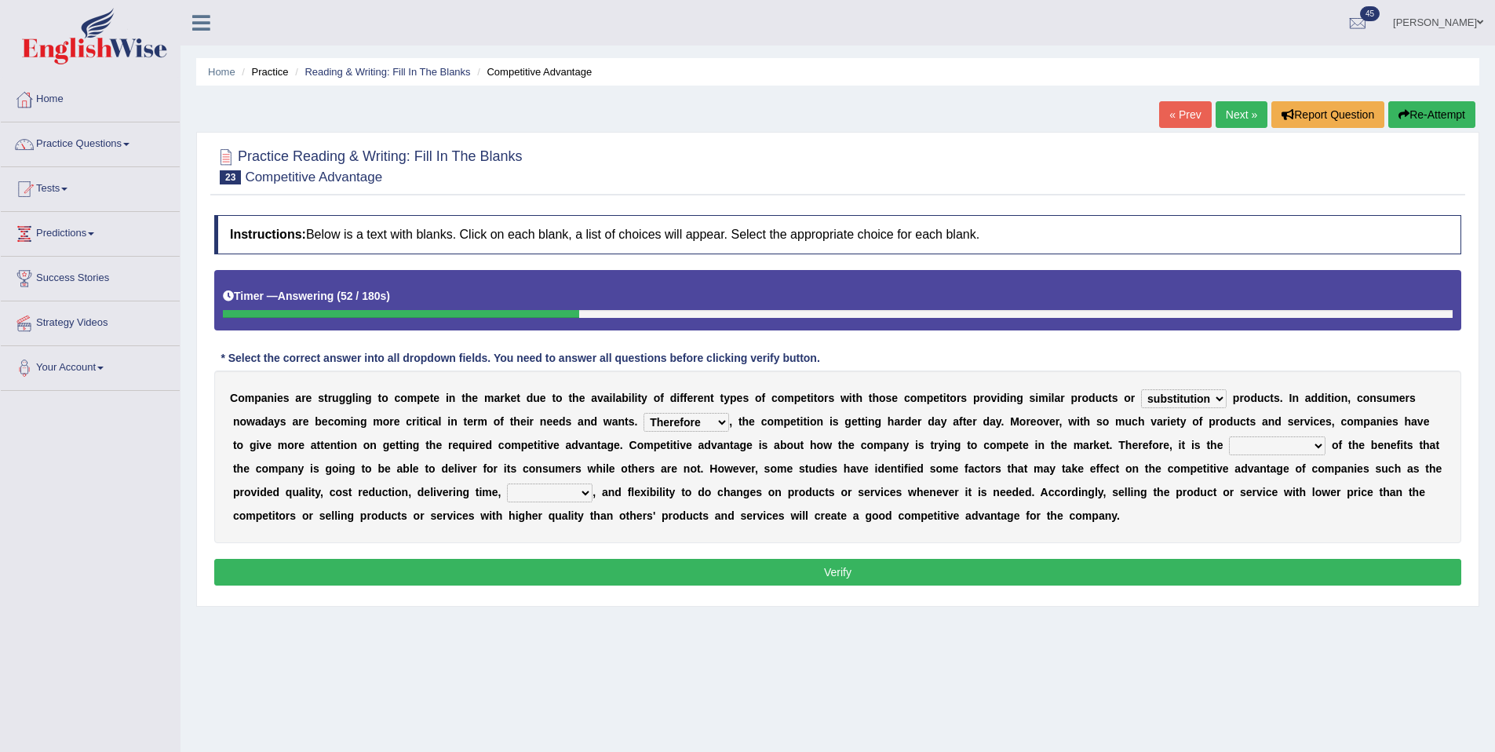
click at [709, 418] on select "However Instead Additionally Therefore" at bounding box center [687, 422] width 86 height 19
select select "Additionally"
click at [645, 414] on select "However Instead Additionally Therefore" at bounding box center [687, 422] width 86 height 19
click at [1299, 450] on select "dissemination ordination determination incarnation" at bounding box center [1277, 445] width 97 height 19
click at [1316, 449] on select "dissemination ordination determination incarnation" at bounding box center [1277, 445] width 97 height 19
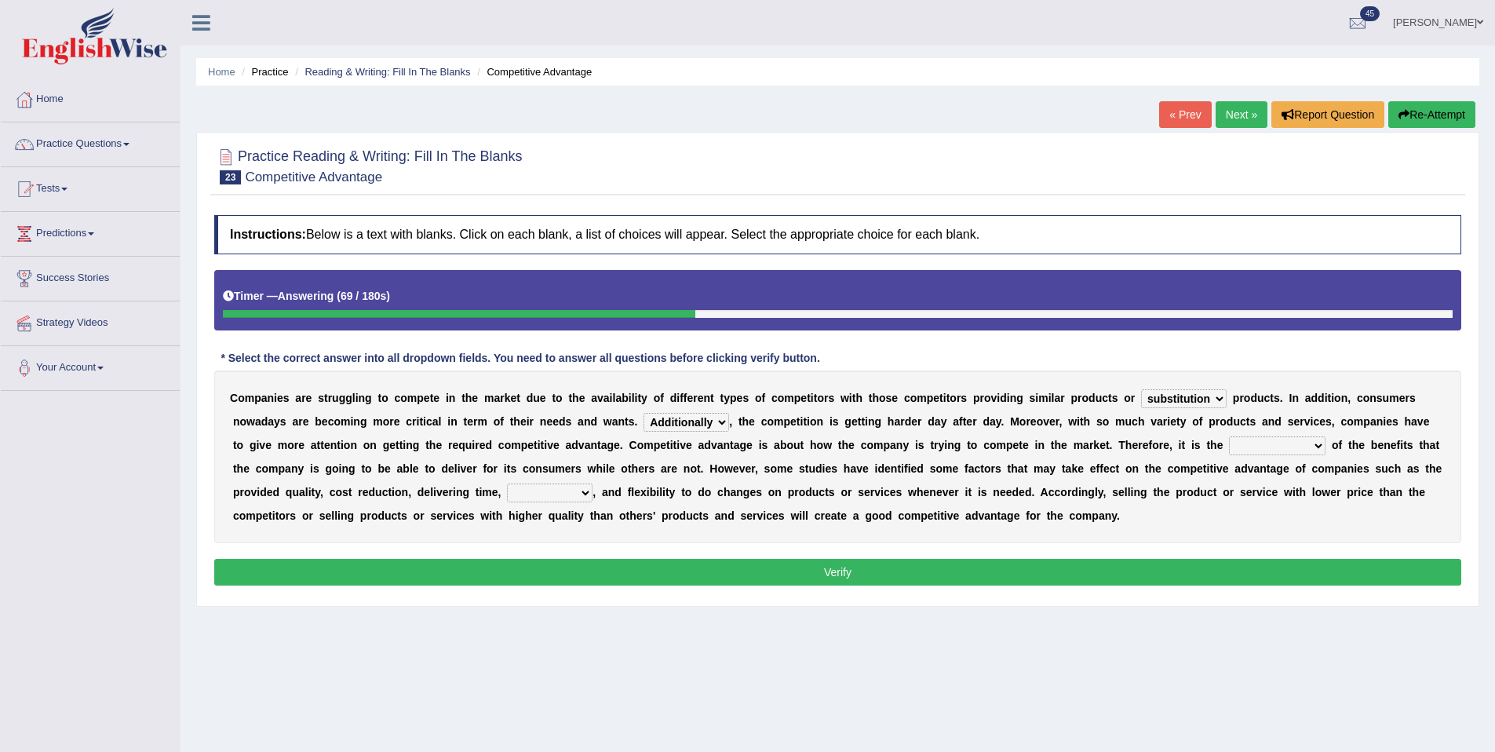
select select "determination"
click at [1232, 437] on select "dissemination ordination determination incarnation" at bounding box center [1277, 445] width 97 height 19
click at [571, 493] on select "captivation aggregation deprivation innovation" at bounding box center [550, 493] width 86 height 19
select select "innovation"
click at [507, 484] on select "captivation aggregation deprivation innovation" at bounding box center [550, 493] width 86 height 19
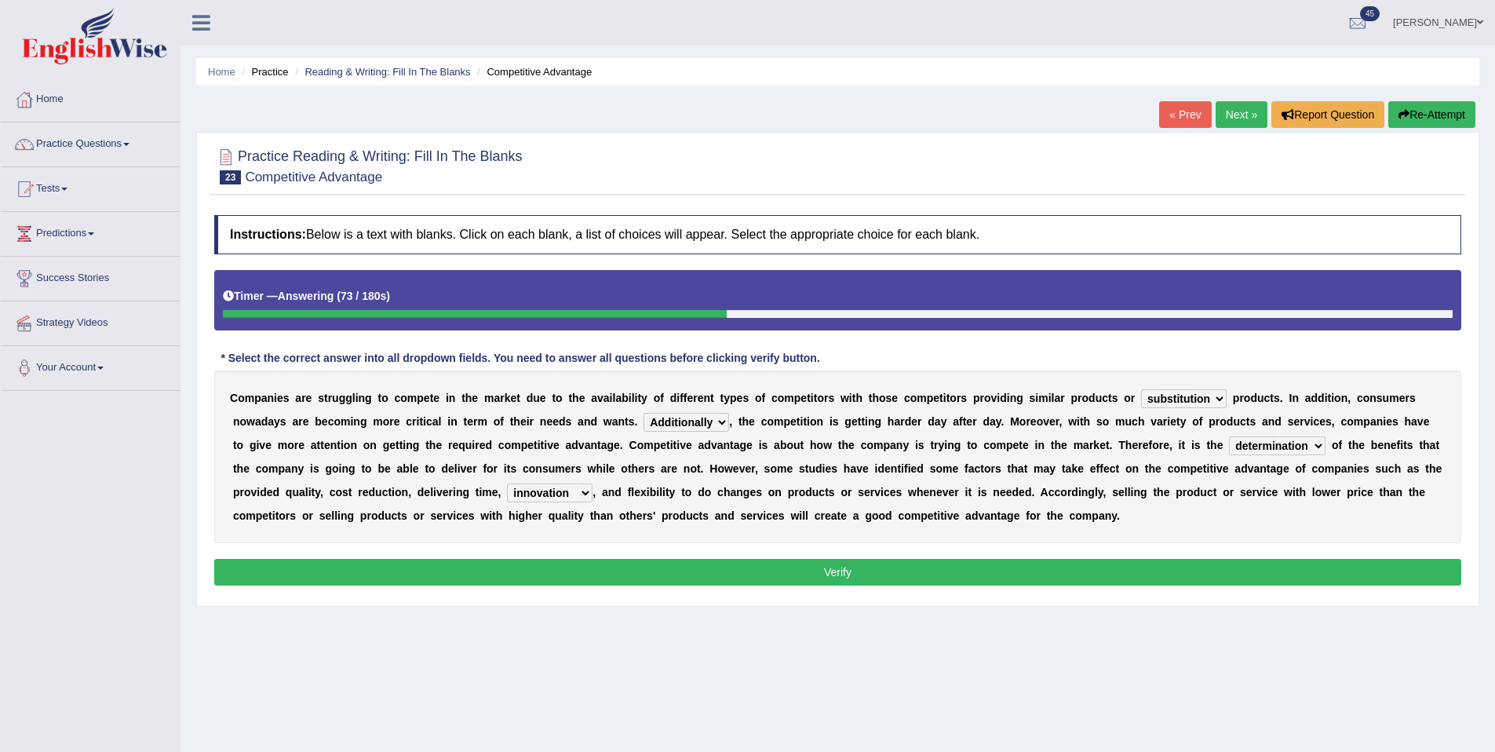
click at [732, 566] on button "Verify" at bounding box center [837, 572] width 1247 height 27
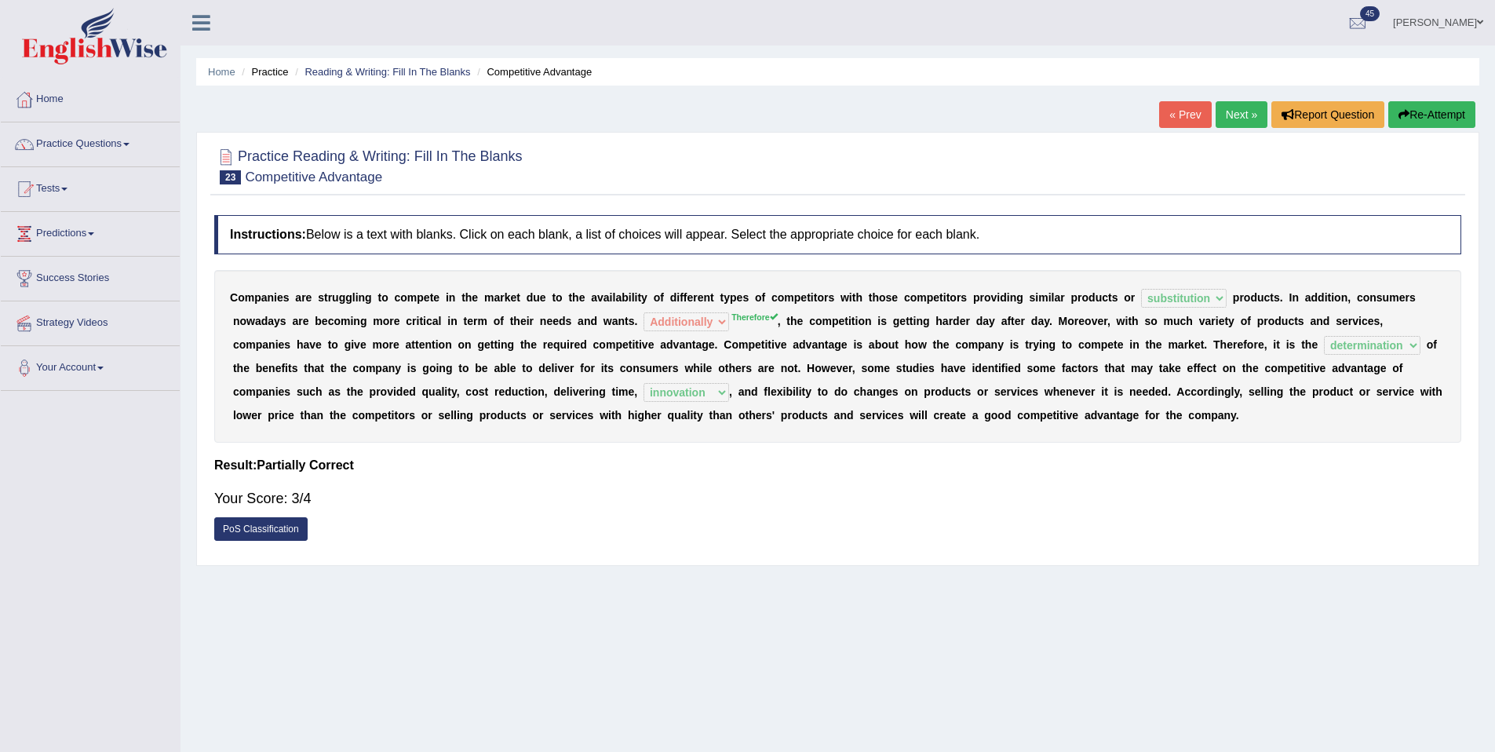
click at [1244, 111] on link "Next »" at bounding box center [1242, 114] width 52 height 27
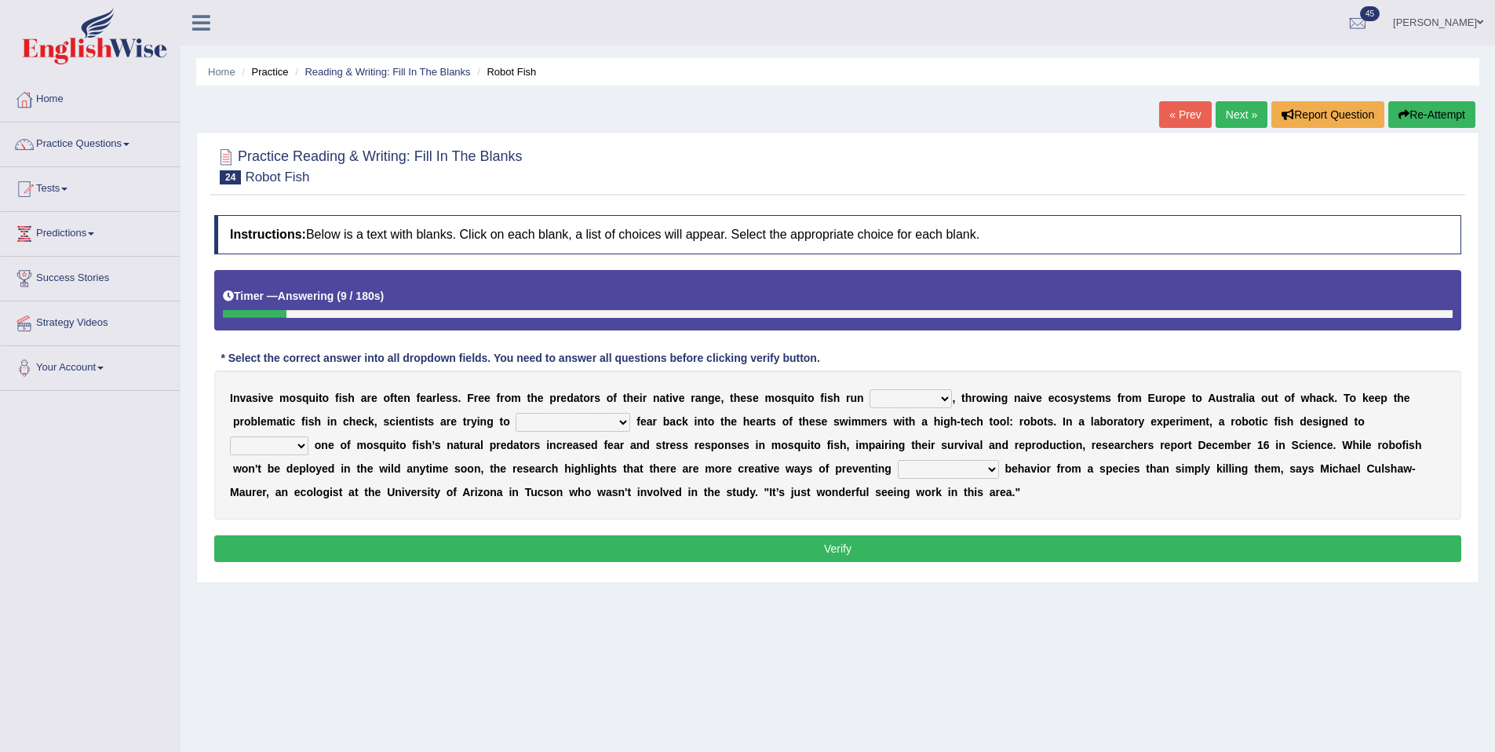
click at [900, 402] on select "occupant flippant rampant concordant" at bounding box center [911, 398] width 82 height 19
select select "flippant"
click at [870, 390] on select "occupant flippant rampant concordant" at bounding box center [911, 398] width 82 height 19
click at [568, 425] on select "accept spike strike drake" at bounding box center [573, 422] width 115 height 19
select select "spike"
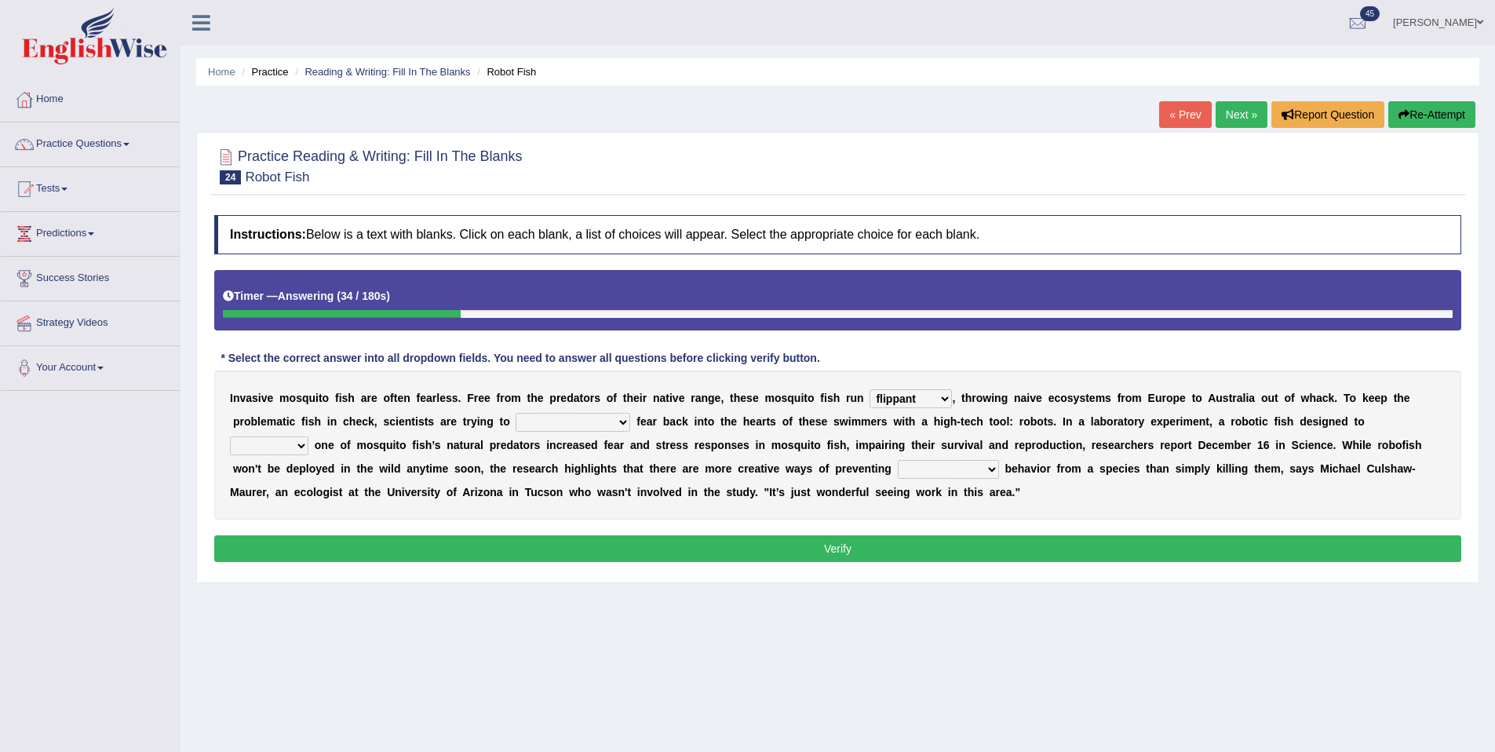
click at [516, 414] on select "accept spike strike drake" at bounding box center [573, 422] width 115 height 19
click at [309, 436] on select "bequest mimic battle conquest" at bounding box center [269, 445] width 79 height 19
select select "mimic"
click at [309, 436] on select "bequest mimic battle conquest" at bounding box center [269, 445] width 79 height 19
click at [898, 465] on select "unprivileged unprecedented uncharted unwanted" at bounding box center [948, 469] width 101 height 19
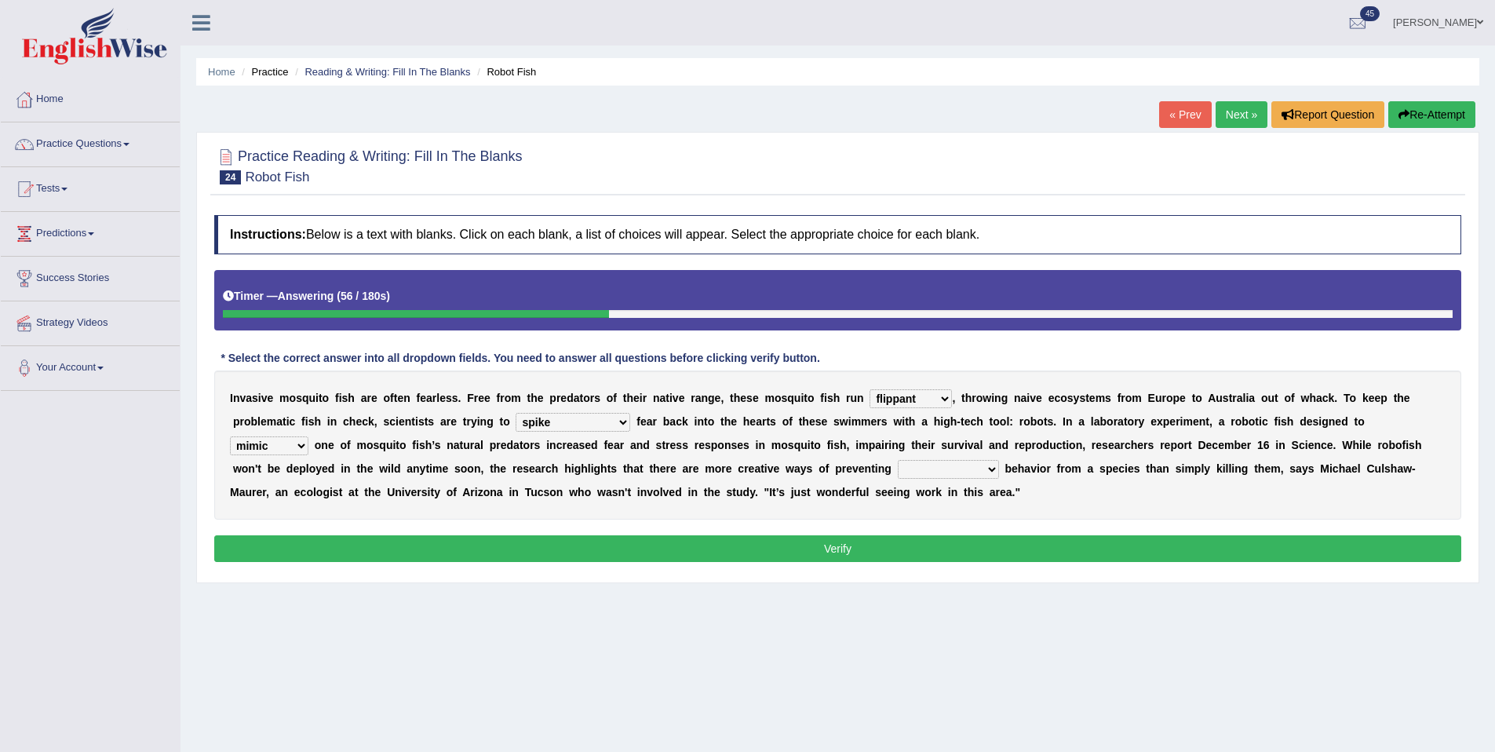
select select "unwanted"
click at [898, 461] on select "unprivileged unprecedented uncharted unwanted" at bounding box center [948, 469] width 101 height 19
click at [847, 550] on button "Verify" at bounding box center [837, 548] width 1247 height 27
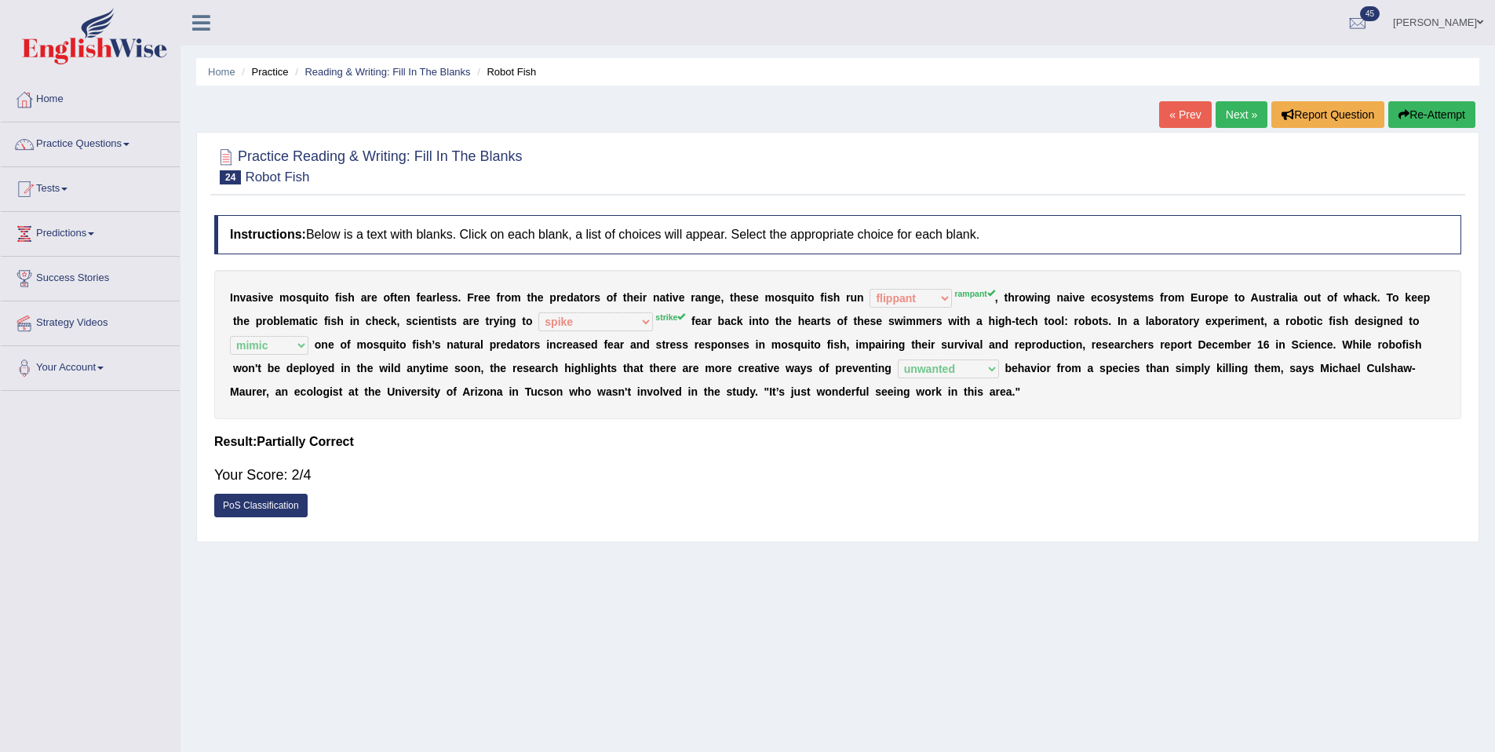
click at [1245, 109] on link "Next »" at bounding box center [1242, 114] width 52 height 27
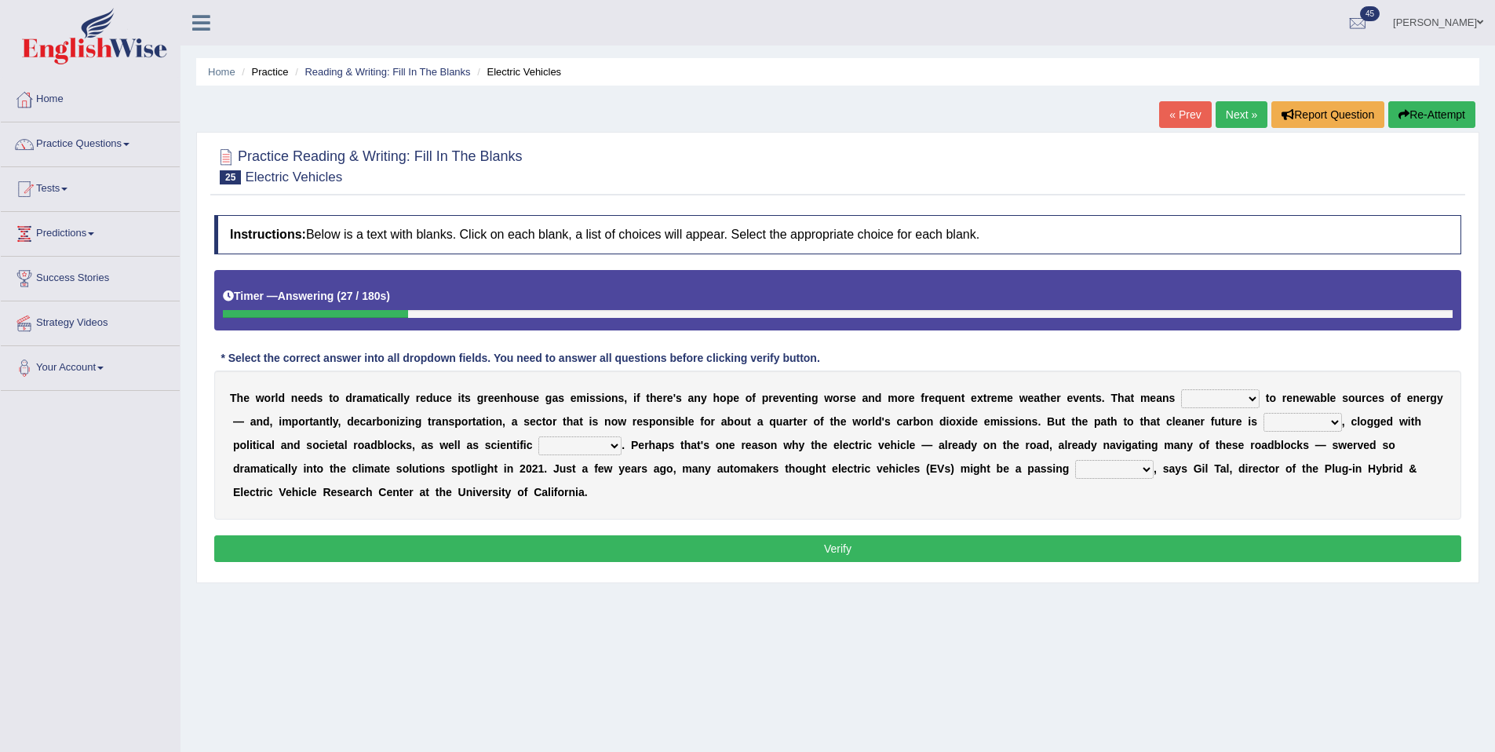
scroll to position [1, 0]
click at [72, 165] on li "Practice Questions Speaking Practice Read Aloud Repeat Sentence Describe Image …" at bounding box center [90, 144] width 179 height 45
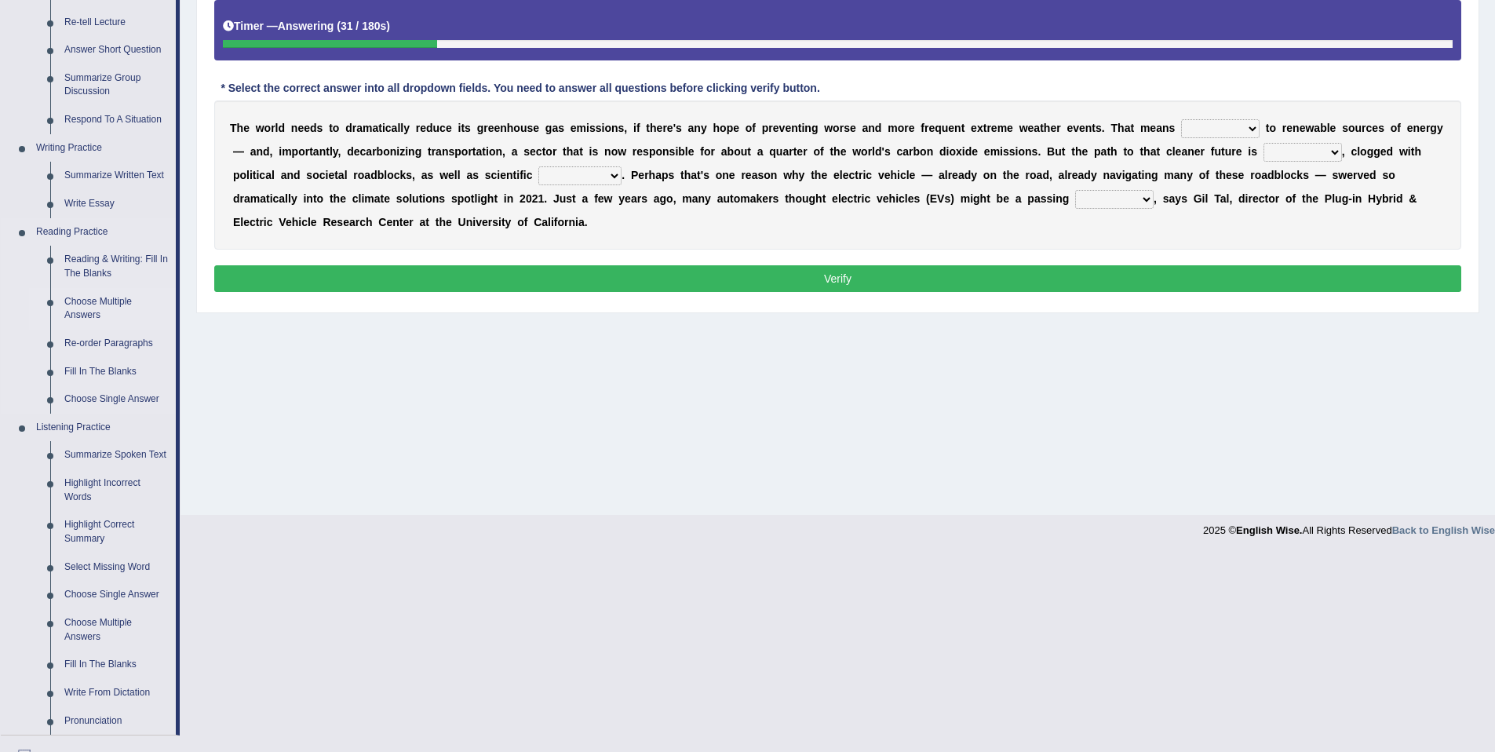
scroll to position [281, 0]
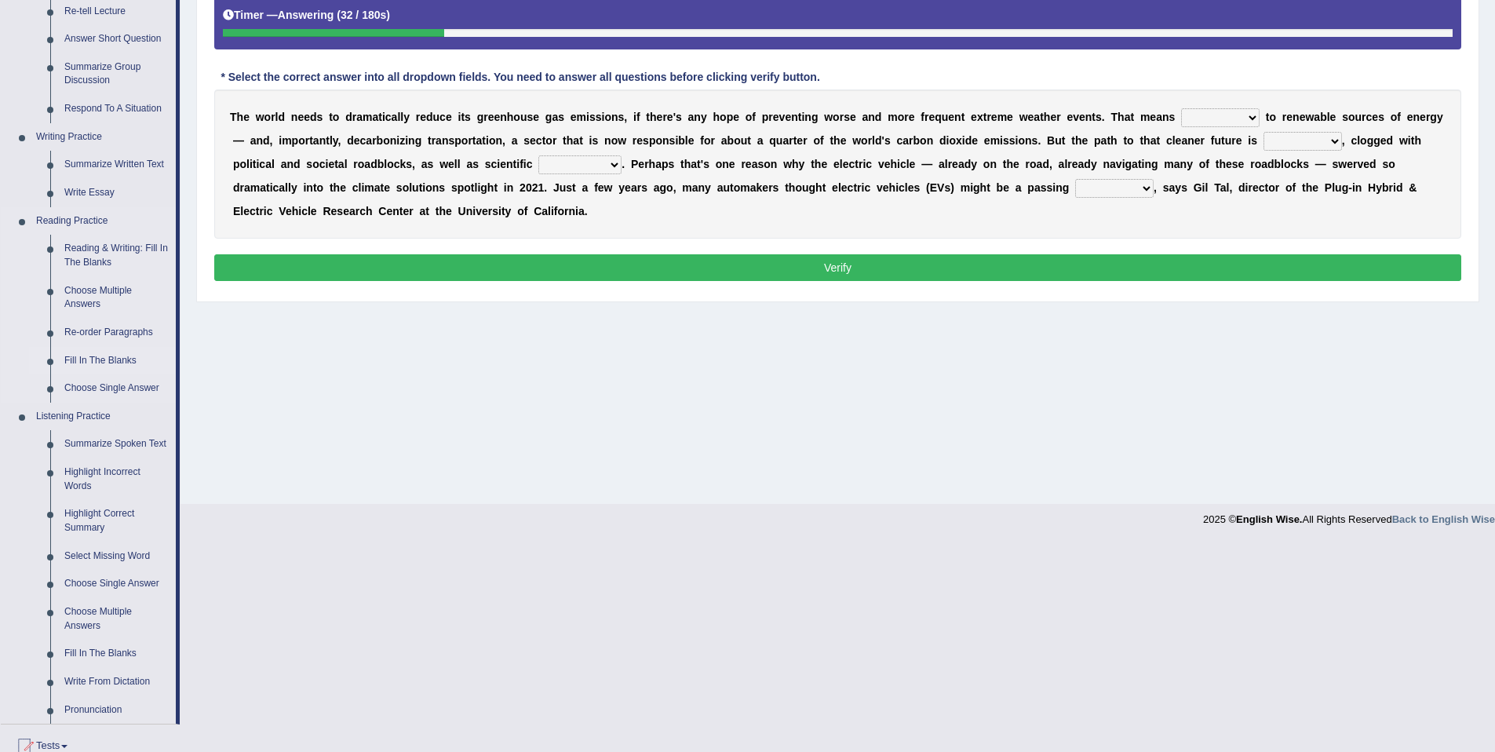
click at [87, 352] on link "Fill In The Blanks" at bounding box center [116, 361] width 119 height 28
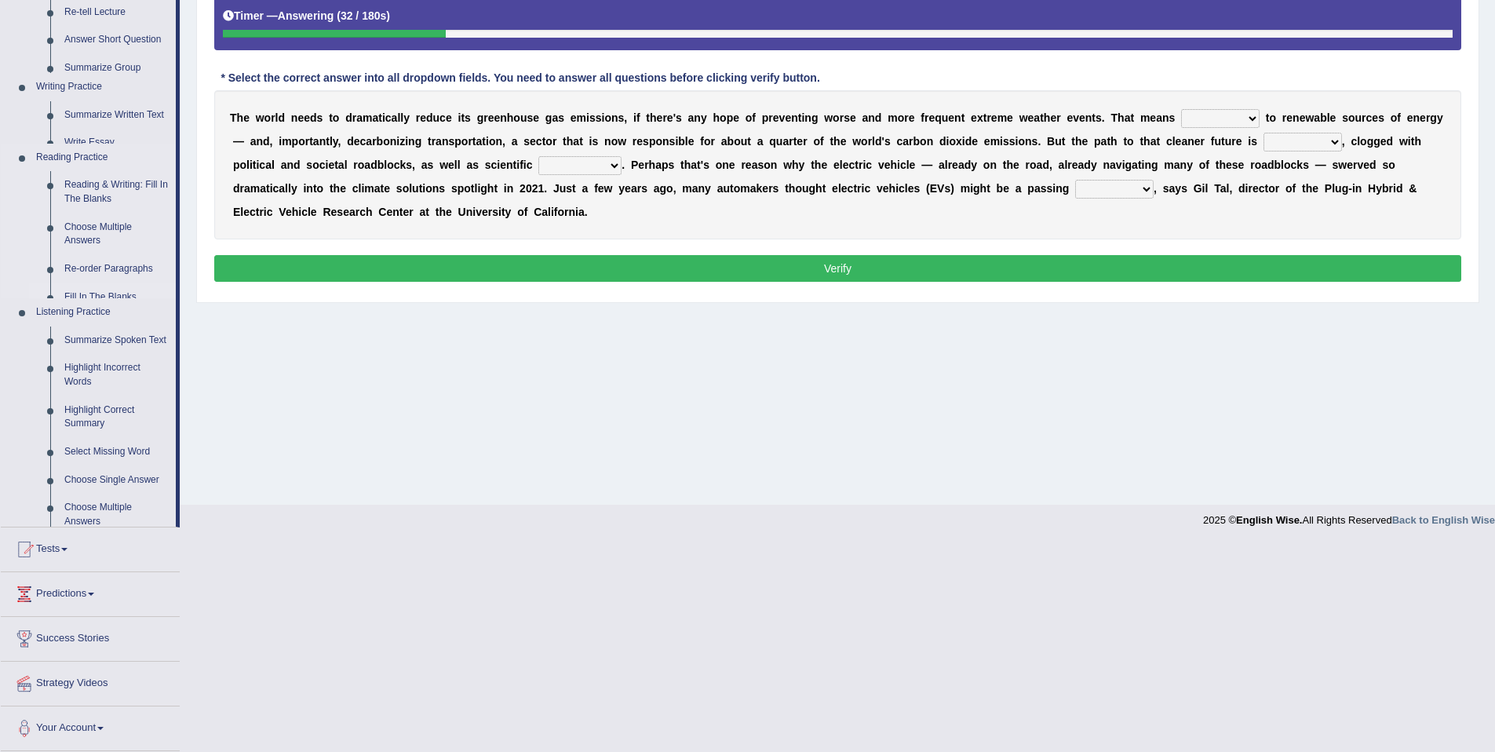
scroll to position [72, 0]
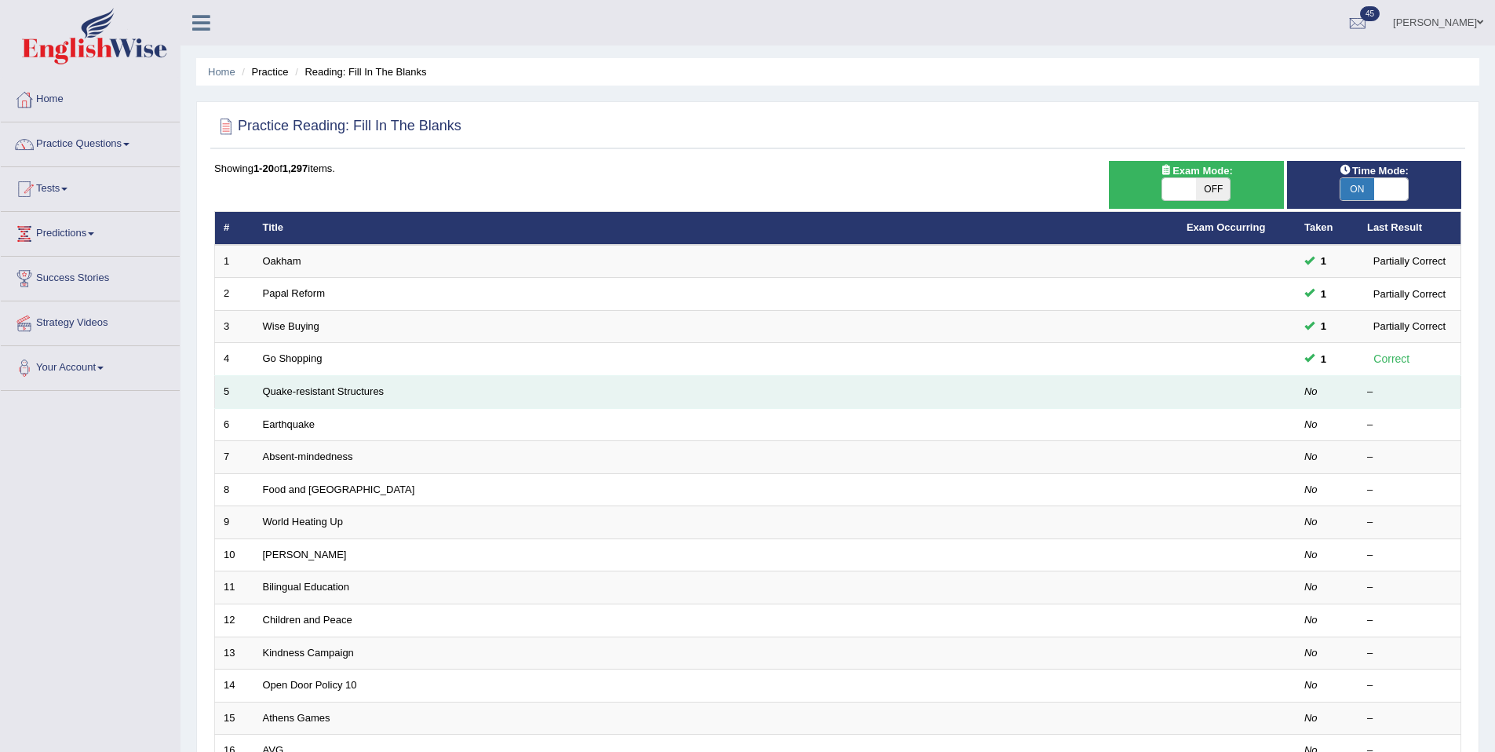
click at [275, 398] on td "Quake-resistant Structures" at bounding box center [716, 392] width 924 height 33
click at [275, 393] on link "Quake-resistant Structures" at bounding box center [324, 391] width 122 height 12
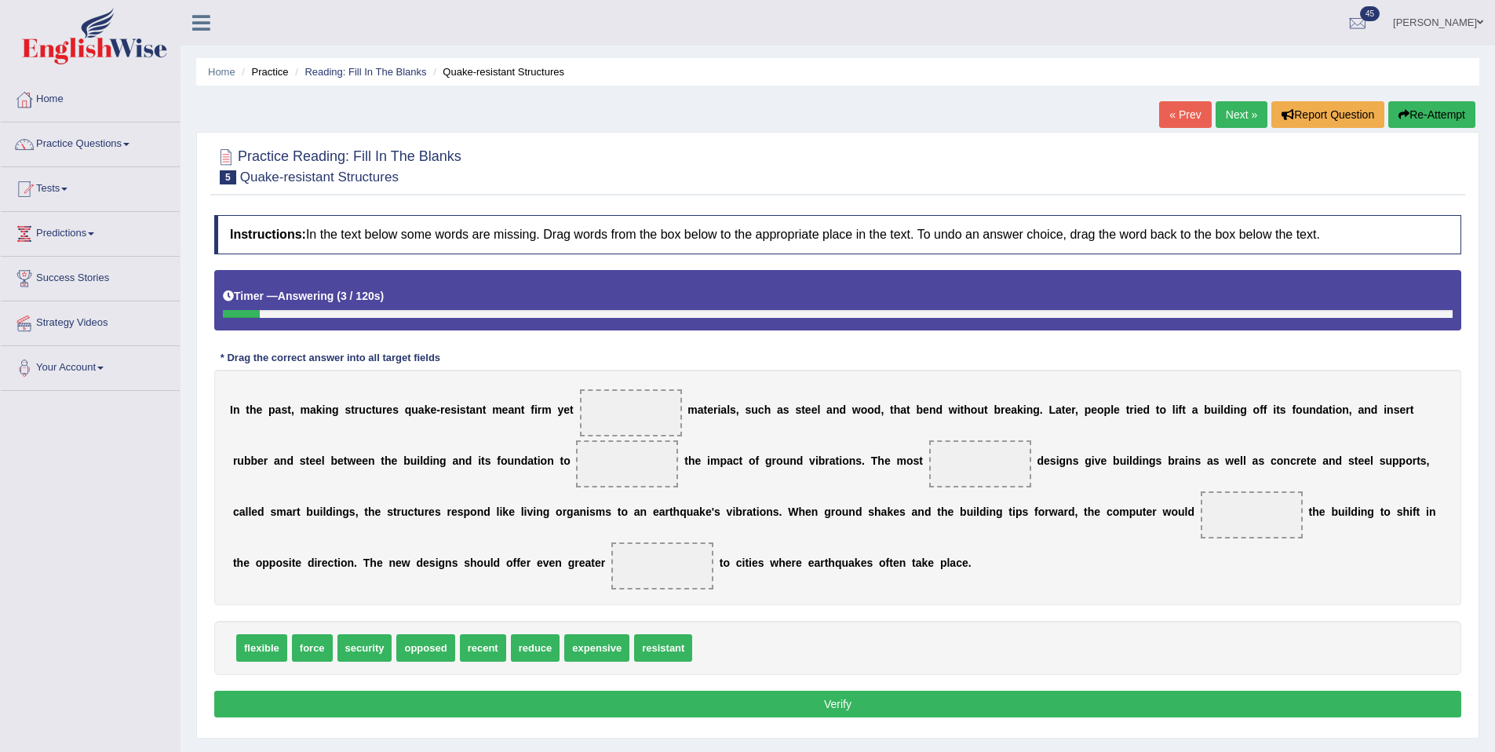
scroll to position [72, 0]
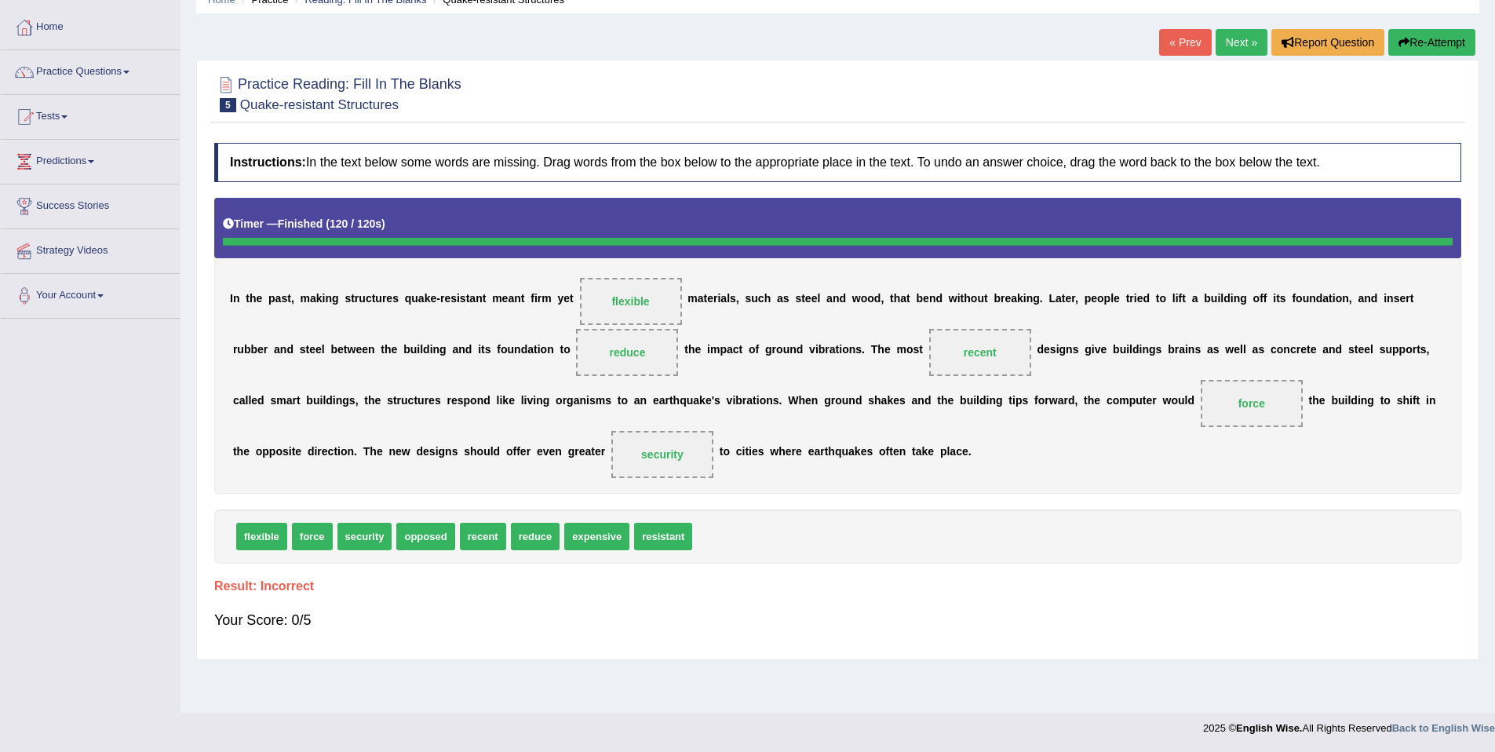
click at [1249, 32] on link "Next »" at bounding box center [1242, 42] width 52 height 27
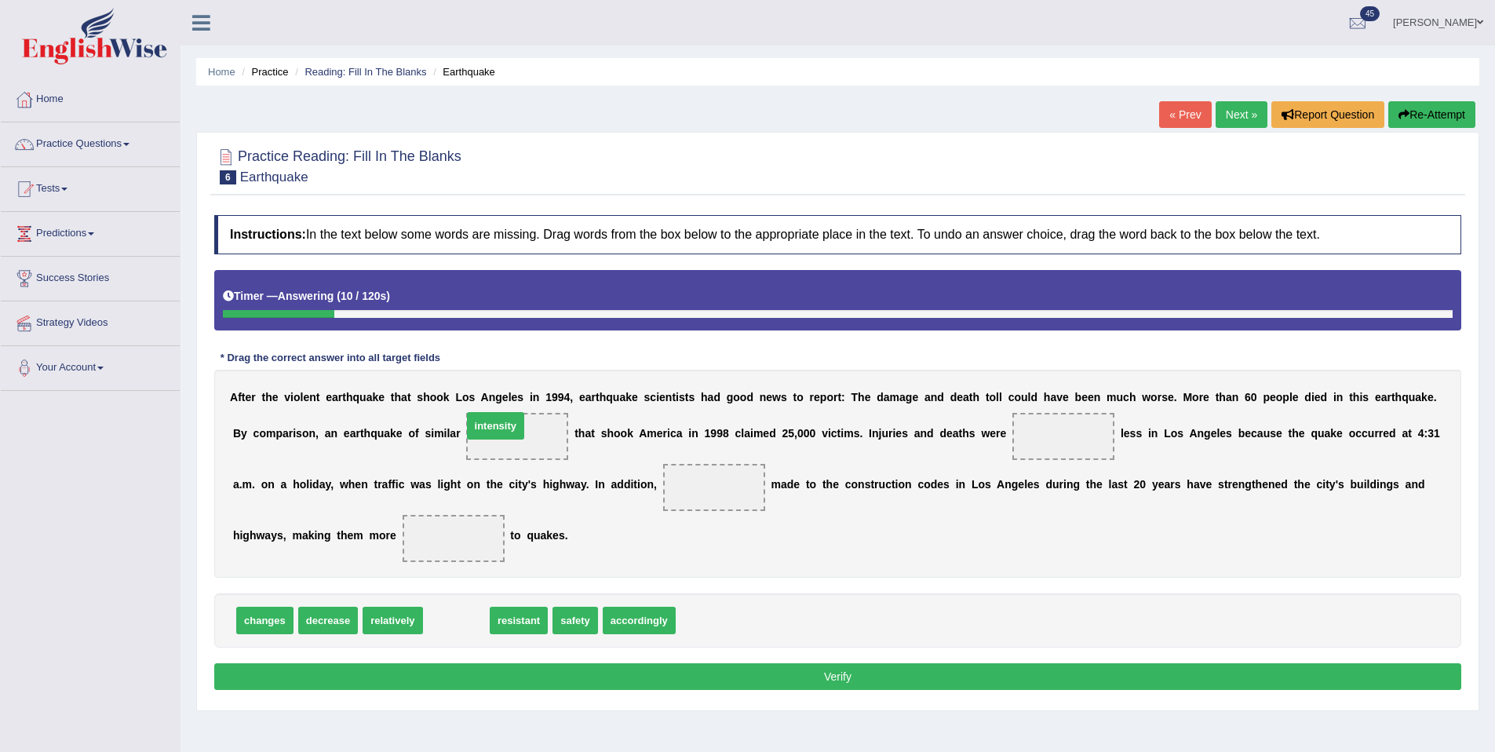
drag, startPoint x: 452, startPoint y: 629, endPoint x: 491, endPoint y: 435, distance: 197.7
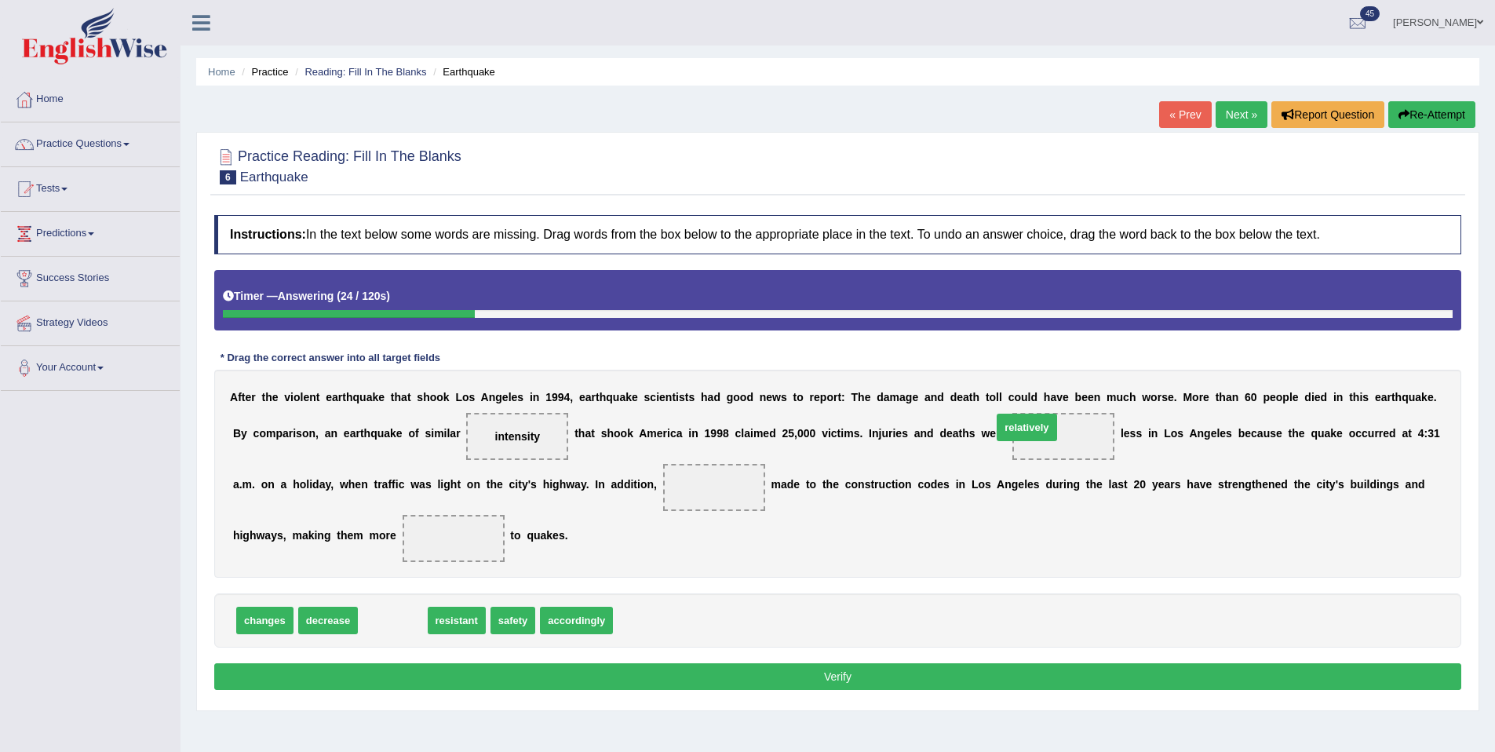
drag, startPoint x: 415, startPoint y: 626, endPoint x: 1049, endPoint y: 433, distance: 662.3
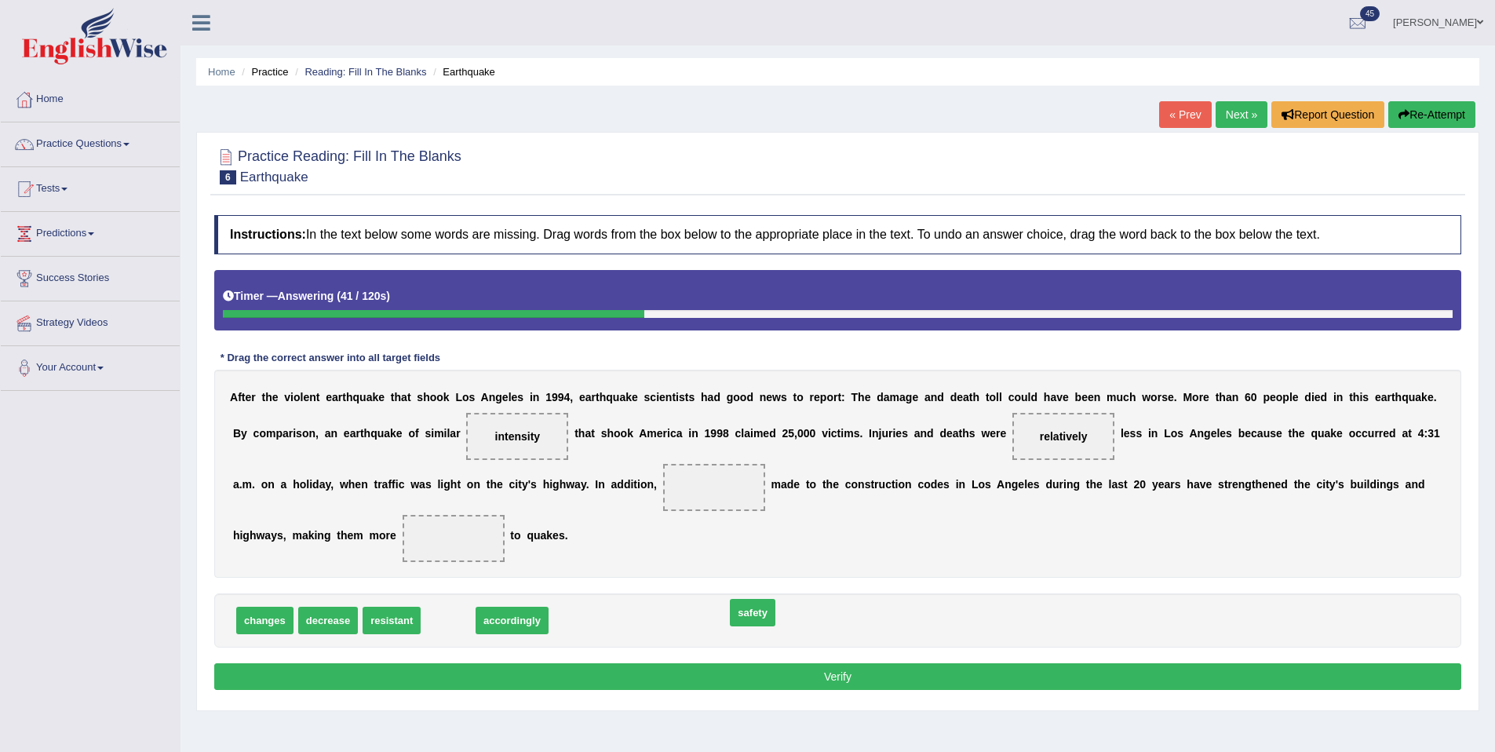
drag, startPoint x: 449, startPoint y: 633, endPoint x: 754, endPoint y: 625, distance: 304.7
drag, startPoint x: 247, startPoint y: 624, endPoint x: 695, endPoint y: 495, distance: 465.8
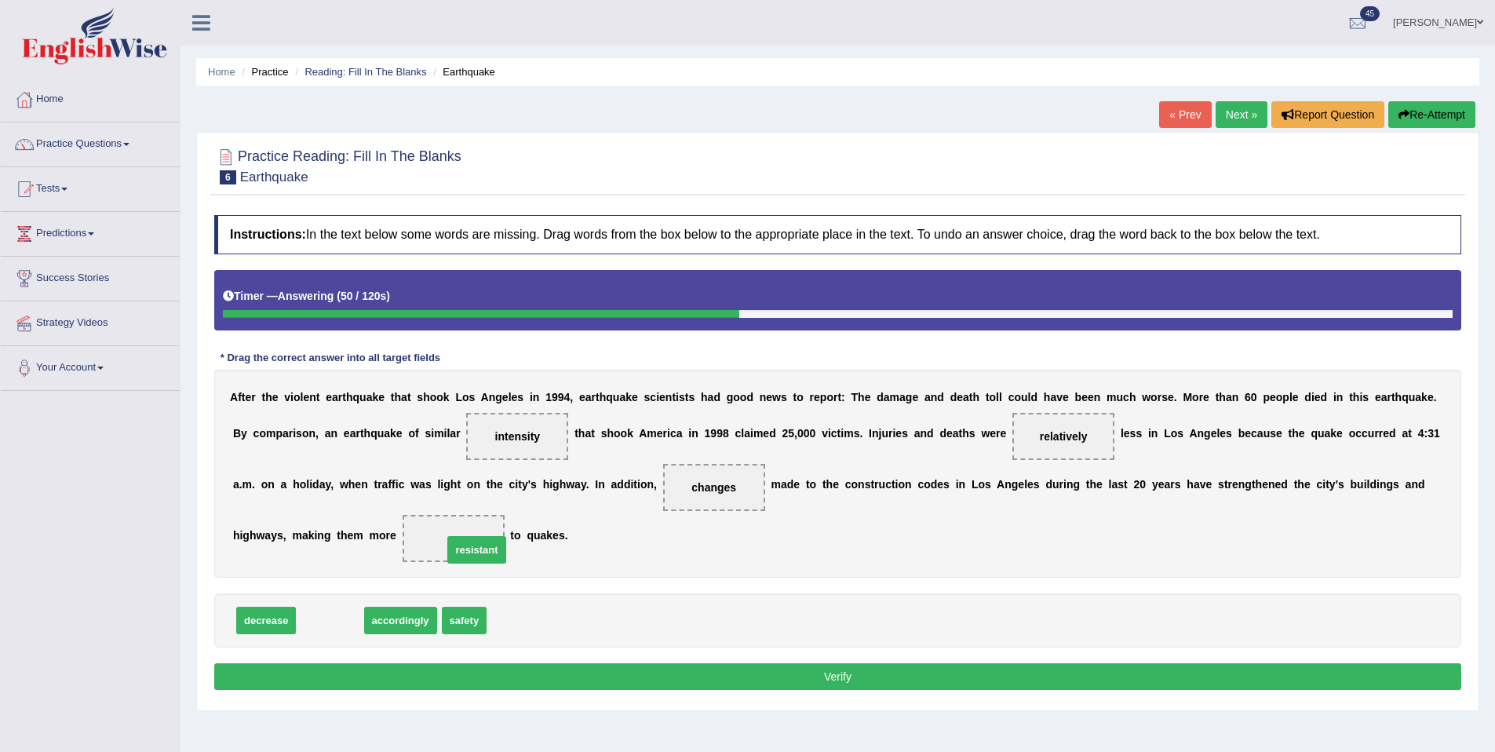
drag, startPoint x: 317, startPoint y: 617, endPoint x: 464, endPoint y: 546, distance: 163.3
click at [681, 678] on button "Verify" at bounding box center [837, 676] width 1247 height 27
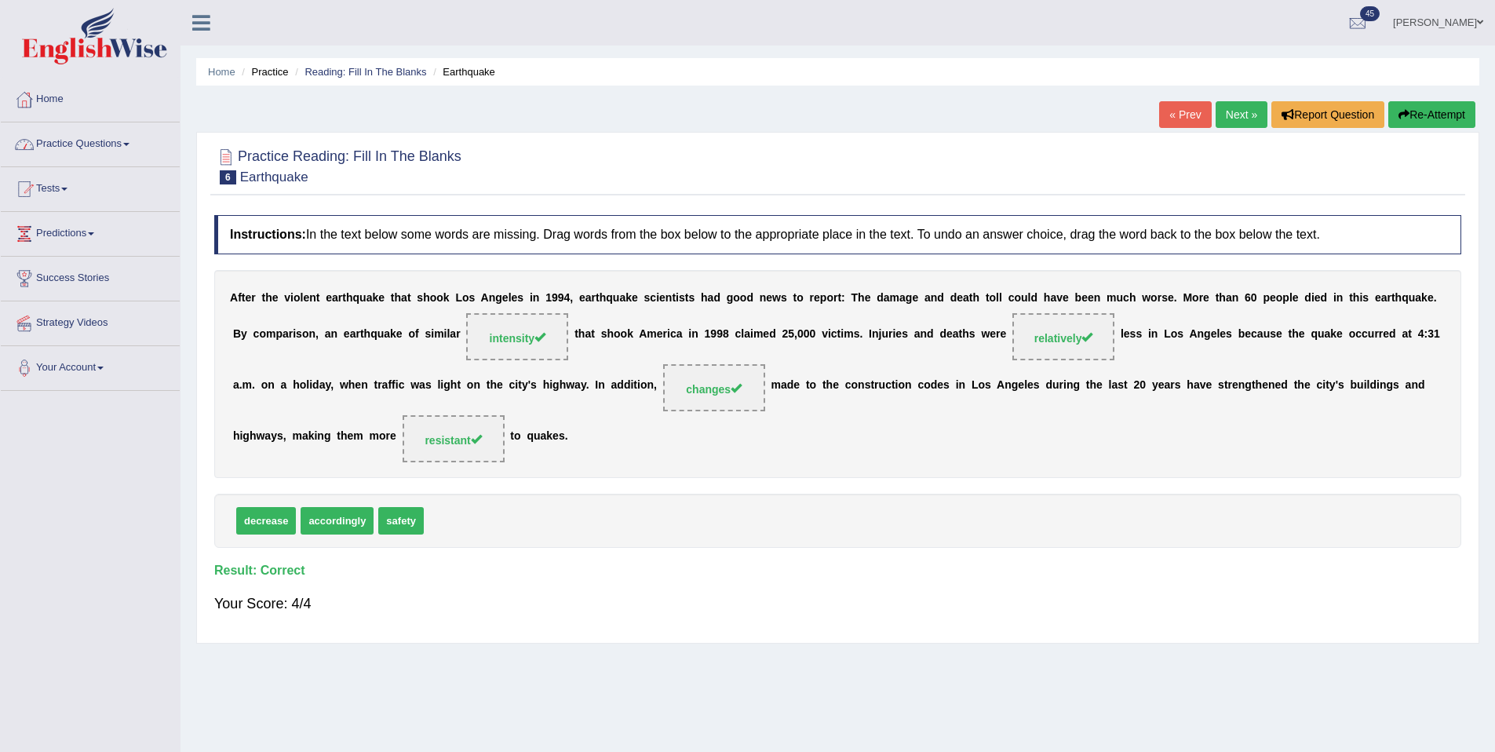
click at [82, 148] on link "Practice Questions" at bounding box center [90, 141] width 179 height 39
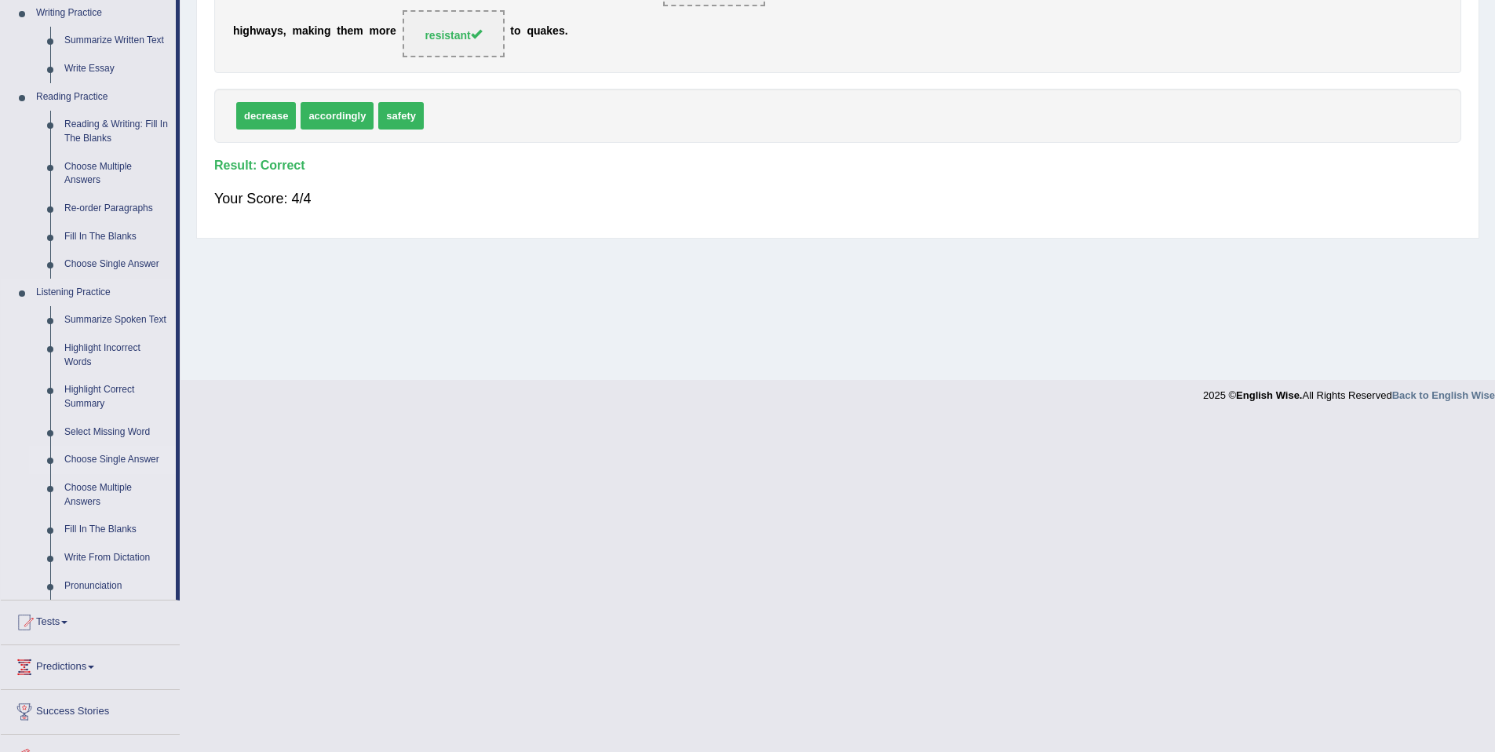
scroll to position [400, 0]
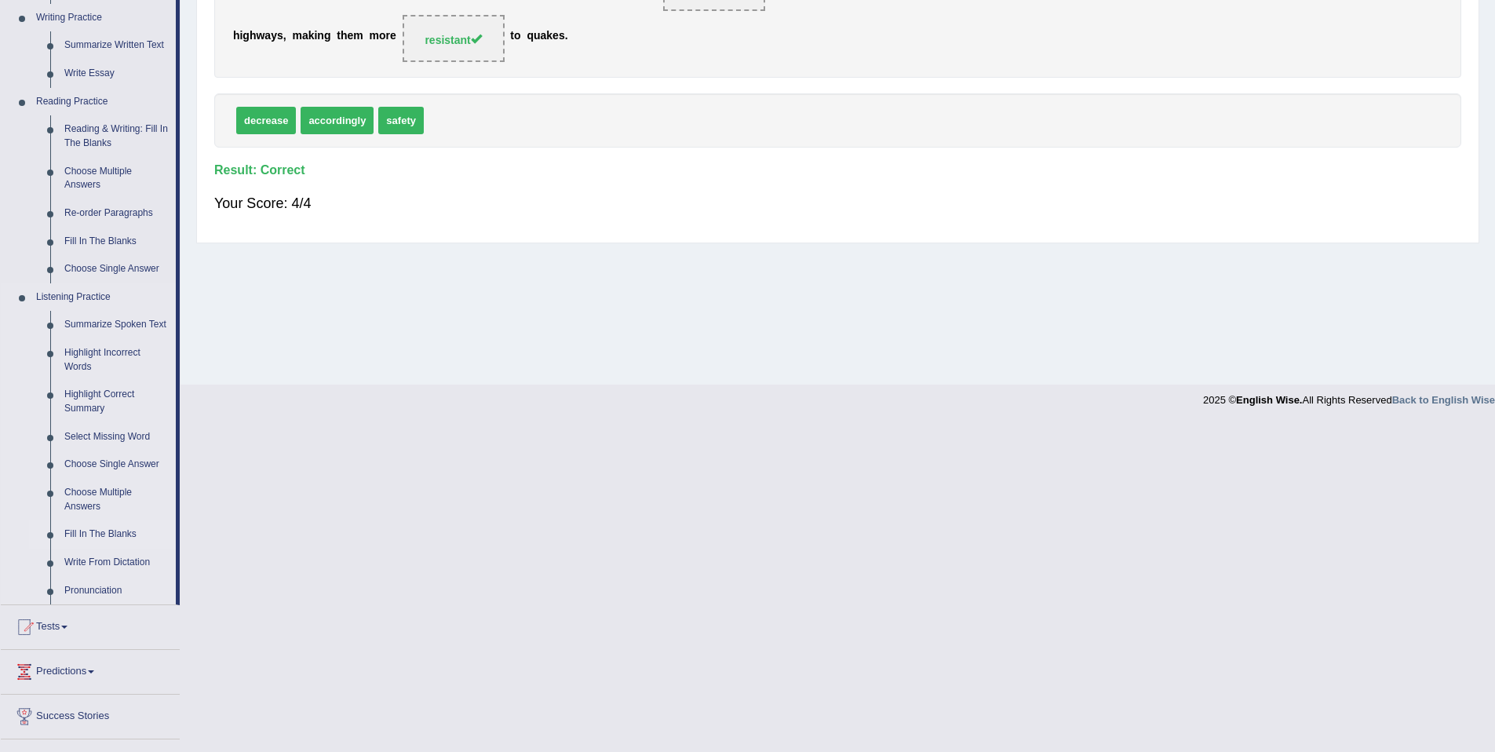
click at [111, 549] on link "Fill In The Blanks" at bounding box center [116, 534] width 119 height 28
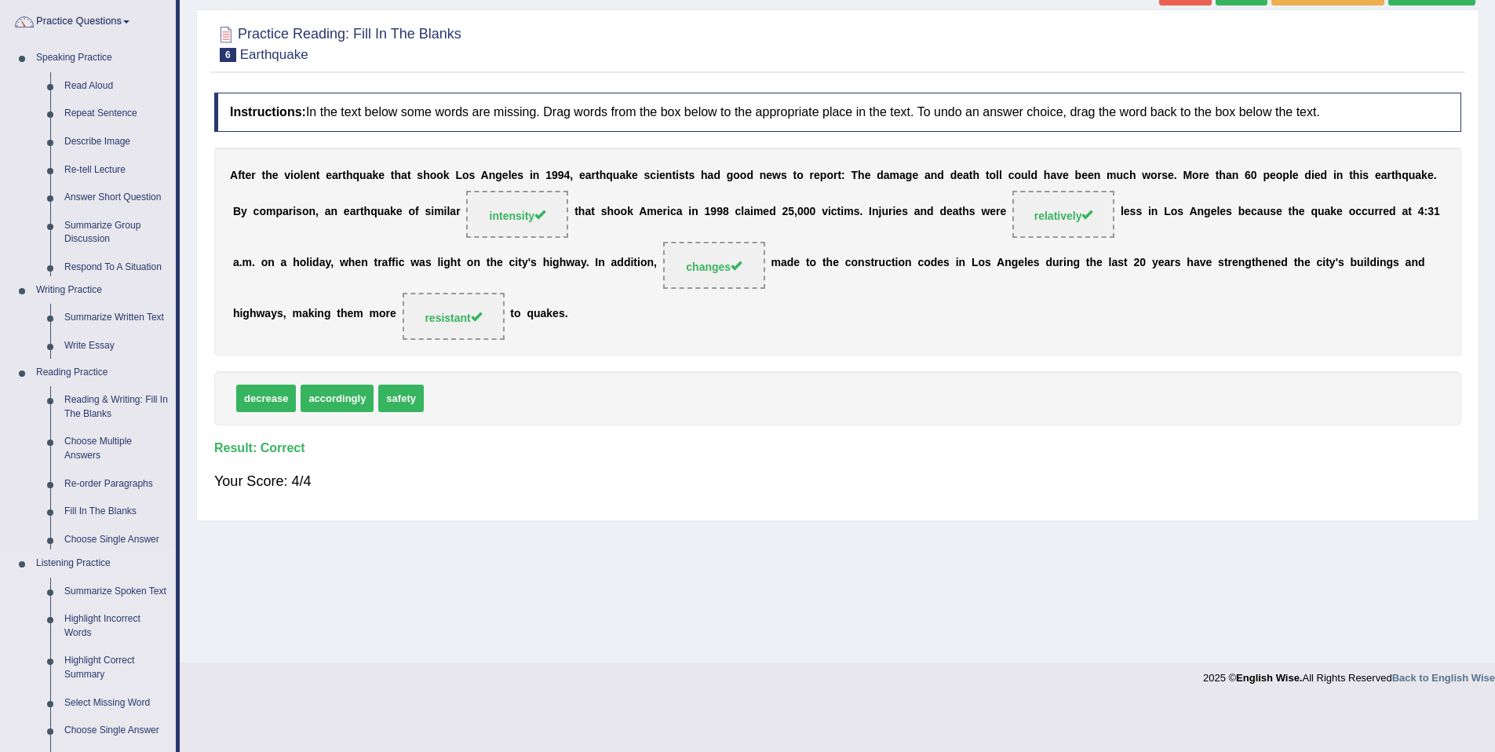
scroll to position [72, 0]
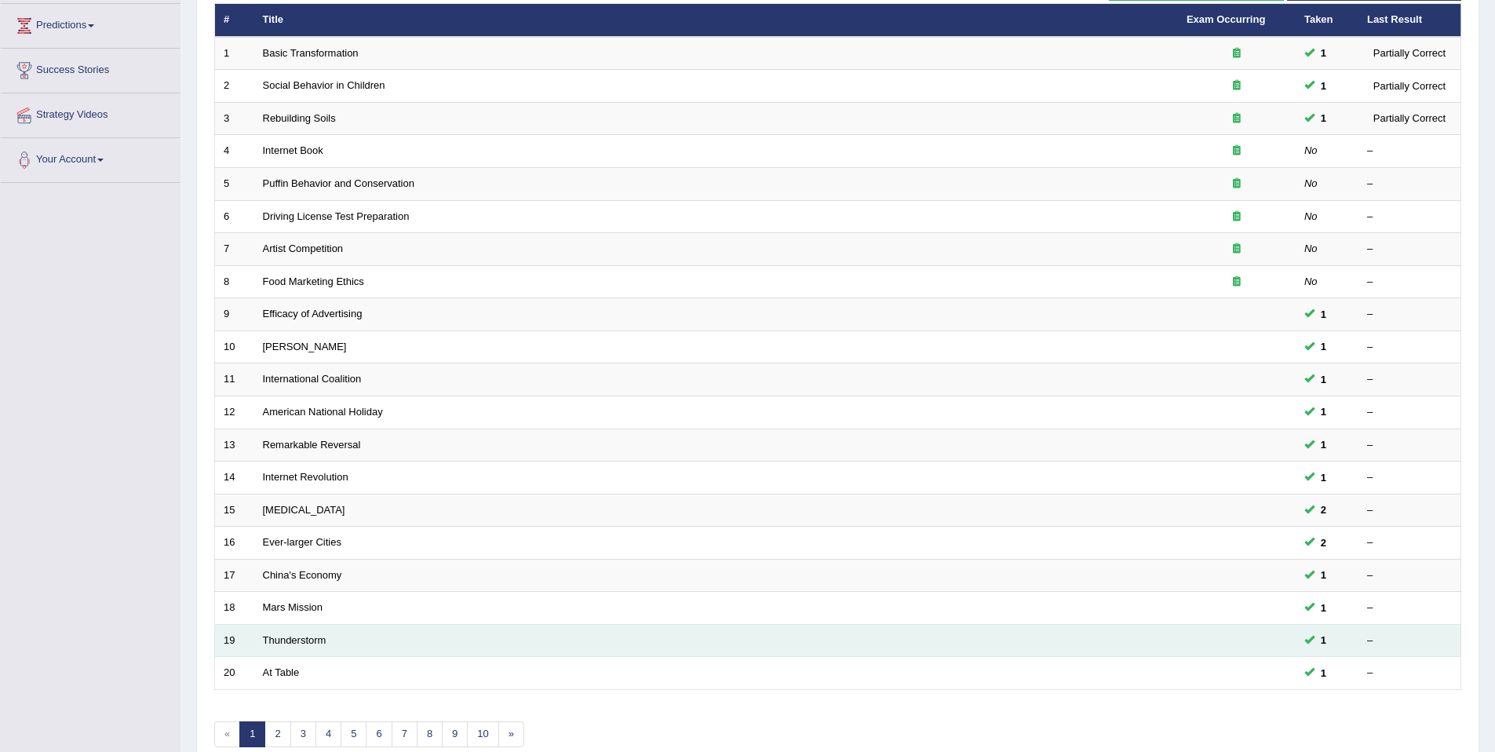
scroll to position [287, 0]
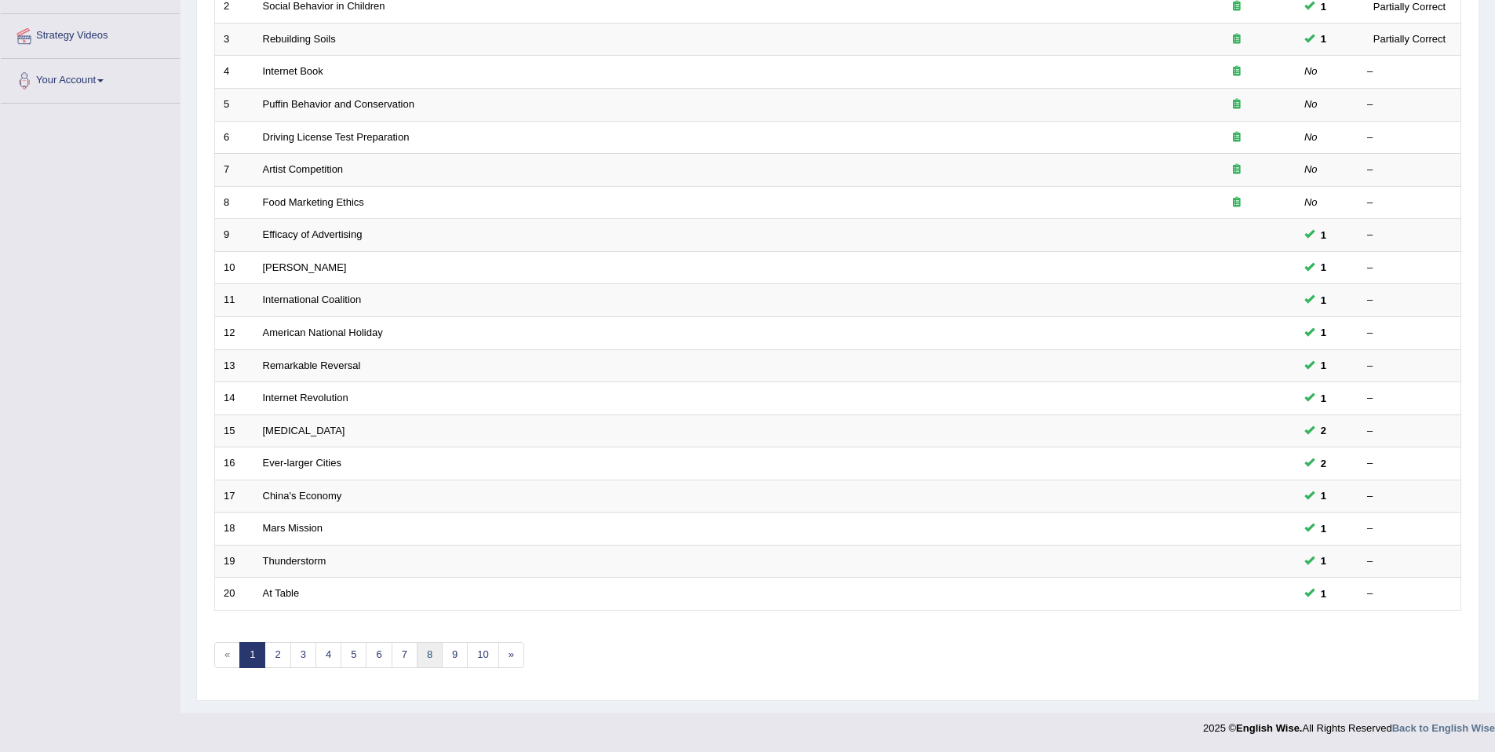
click at [426, 666] on link "8" at bounding box center [430, 655] width 26 height 26
click at [426, 663] on link "8" at bounding box center [430, 655] width 26 height 26
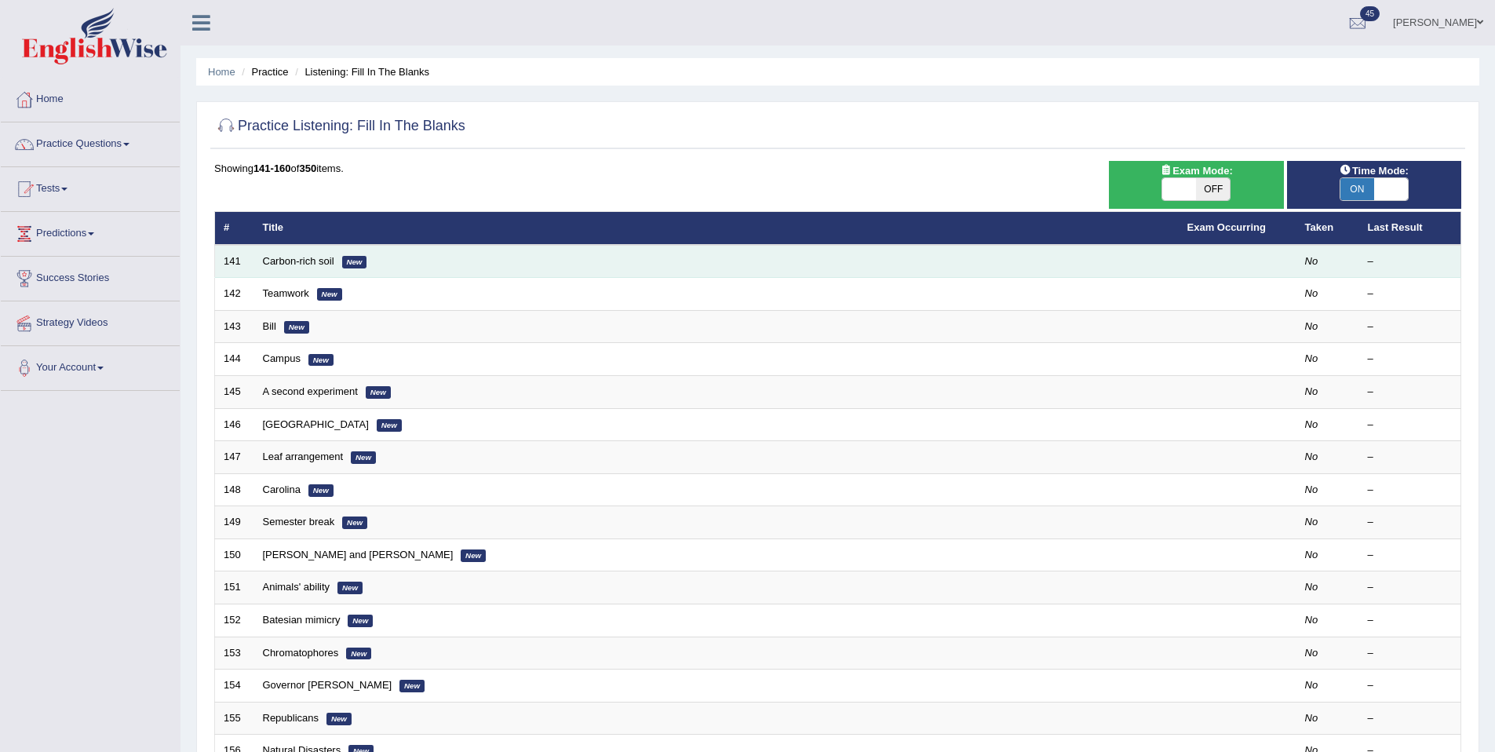
click at [300, 250] on td "Carbon-rich soil New" at bounding box center [716, 261] width 925 height 33
click at [305, 265] on link "Carbon-rich soil" at bounding box center [298, 261] width 71 height 12
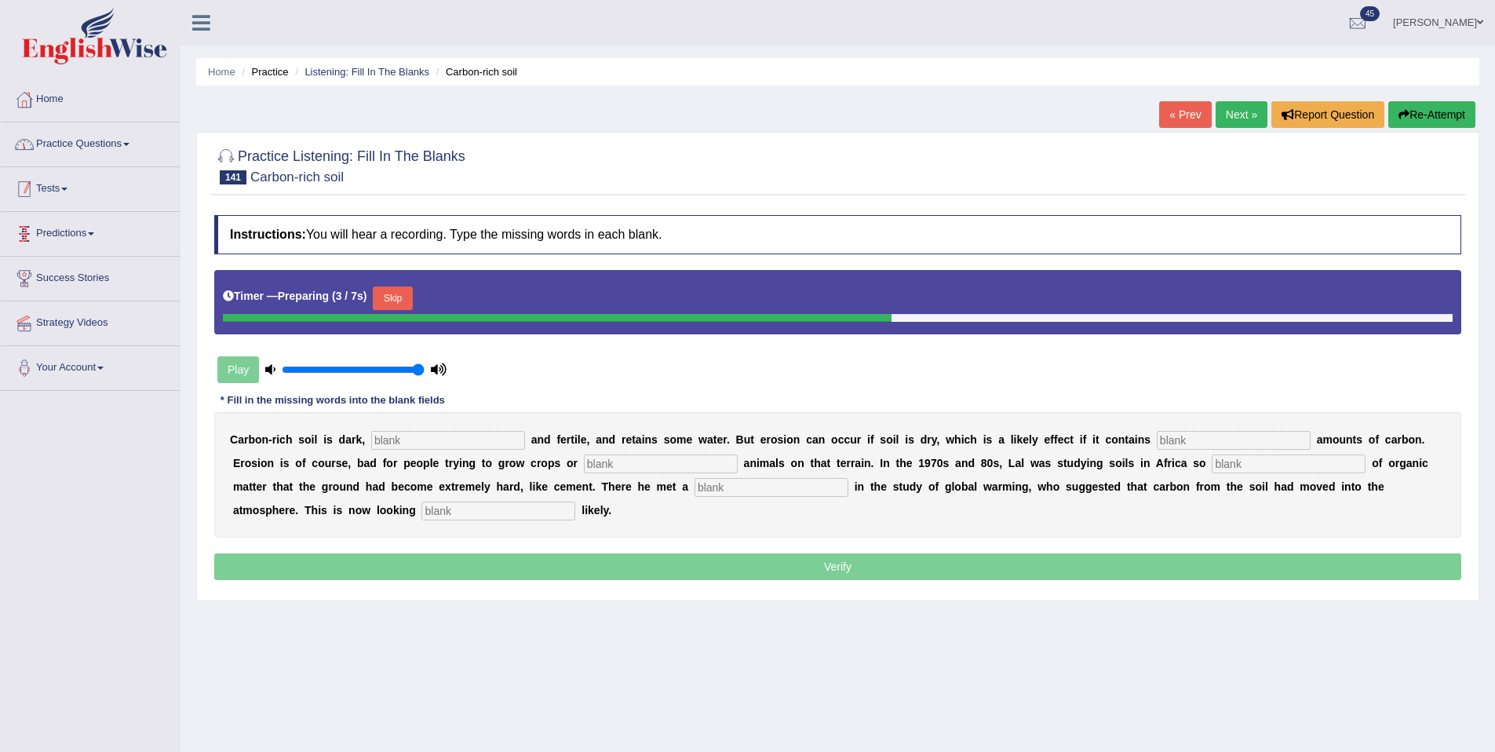
click at [108, 139] on link "Practice Questions" at bounding box center [90, 141] width 179 height 39
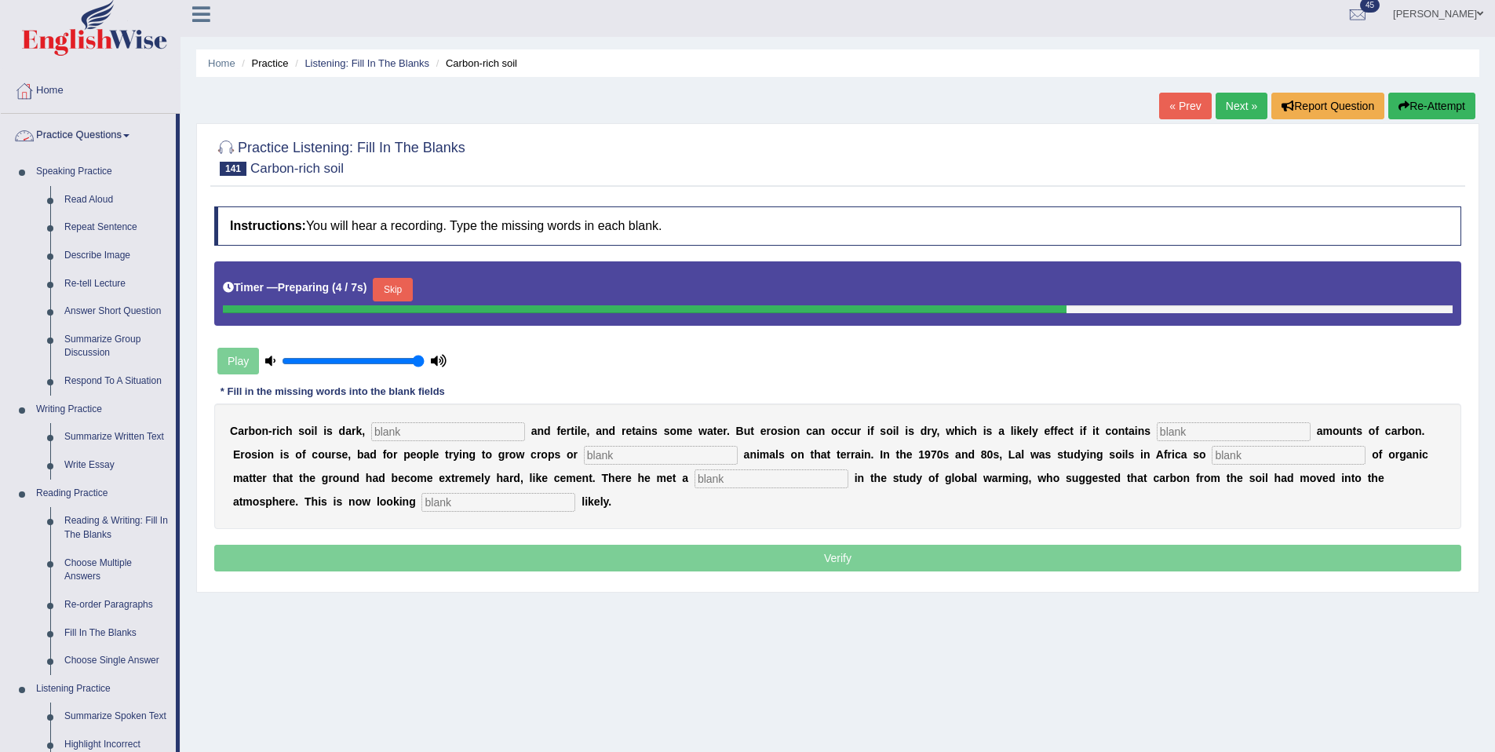
scroll to position [487, 0]
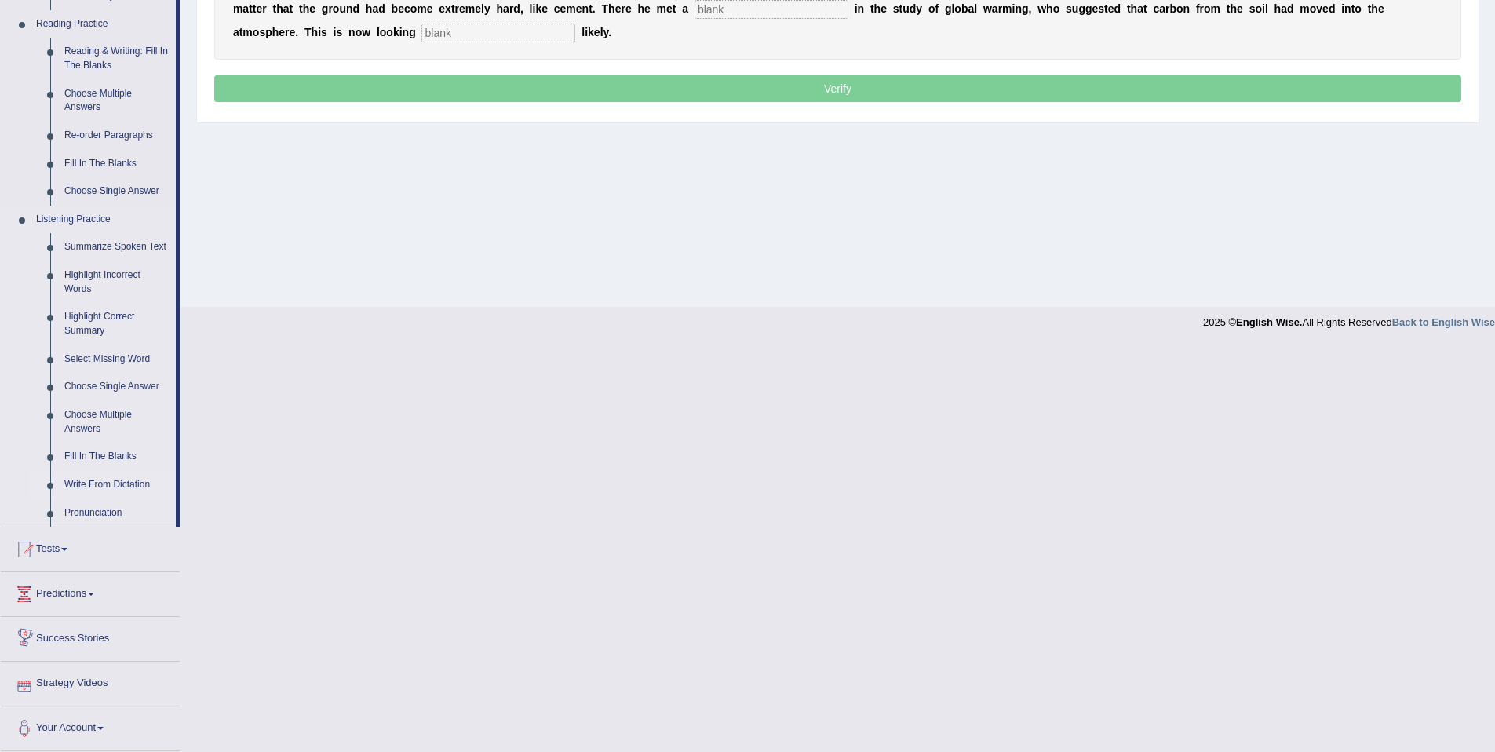
click at [151, 494] on link "Write From Dictation" at bounding box center [116, 485] width 119 height 28
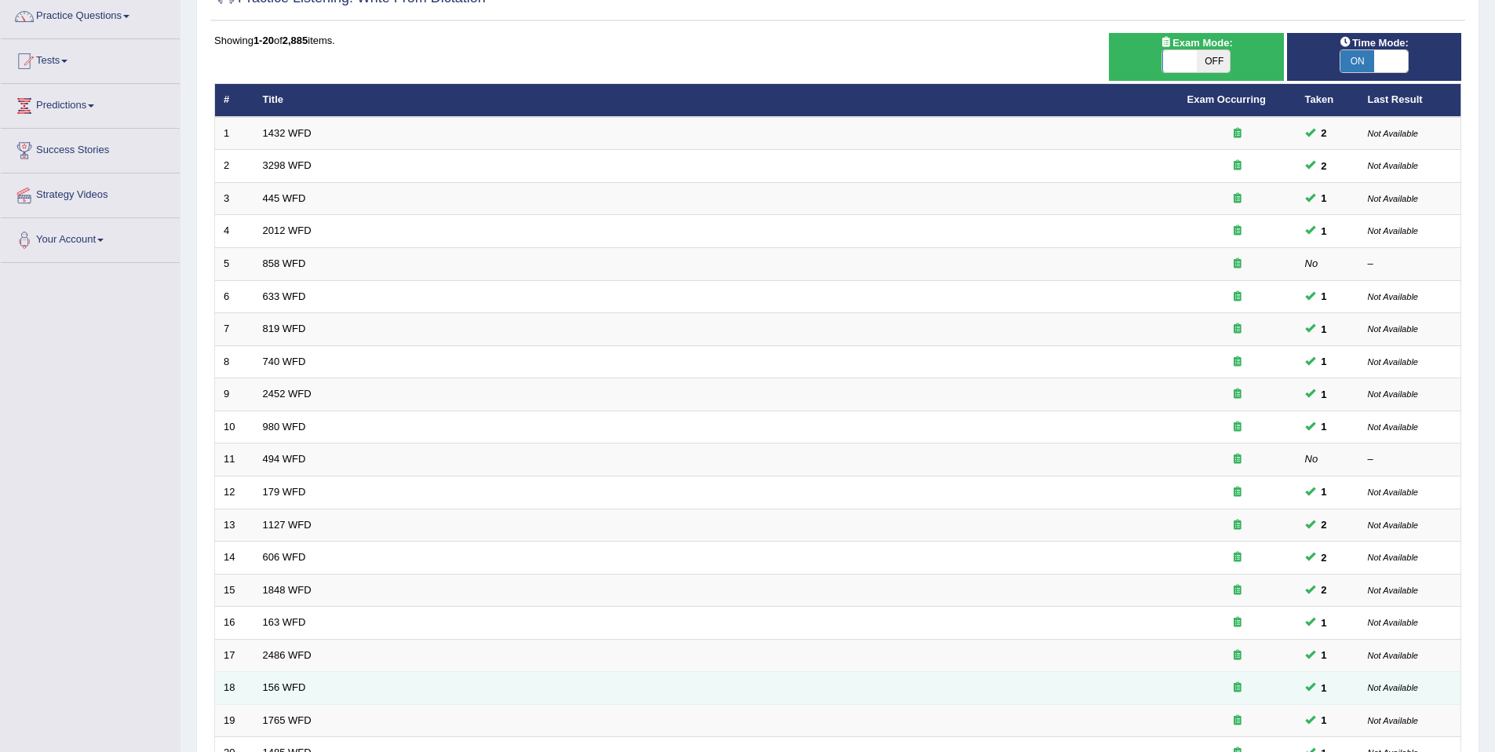
scroll to position [287, 0]
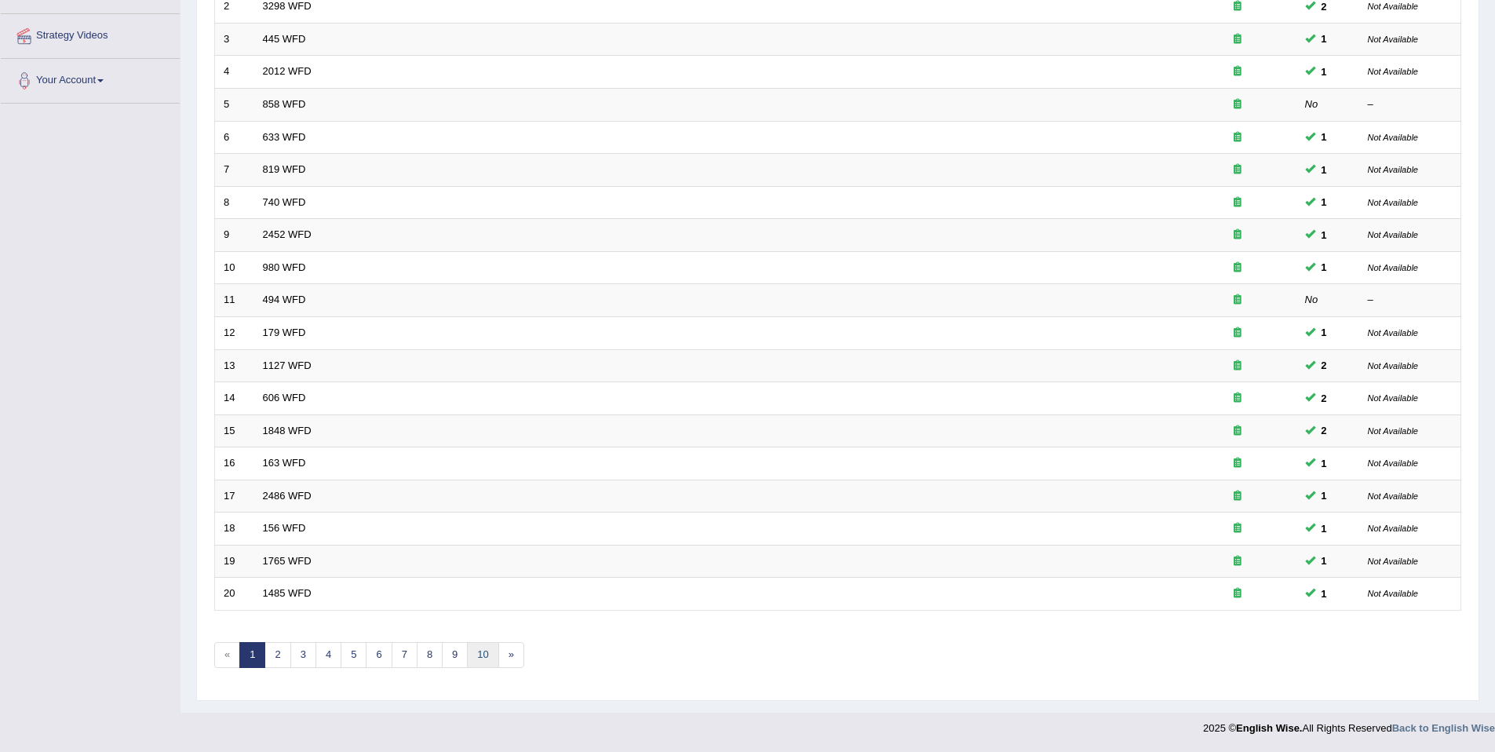
click at [469, 648] on link "10" at bounding box center [482, 655] width 31 height 26
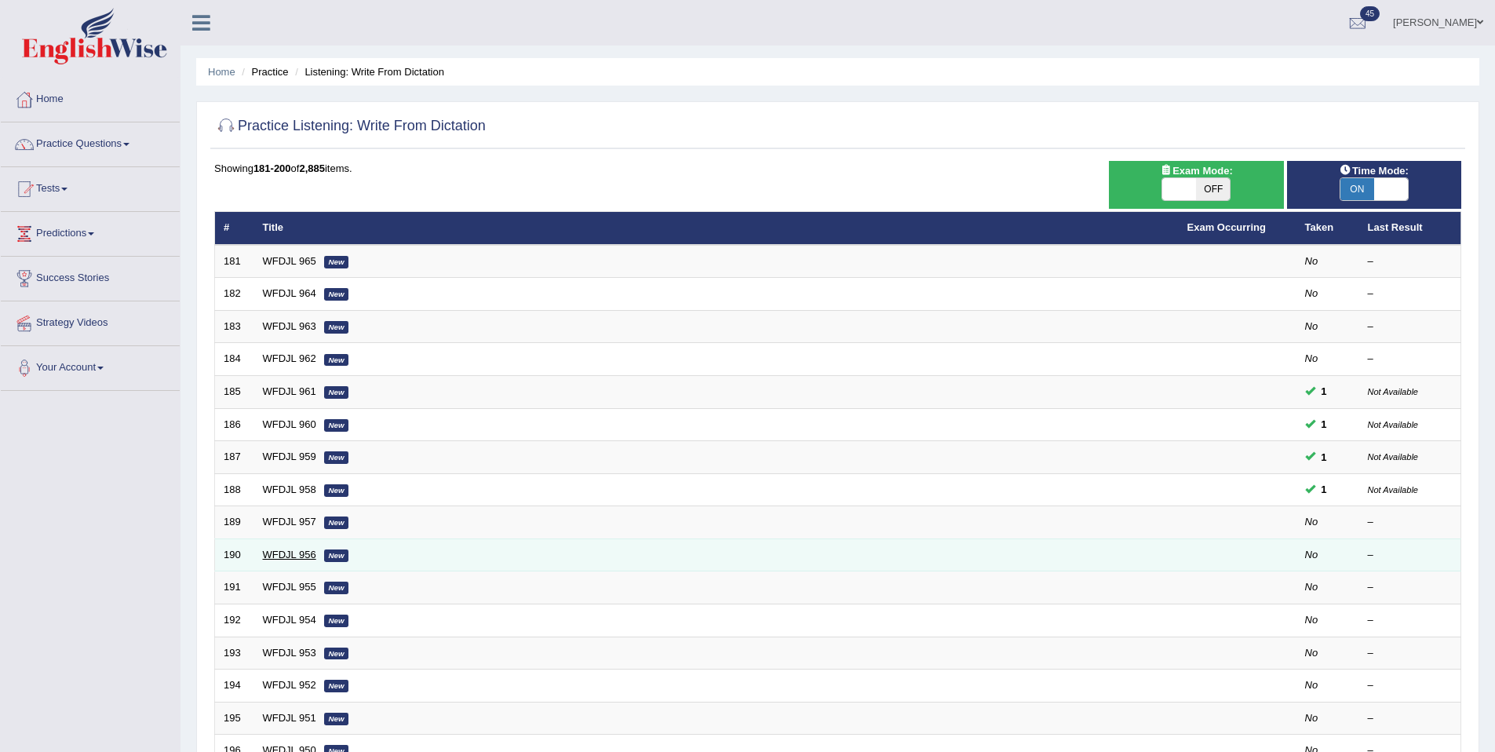
click at [294, 552] on link "WFDJL 956" at bounding box center [289, 555] width 53 height 12
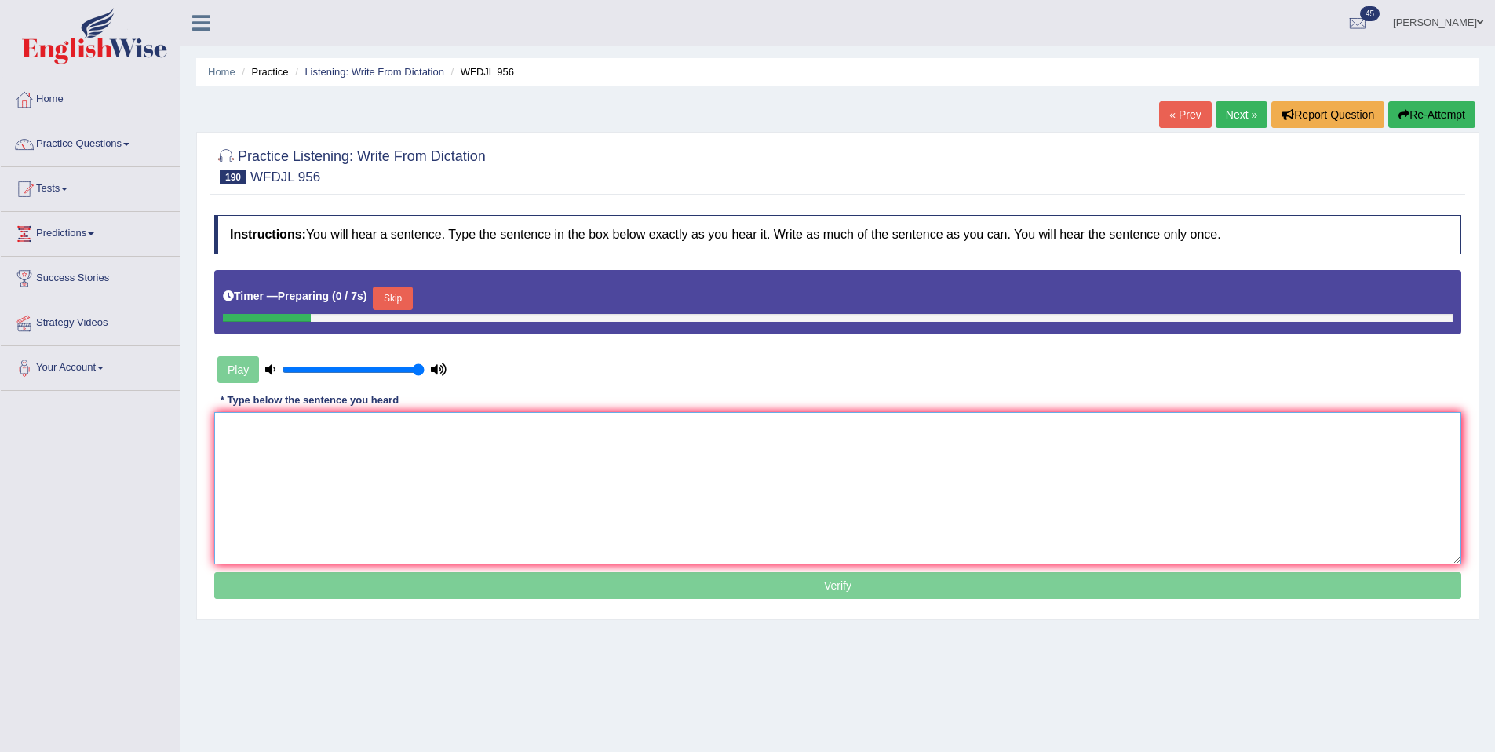
click at [394, 466] on textarea at bounding box center [837, 488] width 1247 height 152
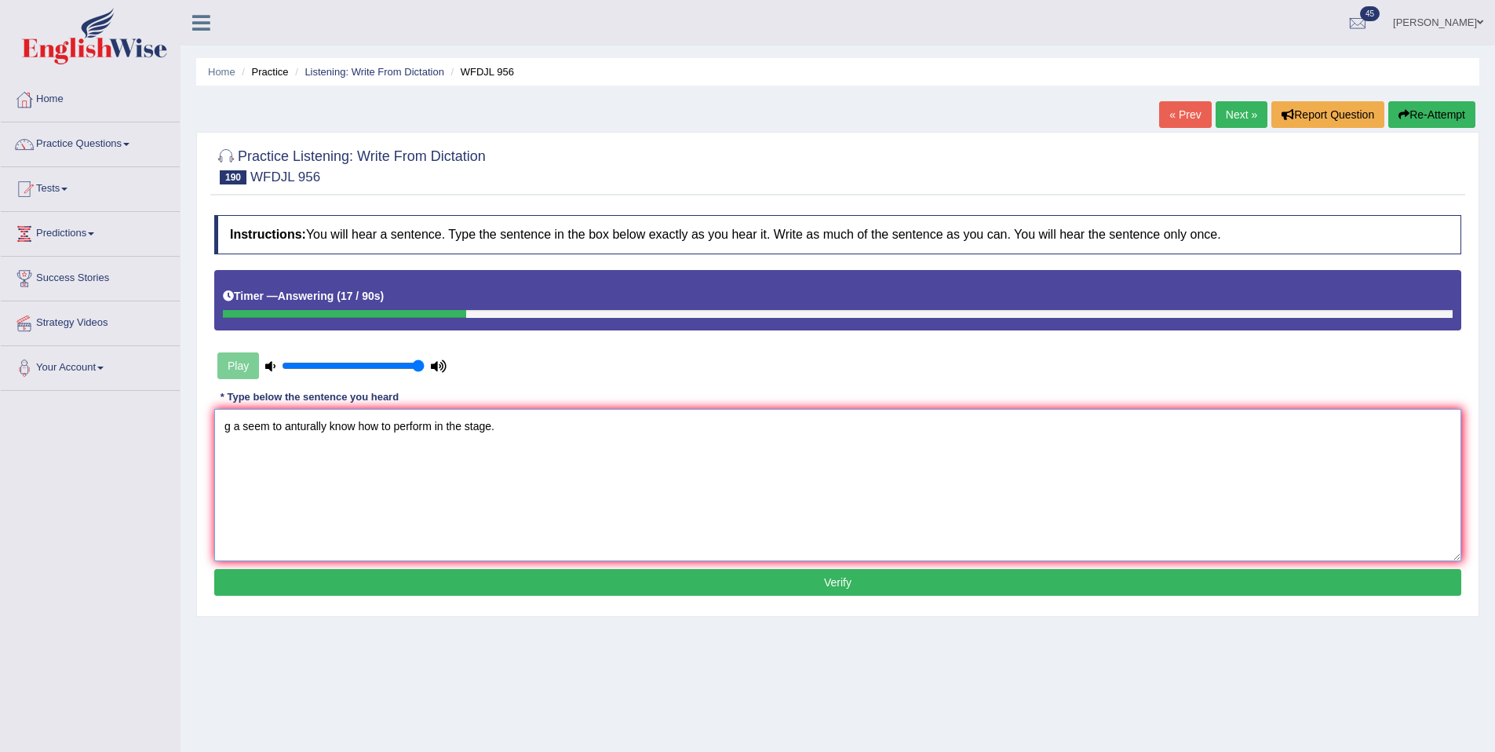
click at [229, 429] on textarea "g a seem to anturally know how to perform in the stage." at bounding box center [837, 485] width 1247 height 152
click at [258, 428] on textarea "Great a seem to anturally know how to perform in the stage." at bounding box center [837, 485] width 1247 height 152
click at [342, 430] on textarea "Great actor seem to anturally know how to perform in the stage." at bounding box center [837, 485] width 1247 height 152
click at [329, 427] on textarea "Great actor seem to anturally know how to perform in the stage." at bounding box center [837, 485] width 1247 height 152
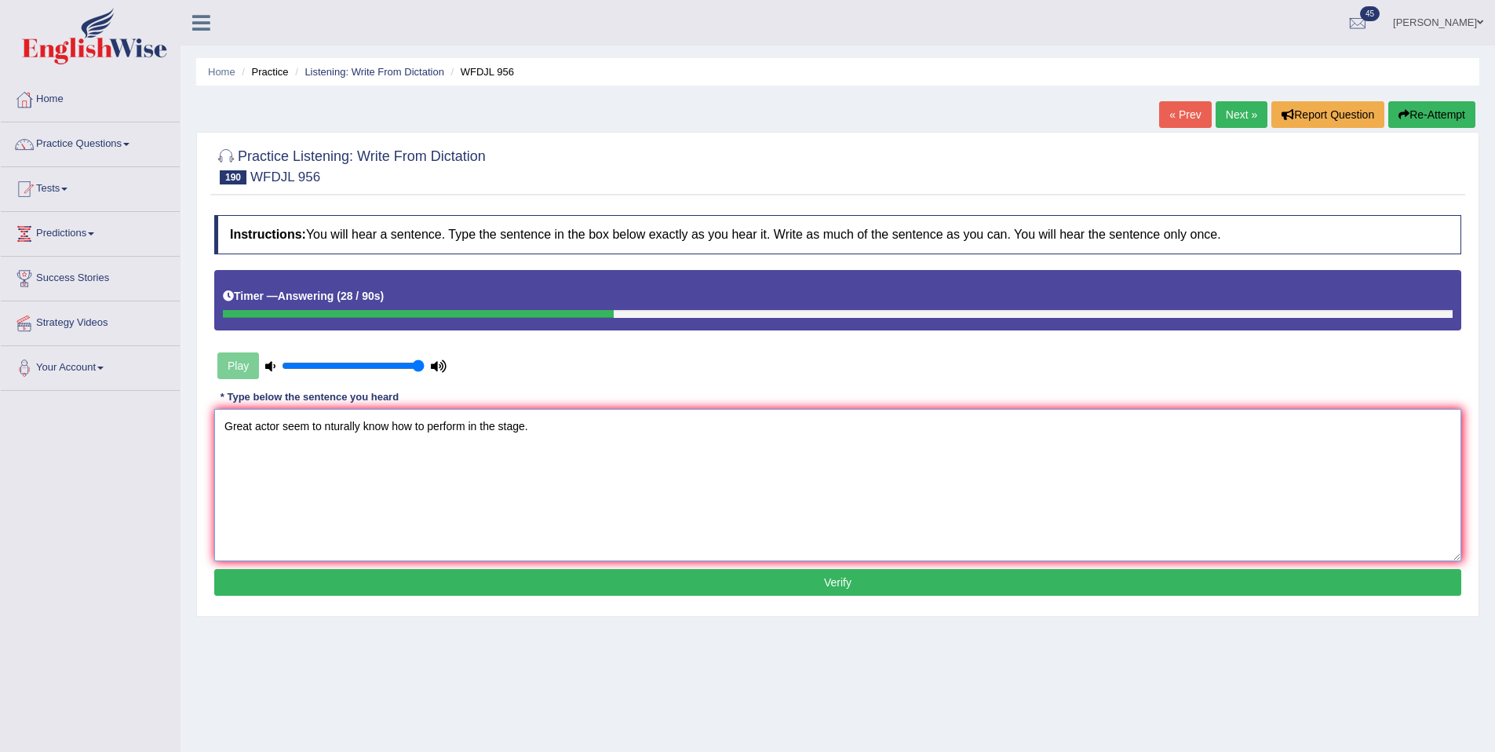
click at [340, 429] on textarea "Great actor seem to nturally know how to perform in the stage." at bounding box center [837, 485] width 1247 height 152
type textarea "Great actor seem to naturally know how to perform in the stage."
click at [551, 575] on button "Verify" at bounding box center [837, 582] width 1247 height 27
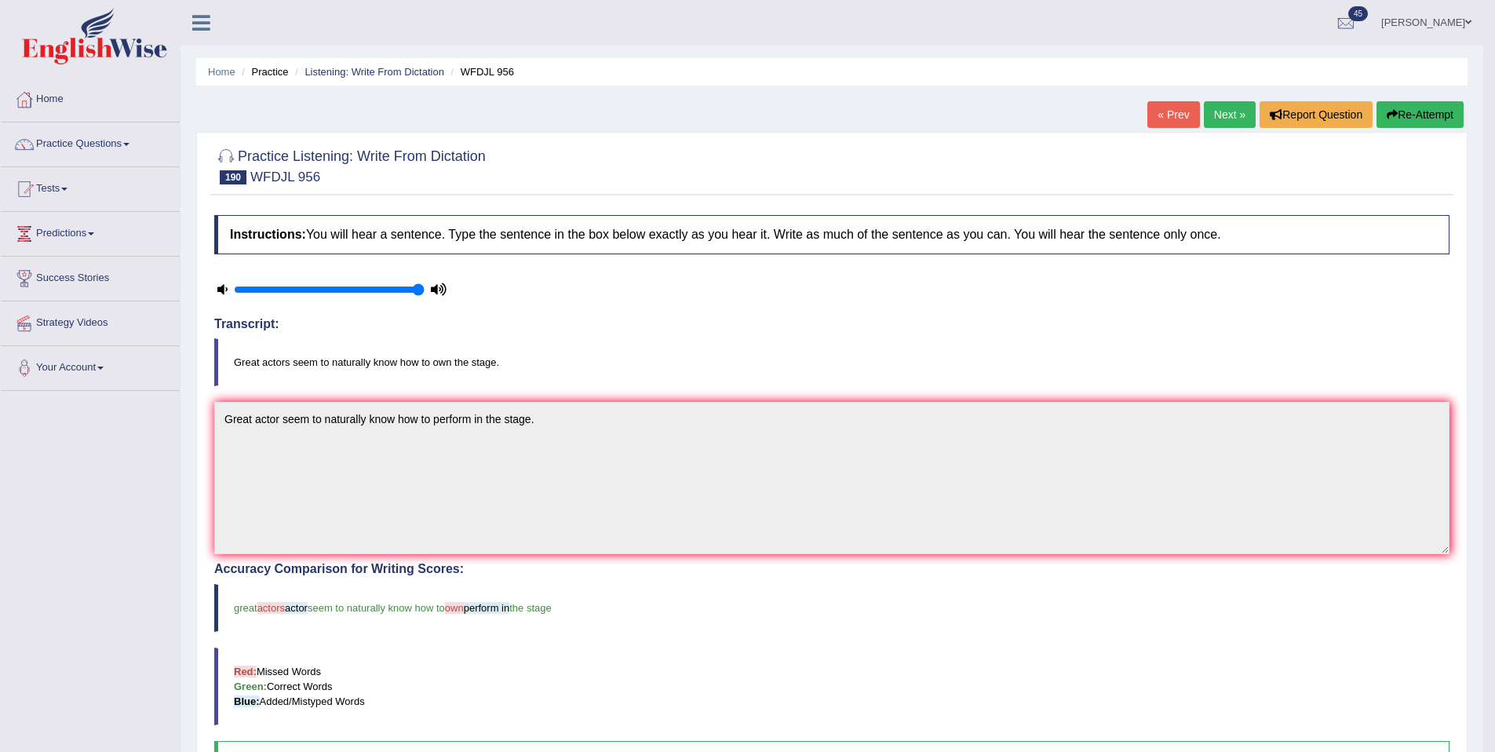
click at [1226, 114] on link "Next »" at bounding box center [1230, 114] width 52 height 27
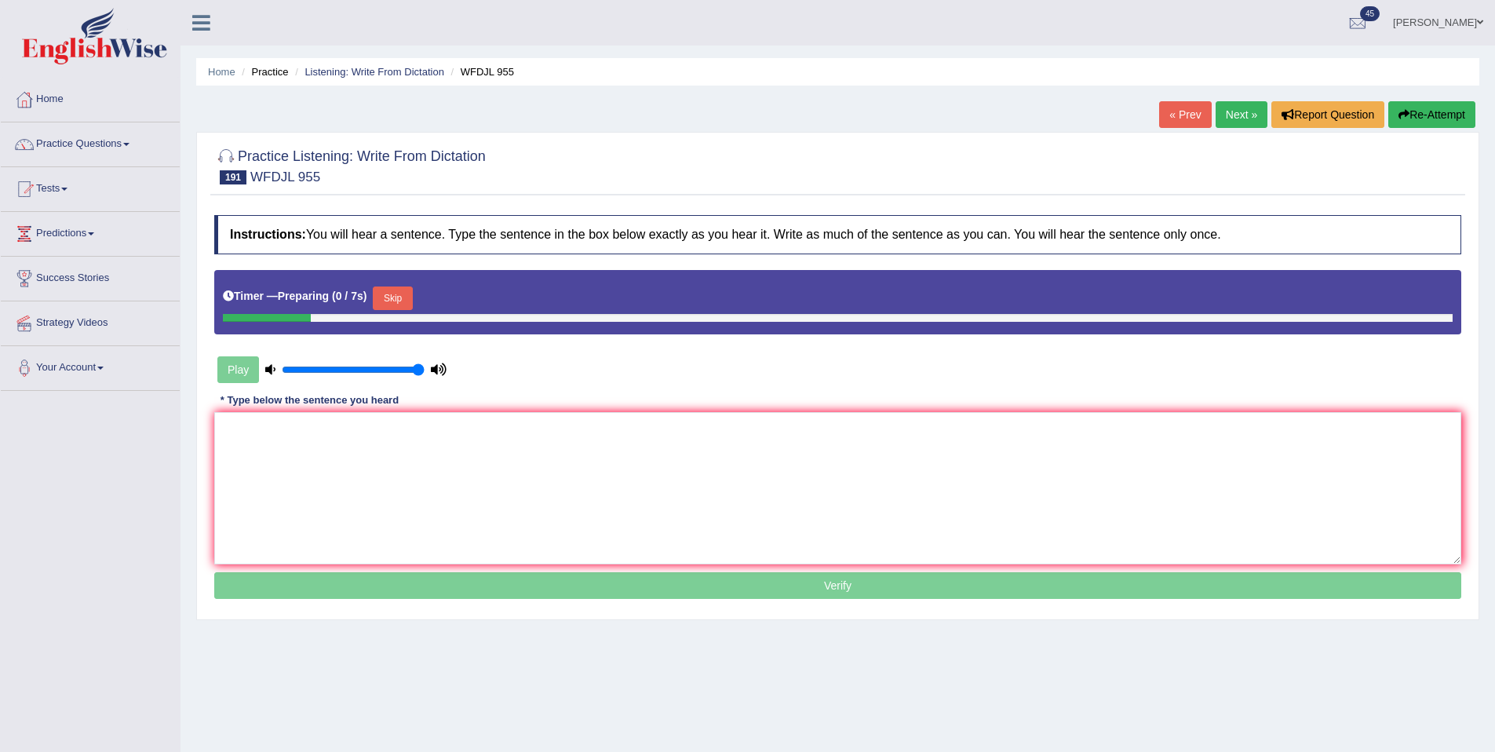
click at [402, 305] on button "Skip" at bounding box center [392, 299] width 39 height 24
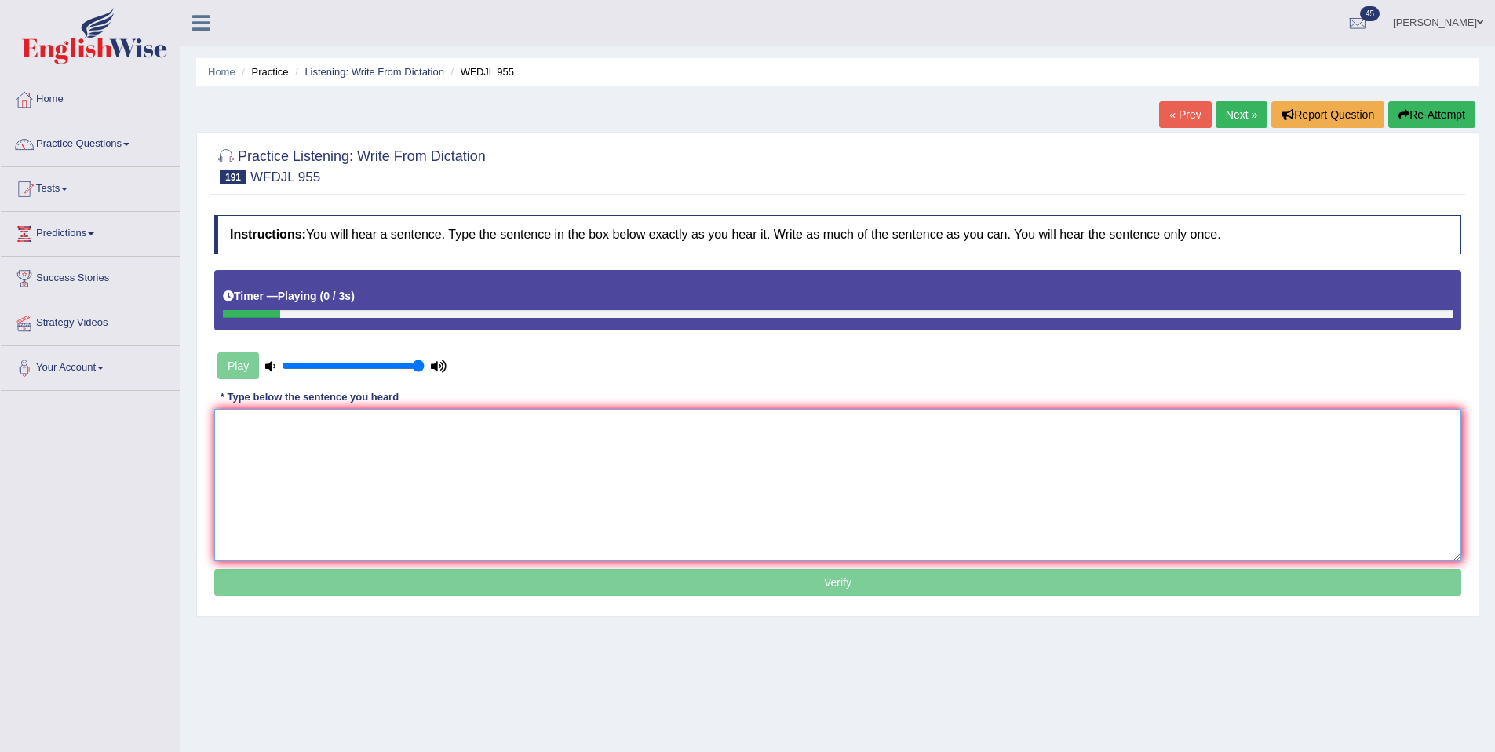
click at [371, 484] on textarea at bounding box center [837, 485] width 1247 height 152
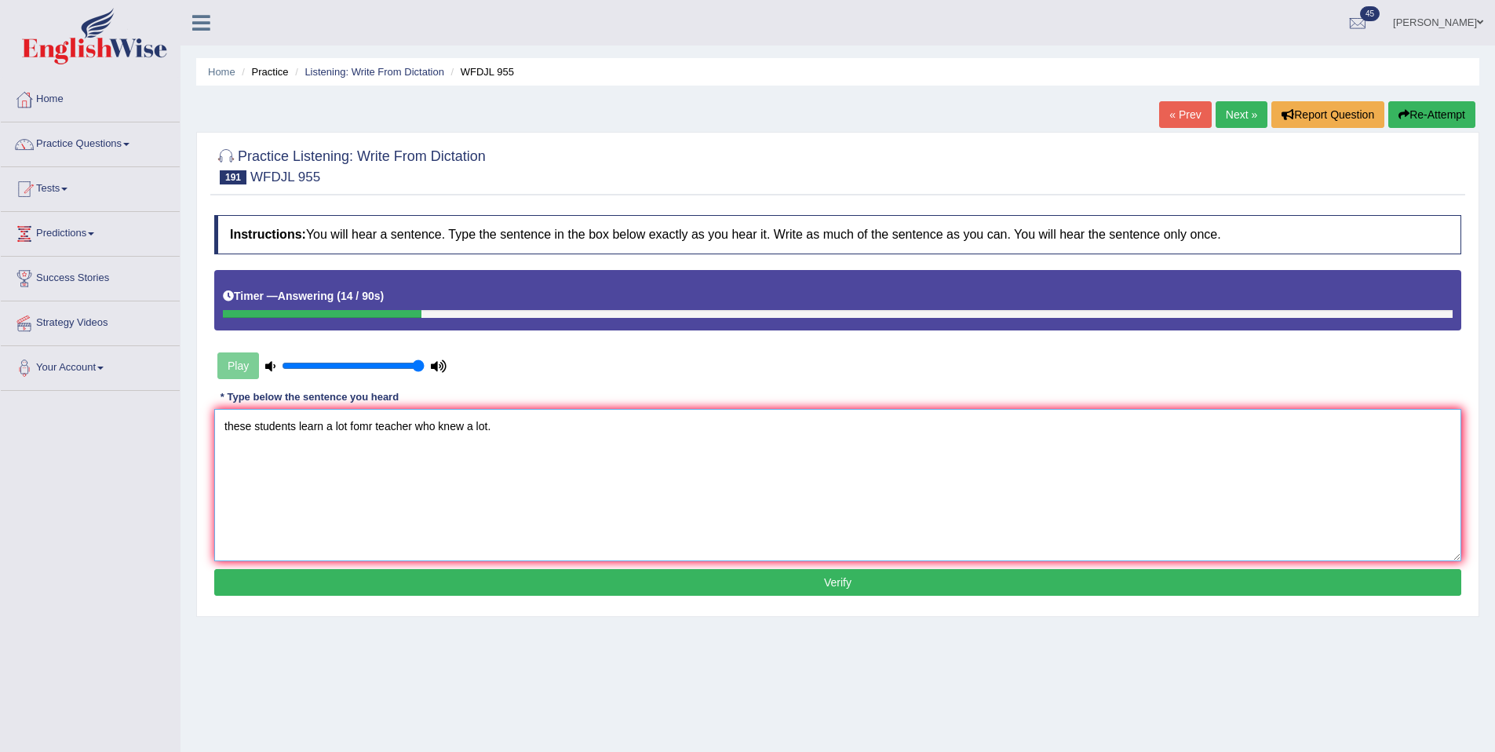
click at [228, 434] on textarea "these students learn a lot fomr teacher who knew a lot." at bounding box center [837, 485] width 1247 height 152
click at [367, 425] on textarea "These students learn a lot fomr teacher who knew a lot." at bounding box center [837, 485] width 1247 height 152
type textarea "These students learn a lot from teacher who knew a lot."
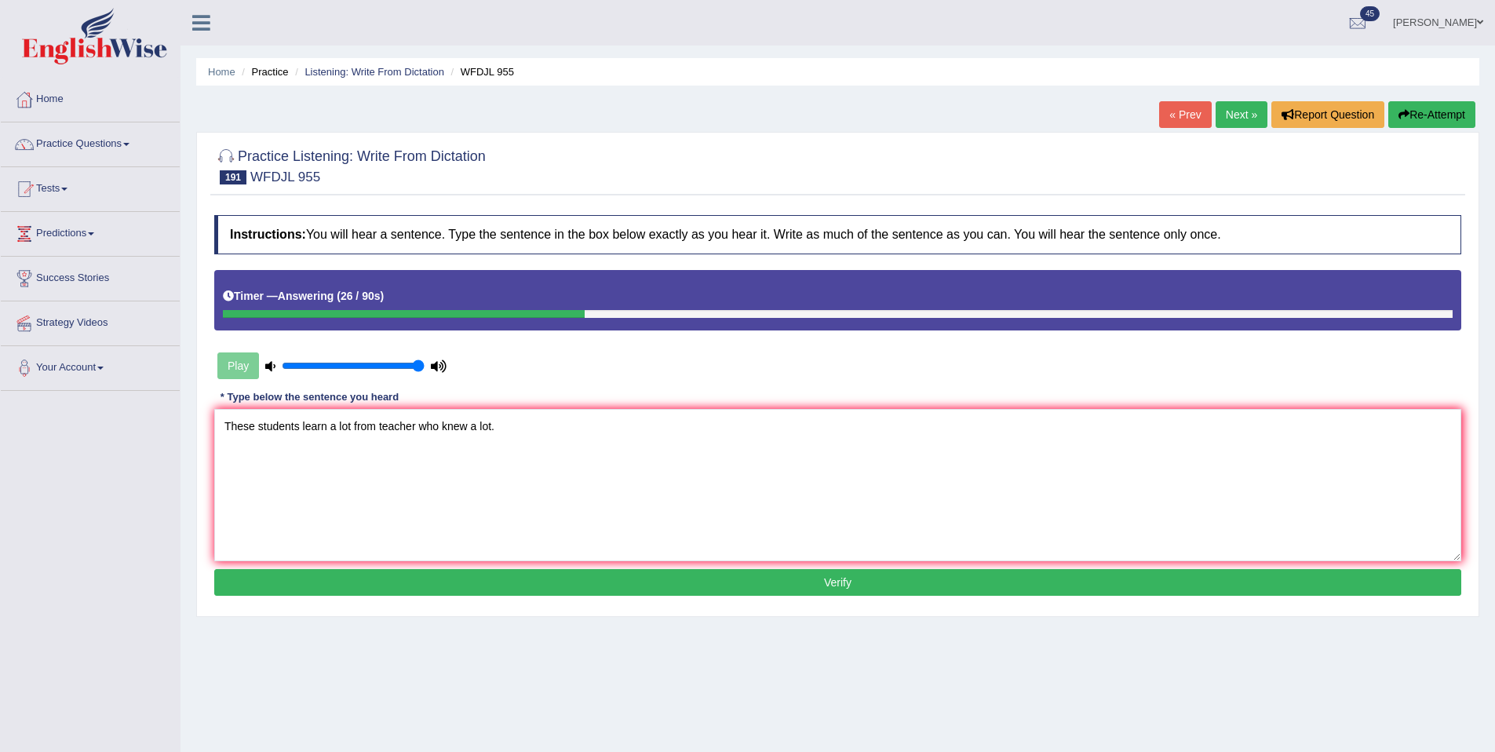
click at [448, 578] on button "Verify" at bounding box center [837, 582] width 1247 height 27
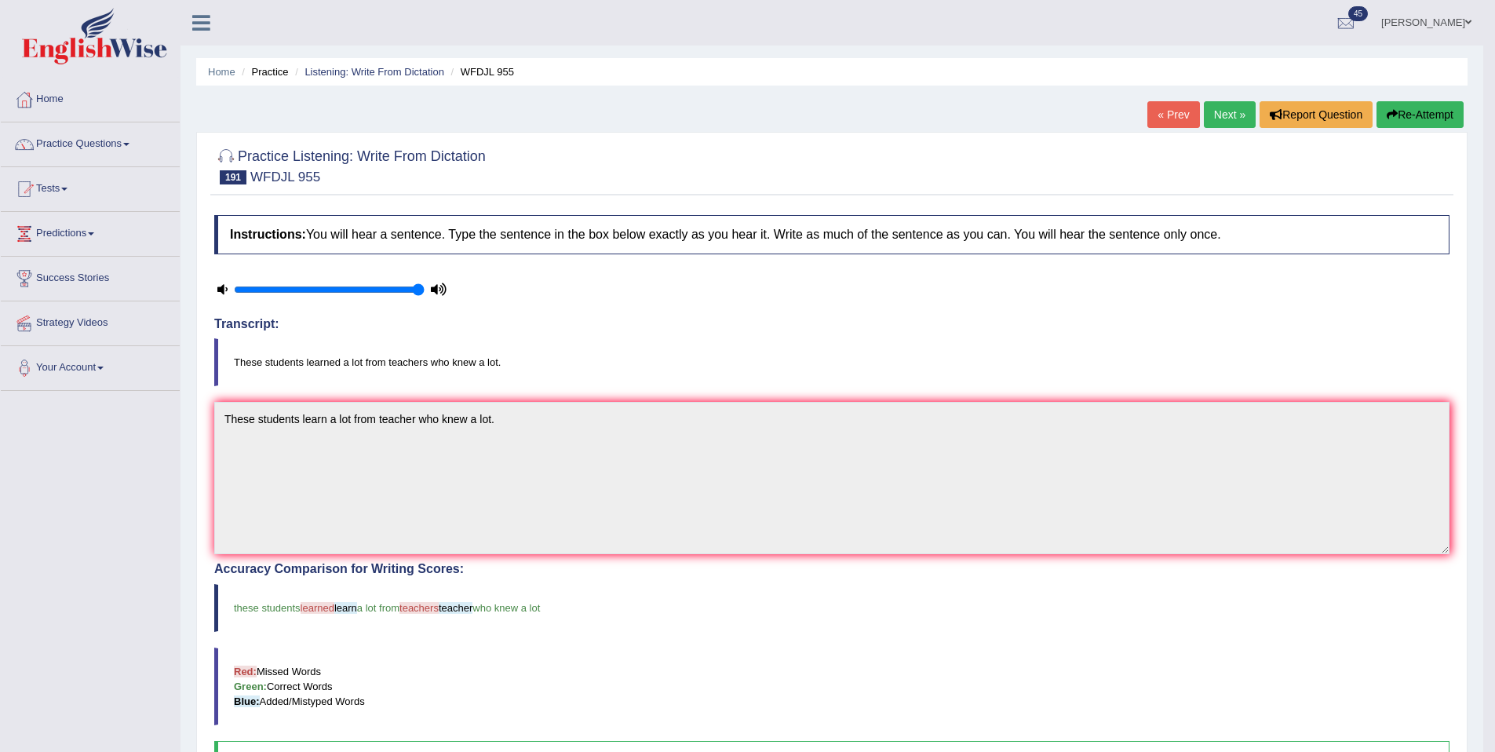
click at [1213, 116] on link "Next »" at bounding box center [1230, 114] width 52 height 27
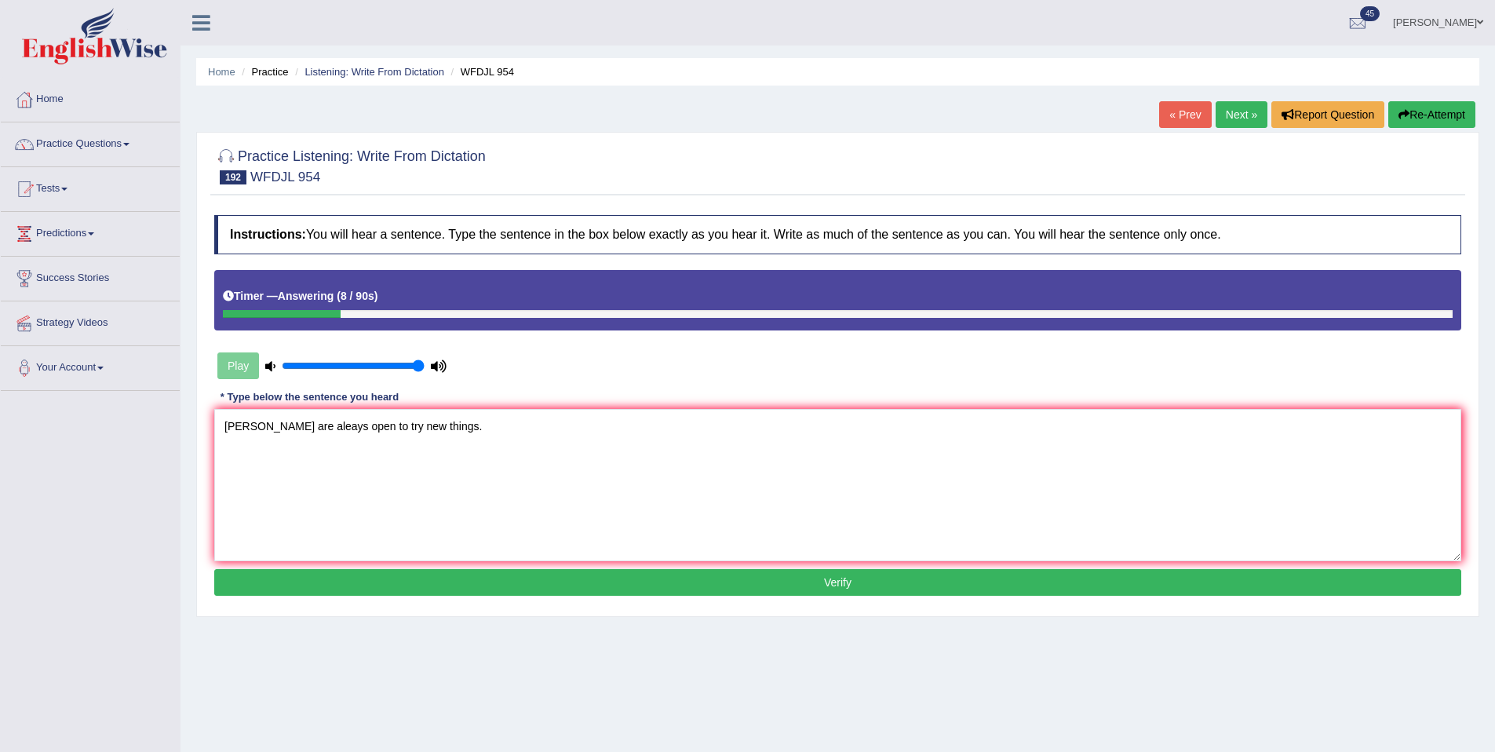
click at [228, 423] on textarea "[PERSON_NAME] are aleays open to try new things." at bounding box center [837, 485] width 1247 height 152
click at [307, 425] on textarea "The best manger are aleays open to try new things." at bounding box center [837, 485] width 1247 height 152
click at [286, 426] on textarea "The best mangers are aleays open to try new things." at bounding box center [837, 485] width 1247 height 152
click at [350, 425] on textarea "The best managers are aleays open to try new things." at bounding box center [837, 485] width 1247 height 152
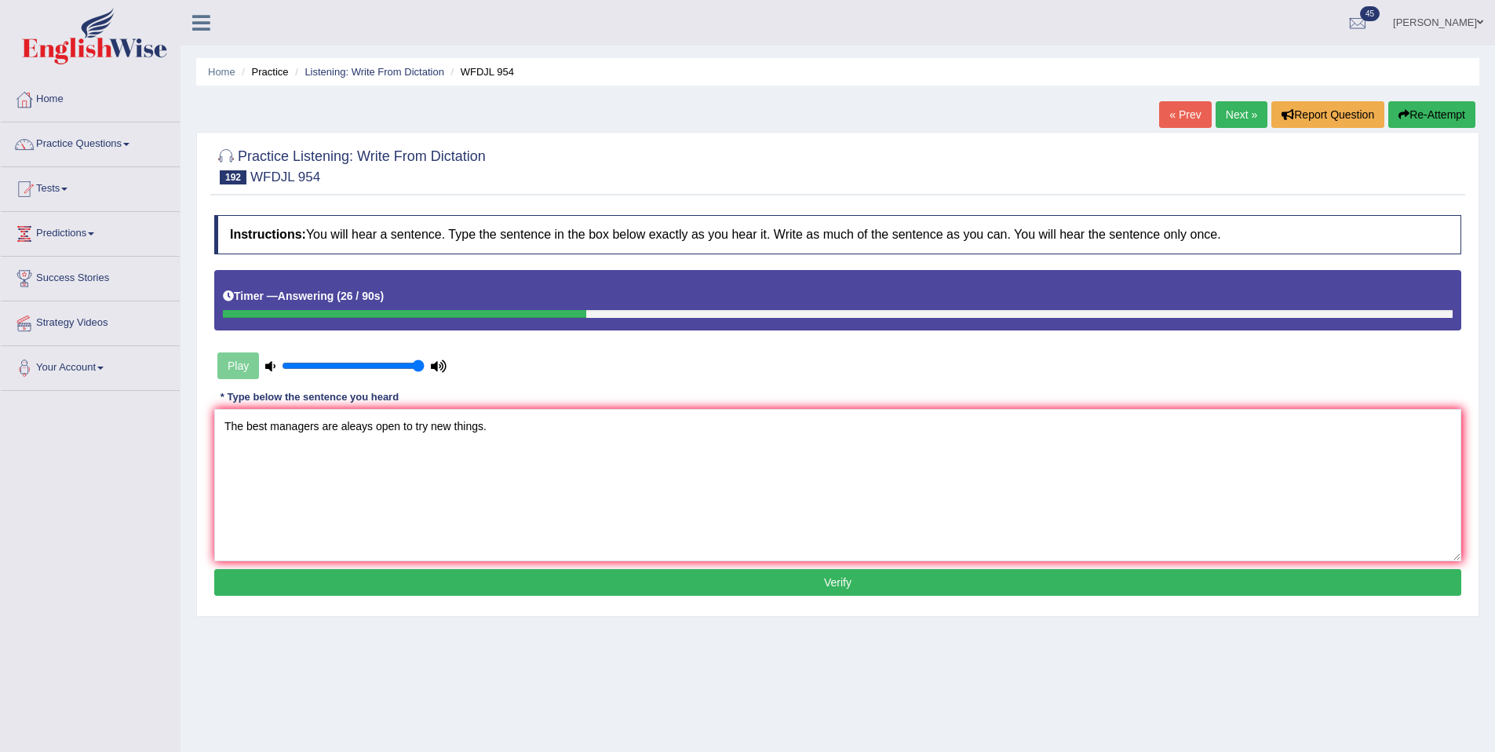
click at [350, 425] on textarea "The best managers are aleays open to try new things." at bounding box center [837, 485] width 1247 height 152
type textarea "The best managers are always open to try new things."
click at [425, 578] on button "Verify" at bounding box center [837, 582] width 1247 height 27
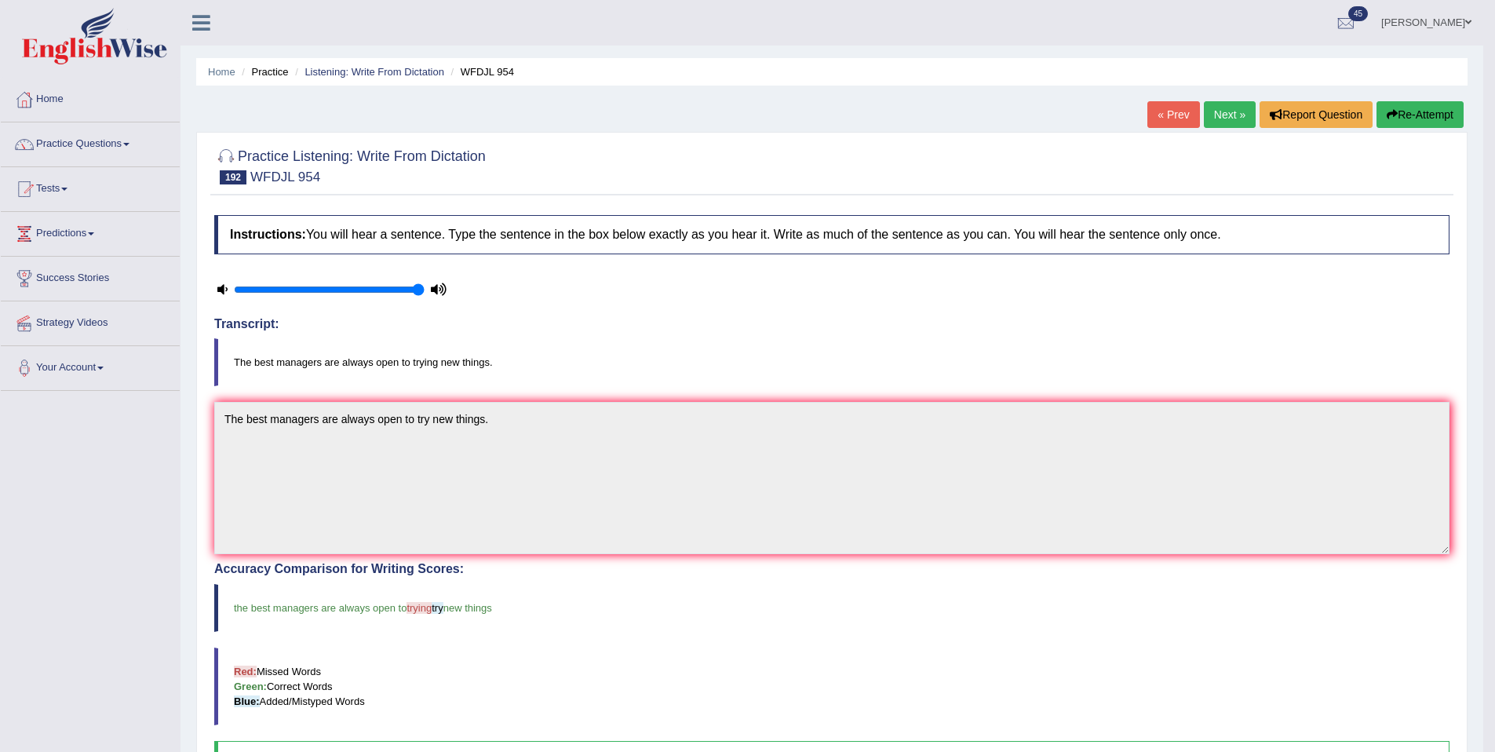
click at [1229, 108] on link "Next »" at bounding box center [1230, 114] width 52 height 27
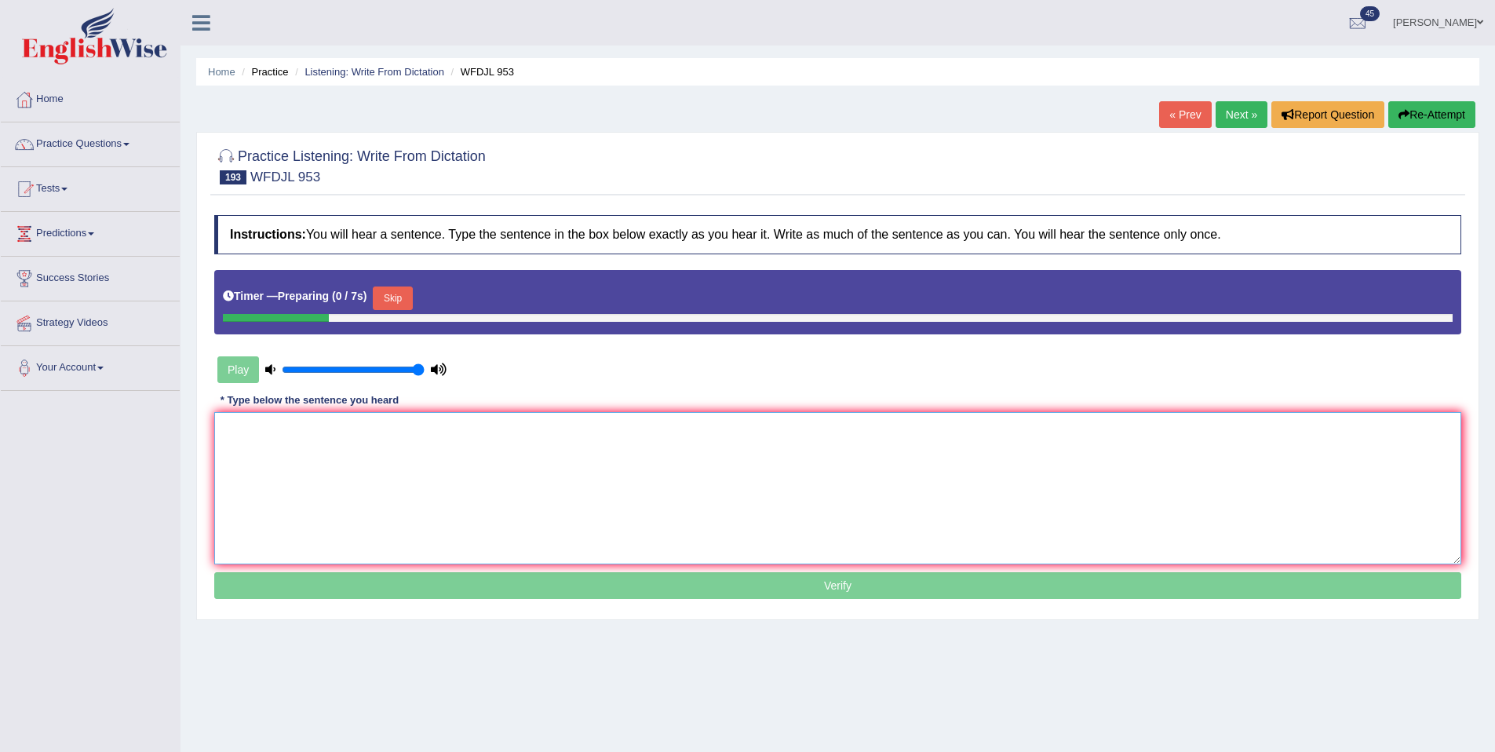
click at [424, 439] on textarea at bounding box center [837, 488] width 1247 height 152
click at [405, 306] on button "Skip" at bounding box center [392, 299] width 39 height 24
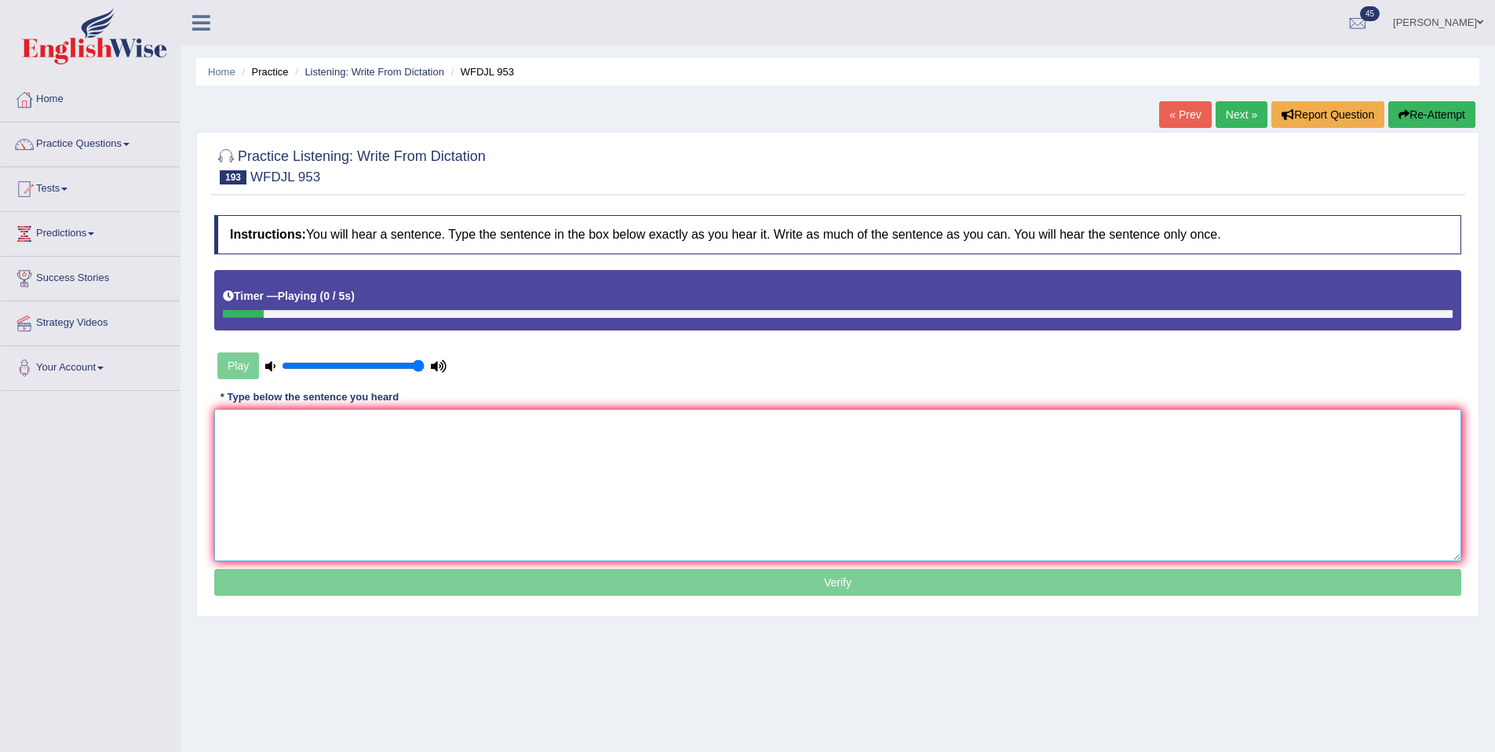
click at [388, 432] on textarea at bounding box center [837, 485] width 1247 height 152
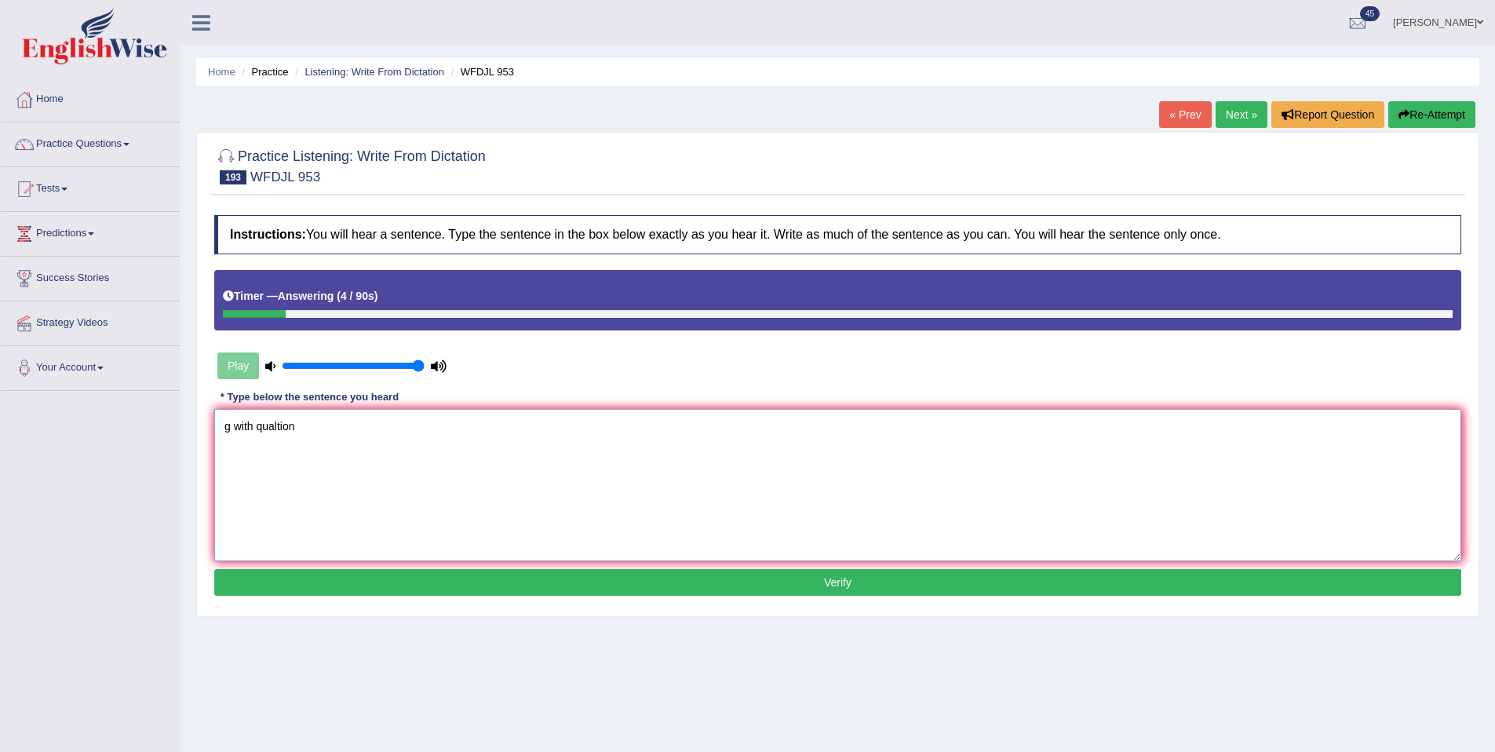
type textarea "g with qualtion"
click at [1423, 115] on button "Re-Attempt" at bounding box center [1432, 114] width 87 height 27
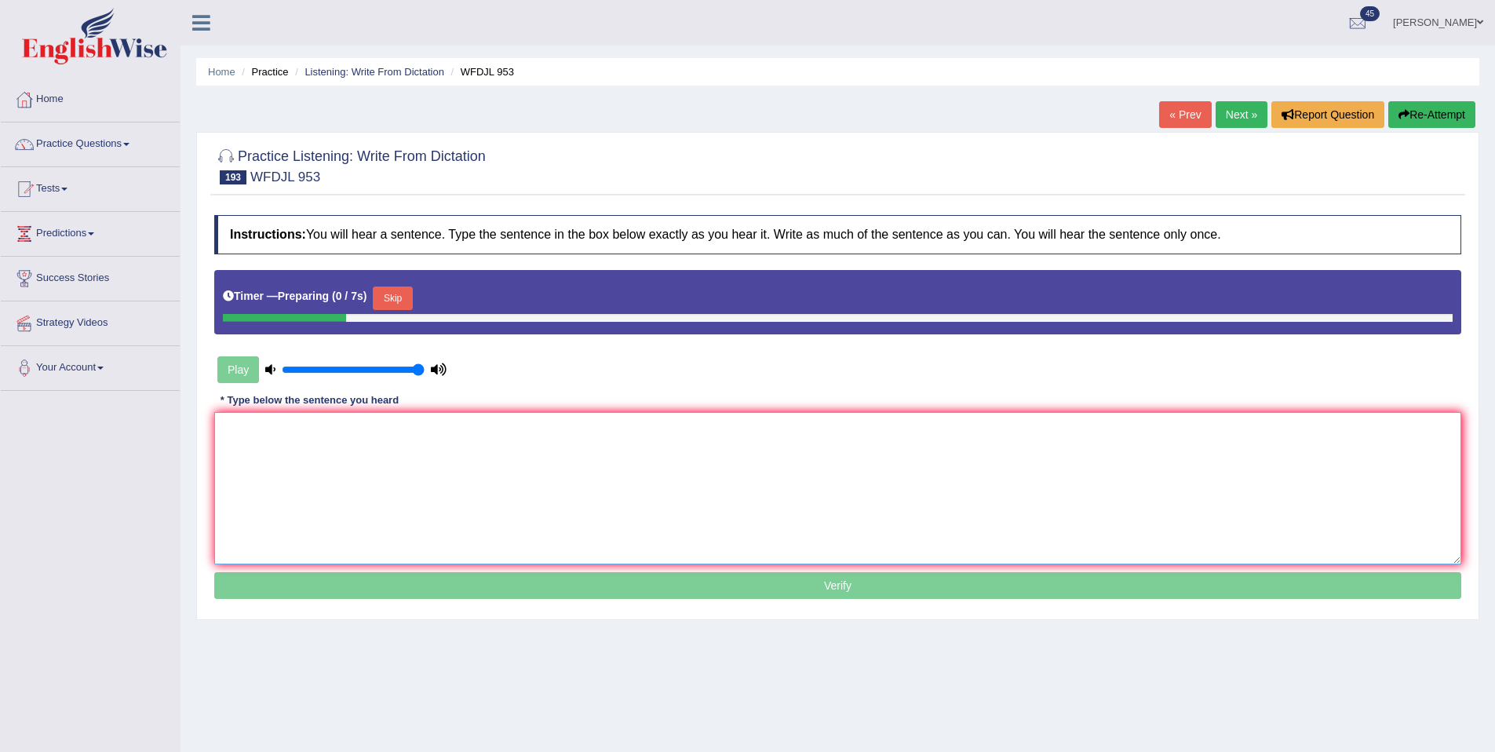
click at [309, 466] on textarea at bounding box center [837, 488] width 1247 height 152
click at [412, 305] on button "Skip" at bounding box center [392, 299] width 39 height 24
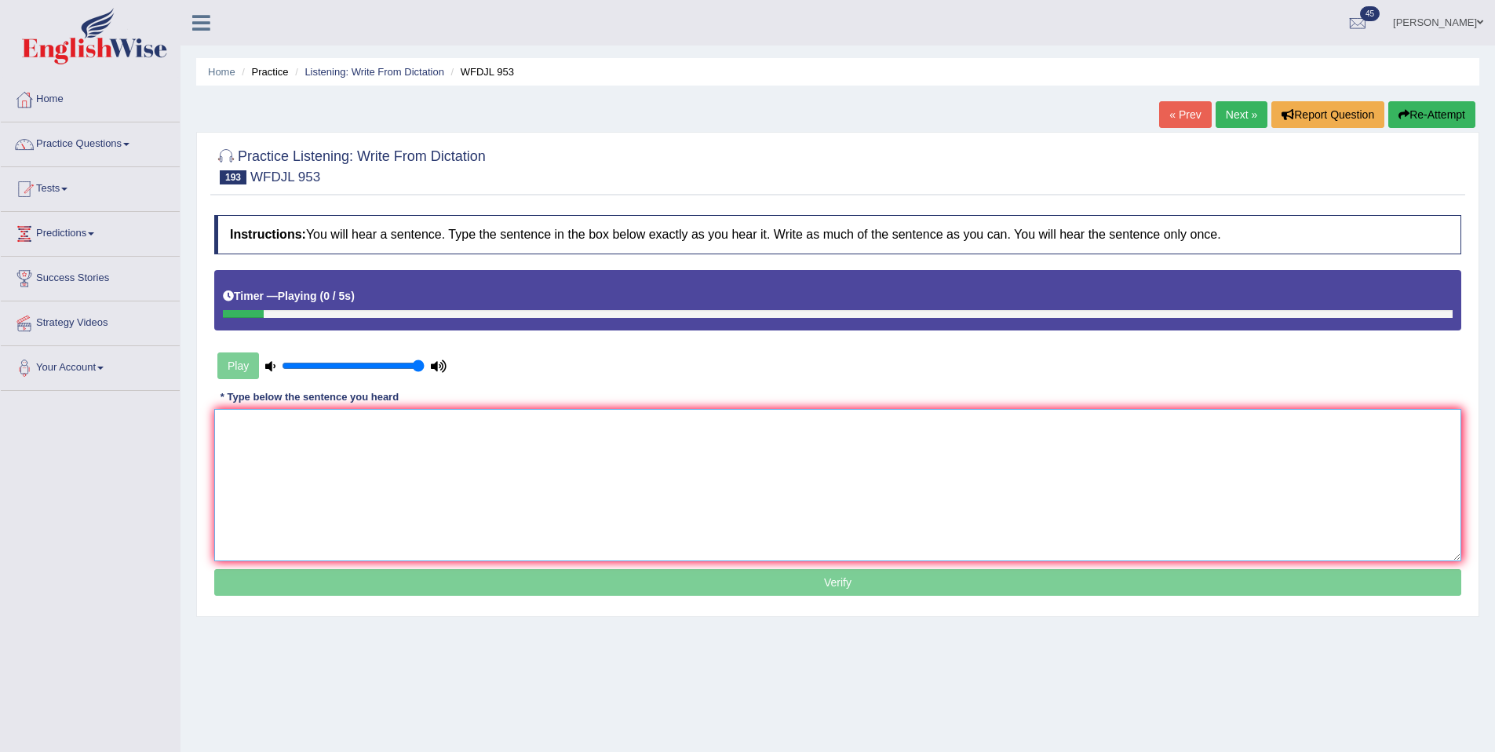
click at [396, 440] on textarea at bounding box center [837, 485] width 1247 height 152
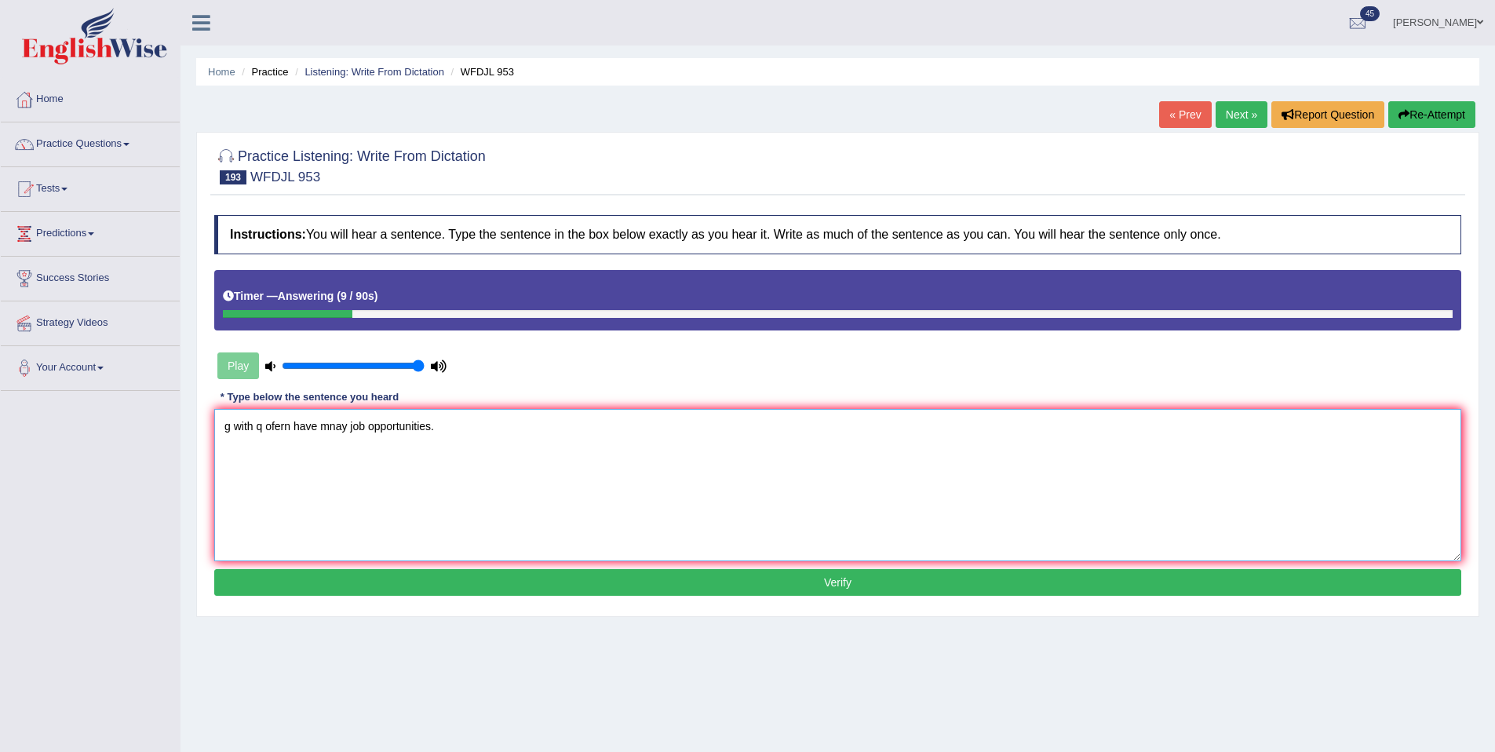
click at [230, 425] on textarea "g with q ofern have mnay job opportunities." at bounding box center [837, 485] width 1247 height 152
click at [292, 433] on textarea "Gernalism with q ofern have mnay job opportunities." at bounding box center [837, 485] width 1247 height 152
click at [307, 425] on textarea "Gernalism with q ofern have mnay job opportunities." at bounding box center [837, 485] width 1247 height 152
click at [303, 425] on textarea "Gernalism with q ofern have mnay job opportunities." at bounding box center [837, 485] width 1247 height 152
click at [306, 425] on textarea "Gernalism with q ofern have mnay job opportunities." at bounding box center [837, 485] width 1247 height 152
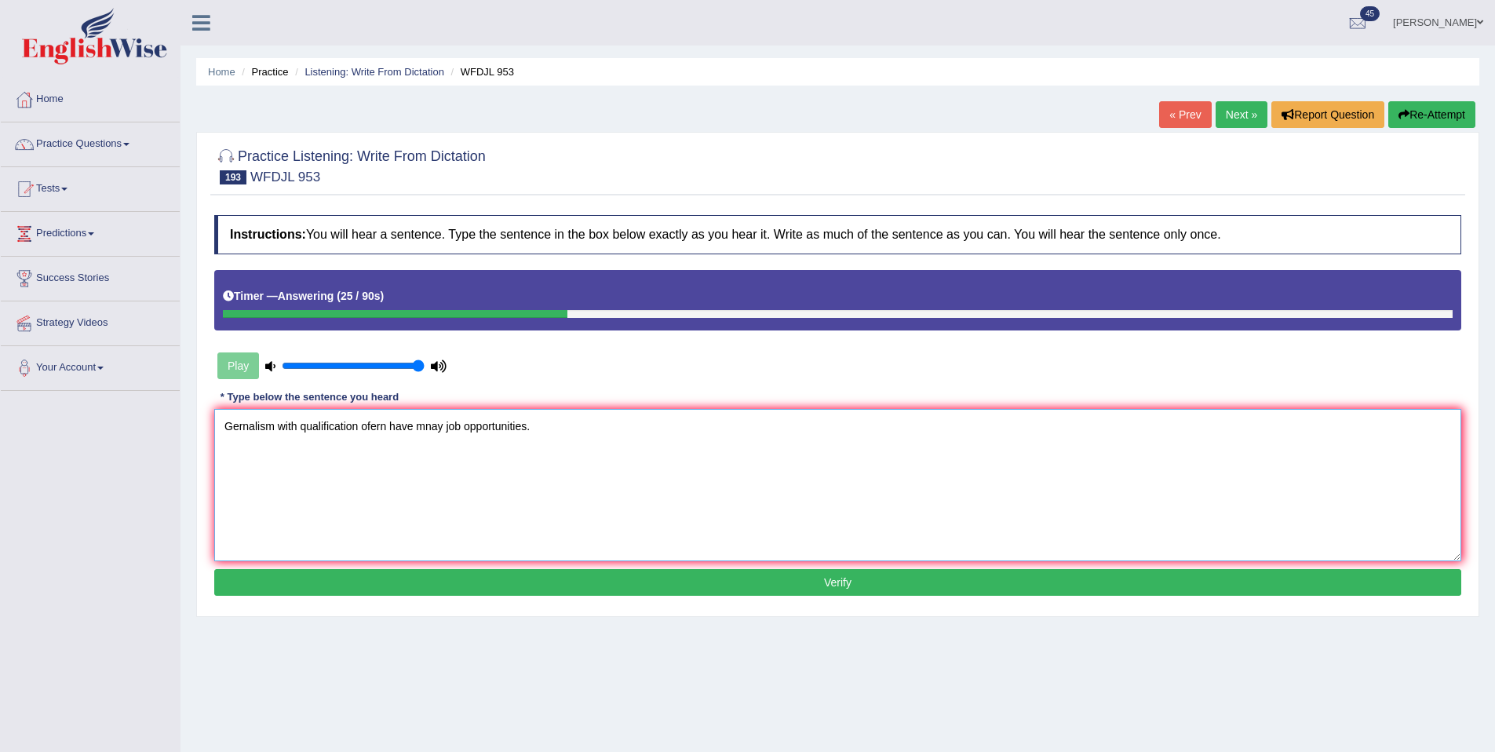
click at [381, 428] on textarea "Gernalism with qualification ofern have mnay job opportunities." at bounding box center [837, 485] width 1247 height 152
click at [435, 429] on textarea "Gernalism with qualification often have mnay job opportunities." at bounding box center [837, 485] width 1247 height 152
type textarea "Gernalism with qualification often have many job opportunities."
click at [579, 579] on button "Verify" at bounding box center [837, 582] width 1247 height 27
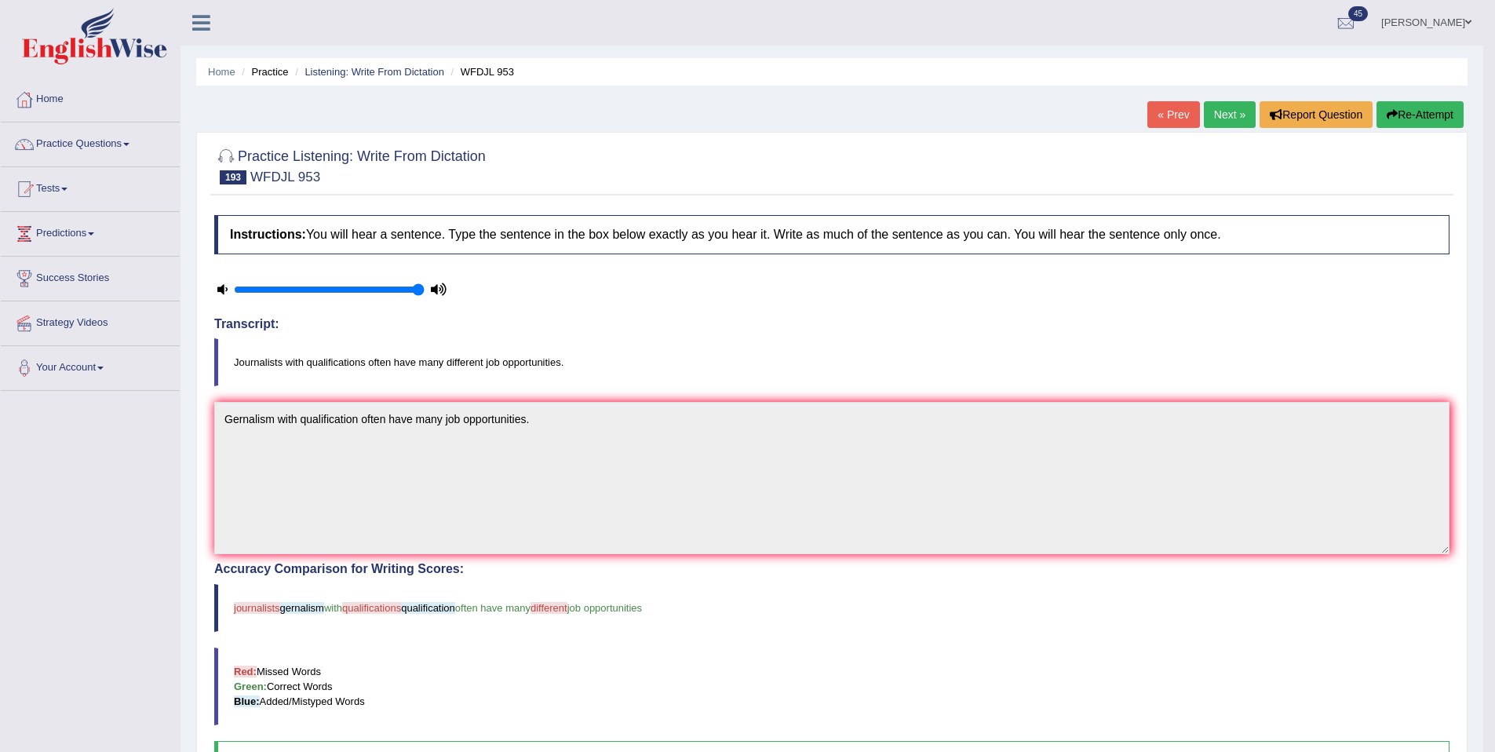
click at [1228, 107] on link "Next »" at bounding box center [1230, 114] width 52 height 27
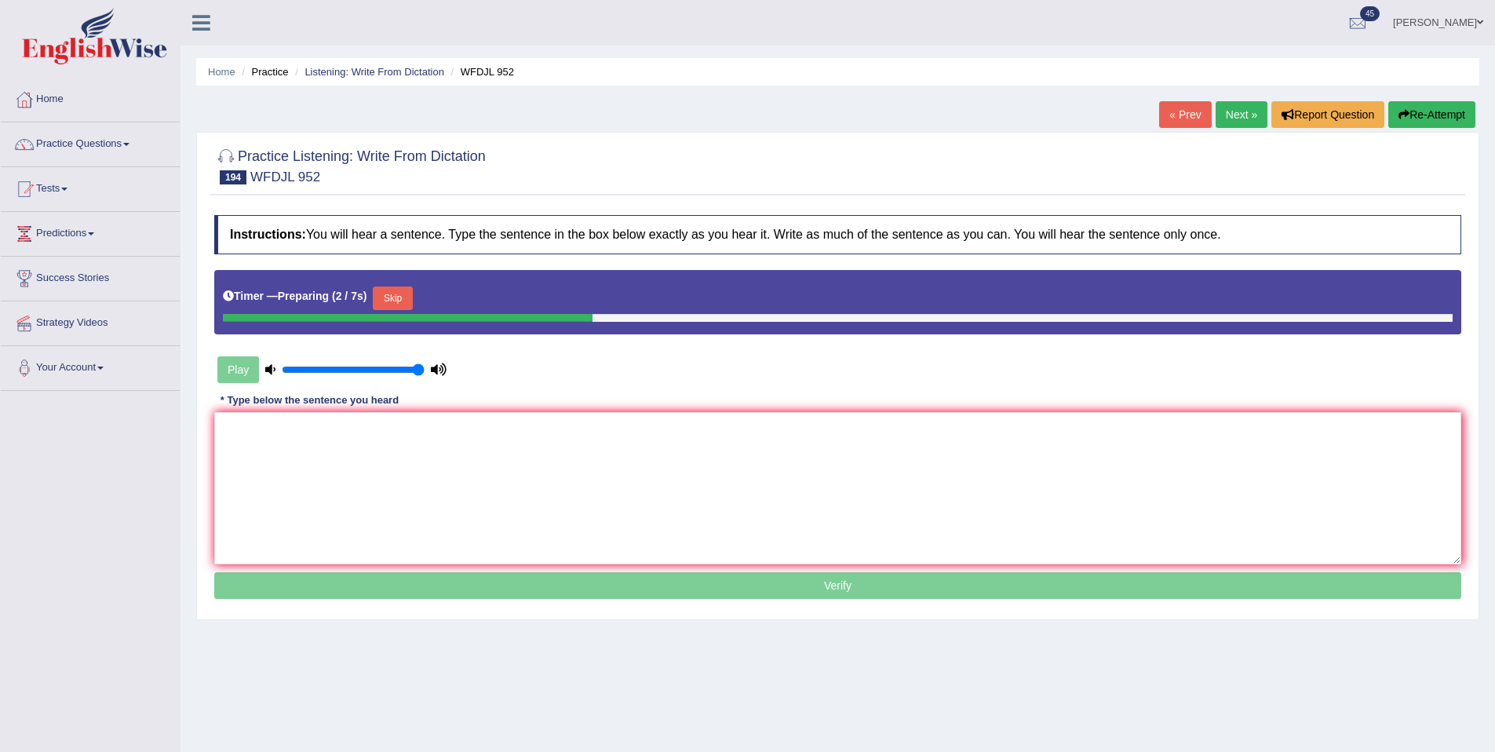
click at [404, 303] on button "Skip" at bounding box center [392, 299] width 39 height 24
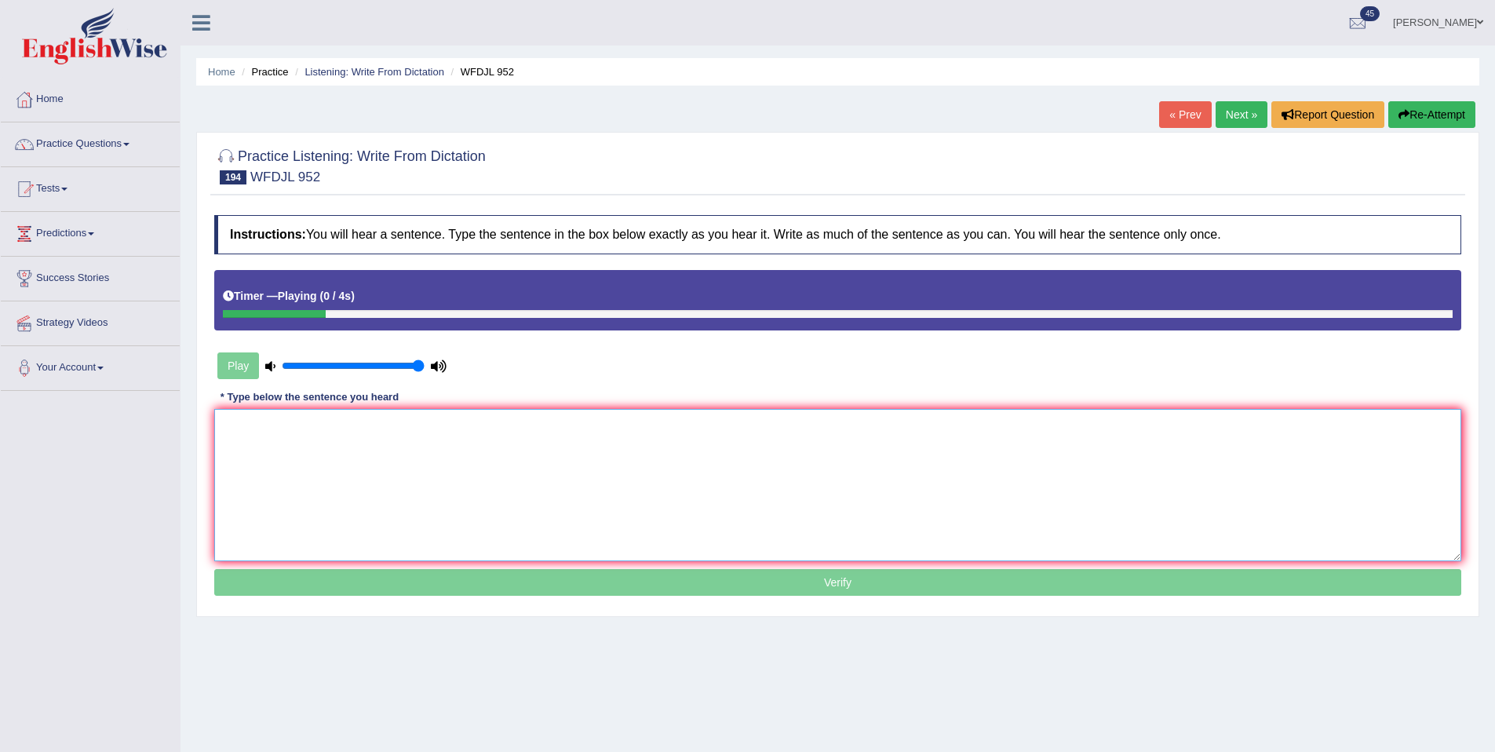
click at [431, 467] on textarea at bounding box center [837, 485] width 1247 height 152
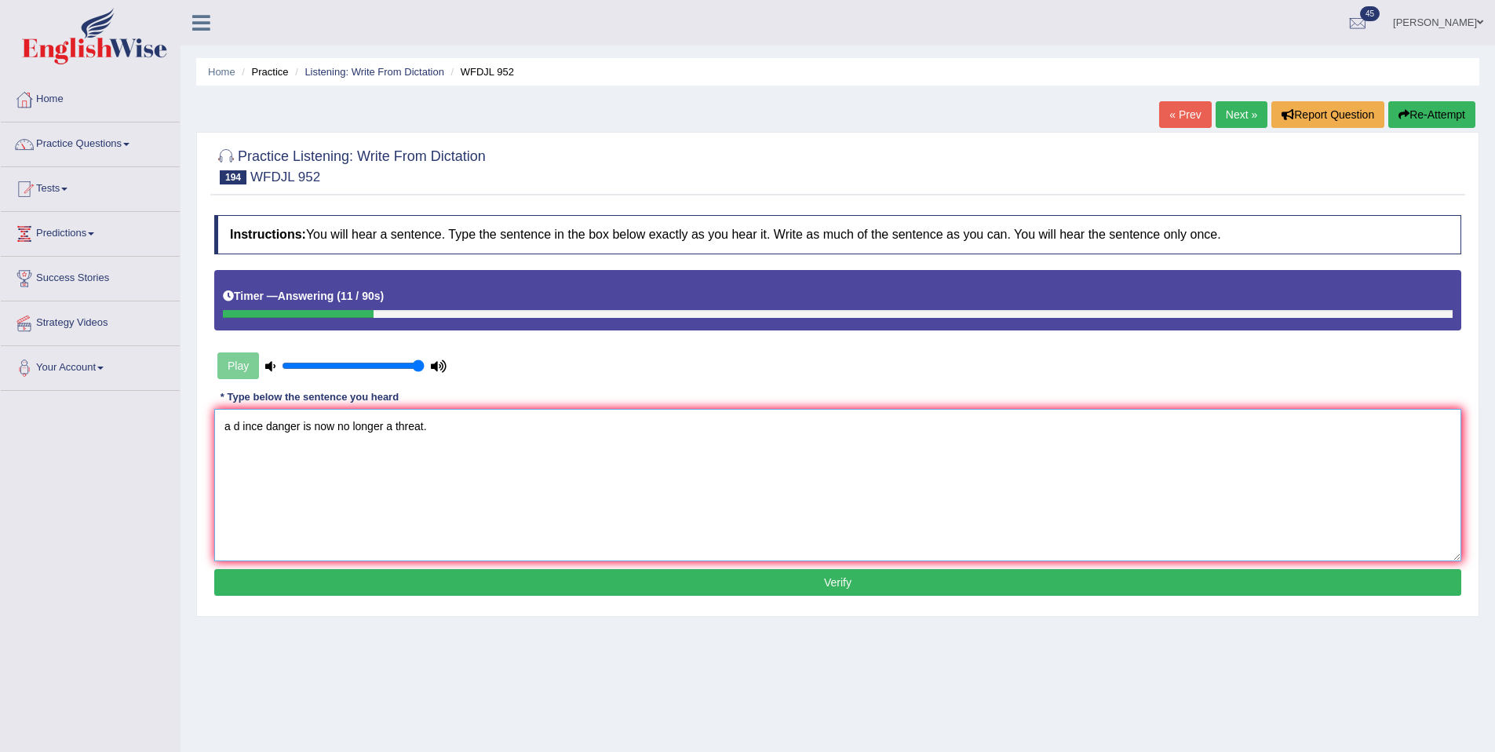
click at [233, 429] on textarea "a d ince danger is now no longer a threat." at bounding box center [837, 485] width 1247 height 152
click at [342, 431] on textarea "A disease dangerous ince danger is now no longer a threat." at bounding box center [837, 485] width 1247 height 152
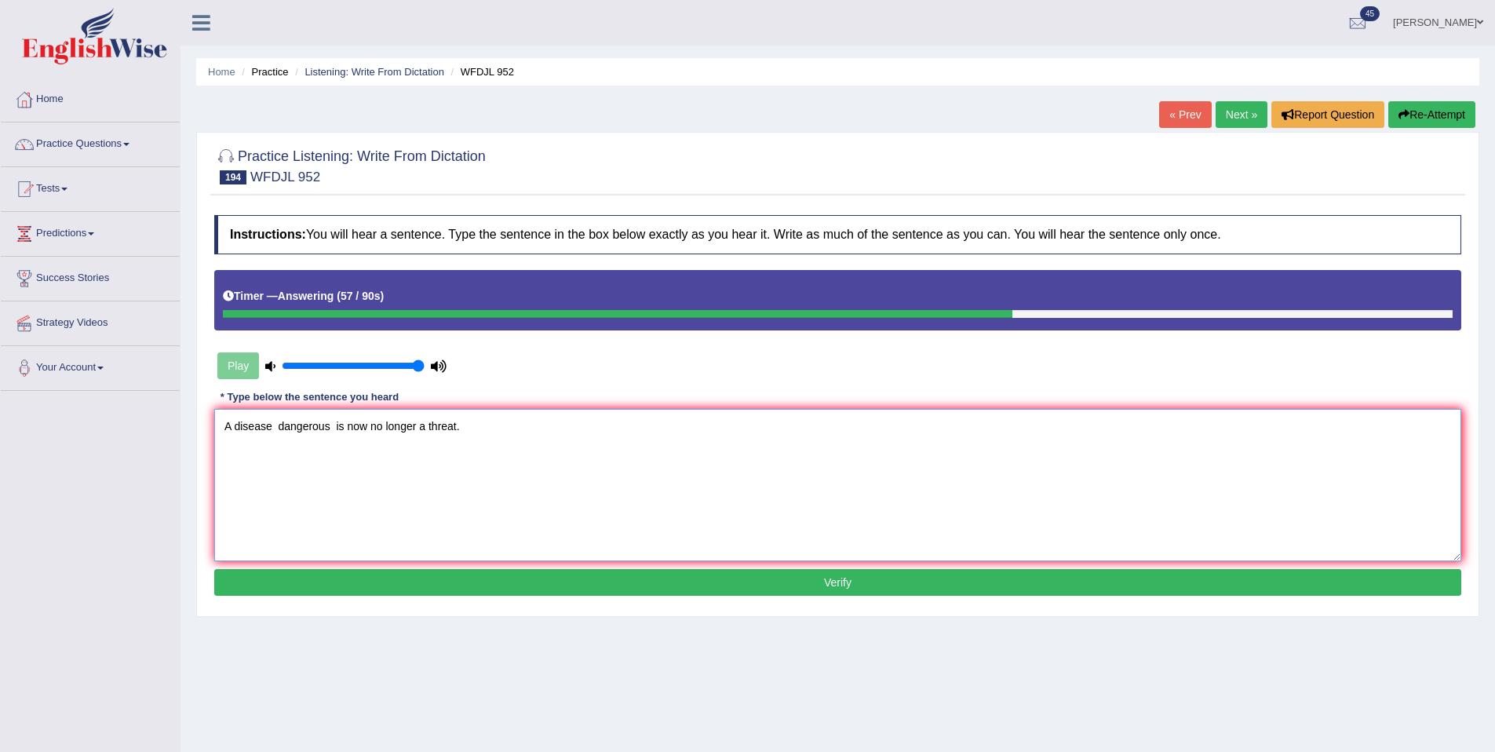
click at [279, 426] on textarea "A disease dangerous is now no longer a threat." at bounding box center [837, 485] width 1247 height 152
type textarea "A disease dangerous is now no longer a threat."
click at [471, 568] on div "Instructions: You will hear a sentence. Type the sentence in the box below exac…" at bounding box center [837, 407] width 1255 height 400
click at [466, 586] on button "Verify" at bounding box center [837, 582] width 1247 height 27
